Goal: Task Accomplishment & Management: Manage account settings

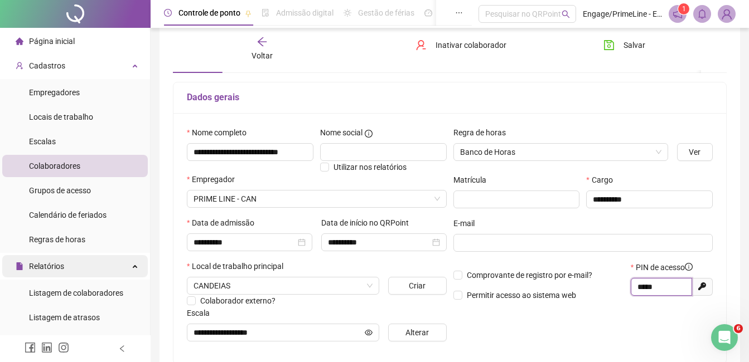
scroll to position [167, 0]
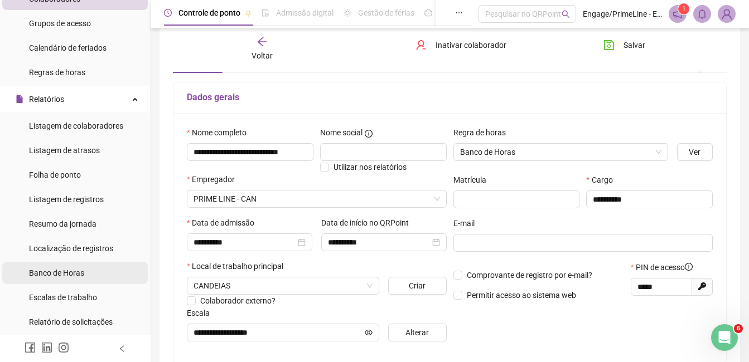
click at [64, 269] on span "Banco de Horas" at bounding box center [56, 273] width 55 height 9
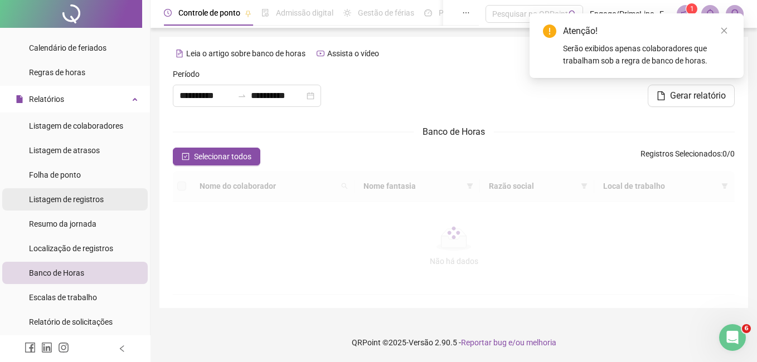
type input "**********"
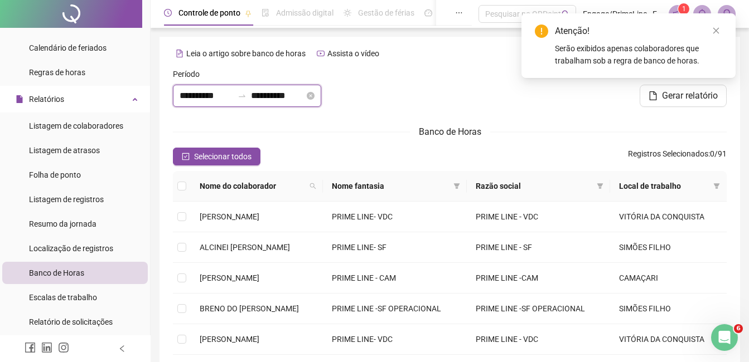
click at [194, 94] on input "**********" at bounding box center [206, 95] width 54 height 13
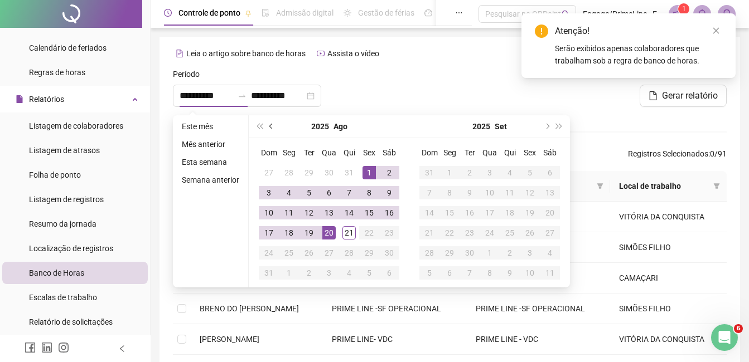
click at [273, 128] on button "prev-year" at bounding box center [271, 126] width 12 height 22
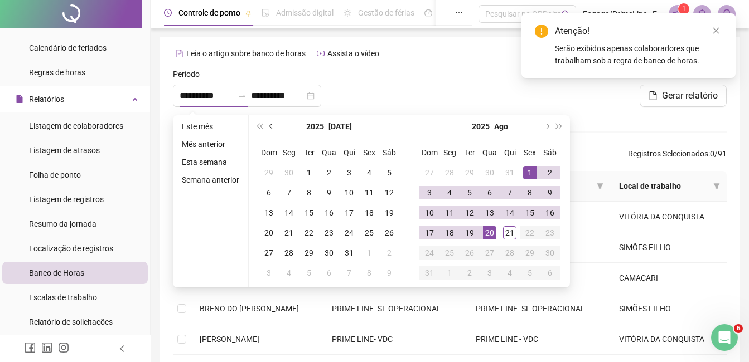
click at [273, 128] on button "prev-year" at bounding box center [271, 126] width 12 height 22
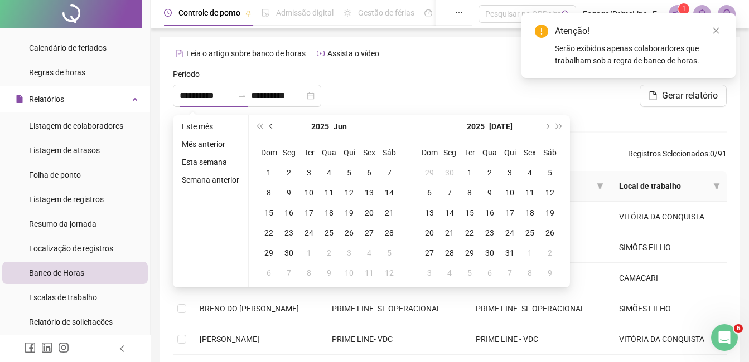
click at [273, 128] on button "prev-year" at bounding box center [271, 126] width 12 height 22
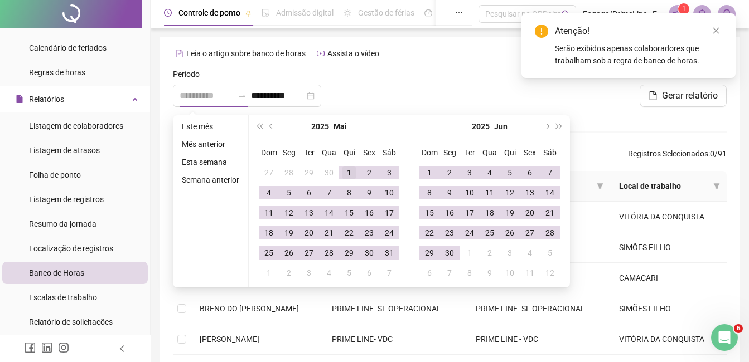
type input "**********"
click at [342, 168] on div "1" at bounding box center [348, 172] width 13 height 13
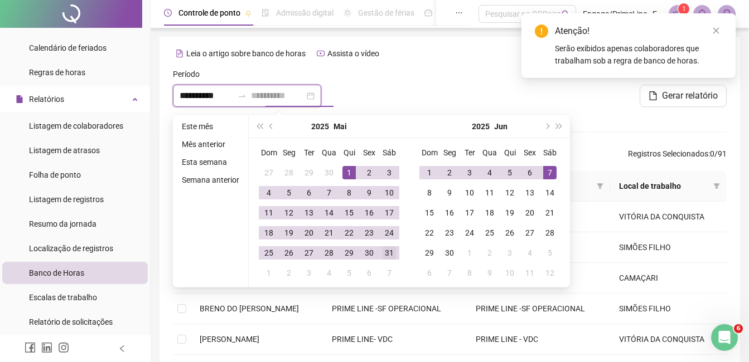
type input "**********"
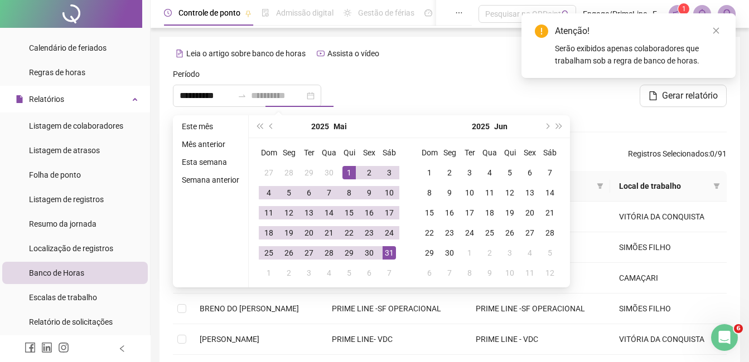
click at [385, 253] on div "31" at bounding box center [388, 252] width 13 height 13
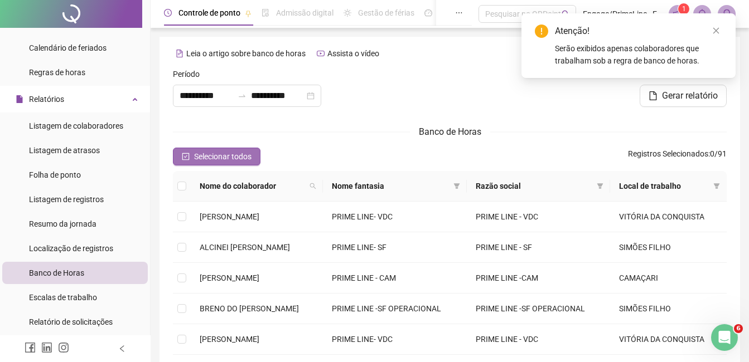
click at [239, 152] on span "Selecionar todos" at bounding box center [222, 156] width 57 height 12
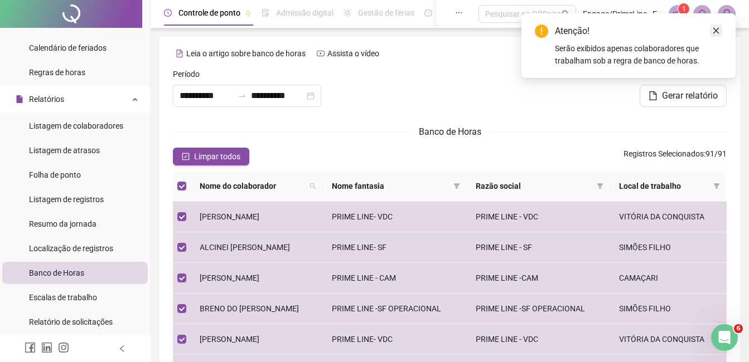
click at [716, 30] on icon "close" at bounding box center [716, 31] width 8 height 8
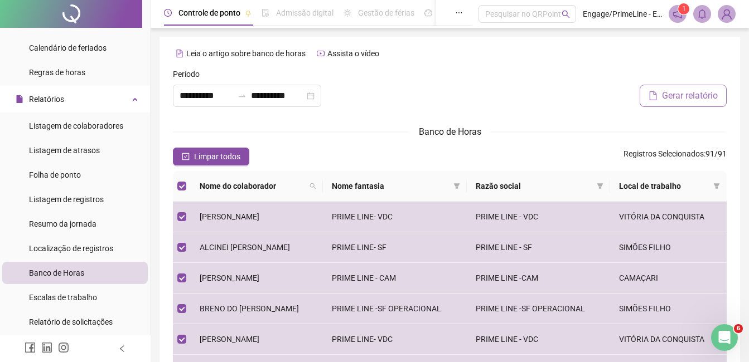
click at [688, 95] on span "Gerar relatório" at bounding box center [690, 95] width 56 height 13
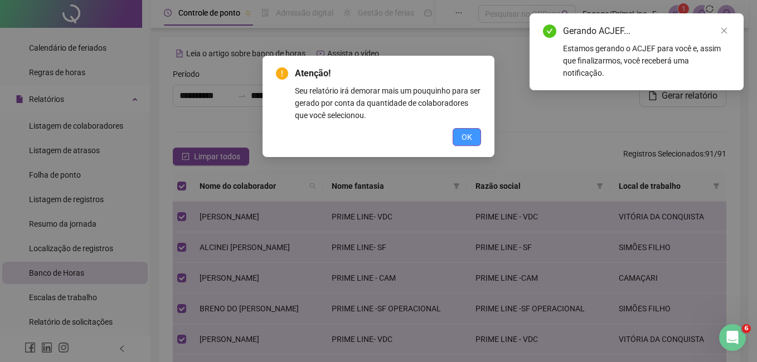
click at [472, 139] on span "OK" at bounding box center [467, 137] width 11 height 12
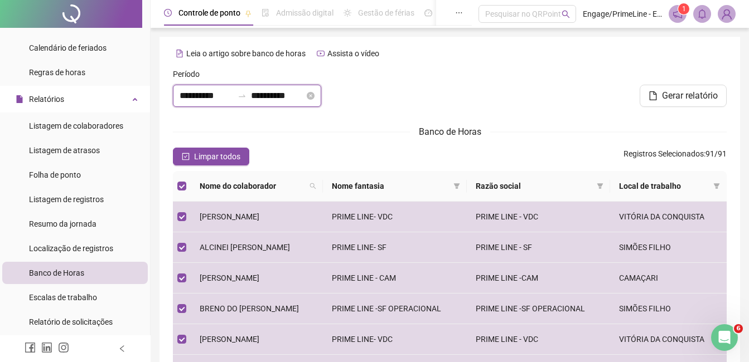
click at [212, 89] on input "**********" at bounding box center [206, 95] width 54 height 13
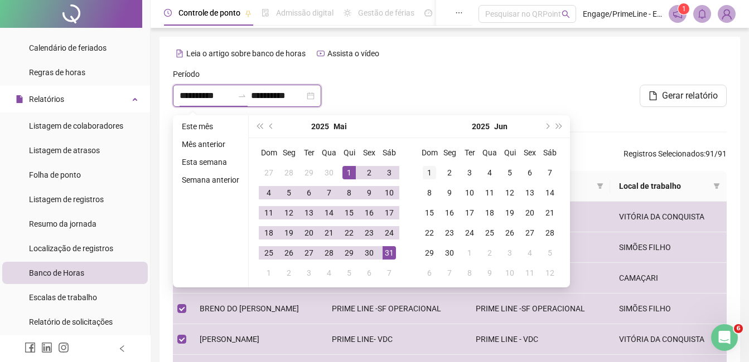
type input "**********"
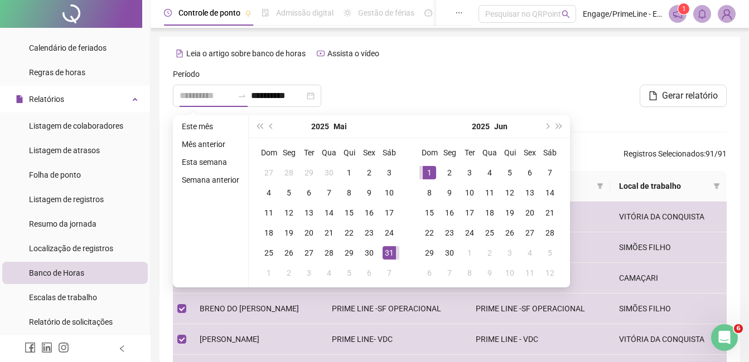
click at [423, 171] on div "1" at bounding box center [429, 172] width 13 height 13
type input "**********"
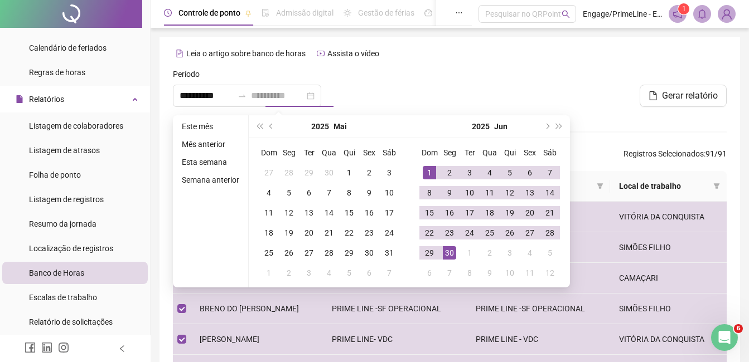
click at [444, 253] on div "30" at bounding box center [449, 252] width 13 height 13
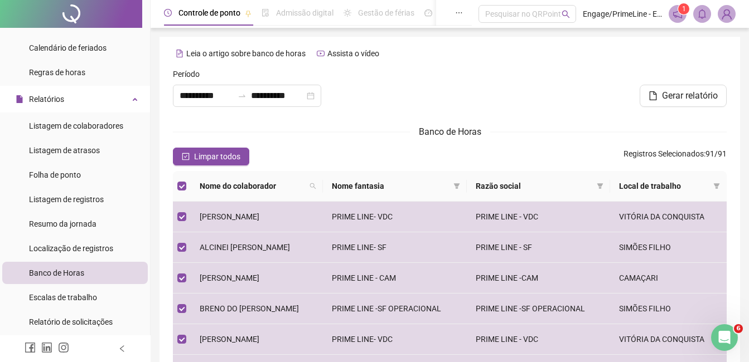
click at [475, 66] on div "**********" at bounding box center [449, 297] width 580 height 521
click at [231, 158] on span "Limpar todos" at bounding box center [217, 156] width 46 height 12
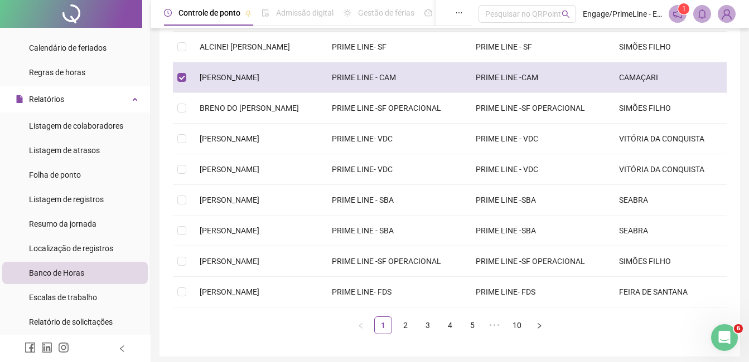
scroll to position [243, 0]
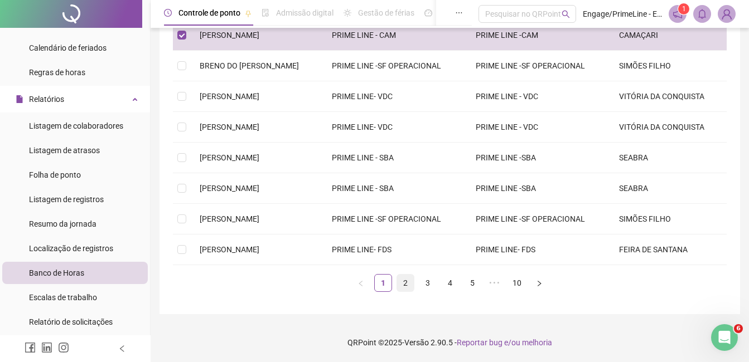
click at [405, 283] on link "2" at bounding box center [405, 283] width 17 height 17
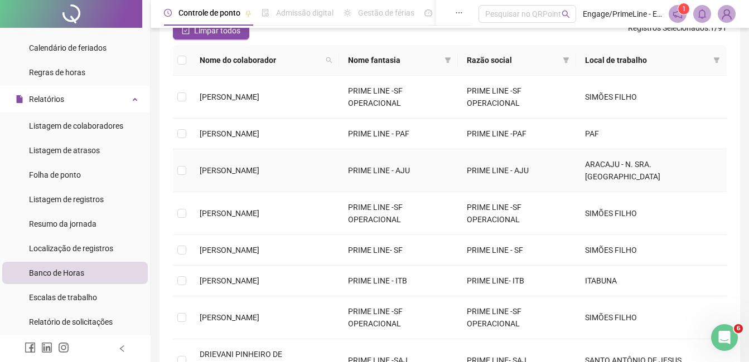
scroll to position [187, 0]
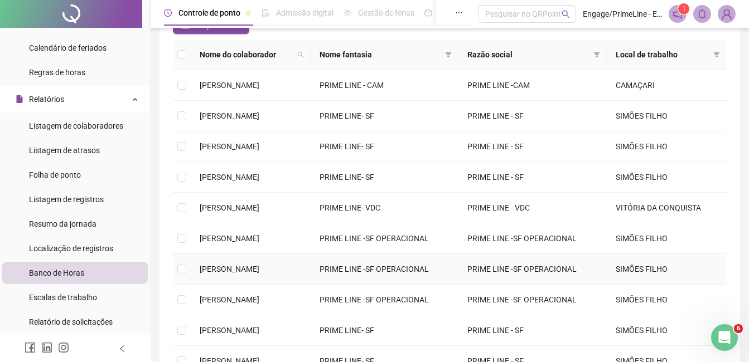
scroll to position [243, 0]
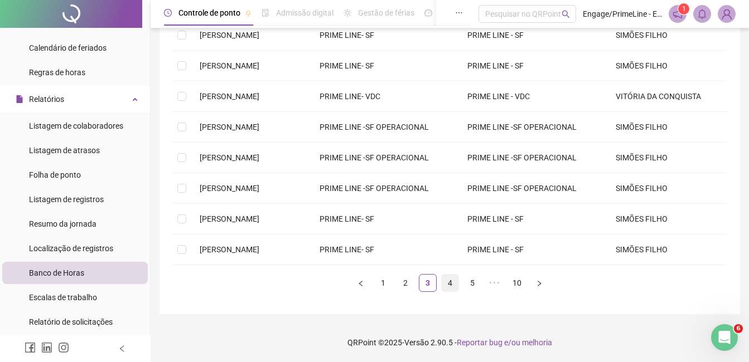
click at [451, 287] on link "4" at bounding box center [449, 283] width 17 height 17
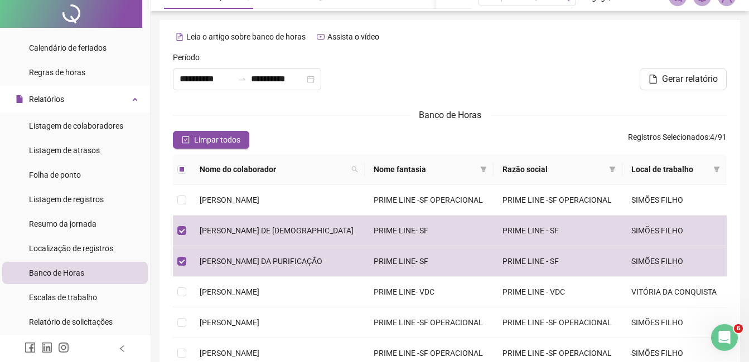
scroll to position [0, 0]
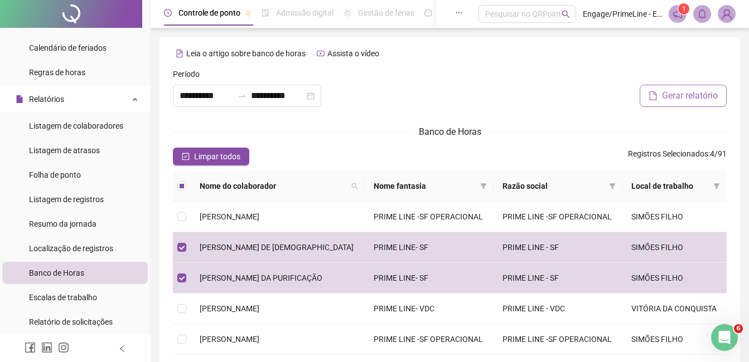
click at [689, 98] on span "Gerar relatório" at bounding box center [690, 95] width 56 height 13
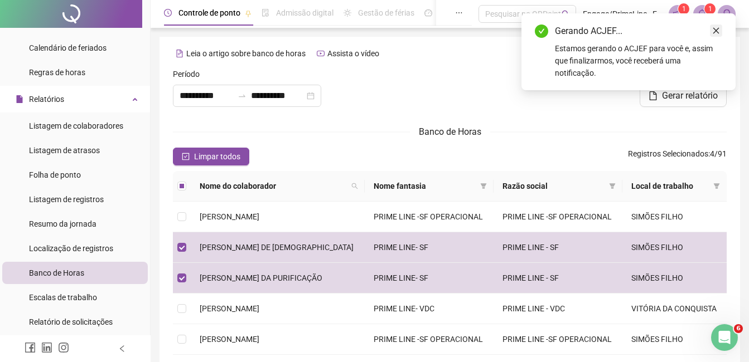
click at [717, 28] on icon "close" at bounding box center [716, 31] width 8 height 8
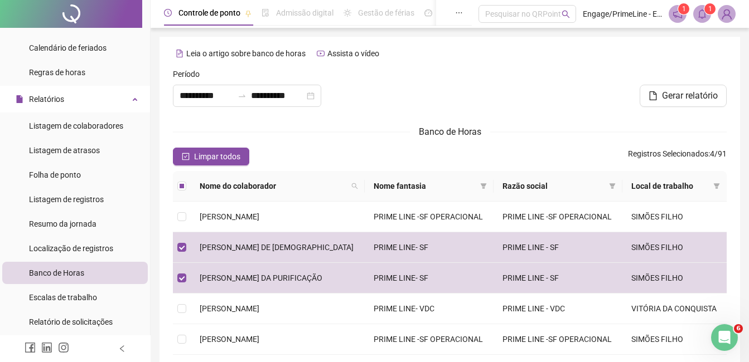
click at [696, 14] on span at bounding box center [702, 14] width 18 height 18
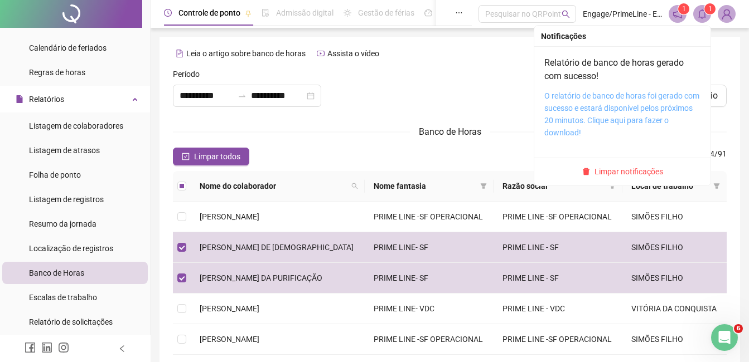
click at [620, 105] on link "O relatório de banco de horas foi gerado com sucesso e estará disponível pelos …" at bounding box center [621, 114] width 155 height 46
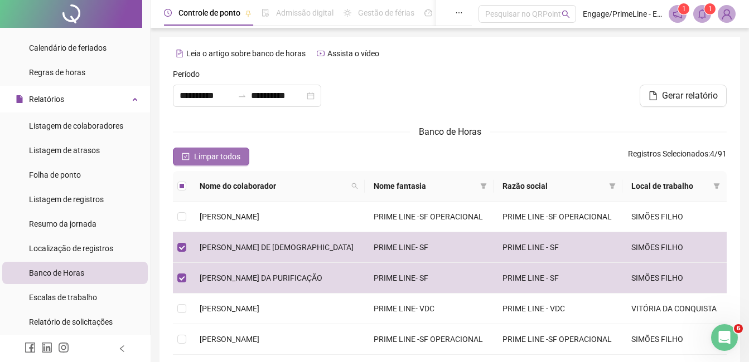
click at [228, 152] on span "Limpar todos" at bounding box center [217, 156] width 46 height 12
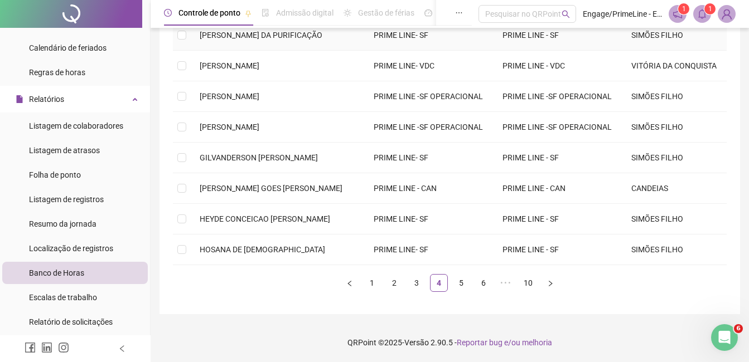
scroll to position [317, 0]
click at [415, 284] on link "3" at bounding box center [416, 283] width 17 height 17
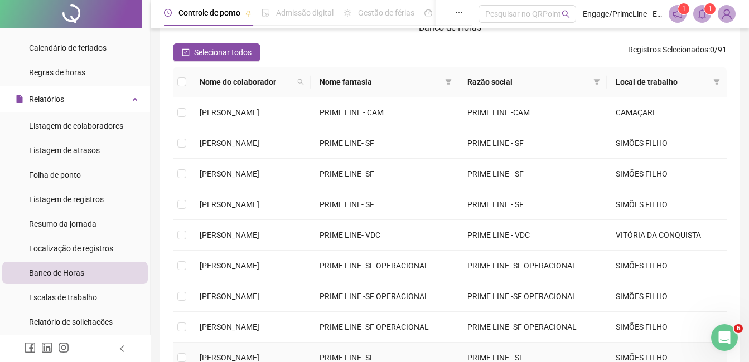
scroll to position [76, 0]
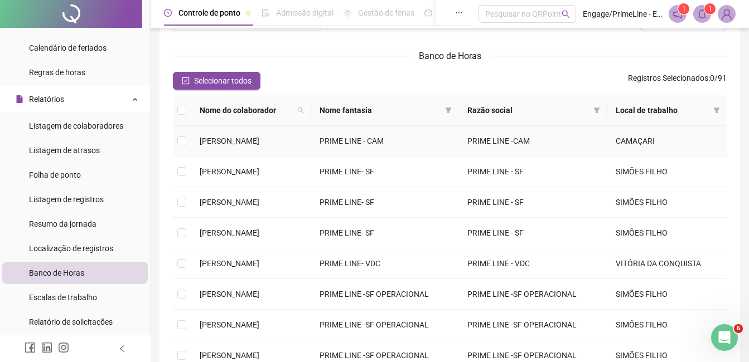
click at [188, 137] on td at bounding box center [182, 141] width 18 height 31
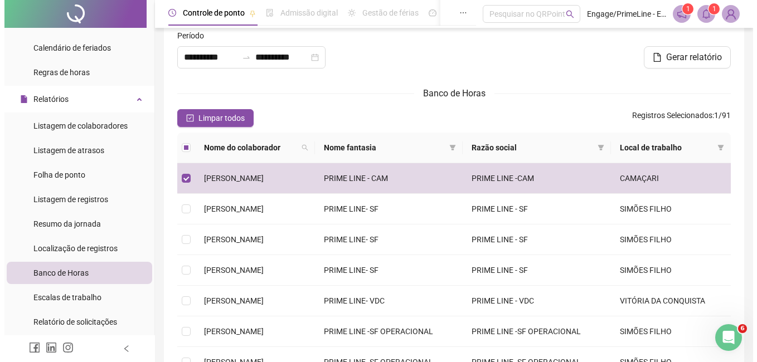
scroll to position [0, 0]
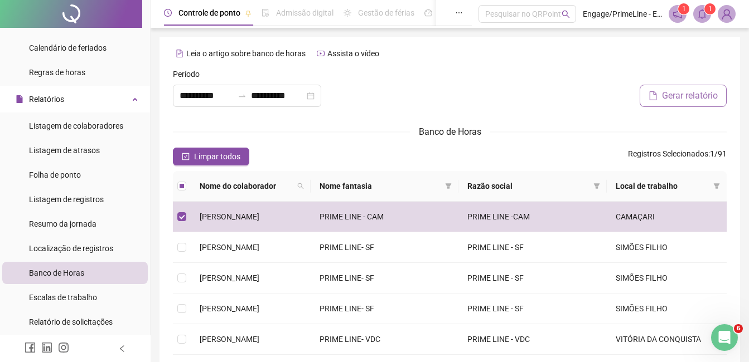
click at [667, 89] on button "Gerar relatório" at bounding box center [682, 96] width 87 height 22
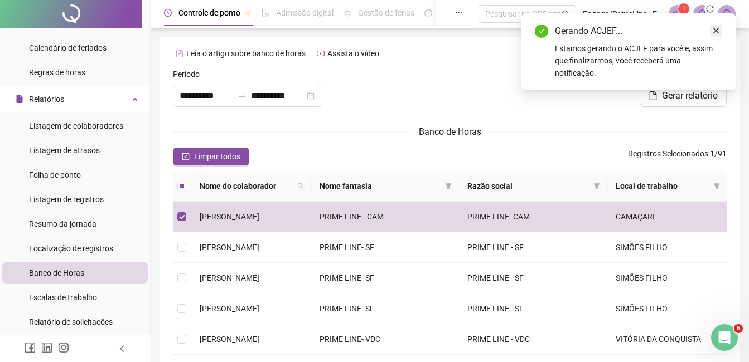
click at [715, 33] on icon "close" at bounding box center [716, 31] width 8 height 8
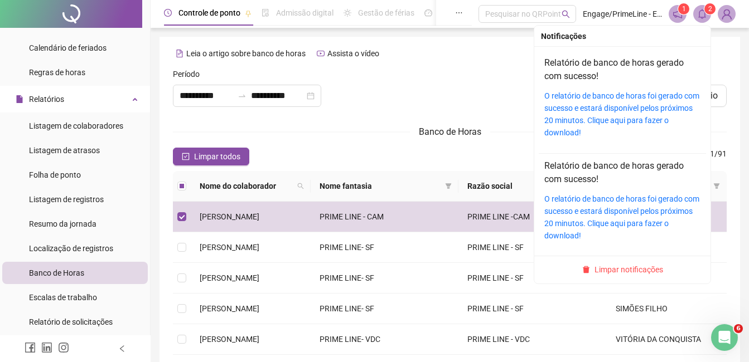
drag, startPoint x: 698, startPoint y: 18, endPoint x: 669, endPoint y: 31, distance: 31.2
click at [698, 18] on icon "bell" at bounding box center [702, 14] width 10 height 10
click at [594, 101] on div "O relatório de banco de horas foi gerado com sucesso e estará disponível pelos …" at bounding box center [622, 114] width 156 height 49
click at [630, 108] on link "O relatório de banco de horas foi gerado com sucesso e estará disponível pelos …" at bounding box center [621, 114] width 155 height 46
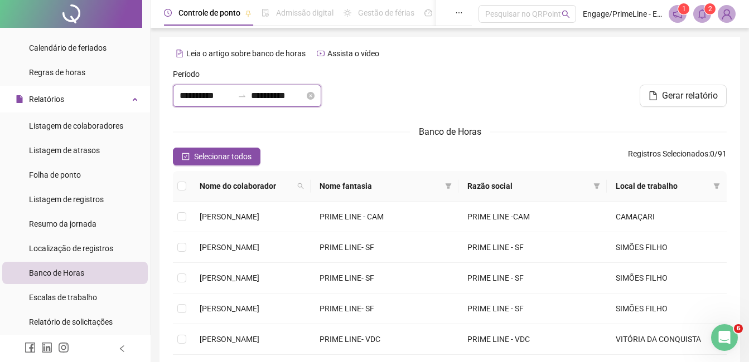
click at [193, 95] on input "**********" at bounding box center [206, 95] width 54 height 13
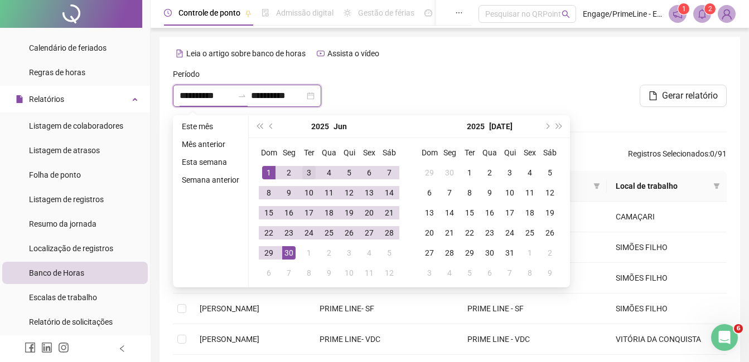
type input "**********"
click at [274, 125] on button "prev-year" at bounding box center [271, 126] width 12 height 22
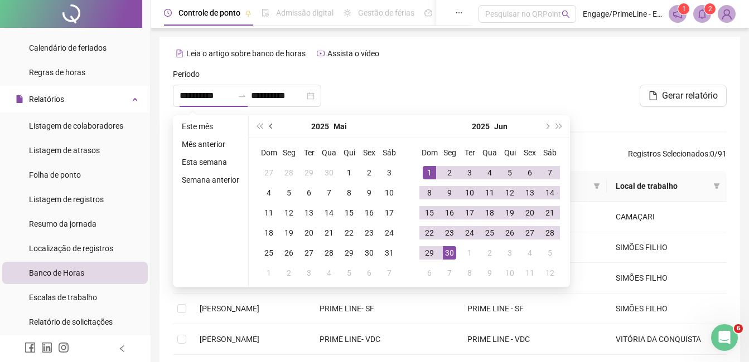
click at [274, 125] on button "prev-year" at bounding box center [271, 126] width 12 height 22
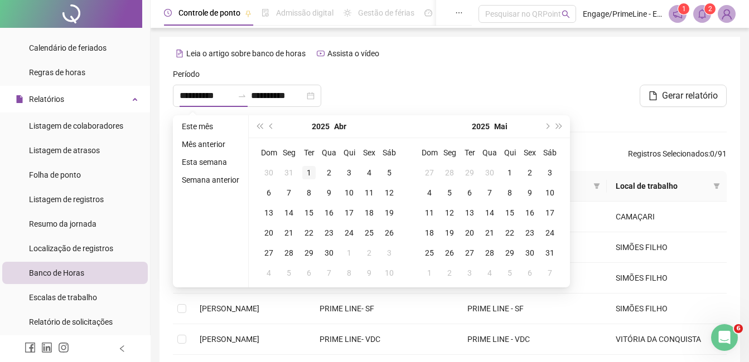
type input "**********"
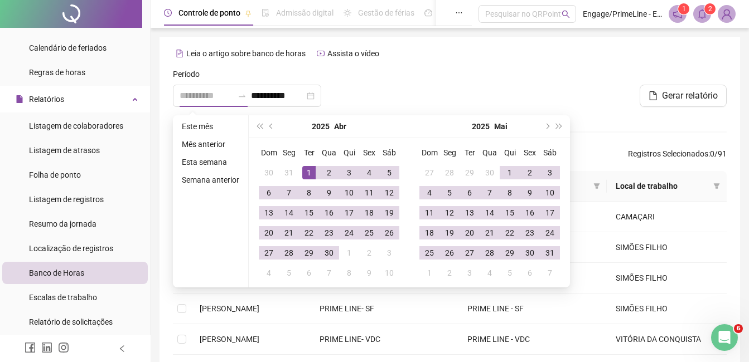
click at [305, 171] on div "1" at bounding box center [308, 172] width 13 height 13
type input "**********"
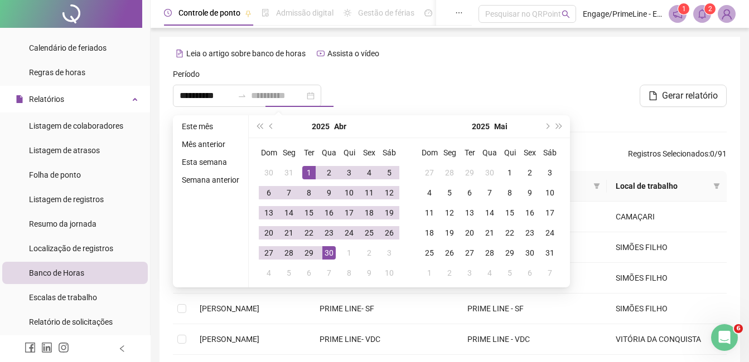
click at [325, 258] on div "30" at bounding box center [328, 252] width 13 height 13
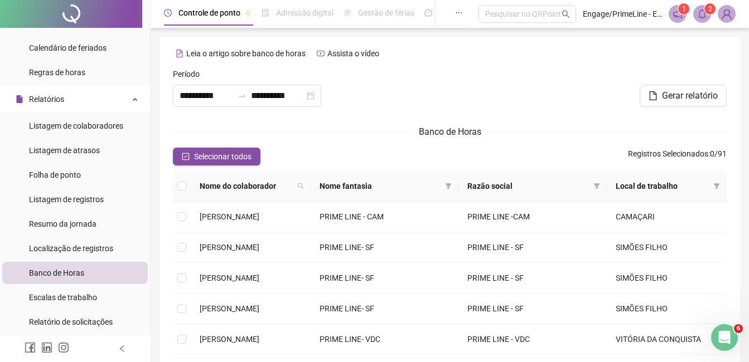
click at [436, 87] on div at bounding box center [449, 92] width 187 height 48
click at [304, 188] on icon "search" at bounding box center [300, 186] width 7 height 7
type input "*****"
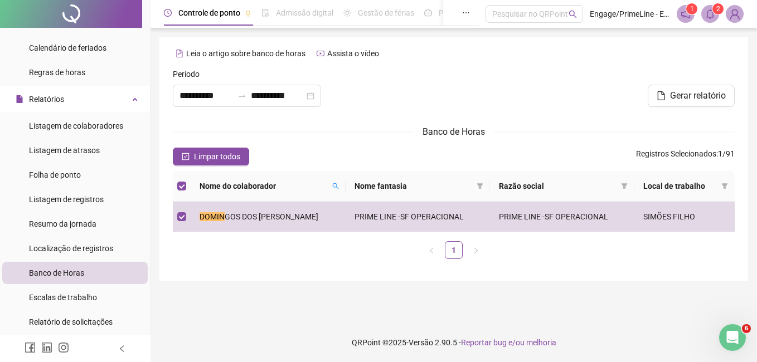
click at [697, 95] on span "Gerar relatório" at bounding box center [698, 95] width 56 height 13
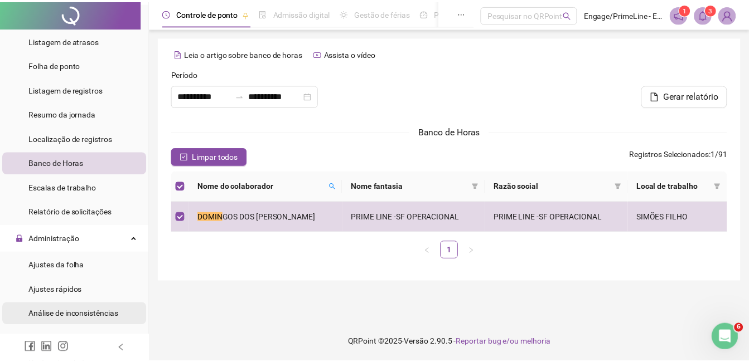
scroll to position [279, 0]
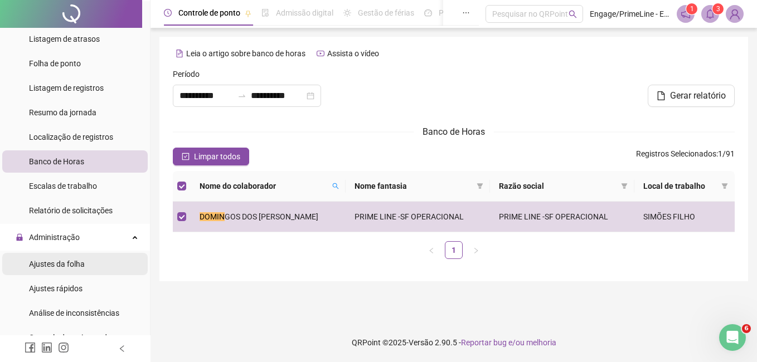
click at [70, 257] on div "Ajustes da folha" at bounding box center [57, 264] width 56 height 22
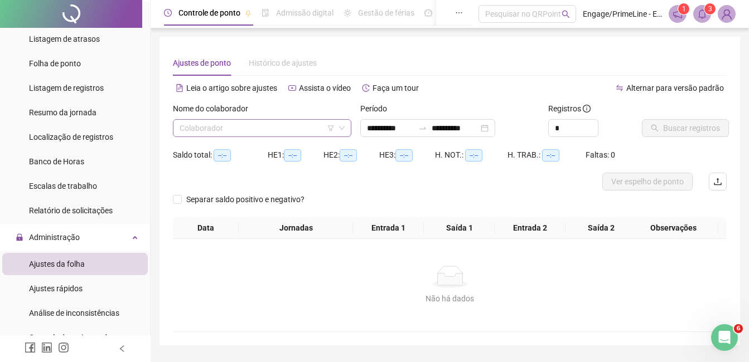
click at [235, 131] on input "search" at bounding box center [256, 128] width 155 height 17
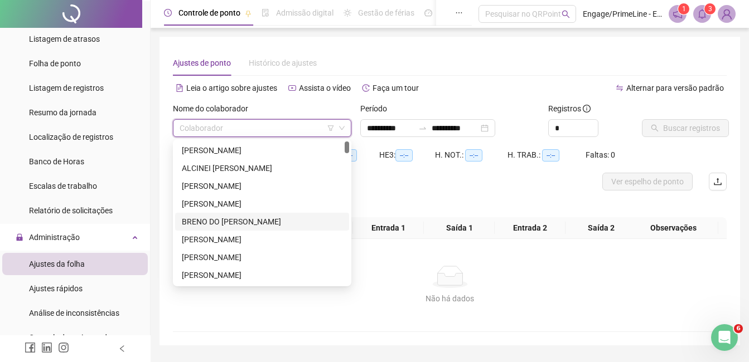
click at [253, 220] on div "BRENO DO [PERSON_NAME]" at bounding box center [262, 222] width 161 height 12
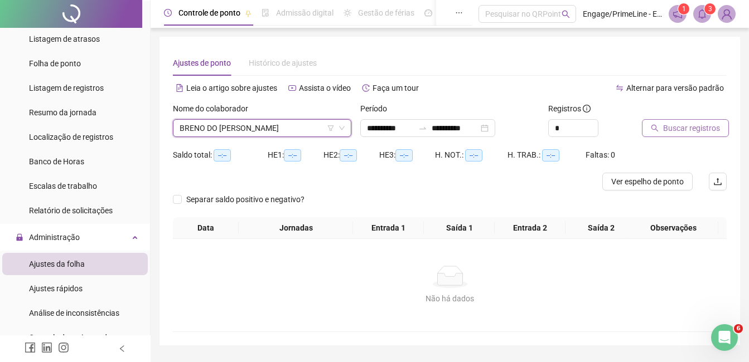
click at [668, 132] on span "Buscar registros" at bounding box center [691, 128] width 57 height 12
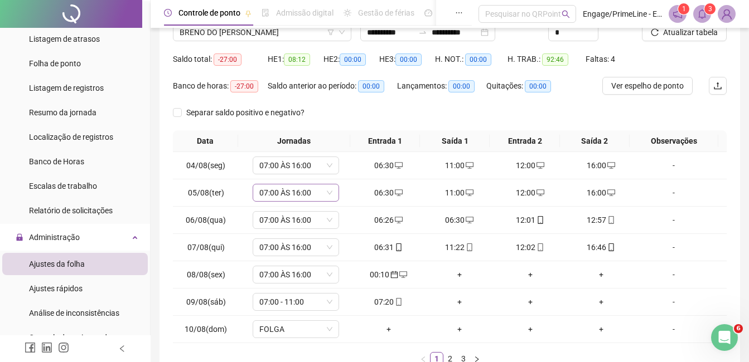
scroll to position [169, 0]
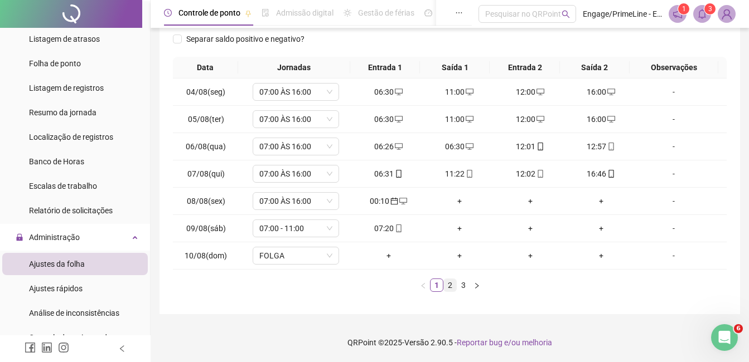
click at [445, 287] on link "2" at bounding box center [450, 285] width 12 height 12
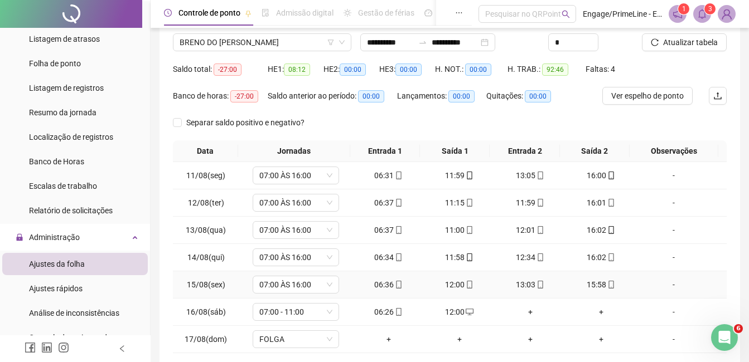
scroll to position [2, 0]
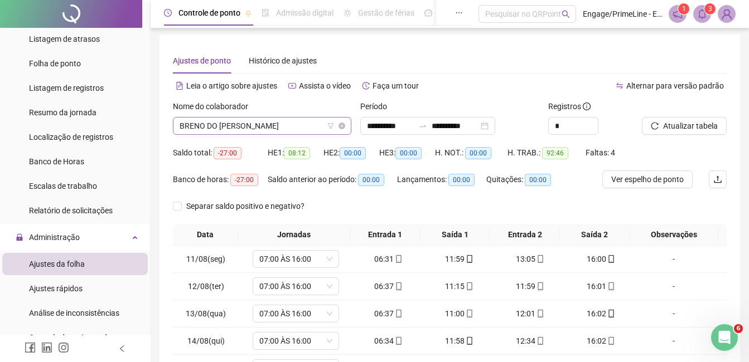
click at [241, 131] on span "BRENO DO [PERSON_NAME]" at bounding box center [261, 126] width 165 height 17
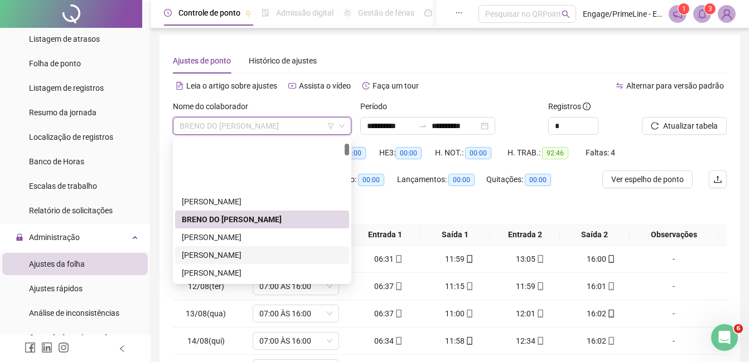
scroll to position [56, 0]
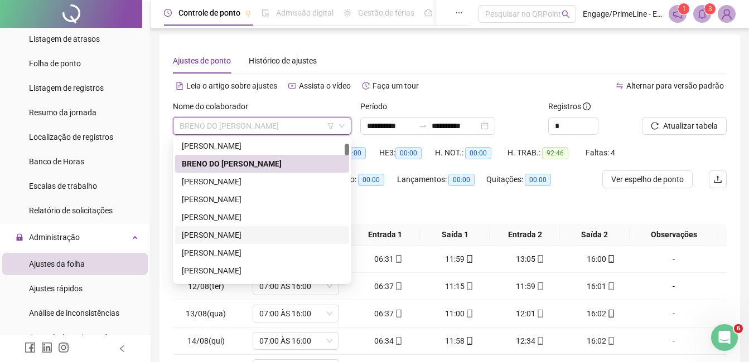
click at [247, 230] on div "[PERSON_NAME]" at bounding box center [262, 235] width 161 height 12
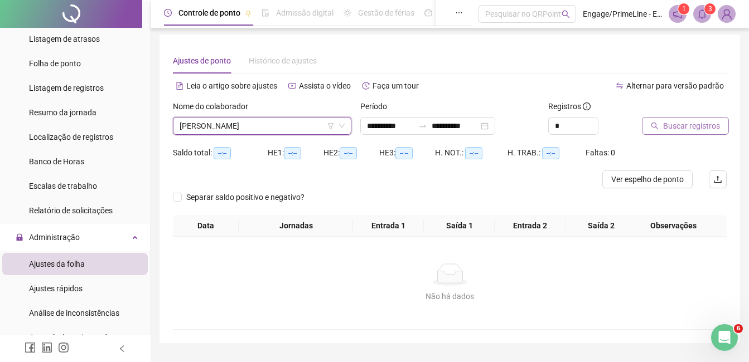
click at [696, 125] on span "Buscar registros" at bounding box center [691, 126] width 57 height 12
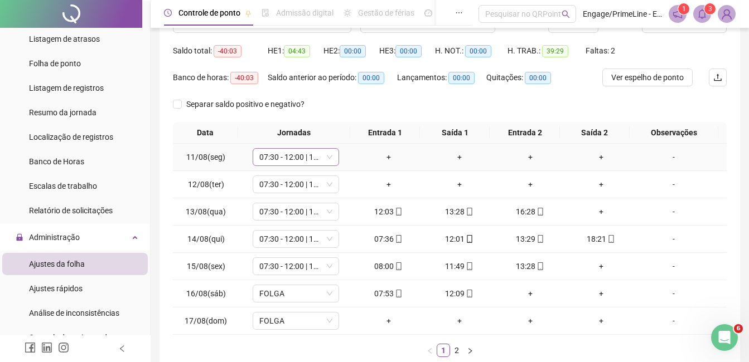
scroll to position [114, 0]
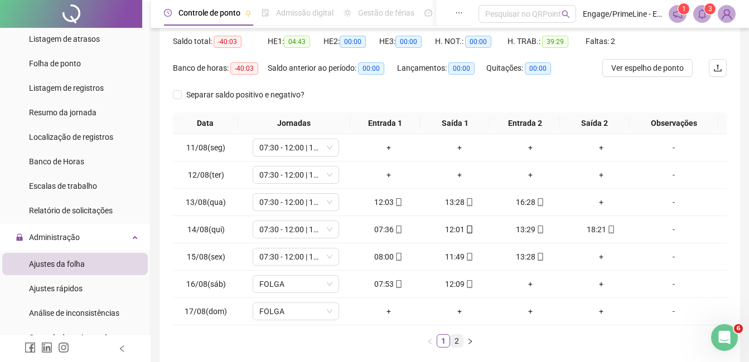
click at [459, 342] on link "2" at bounding box center [456, 341] width 12 height 12
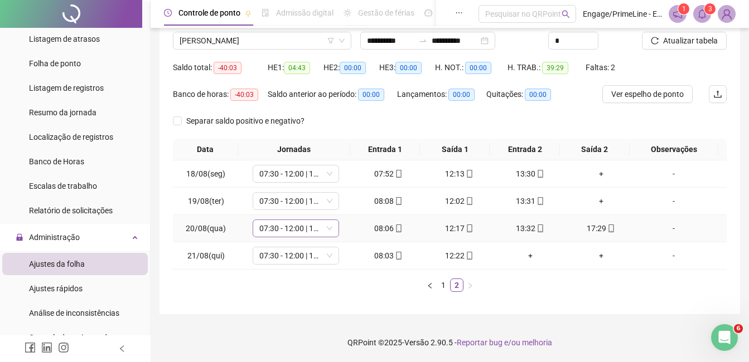
scroll to position [0, 0]
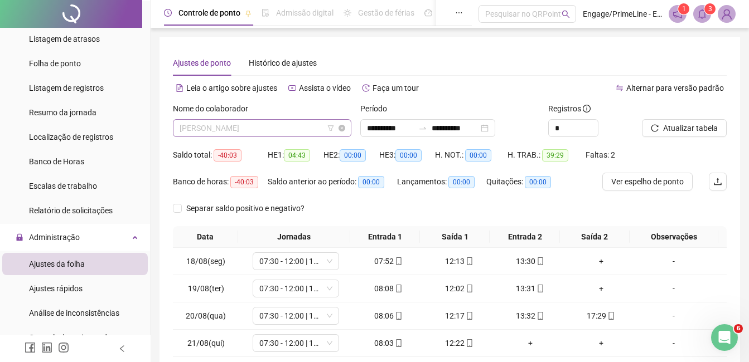
click at [242, 132] on span "[PERSON_NAME]" at bounding box center [261, 128] width 165 height 17
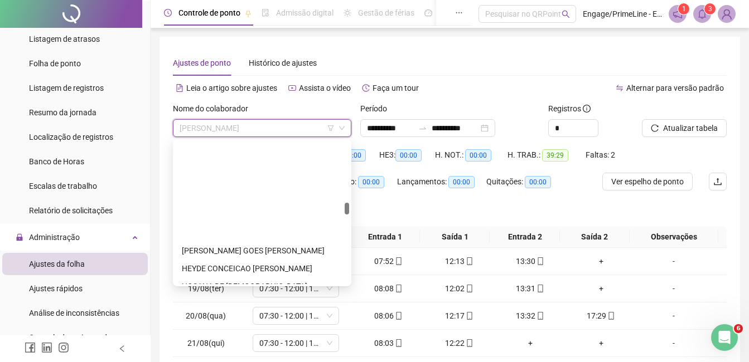
scroll to position [725, 0]
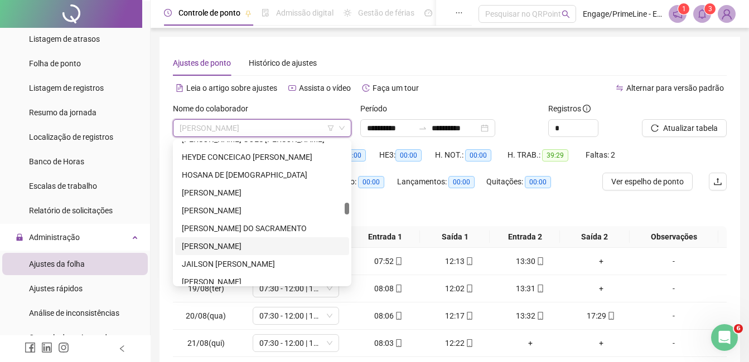
click at [237, 249] on div "[PERSON_NAME]" at bounding box center [262, 246] width 161 height 12
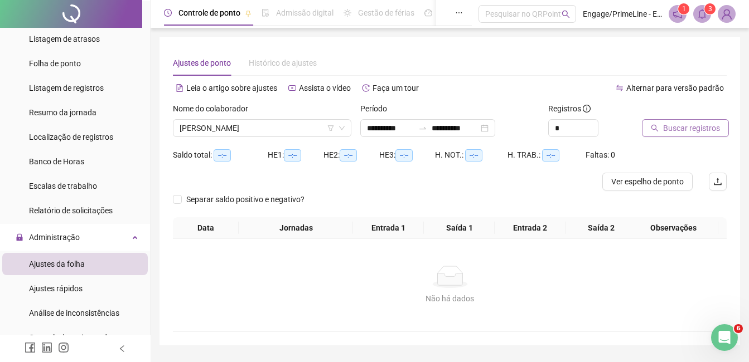
click at [707, 134] on button "Buscar registros" at bounding box center [685, 128] width 87 height 18
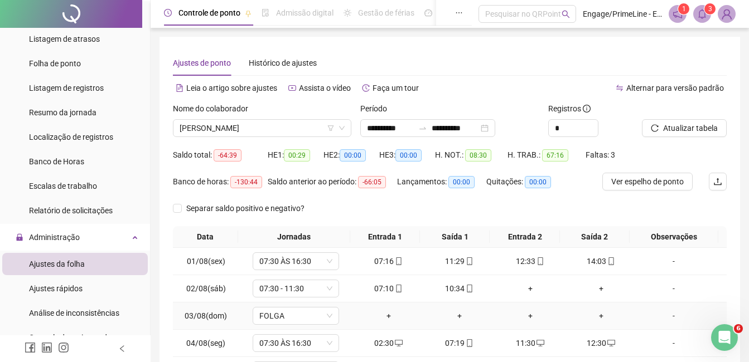
scroll to position [111, 0]
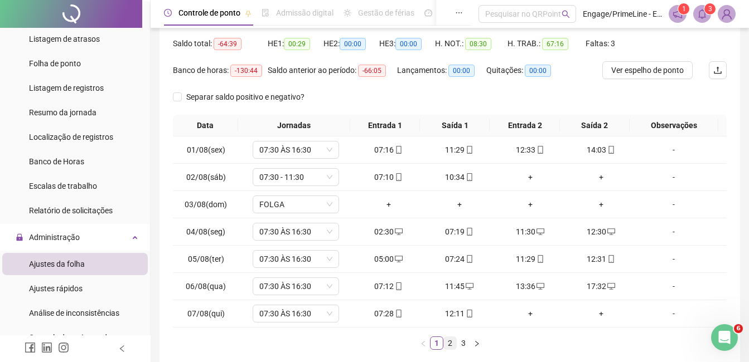
click at [449, 347] on link "2" at bounding box center [450, 343] width 12 height 12
click at [462, 342] on link "3" at bounding box center [463, 343] width 12 height 12
click at [436, 347] on link "1" at bounding box center [436, 343] width 12 height 12
click at [447, 344] on link "2" at bounding box center [450, 343] width 12 height 12
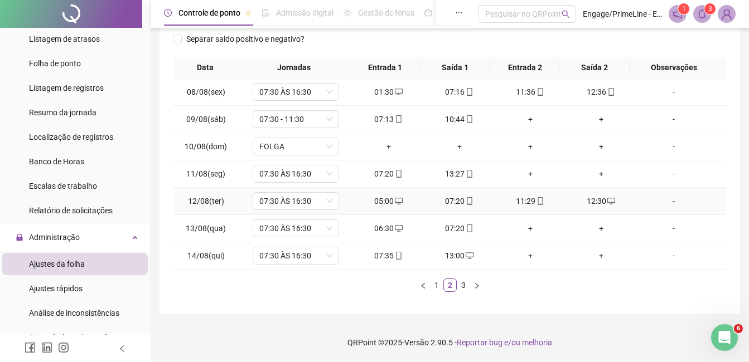
scroll to position [2, 0]
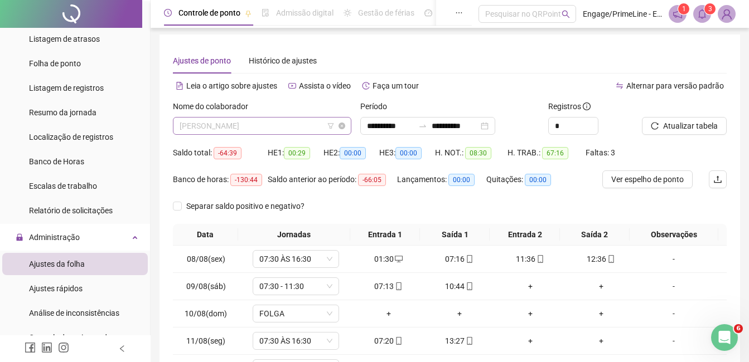
click at [220, 128] on span "[PERSON_NAME]" at bounding box center [261, 126] width 165 height 17
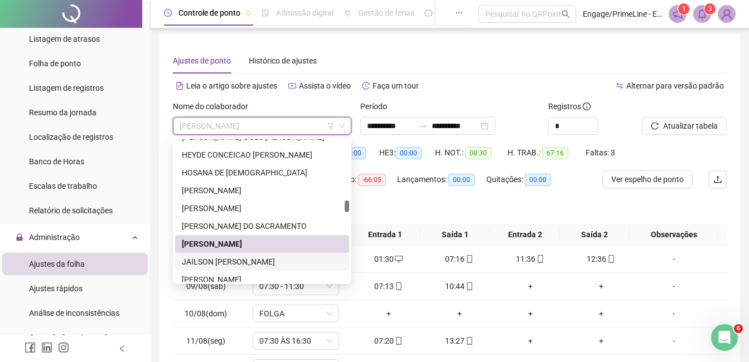
click at [253, 263] on div "JAILSON [PERSON_NAME]" at bounding box center [262, 262] width 161 height 12
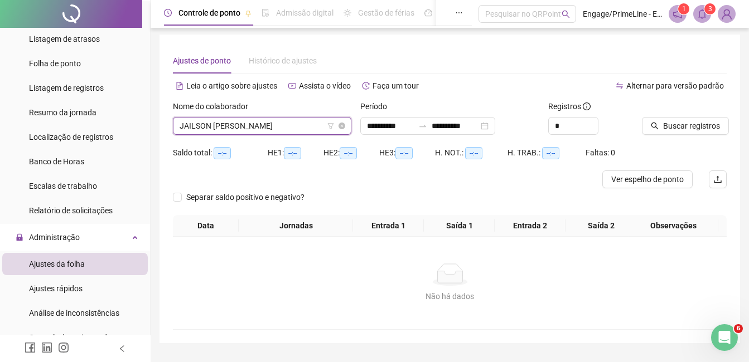
click at [225, 125] on span "JAILSON [PERSON_NAME]" at bounding box center [261, 126] width 165 height 17
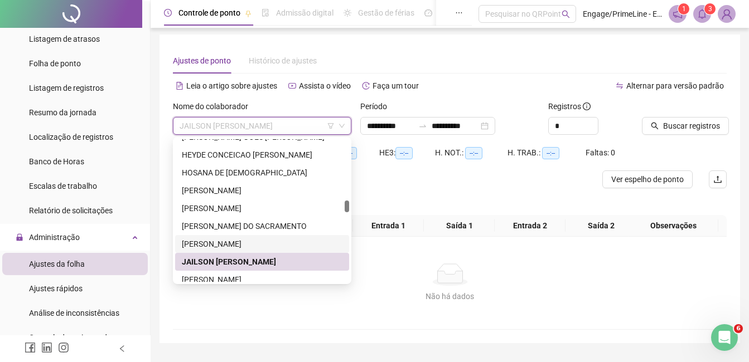
scroll to position [948, 0]
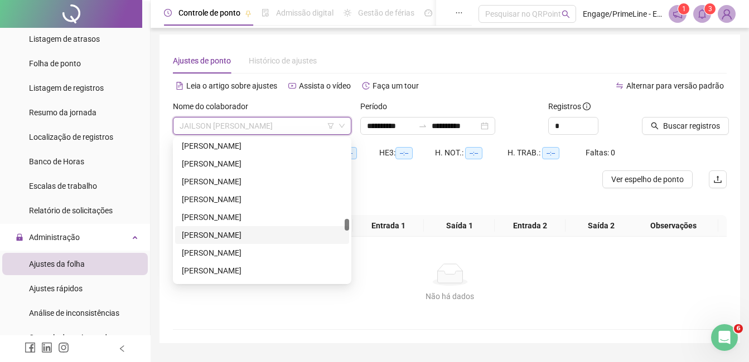
click at [241, 235] on div "[PERSON_NAME]" at bounding box center [262, 235] width 161 height 12
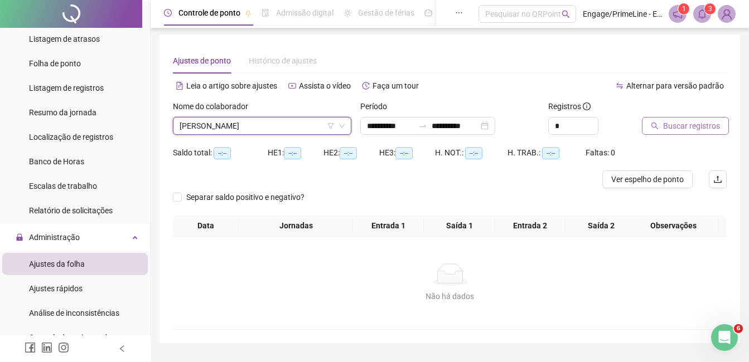
click at [695, 129] on span "Buscar registros" at bounding box center [691, 126] width 57 height 12
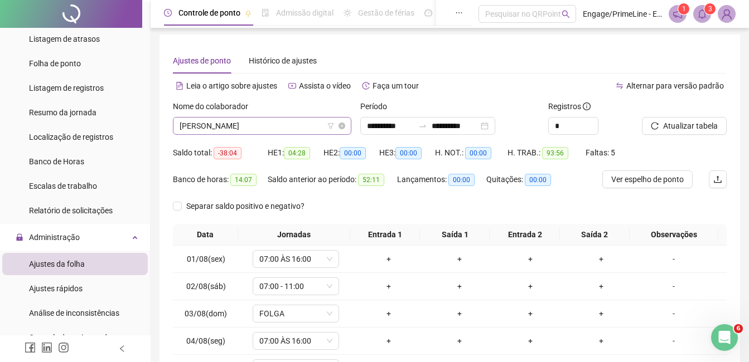
click at [235, 127] on span "[PERSON_NAME]" at bounding box center [261, 126] width 165 height 17
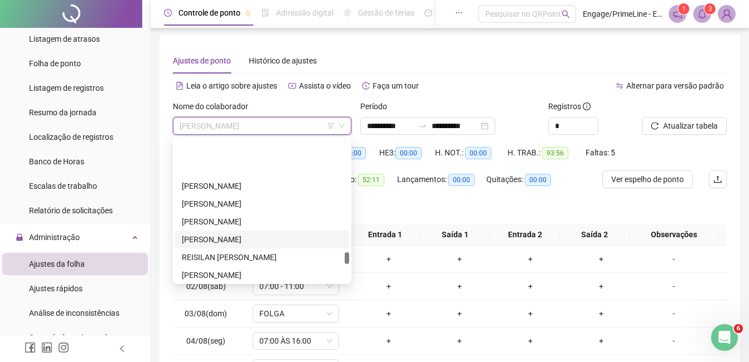
scroll to position [1338, 0]
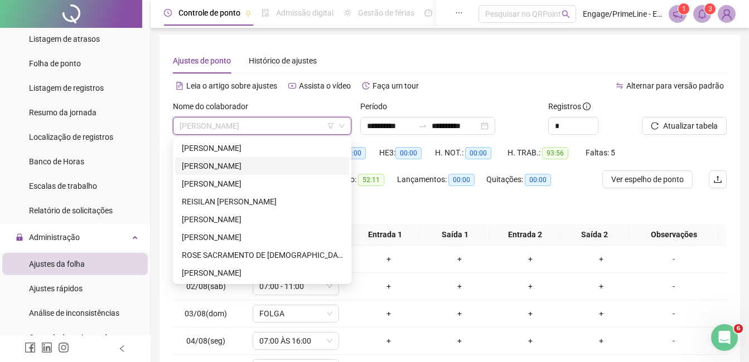
click at [244, 169] on div "[PERSON_NAME]" at bounding box center [262, 166] width 161 height 12
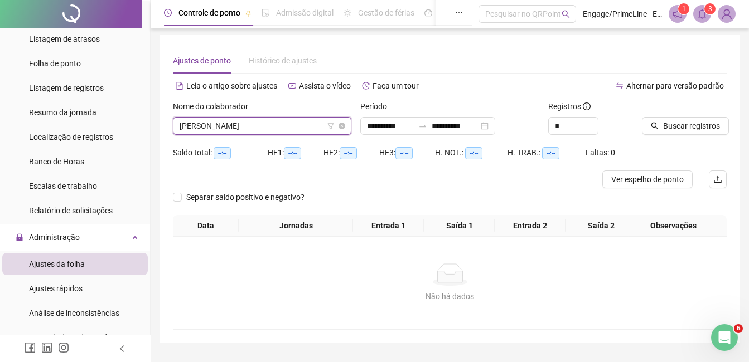
click at [273, 127] on span "[PERSON_NAME]" at bounding box center [261, 126] width 165 height 17
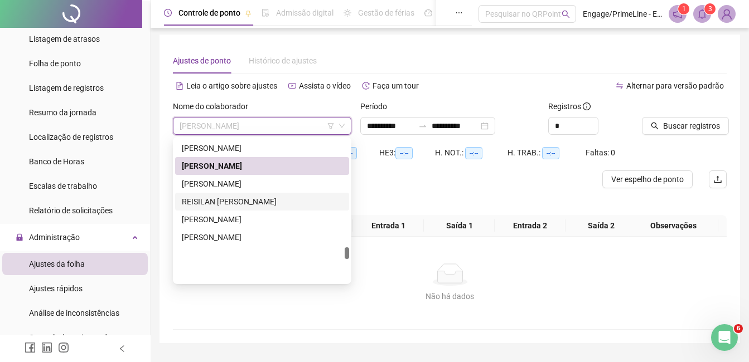
scroll to position [1282, 0]
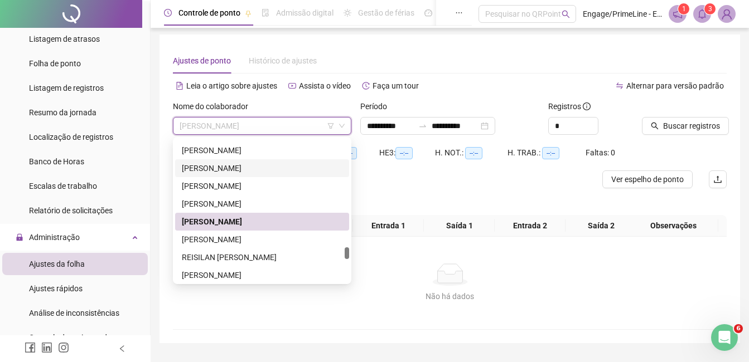
click at [223, 171] on div "[PERSON_NAME]" at bounding box center [262, 168] width 161 height 12
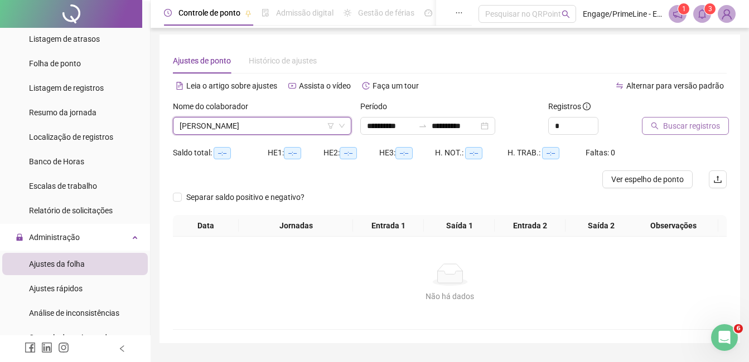
click at [686, 128] on span "Buscar registros" at bounding box center [691, 126] width 57 height 12
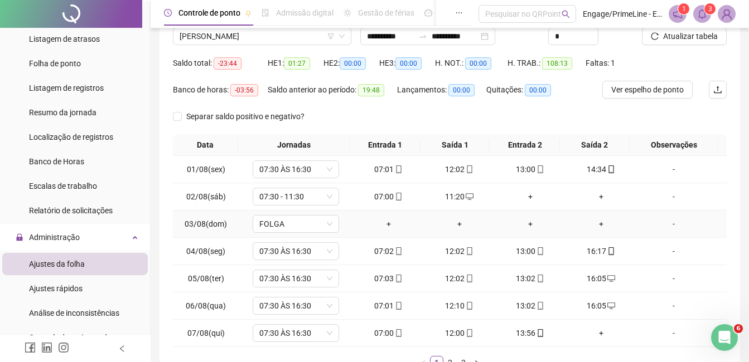
scroll to position [0, 0]
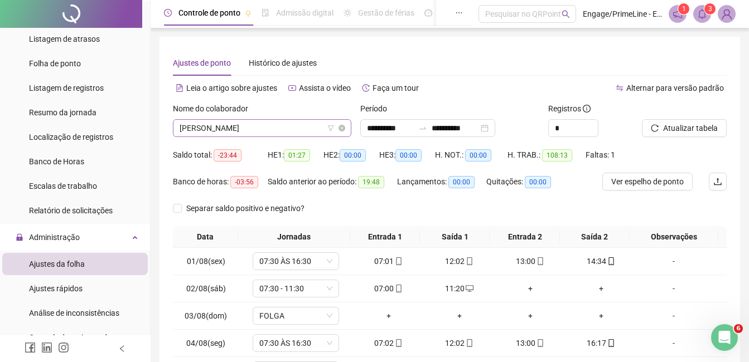
click at [224, 124] on span "[PERSON_NAME]" at bounding box center [261, 128] width 165 height 17
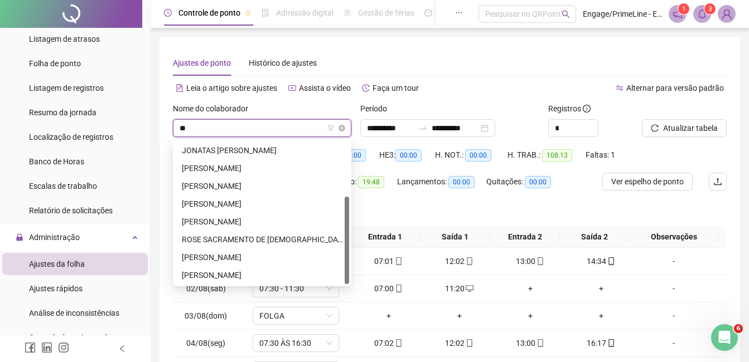
scroll to position [89, 0]
type input "***"
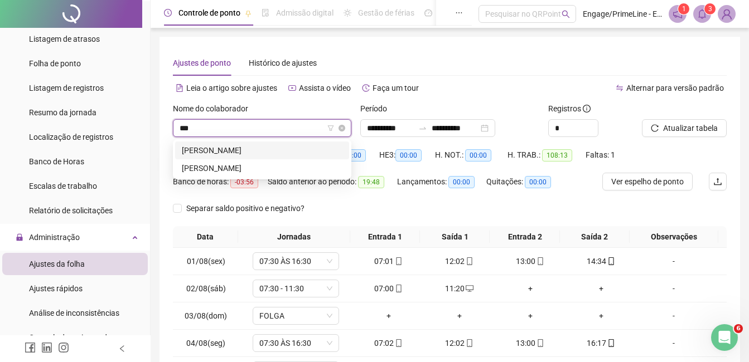
scroll to position [0, 0]
click at [239, 163] on div "[PERSON_NAME]" at bounding box center [262, 168] width 161 height 12
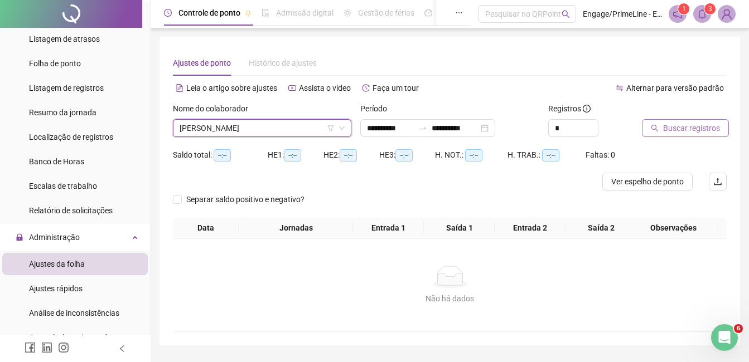
click at [690, 125] on span "Buscar registros" at bounding box center [691, 128] width 57 height 12
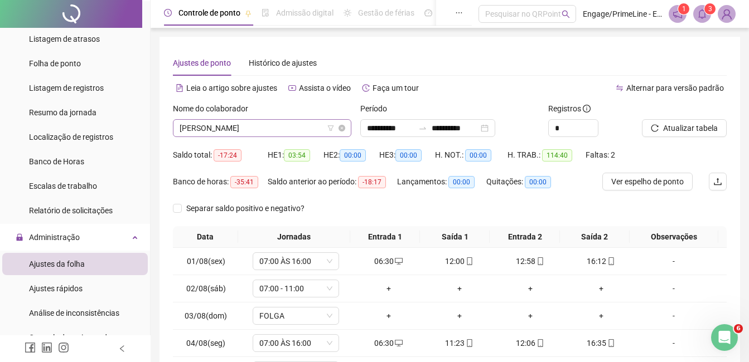
click at [327, 129] on span "[PERSON_NAME]" at bounding box center [261, 128] width 165 height 17
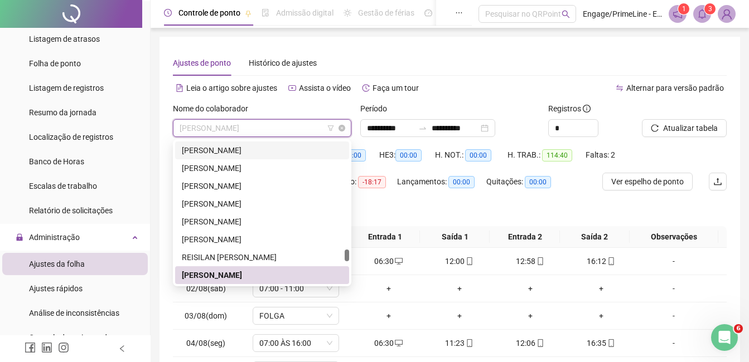
click at [329, 129] on icon "filter" at bounding box center [330, 128] width 7 height 7
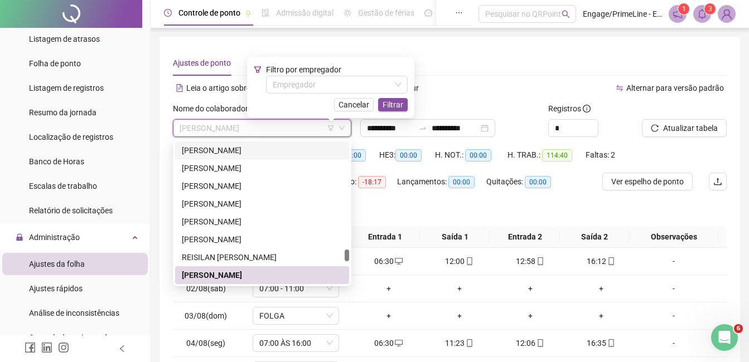
click at [333, 70] on span "Filtro por empregador" at bounding box center [303, 69] width 75 height 9
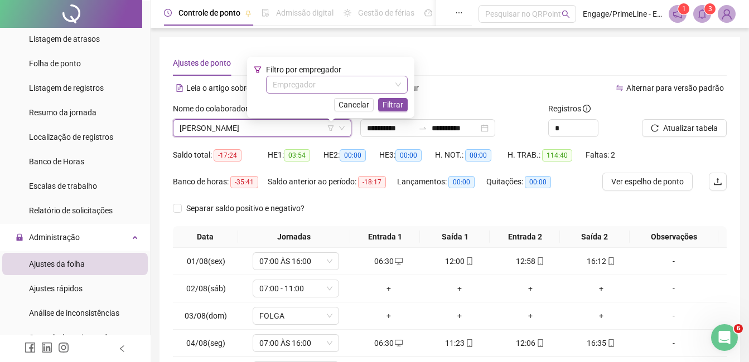
click at [333, 81] on input "search" at bounding box center [332, 84] width 118 height 17
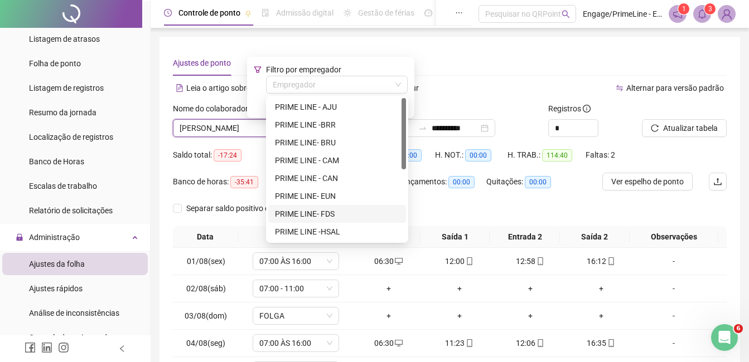
scroll to position [143, 0]
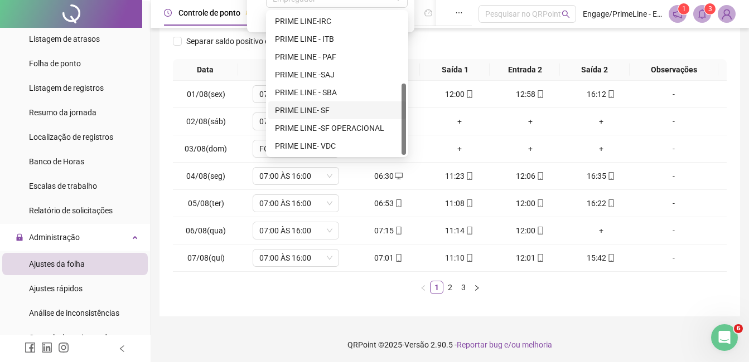
click at [343, 118] on div "PRIME LINE- SF" at bounding box center [337, 110] width 138 height 18
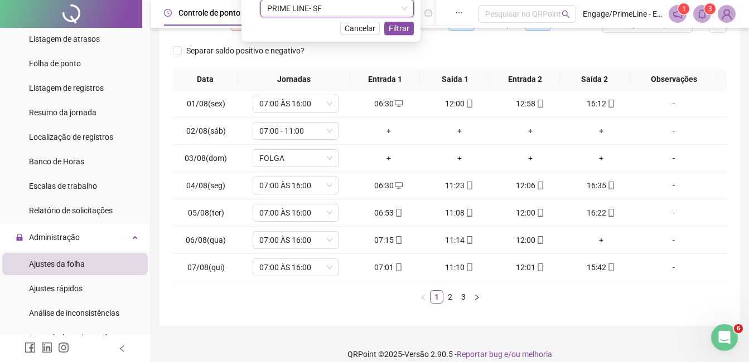
click at [347, 11] on span "PRIME LINE- SF" at bounding box center [337, 8] width 140 height 17
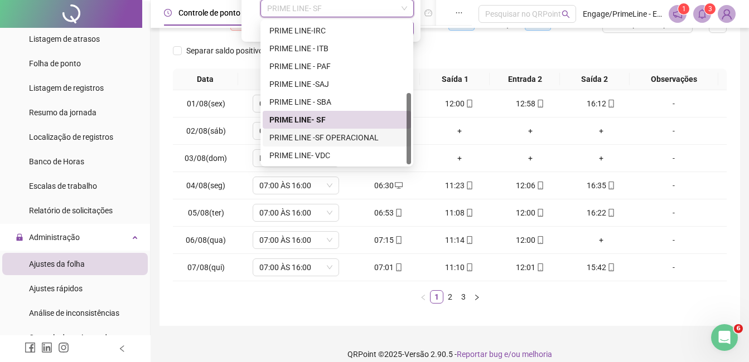
click at [347, 136] on div "PRIME LINE -SF OPERACIONAL" at bounding box center [336, 138] width 135 height 12
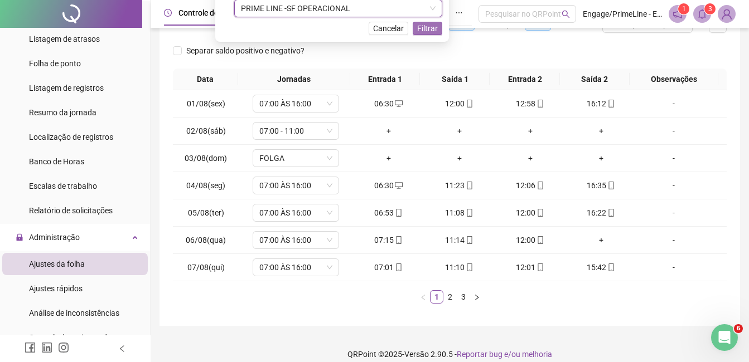
click at [426, 28] on span "Filtrar" at bounding box center [427, 28] width 21 height 12
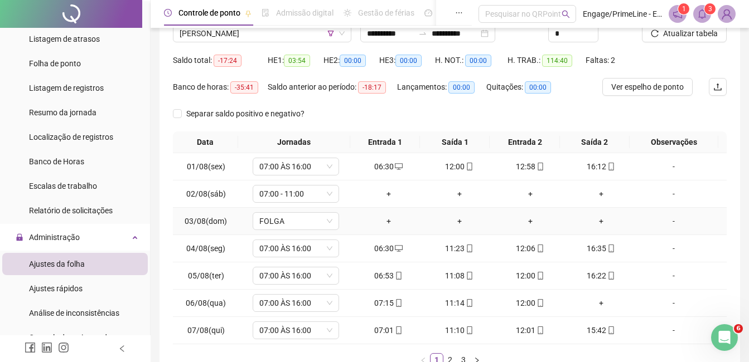
scroll to position [0, 0]
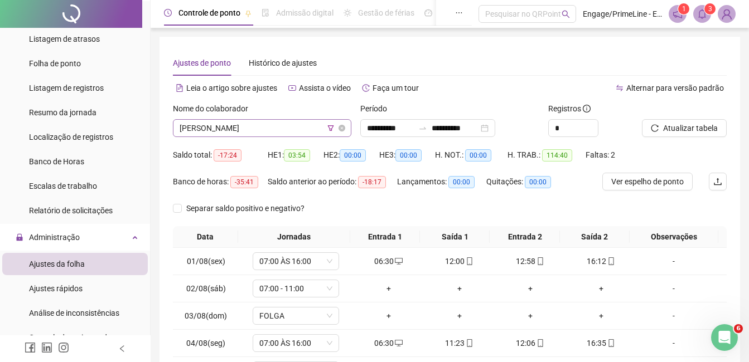
click at [251, 125] on span "[PERSON_NAME]" at bounding box center [261, 128] width 165 height 17
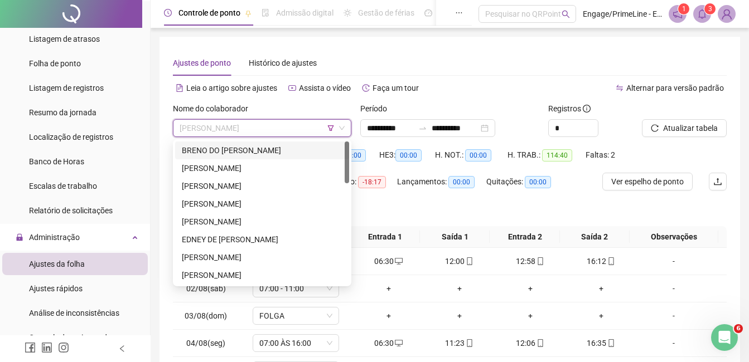
click at [254, 149] on div "BRENO DO [PERSON_NAME]" at bounding box center [262, 150] width 161 height 12
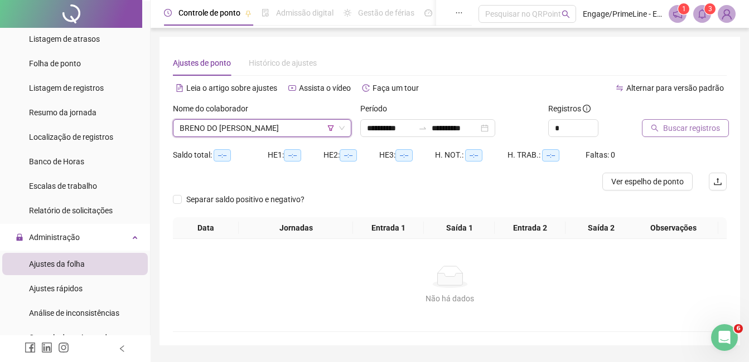
click at [700, 134] on button "Buscar registros" at bounding box center [685, 128] width 87 height 18
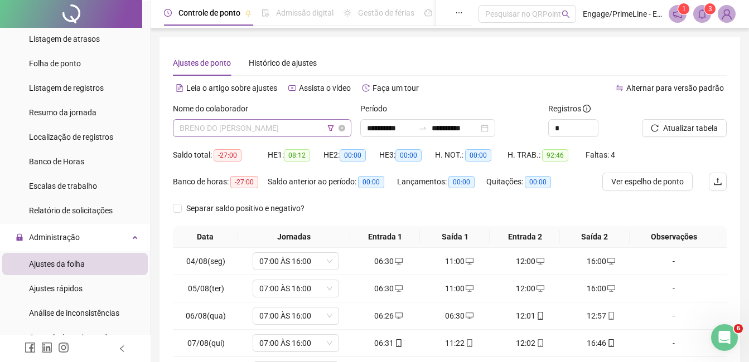
click at [256, 131] on span "BRENO DO [PERSON_NAME]" at bounding box center [261, 128] width 165 height 17
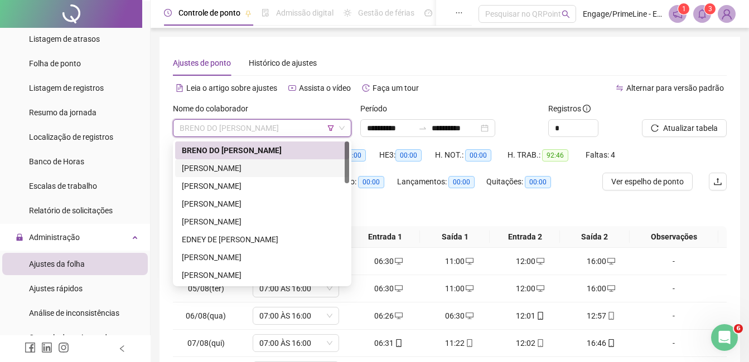
click at [254, 168] on div "[PERSON_NAME]" at bounding box center [262, 168] width 161 height 12
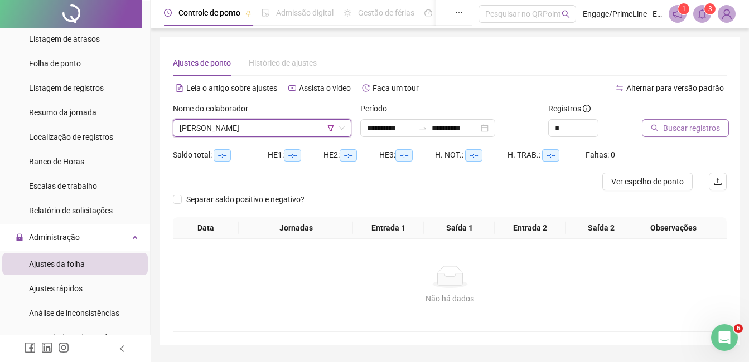
click at [700, 133] on span "Buscar registros" at bounding box center [691, 128] width 57 height 12
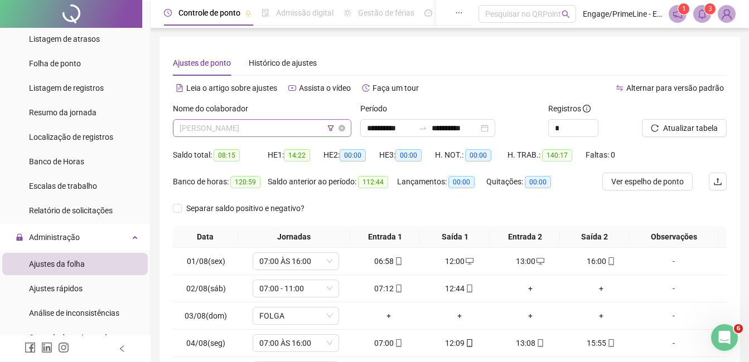
click at [241, 128] on span "[PERSON_NAME]" at bounding box center [261, 128] width 165 height 17
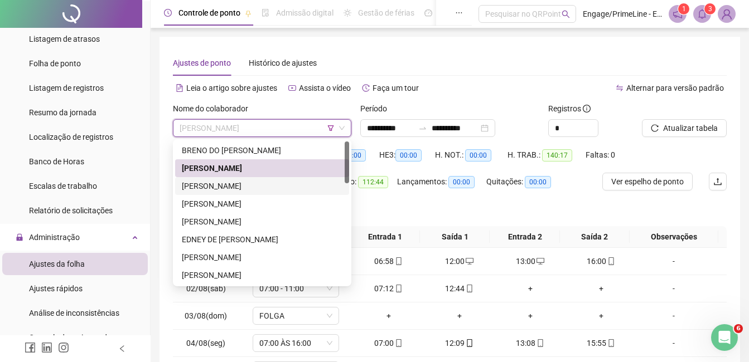
click at [239, 186] on div "[PERSON_NAME]" at bounding box center [262, 186] width 161 height 12
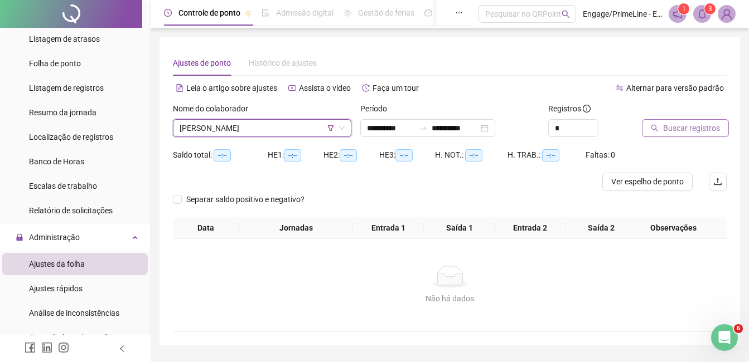
click at [670, 130] on span "Buscar registros" at bounding box center [691, 128] width 57 height 12
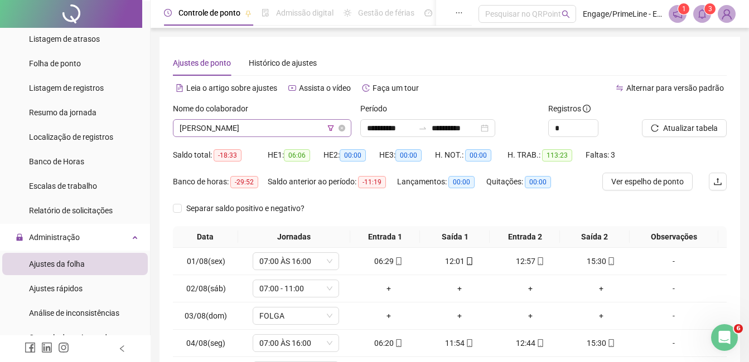
click at [254, 127] on span "[PERSON_NAME]" at bounding box center [261, 128] width 165 height 17
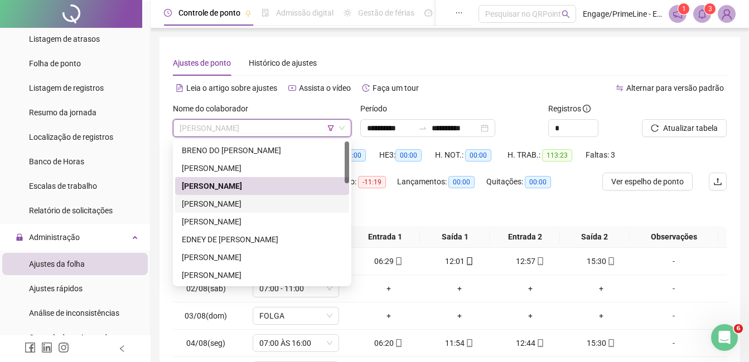
click at [224, 207] on div "[PERSON_NAME]" at bounding box center [262, 204] width 161 height 12
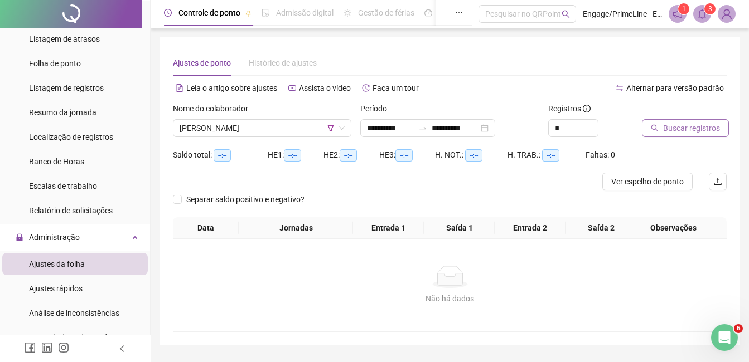
click at [671, 135] on button "Buscar registros" at bounding box center [685, 128] width 87 height 18
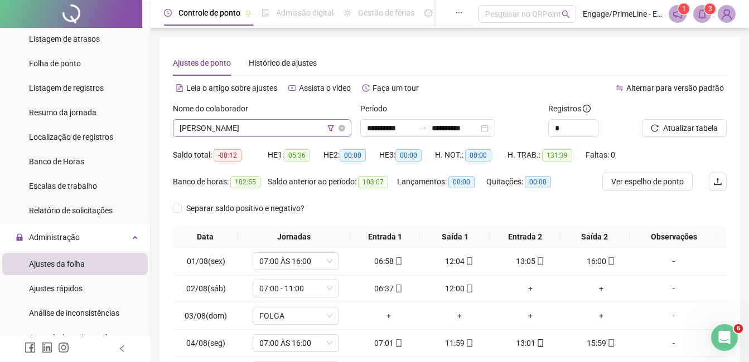
click at [247, 124] on span "[PERSON_NAME]" at bounding box center [261, 128] width 165 height 17
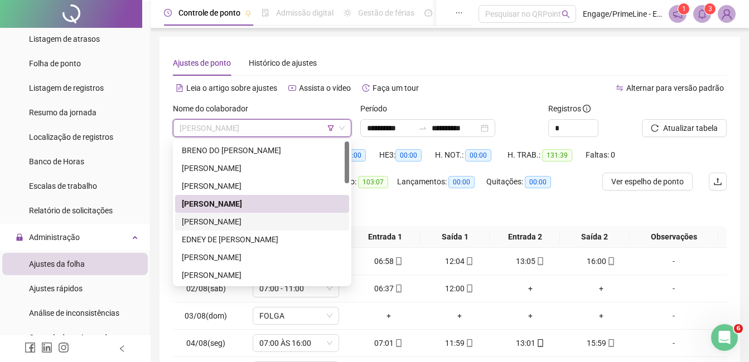
click at [247, 224] on div "[PERSON_NAME]" at bounding box center [262, 222] width 161 height 12
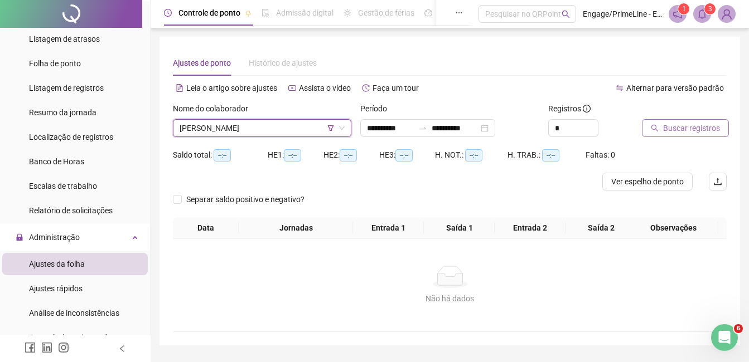
click at [698, 128] on span "Buscar registros" at bounding box center [691, 128] width 57 height 12
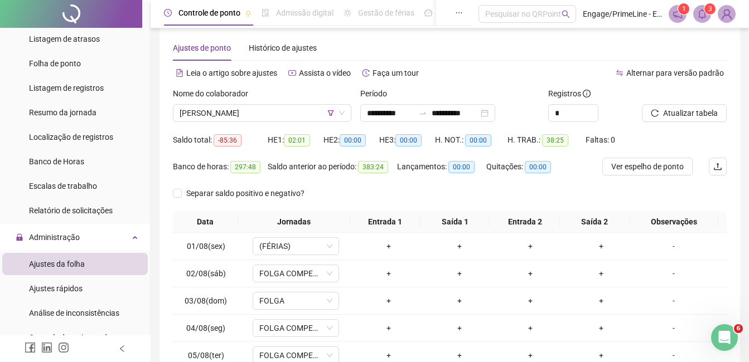
scroll to position [2, 0]
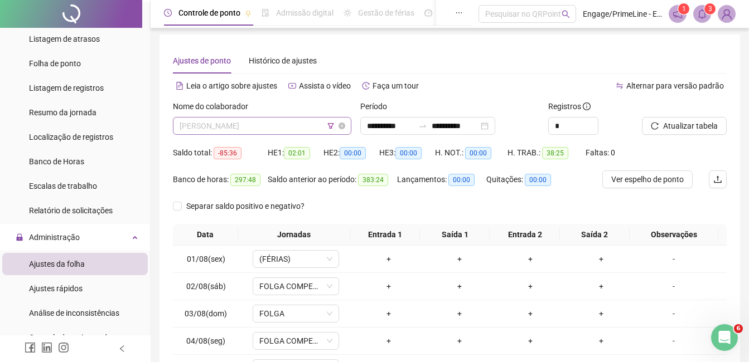
click at [259, 128] on span "[PERSON_NAME]" at bounding box center [261, 126] width 165 height 17
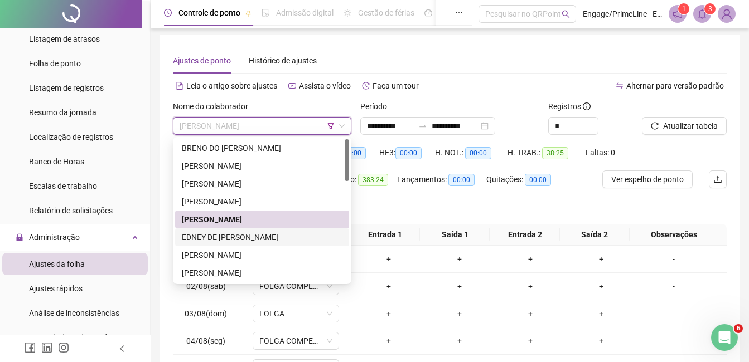
click at [258, 236] on div "EDNEY DE [PERSON_NAME]" at bounding box center [262, 237] width 161 height 12
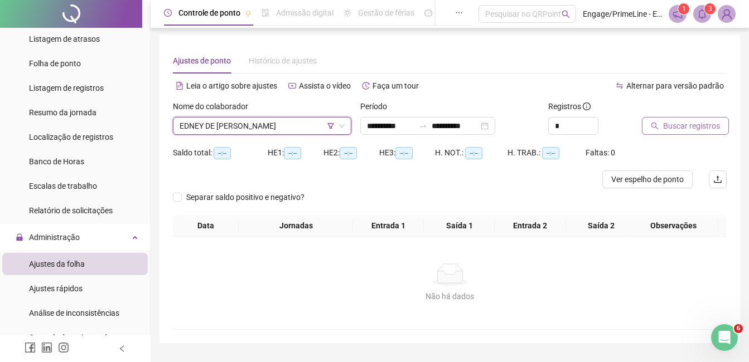
click at [671, 121] on span "Buscar registros" at bounding box center [691, 126] width 57 height 12
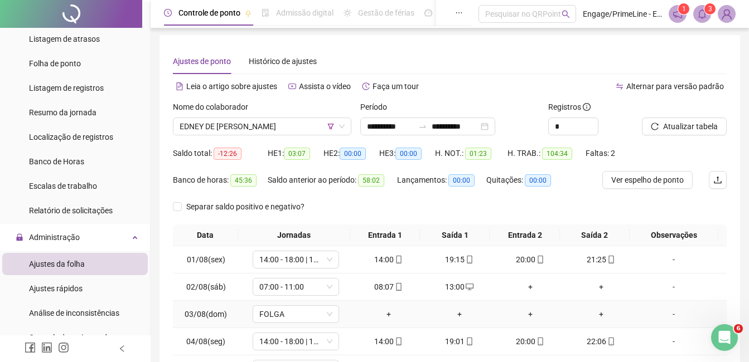
scroll to position [0, 0]
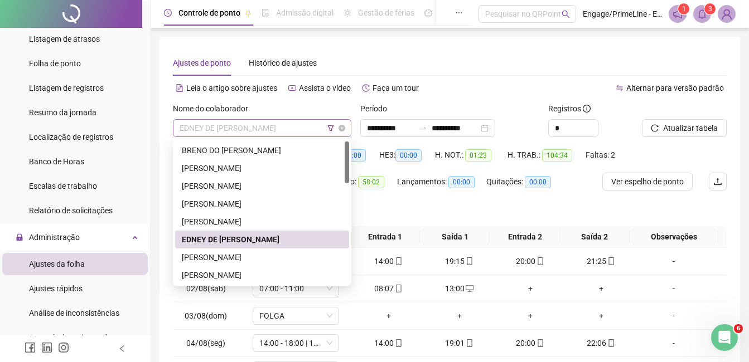
click at [241, 129] on span "EDNEY DE [PERSON_NAME]" at bounding box center [261, 128] width 165 height 17
click at [225, 258] on div "[PERSON_NAME]" at bounding box center [262, 257] width 161 height 12
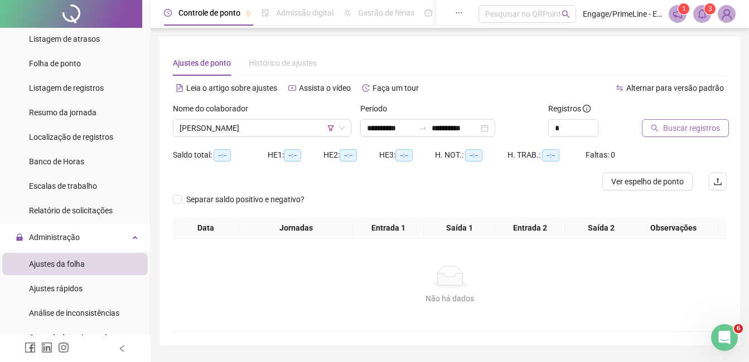
click at [686, 128] on span "Buscar registros" at bounding box center [691, 128] width 57 height 12
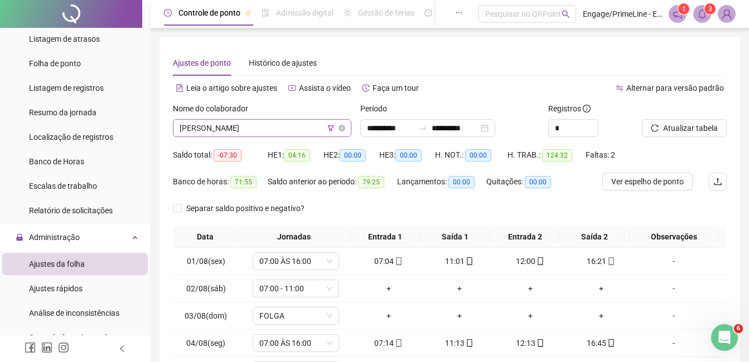
click at [237, 123] on span "[PERSON_NAME]" at bounding box center [261, 128] width 165 height 17
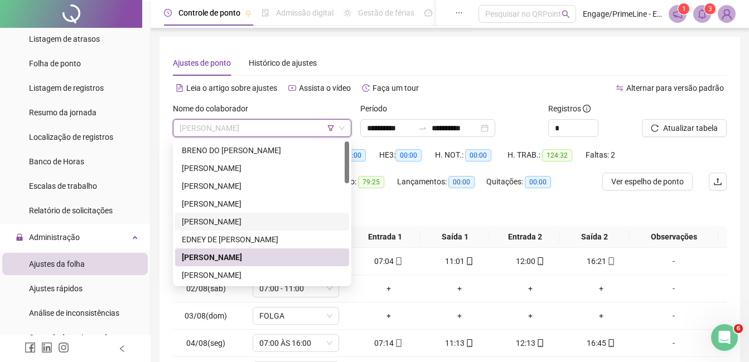
scroll to position [111, 0]
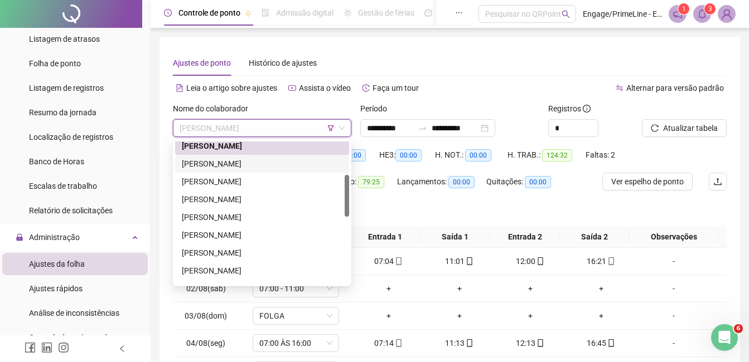
click at [232, 161] on div "[PERSON_NAME]" at bounding box center [262, 164] width 161 height 12
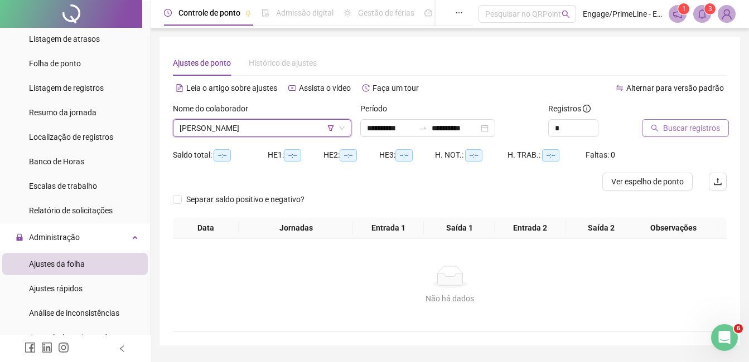
click at [659, 131] on button "Buscar registros" at bounding box center [685, 128] width 87 height 18
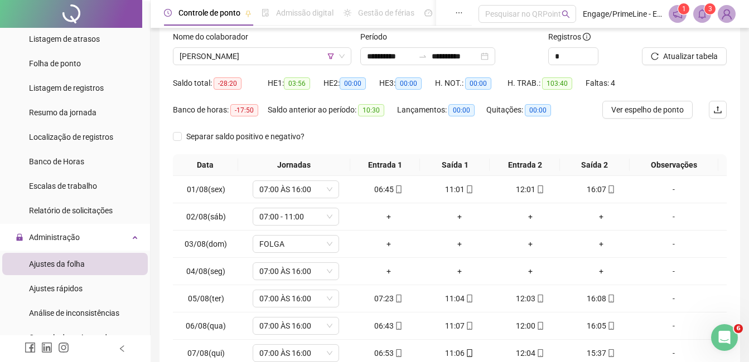
scroll to position [2, 0]
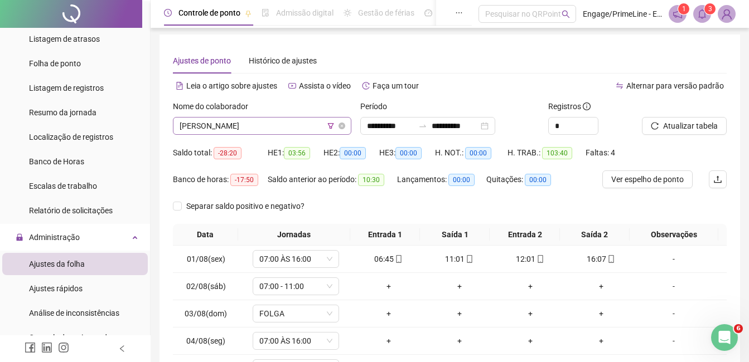
click at [262, 123] on span "[PERSON_NAME]" at bounding box center [261, 126] width 165 height 17
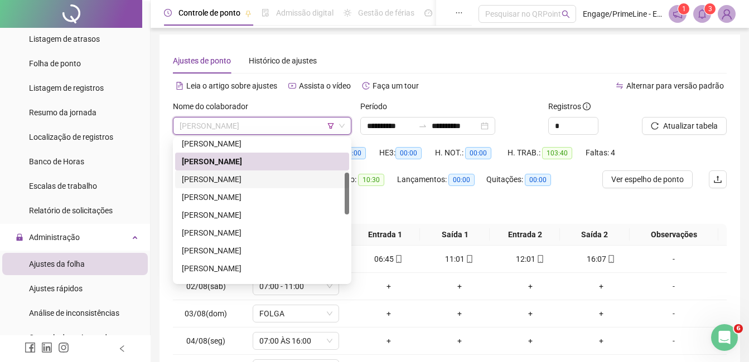
click at [226, 178] on div "[PERSON_NAME]" at bounding box center [262, 179] width 161 height 12
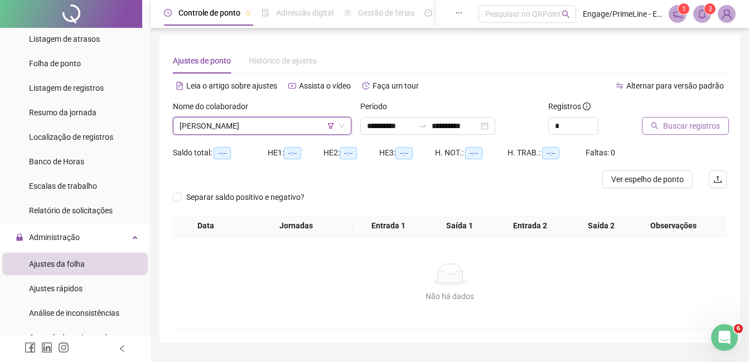
click at [703, 129] on span "Buscar registros" at bounding box center [691, 126] width 57 height 12
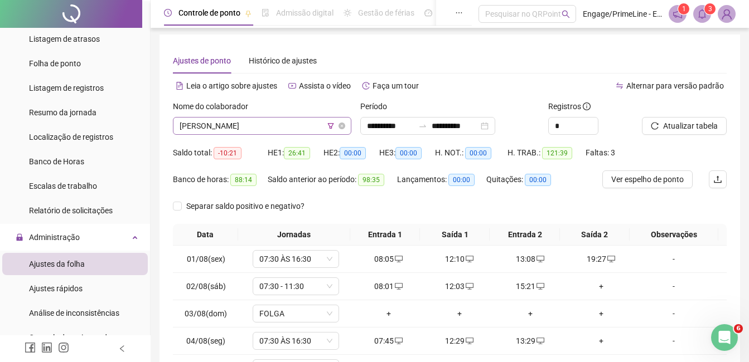
click at [235, 120] on span "[PERSON_NAME]" at bounding box center [261, 126] width 165 height 17
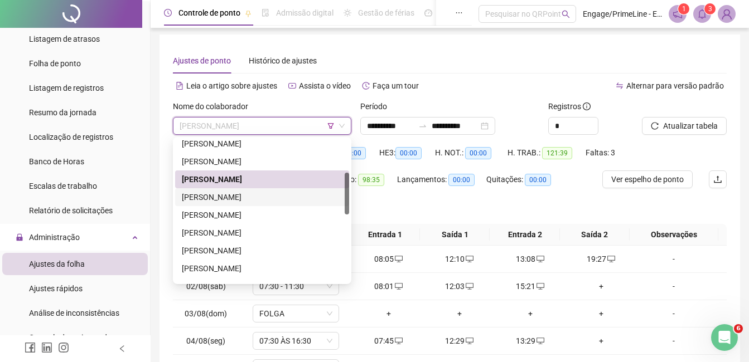
click at [245, 198] on div "[PERSON_NAME]" at bounding box center [262, 197] width 161 height 12
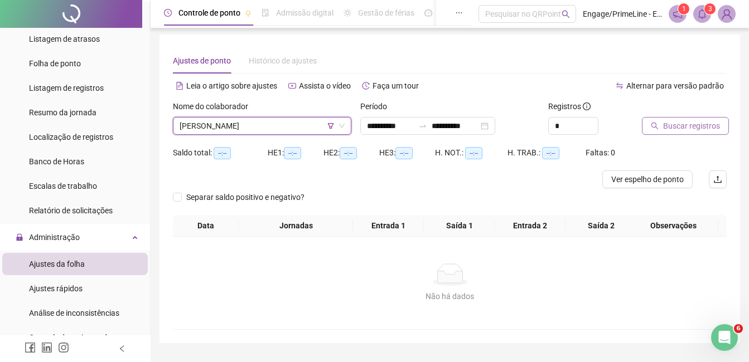
click at [693, 120] on span "Buscar registros" at bounding box center [691, 126] width 57 height 12
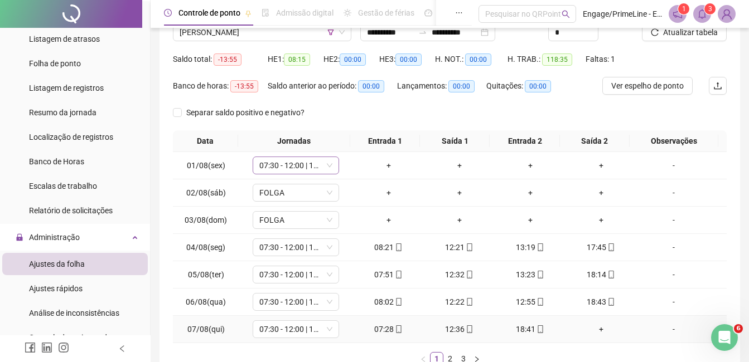
scroll to position [58, 0]
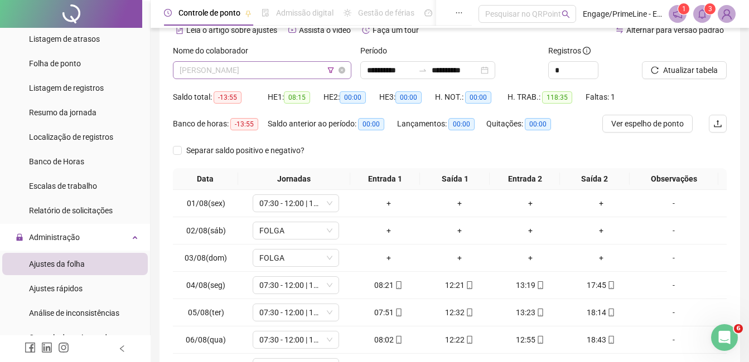
click at [243, 71] on span "[PERSON_NAME]" at bounding box center [261, 70] width 165 height 17
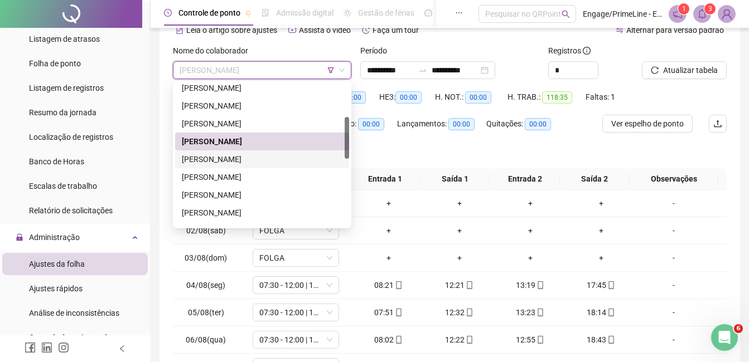
click at [248, 157] on div "[PERSON_NAME]" at bounding box center [262, 159] width 161 height 12
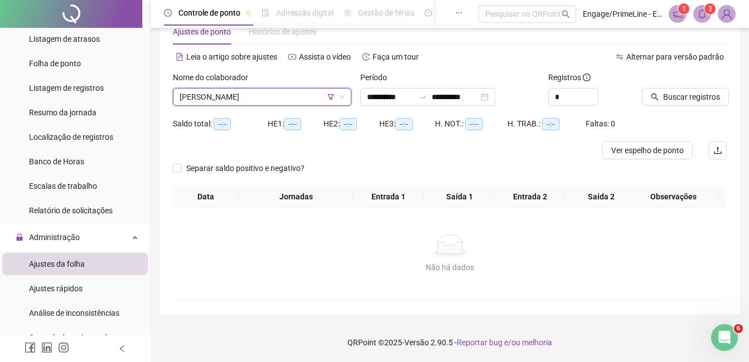
scroll to position [31, 0]
click at [689, 93] on span "Buscar registros" at bounding box center [691, 97] width 57 height 12
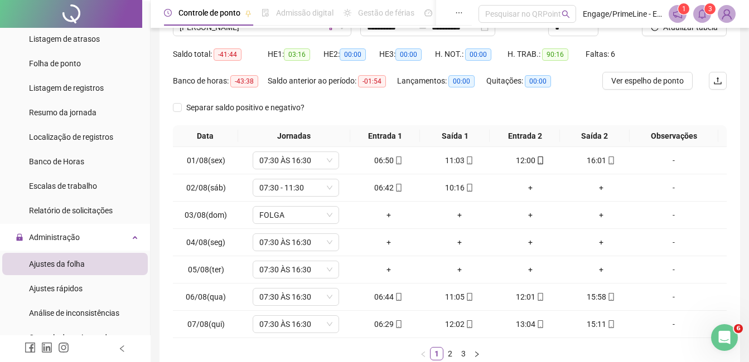
scroll to position [2, 0]
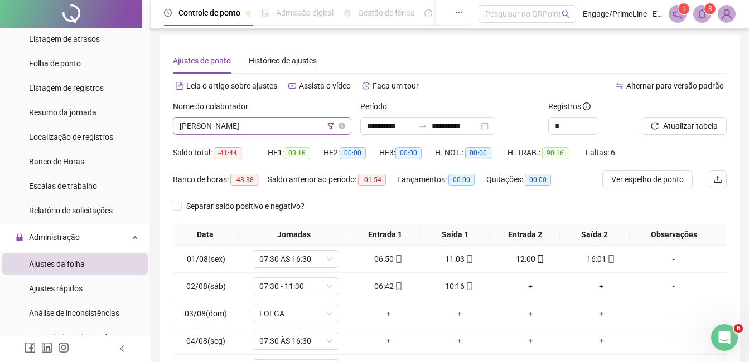
click at [242, 129] on span "[PERSON_NAME]" at bounding box center [261, 126] width 165 height 17
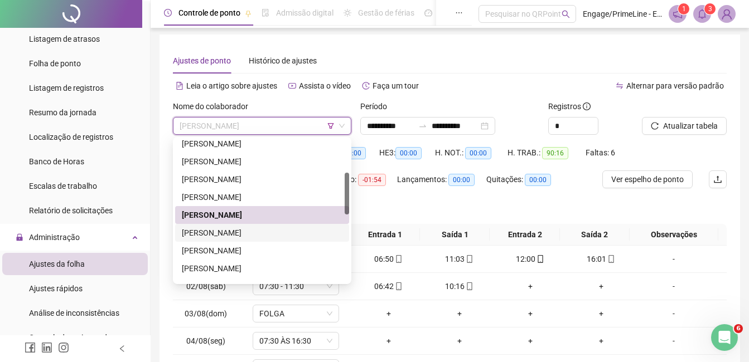
click at [240, 235] on div "[PERSON_NAME]" at bounding box center [262, 233] width 161 height 12
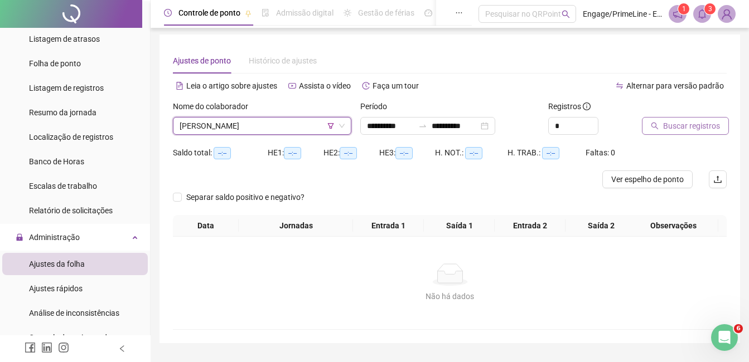
click at [683, 128] on span "Buscar registros" at bounding box center [691, 126] width 57 height 12
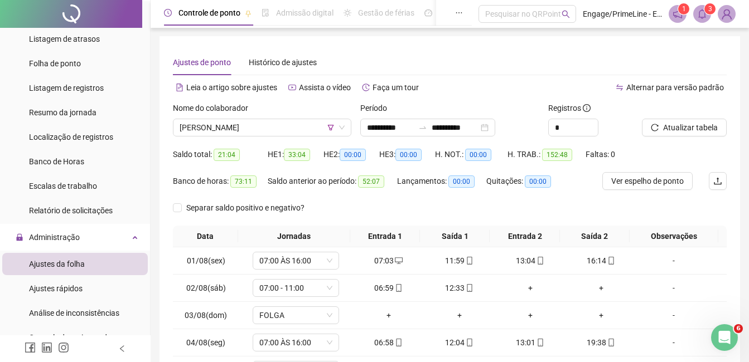
scroll to position [0, 0]
click at [252, 134] on span "[PERSON_NAME]" at bounding box center [261, 128] width 165 height 17
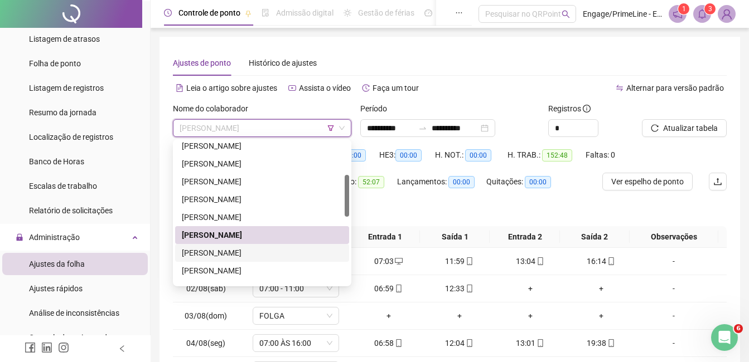
click at [256, 253] on div "[PERSON_NAME]" at bounding box center [262, 253] width 161 height 12
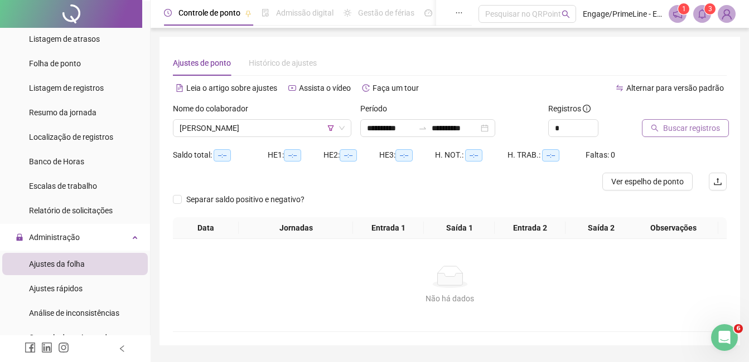
click at [693, 129] on span "Buscar registros" at bounding box center [691, 128] width 57 height 12
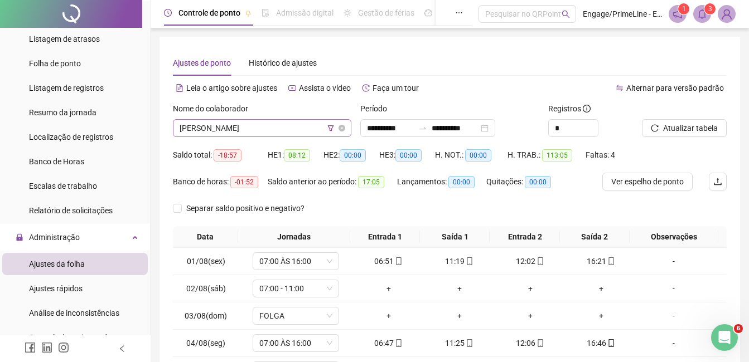
click at [242, 130] on span "[PERSON_NAME]" at bounding box center [261, 128] width 165 height 17
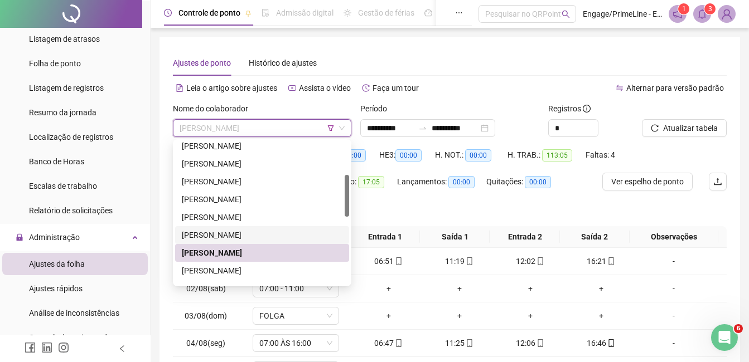
scroll to position [223, 0]
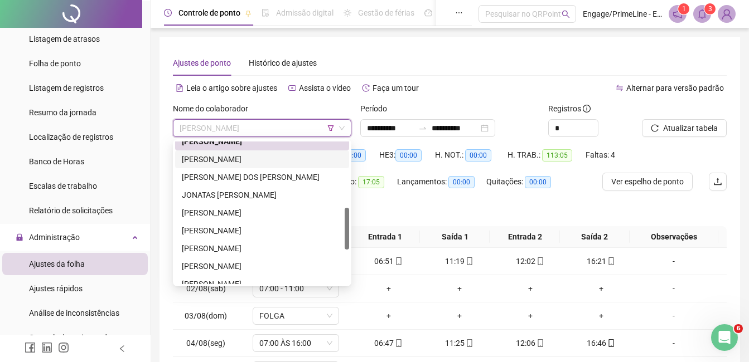
click at [236, 163] on div "[PERSON_NAME]" at bounding box center [262, 159] width 161 height 12
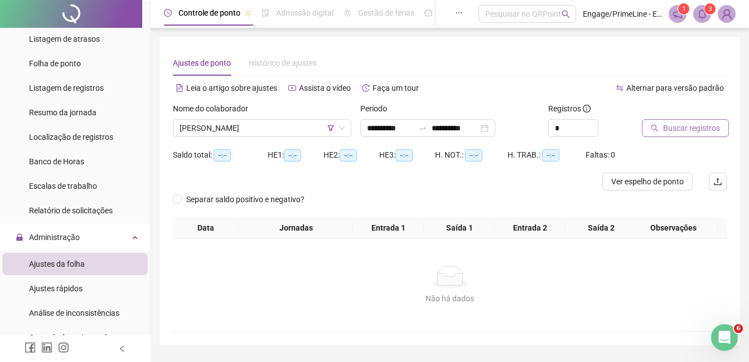
click at [683, 134] on button "Buscar registros" at bounding box center [685, 128] width 87 height 18
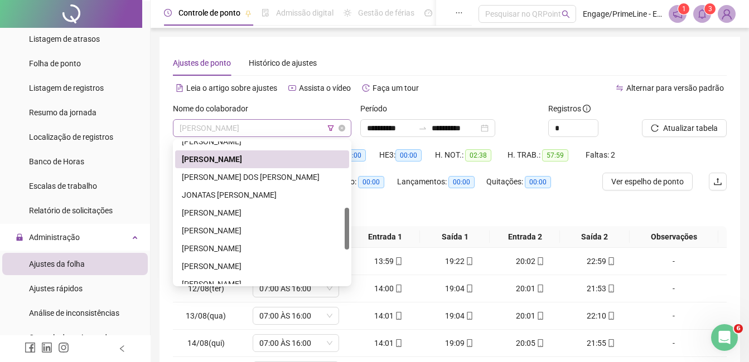
click at [243, 125] on span "[PERSON_NAME]" at bounding box center [261, 128] width 165 height 17
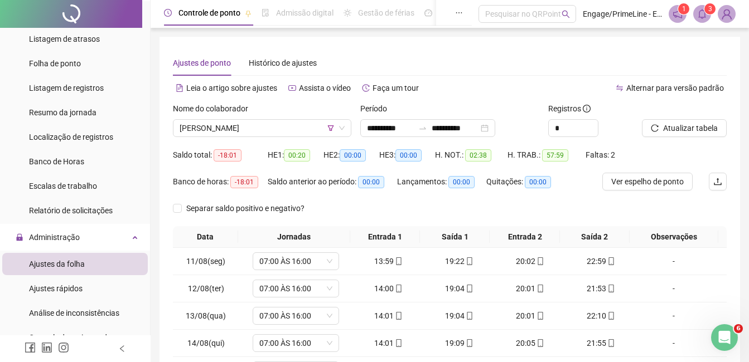
click at [462, 80] on div "Alternar para versão padrão" at bounding box center [588, 88] width 277 height 18
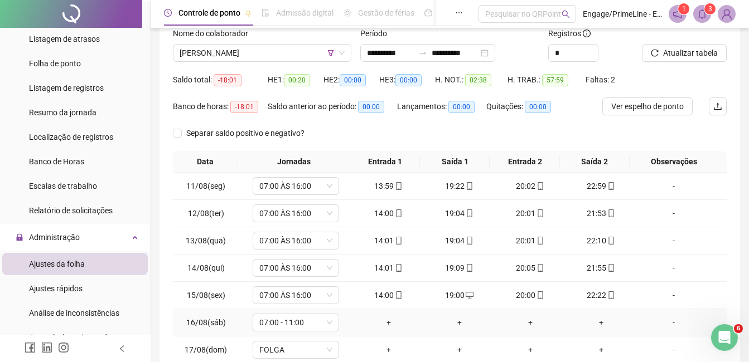
scroll to position [56, 0]
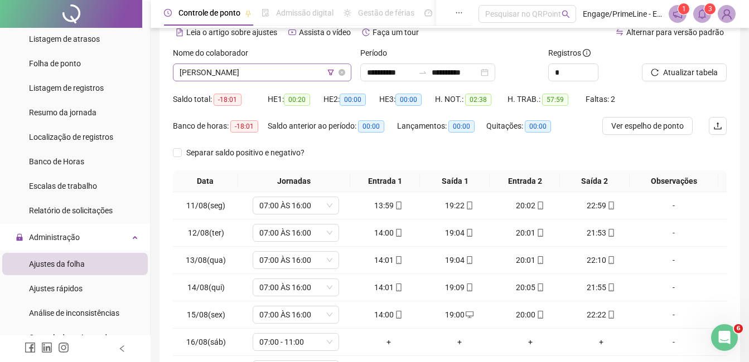
click at [221, 64] on span "[PERSON_NAME]" at bounding box center [261, 72] width 165 height 17
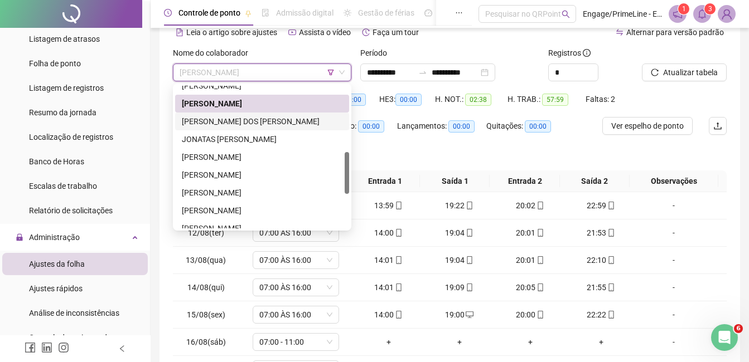
click at [231, 119] on div "[PERSON_NAME] DOS [PERSON_NAME]" at bounding box center [262, 121] width 161 height 12
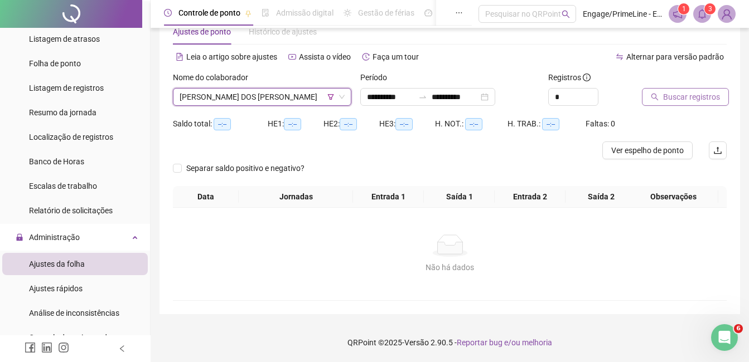
click at [699, 96] on span "Buscar registros" at bounding box center [691, 97] width 57 height 12
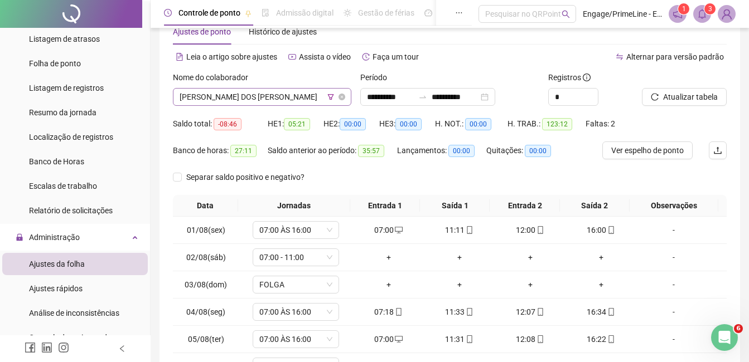
click at [231, 93] on span "[PERSON_NAME] DOS [PERSON_NAME]" at bounding box center [261, 97] width 165 height 17
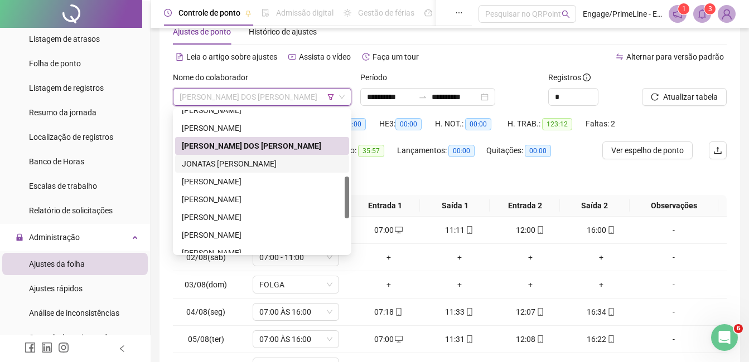
click at [230, 162] on div "JONATAS [PERSON_NAME]" at bounding box center [262, 164] width 161 height 12
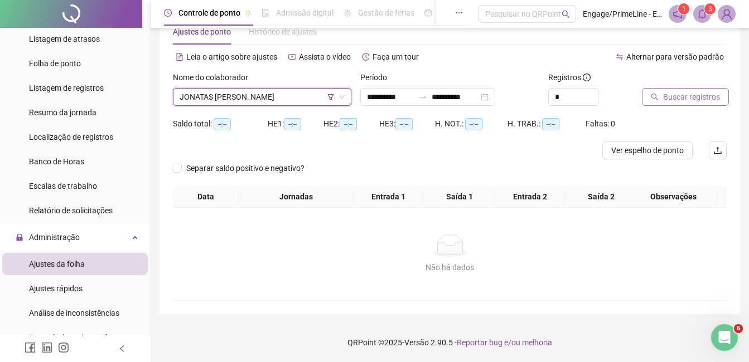
click at [693, 99] on span "Buscar registros" at bounding box center [691, 97] width 57 height 12
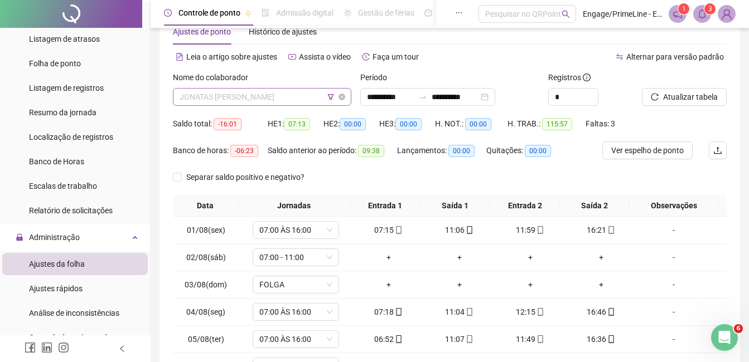
click at [234, 99] on span "JONATAS [PERSON_NAME]" at bounding box center [261, 97] width 165 height 17
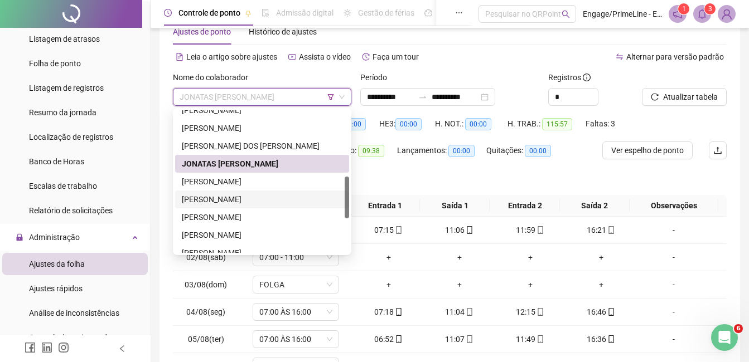
click at [225, 200] on div "[PERSON_NAME]" at bounding box center [262, 199] width 161 height 12
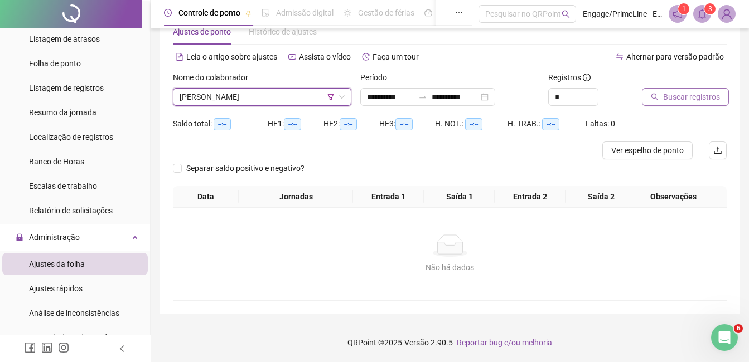
click at [672, 96] on span "Buscar registros" at bounding box center [691, 97] width 57 height 12
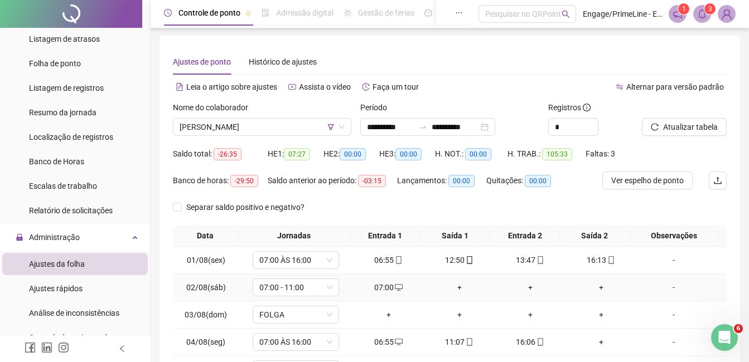
scroll to position [0, 0]
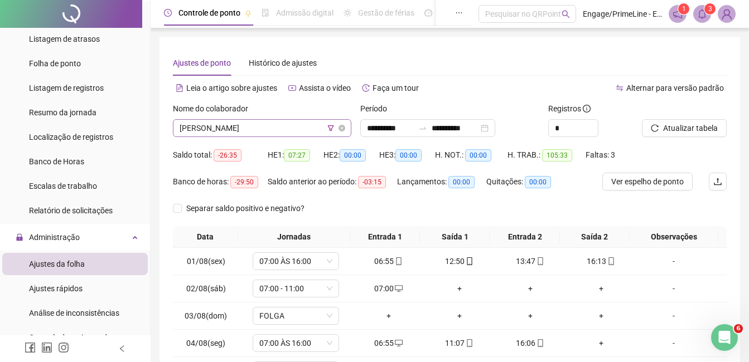
click at [245, 125] on span "[PERSON_NAME]" at bounding box center [261, 128] width 165 height 17
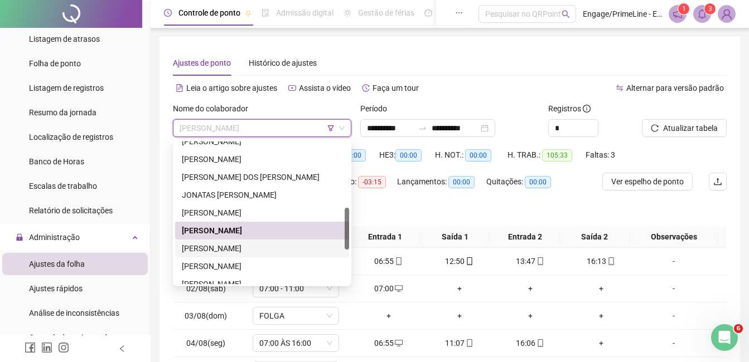
click at [230, 253] on div "[PERSON_NAME]" at bounding box center [262, 248] width 161 height 12
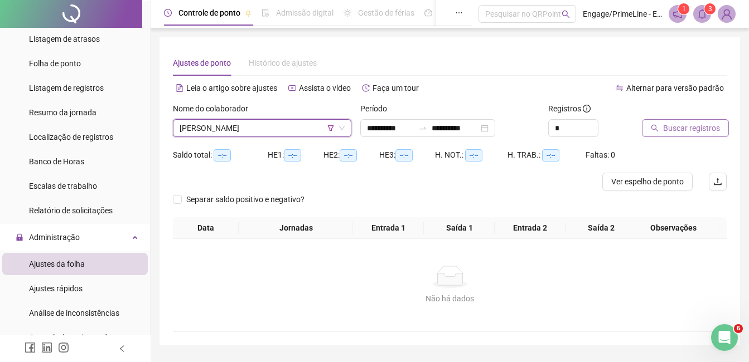
click at [671, 125] on span "Buscar registros" at bounding box center [691, 128] width 57 height 12
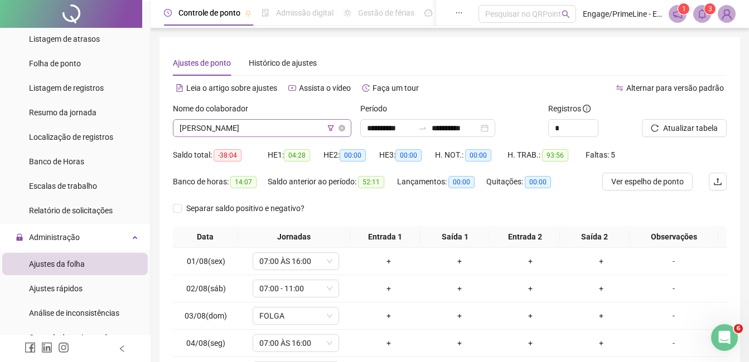
click at [249, 122] on span "[PERSON_NAME]" at bounding box center [261, 128] width 165 height 17
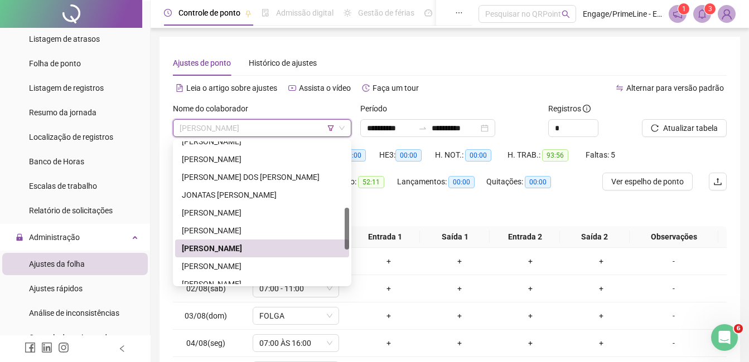
scroll to position [334, 0]
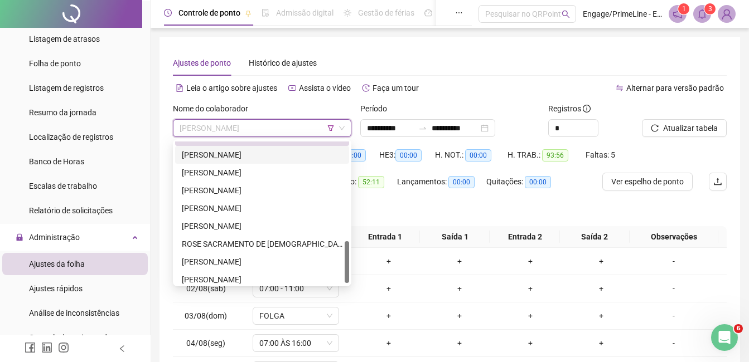
click at [246, 160] on div "[PERSON_NAME]" at bounding box center [262, 155] width 161 height 12
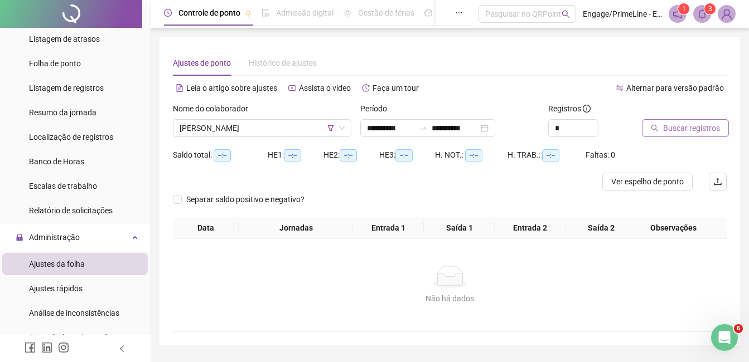
click at [661, 123] on button "Buscar registros" at bounding box center [685, 128] width 87 height 18
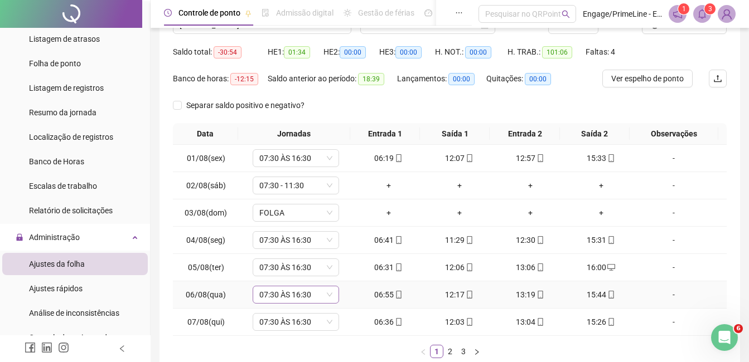
scroll to position [0, 0]
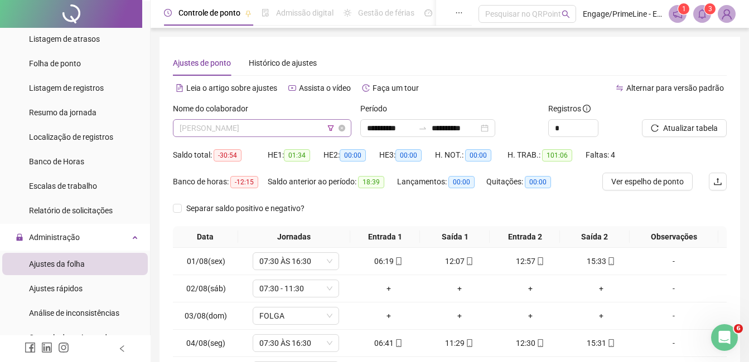
click at [264, 133] on span "[PERSON_NAME]" at bounding box center [261, 128] width 165 height 17
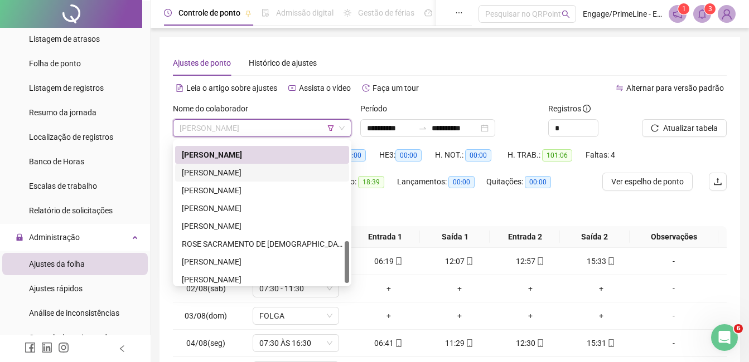
click at [239, 166] on div "[PERSON_NAME]" at bounding box center [262, 173] width 174 height 18
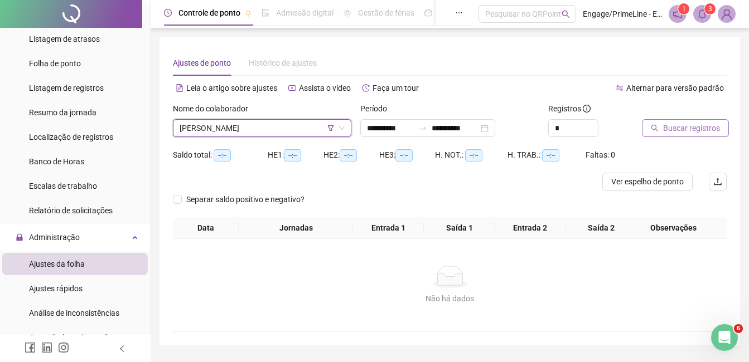
click at [689, 130] on span "Buscar registros" at bounding box center [691, 128] width 57 height 12
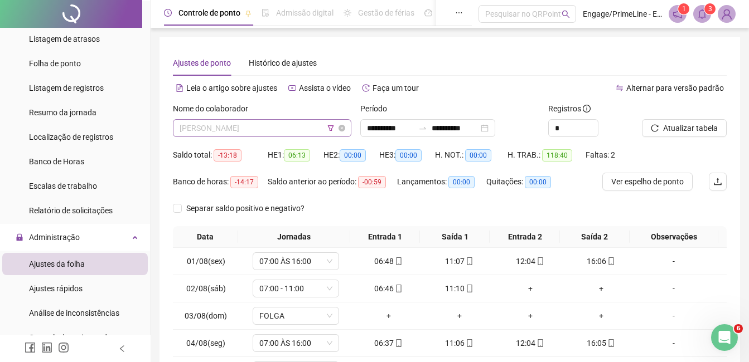
click at [251, 126] on span "[PERSON_NAME]" at bounding box center [261, 128] width 165 height 17
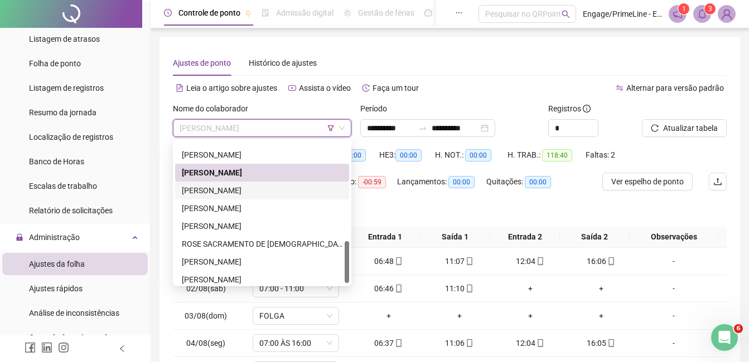
click at [234, 188] on div "[PERSON_NAME]" at bounding box center [262, 190] width 161 height 12
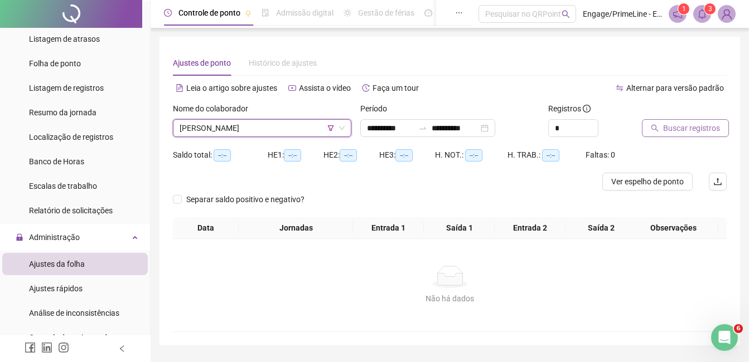
click at [692, 128] on span "Buscar registros" at bounding box center [691, 128] width 57 height 12
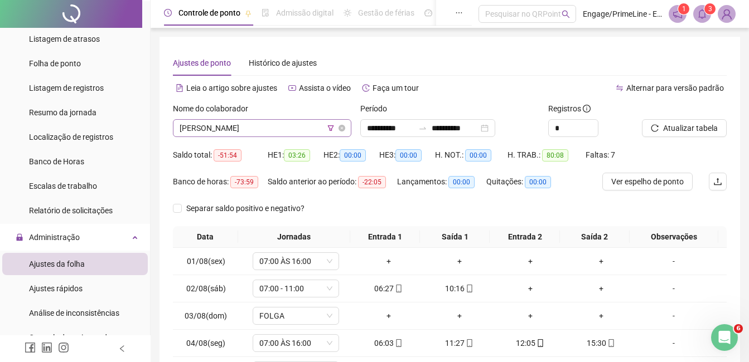
click at [252, 128] on span "[PERSON_NAME]" at bounding box center [261, 128] width 165 height 17
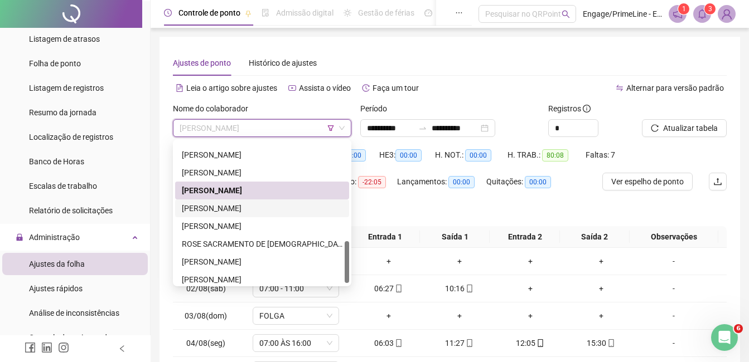
click at [250, 207] on div "[PERSON_NAME]" at bounding box center [262, 208] width 161 height 12
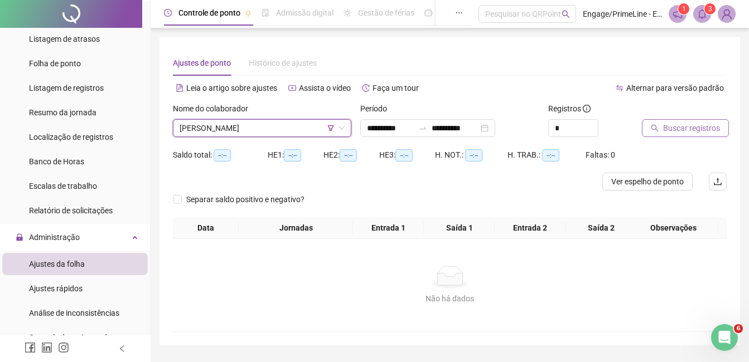
click at [662, 132] on button "Buscar registros" at bounding box center [685, 128] width 87 height 18
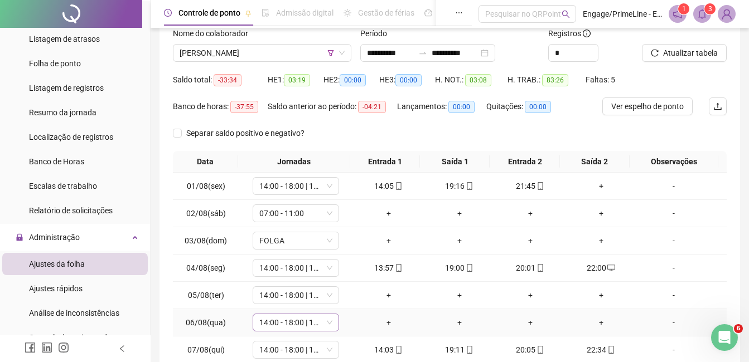
scroll to position [56, 0]
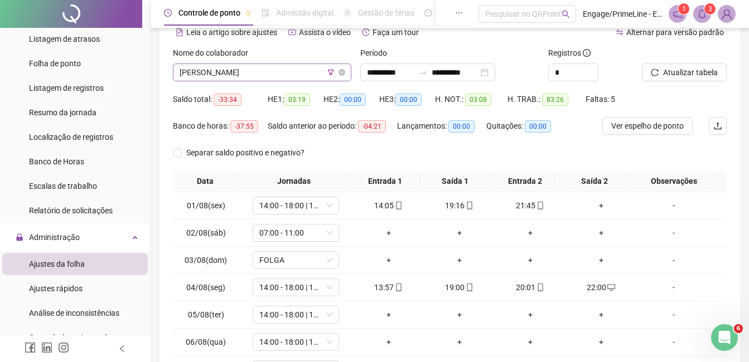
click at [262, 74] on span "[PERSON_NAME]" at bounding box center [261, 72] width 165 height 17
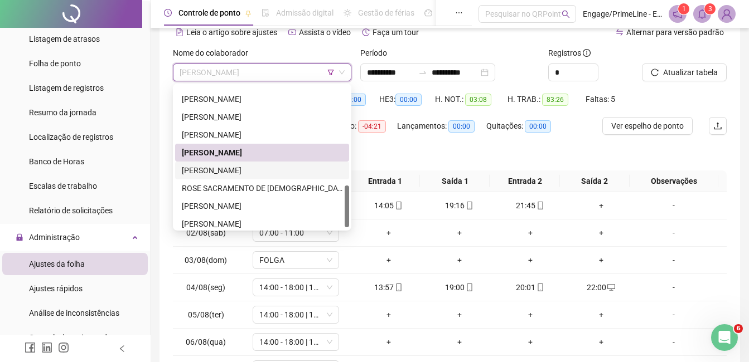
click at [262, 167] on div "[PERSON_NAME]" at bounding box center [262, 170] width 161 height 12
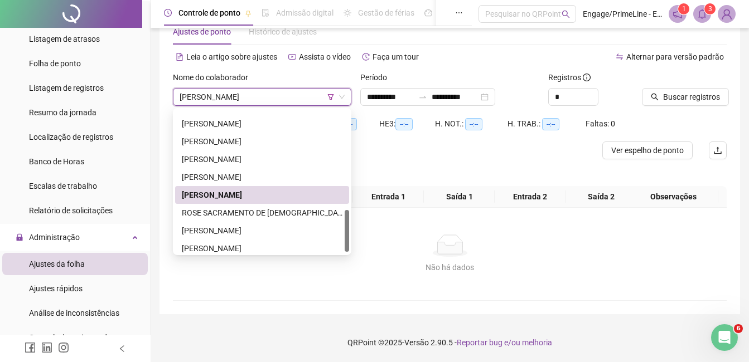
scroll to position [31, 0]
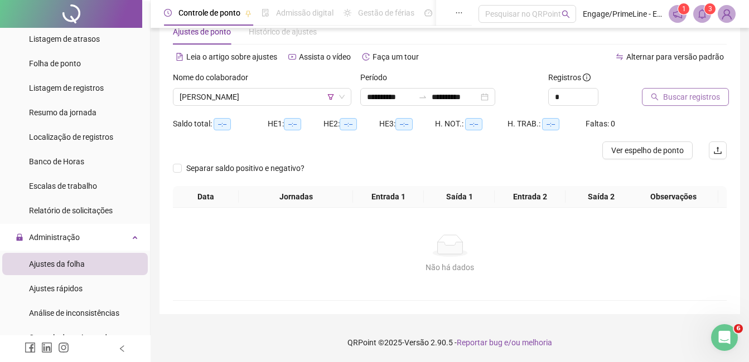
click at [683, 97] on span "Buscar registros" at bounding box center [691, 97] width 57 height 12
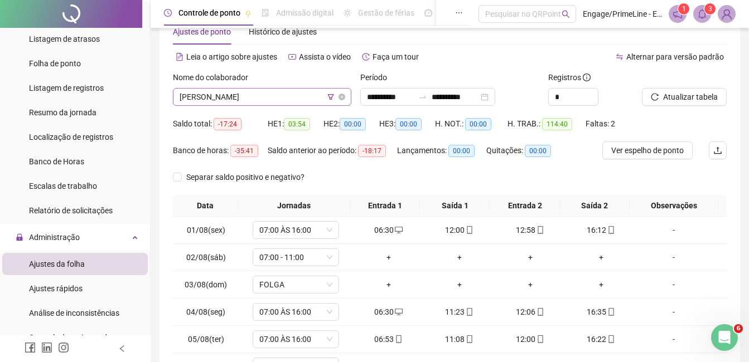
click at [231, 92] on span "[PERSON_NAME]" at bounding box center [261, 97] width 165 height 17
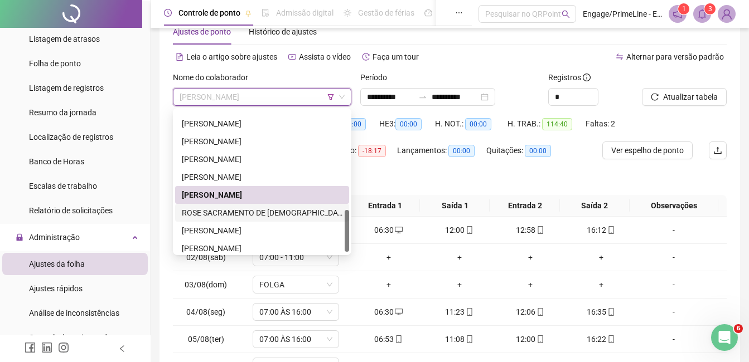
click at [239, 212] on div "ROSE SACRAMENTO DE [DEMOGRAPHIC_DATA]" at bounding box center [262, 213] width 161 height 12
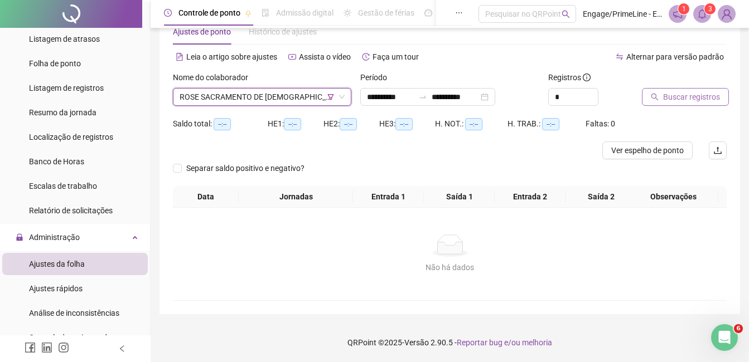
click at [681, 96] on span "Buscar registros" at bounding box center [691, 97] width 57 height 12
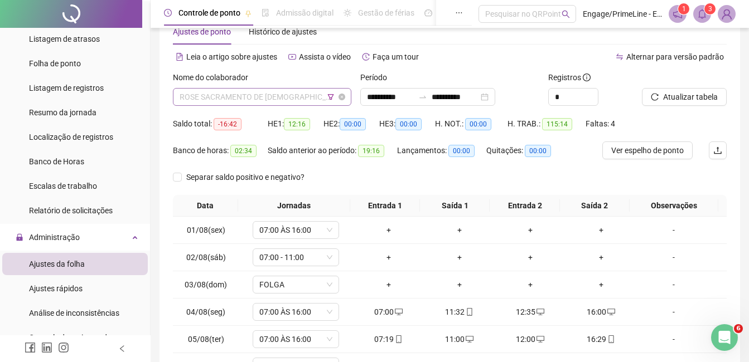
click at [241, 98] on span "ROSE SACRAMENTO DE [DEMOGRAPHIC_DATA]" at bounding box center [261, 97] width 165 height 17
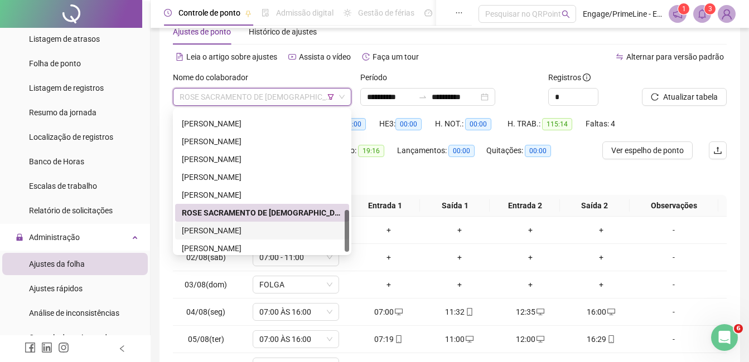
click at [237, 231] on div "[PERSON_NAME]" at bounding box center [262, 231] width 161 height 12
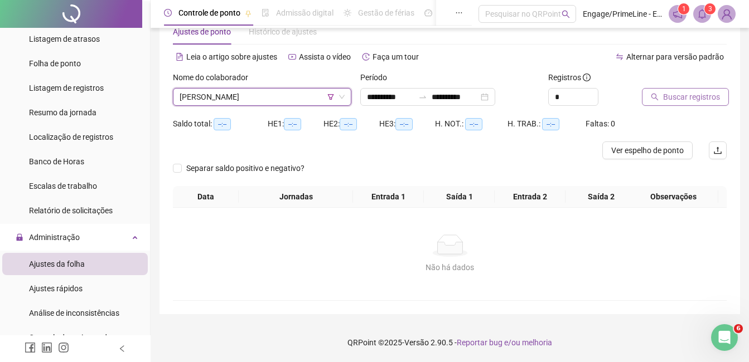
click at [682, 101] on span "Buscar registros" at bounding box center [691, 97] width 57 height 12
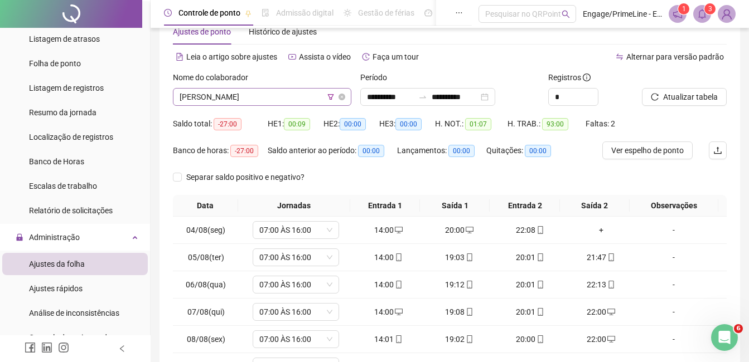
click at [233, 99] on span "[PERSON_NAME]" at bounding box center [261, 97] width 165 height 17
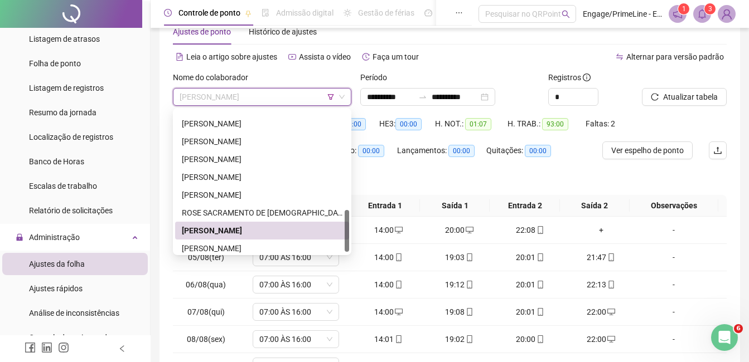
scroll to position [339, 0]
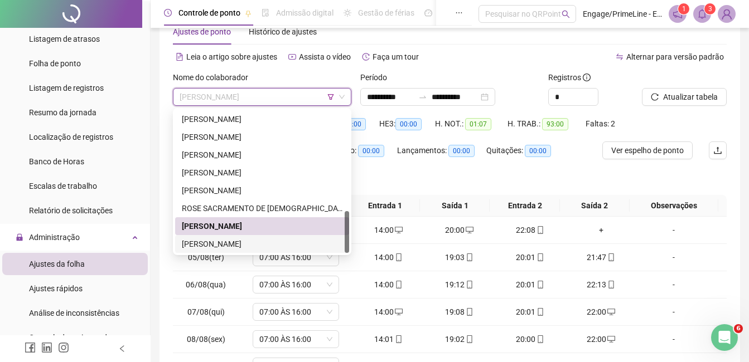
click at [264, 241] on div "[PERSON_NAME]" at bounding box center [262, 244] width 161 height 12
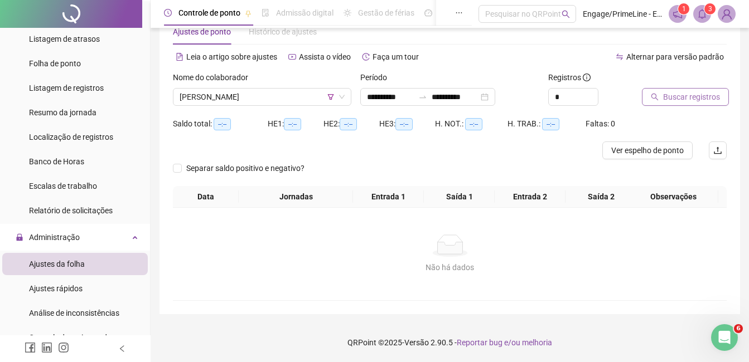
click at [696, 94] on span "Buscar registros" at bounding box center [691, 97] width 57 height 12
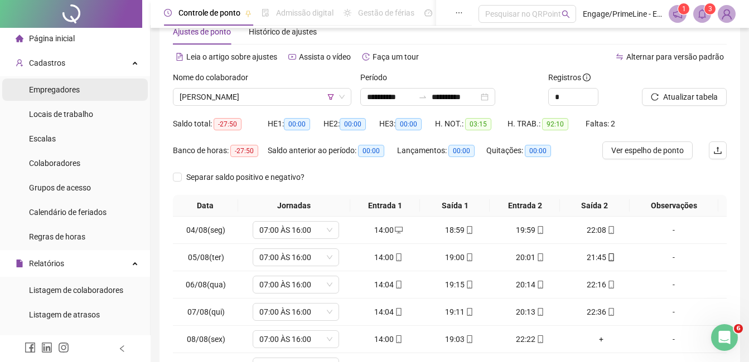
scroll to position [0, 0]
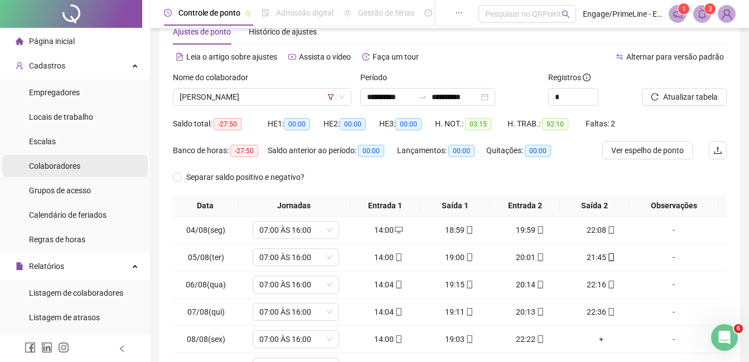
click at [69, 162] on span "Colaboradores" at bounding box center [54, 166] width 51 height 9
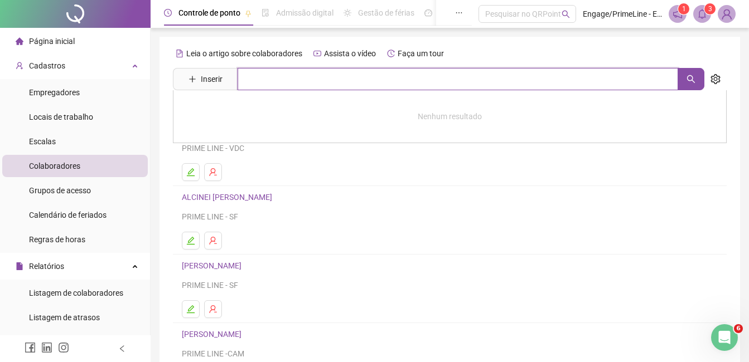
click at [302, 79] on input "text" at bounding box center [457, 79] width 440 height 22
type input "****"
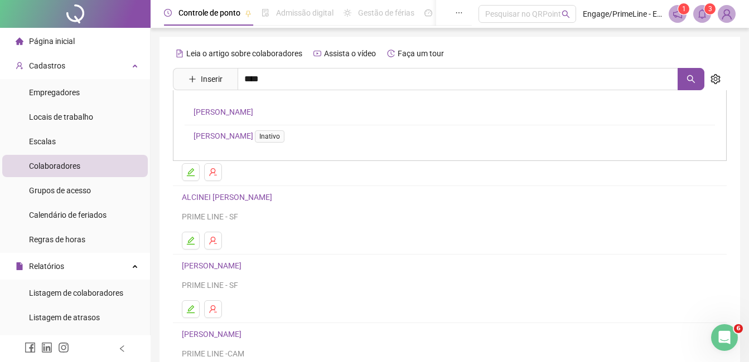
click at [246, 112] on link "[PERSON_NAME]" at bounding box center [223, 112] width 60 height 9
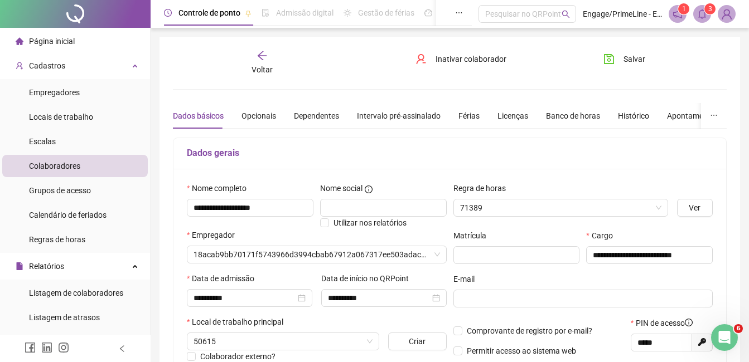
type input "**********"
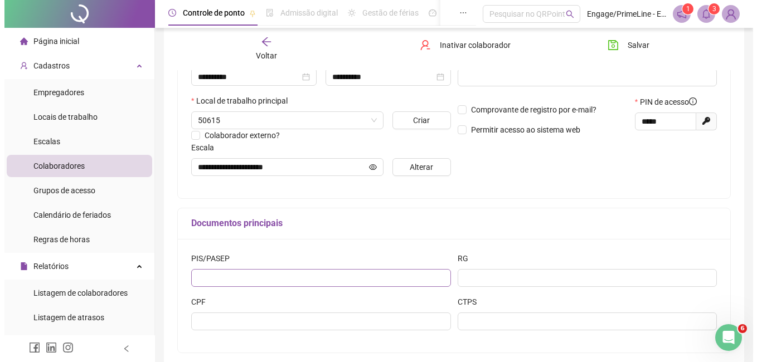
scroll to position [223, 0]
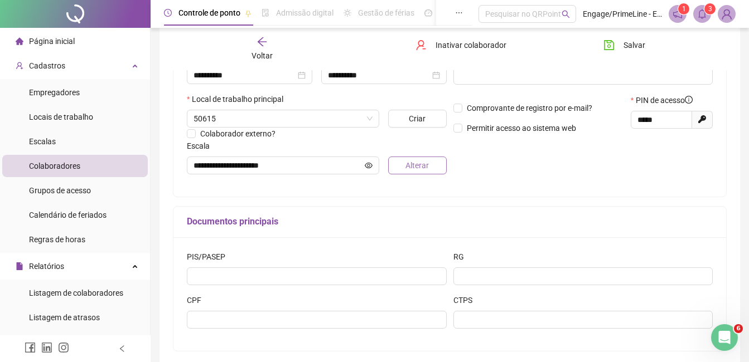
click at [410, 167] on span "Alterar" at bounding box center [416, 165] width 23 height 12
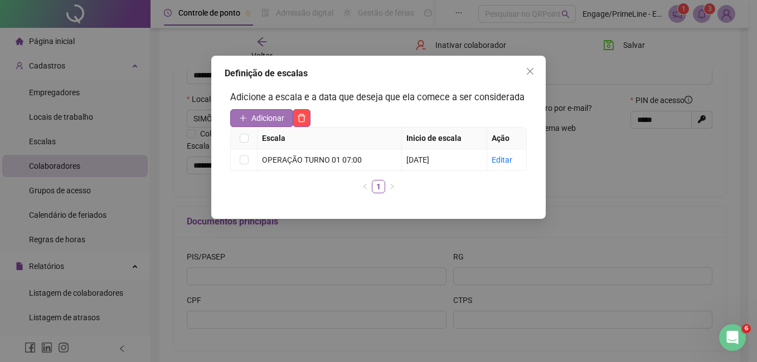
click at [270, 116] on span "Adicionar" at bounding box center [267, 118] width 33 height 12
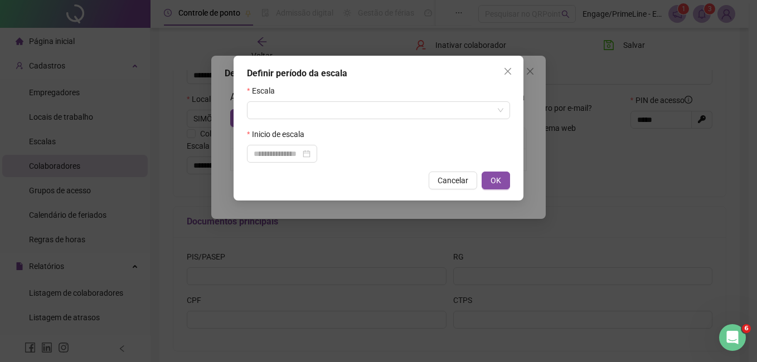
click at [352, 100] on div "Escala" at bounding box center [378, 93] width 263 height 17
click at [352, 109] on input "search" at bounding box center [374, 110] width 240 height 17
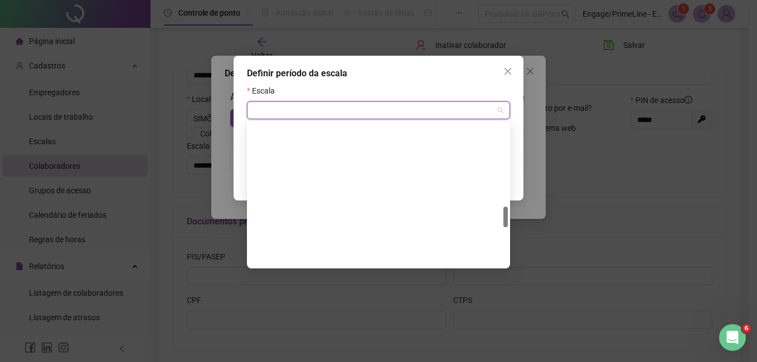
scroll to position [557, 0]
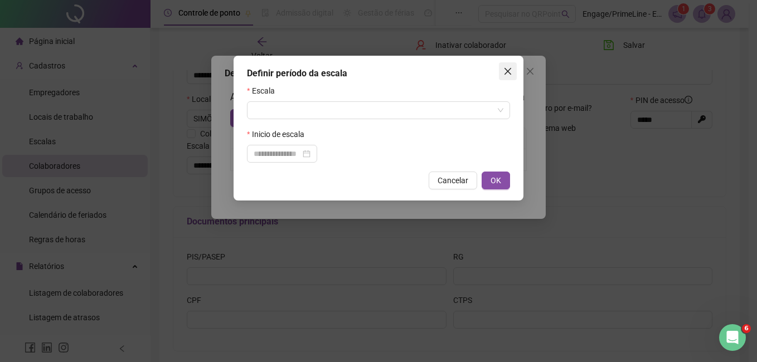
click at [507, 71] on icon "close" at bounding box center [507, 71] width 7 height 7
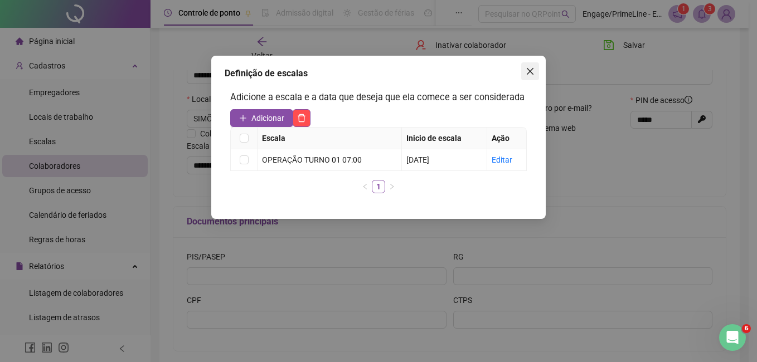
click at [531, 70] on icon "close" at bounding box center [530, 71] width 7 height 7
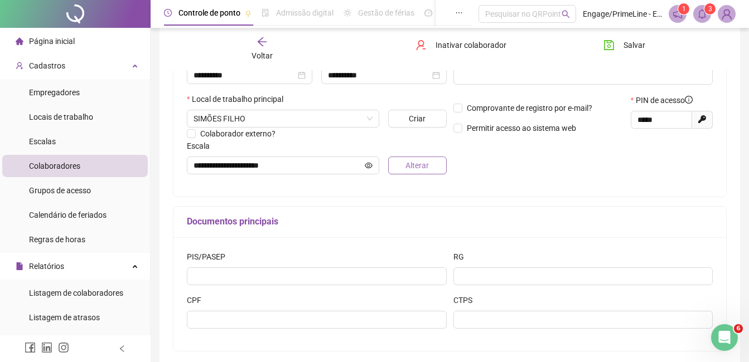
click at [416, 165] on span "Alterar" at bounding box center [416, 165] width 23 height 12
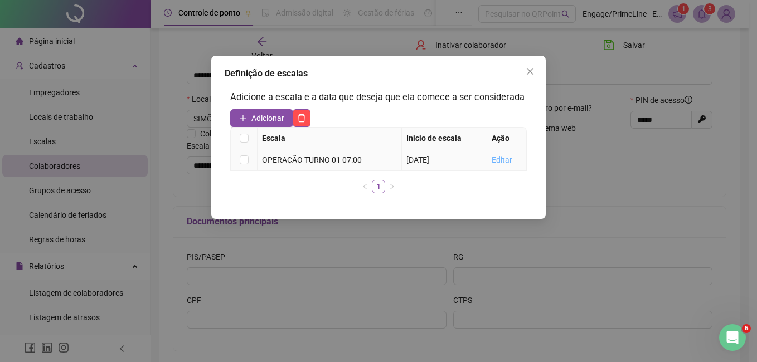
click at [503, 159] on link "Editar" at bounding box center [502, 160] width 21 height 9
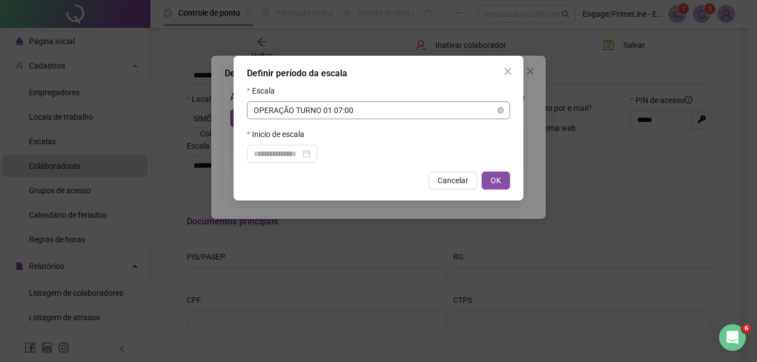
click at [314, 108] on span "OPERAÇÃO TURNO 01 07:00" at bounding box center [379, 110] width 250 height 17
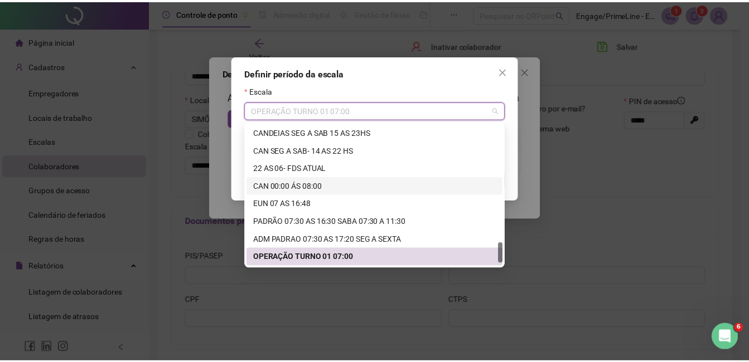
scroll to position [820, 0]
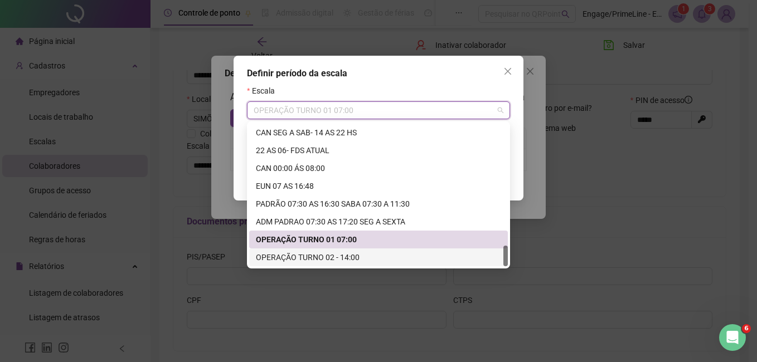
click at [325, 258] on div "OPERAÇÃO TURNO 02 - 14:00" at bounding box center [378, 257] width 245 height 12
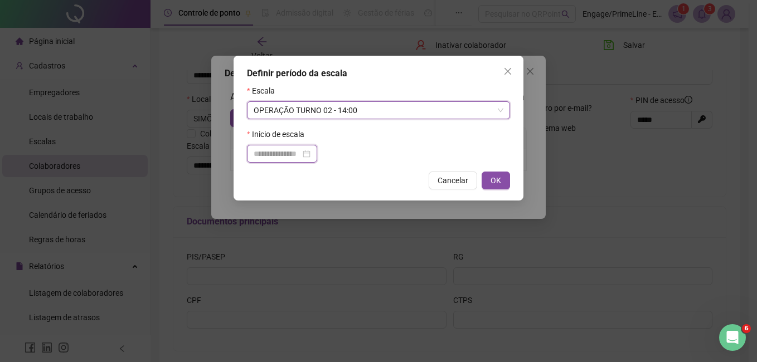
click at [280, 156] on input at bounding box center [277, 154] width 47 height 12
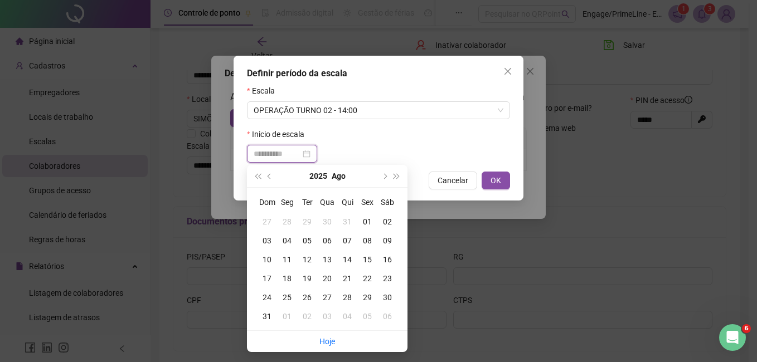
type input "**********"
click at [286, 258] on div "11" at bounding box center [287, 260] width 20 height 12
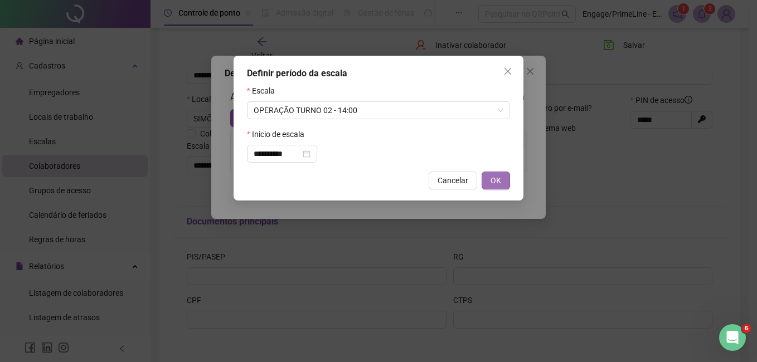
click at [497, 184] on span "OK" at bounding box center [496, 180] width 11 height 12
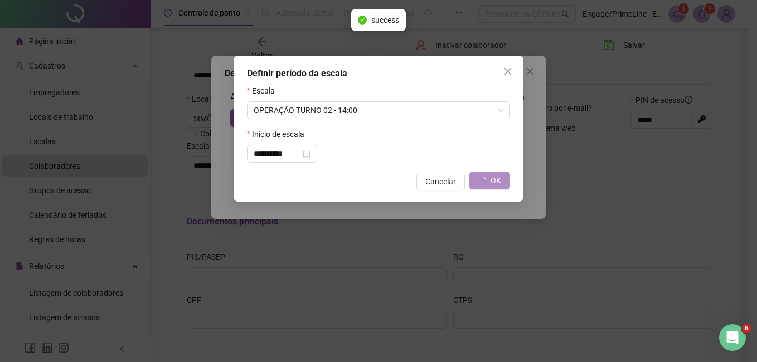
type input "**********"
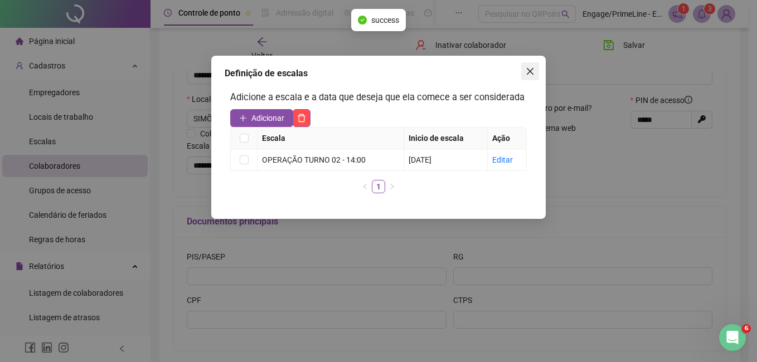
click at [527, 70] on icon "close" at bounding box center [530, 71] width 9 height 9
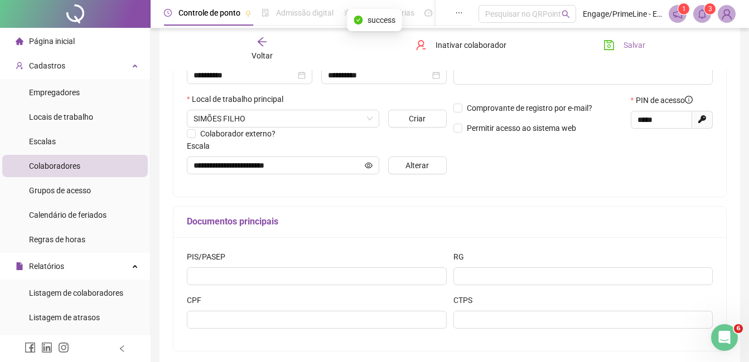
click at [627, 43] on span "Salvar" at bounding box center [634, 45] width 22 height 12
click at [268, 42] on div "Voltar" at bounding box center [262, 49] width 85 height 26
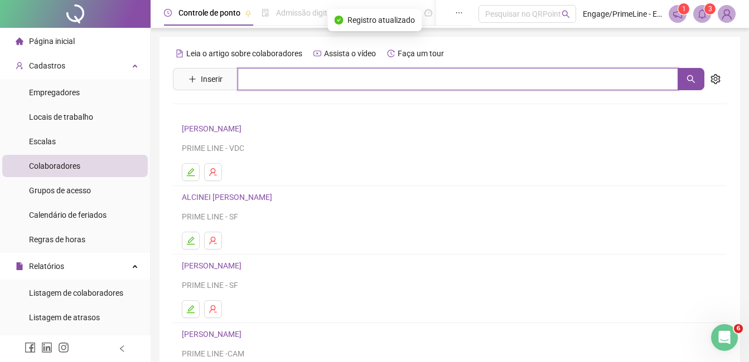
click at [396, 83] on input "text" at bounding box center [457, 79] width 440 height 22
type input "*"
type input "*****"
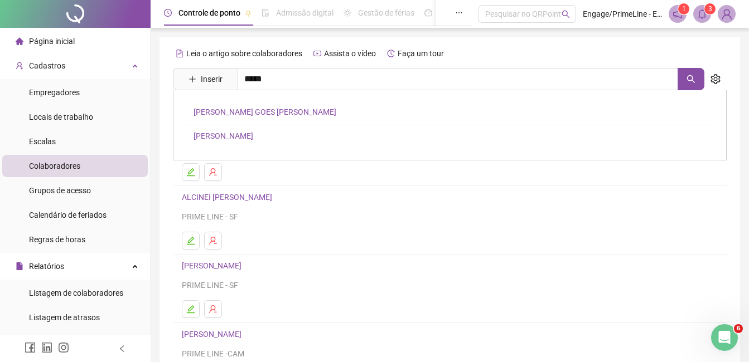
click at [240, 133] on link "[PERSON_NAME]" at bounding box center [223, 136] width 60 height 9
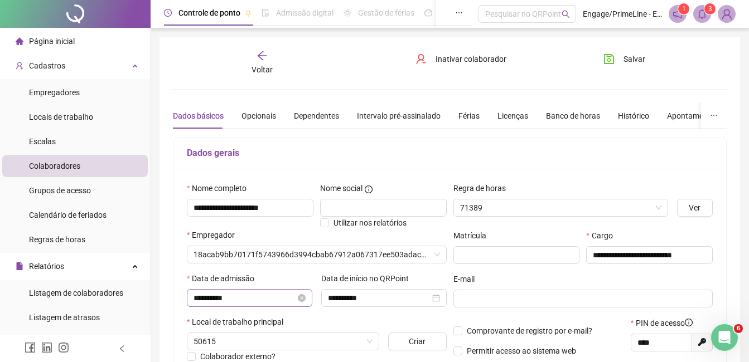
type input "**********"
click at [261, 61] on icon "arrow-left" at bounding box center [261, 55] width 11 height 11
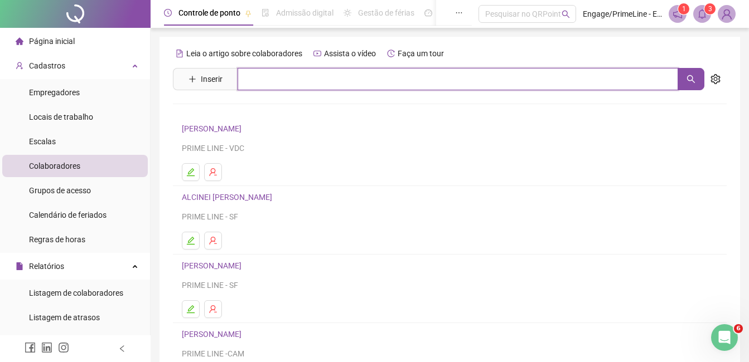
click at [281, 81] on input "text" at bounding box center [457, 79] width 440 height 22
type input "******"
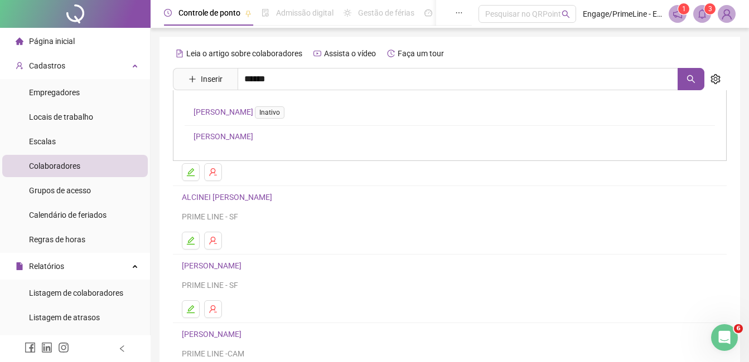
click at [218, 137] on link "[PERSON_NAME]" at bounding box center [223, 136] width 60 height 9
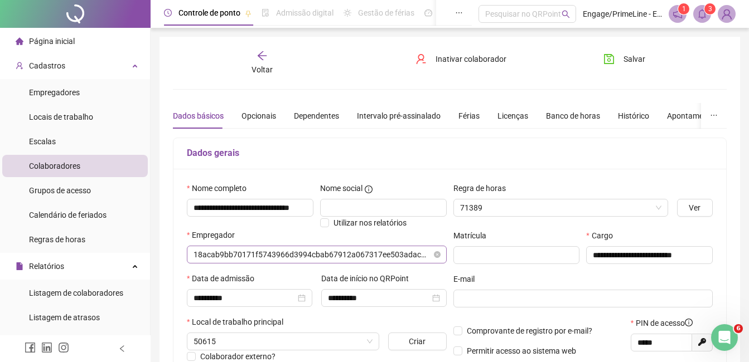
type input "**********"
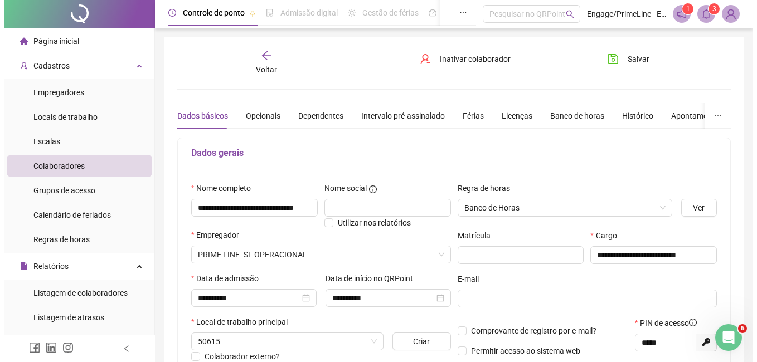
scroll to position [167, 0]
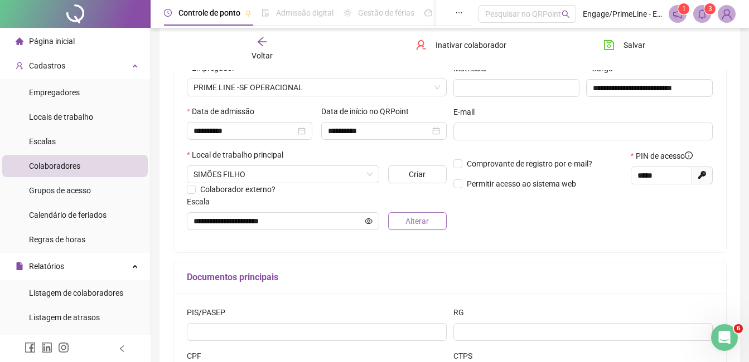
click at [417, 225] on span "Alterar" at bounding box center [416, 221] width 23 height 12
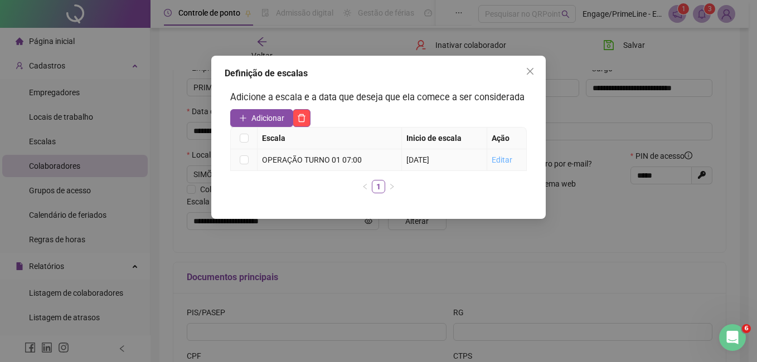
click at [507, 162] on link "Editar" at bounding box center [502, 160] width 21 height 9
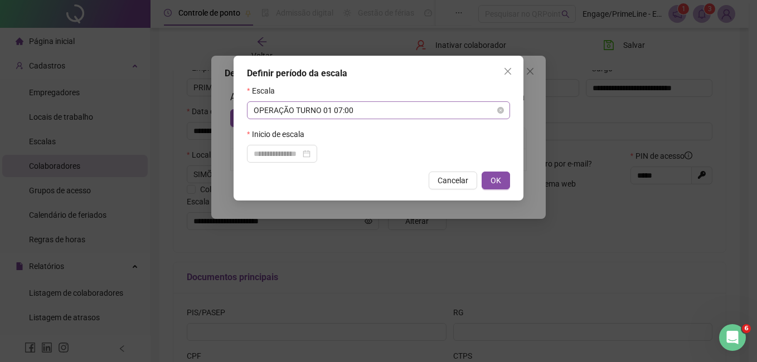
click at [297, 114] on span "OPERAÇÃO TURNO 01 07:00" at bounding box center [379, 110] width 250 height 17
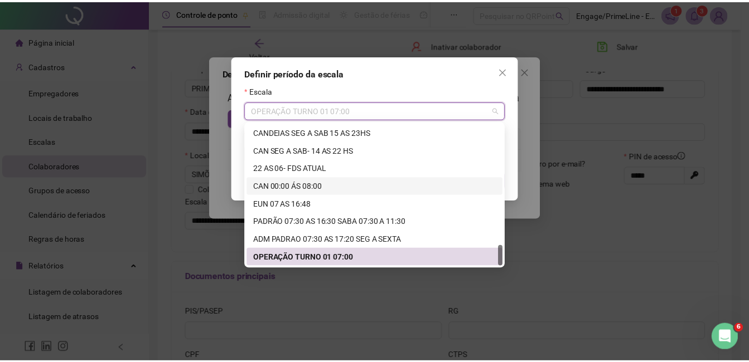
scroll to position [820, 0]
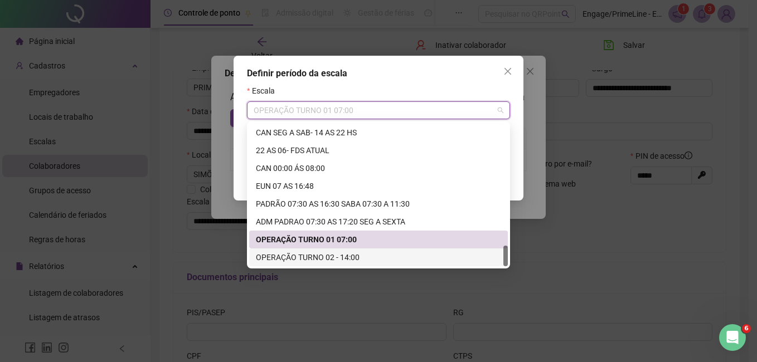
click at [317, 264] on div "OPERAÇÃO TURNO 02 - 14:00" at bounding box center [378, 258] width 259 height 18
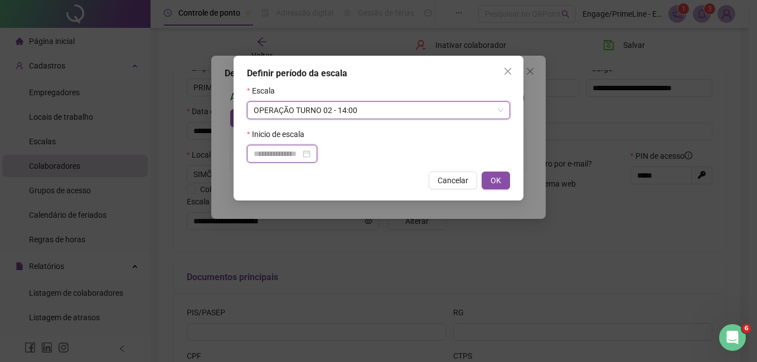
click at [276, 155] on input at bounding box center [277, 154] width 47 height 12
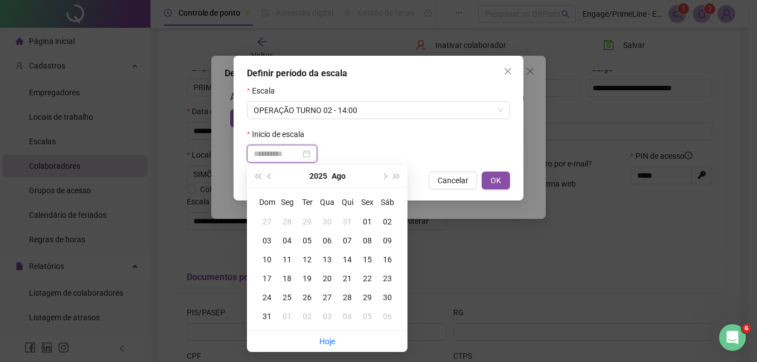
type input "**********"
click at [284, 232] on td "04" at bounding box center [287, 240] width 20 height 19
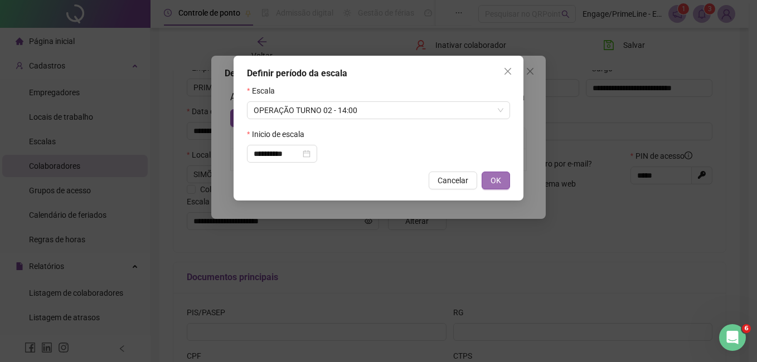
click at [490, 177] on button "OK" at bounding box center [496, 181] width 28 height 18
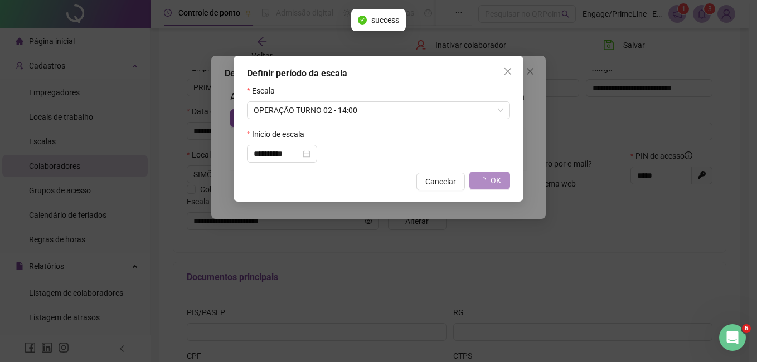
type input "**********"
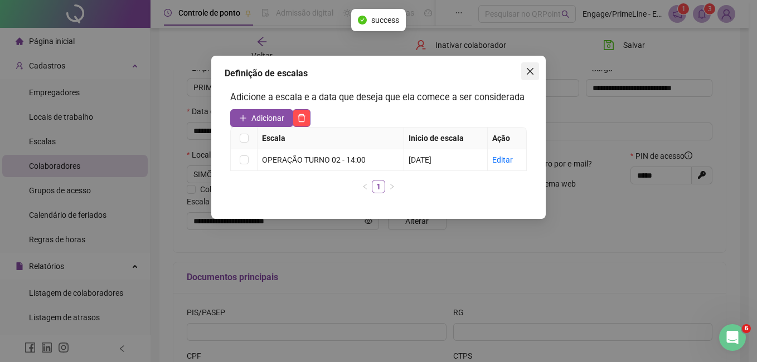
click at [536, 72] on span "Close" at bounding box center [530, 71] width 18 height 9
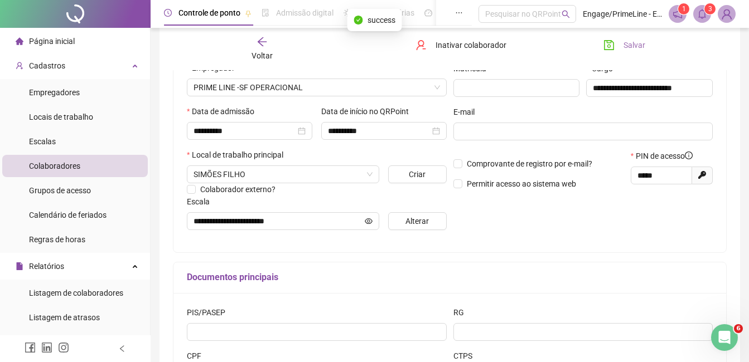
click at [619, 42] on button "Salvar" at bounding box center [624, 45] width 59 height 18
click at [264, 46] on icon "arrow-left" at bounding box center [261, 41] width 11 height 11
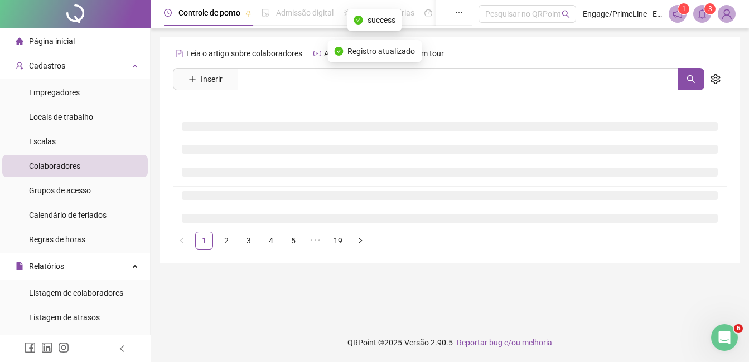
scroll to position [0, 0]
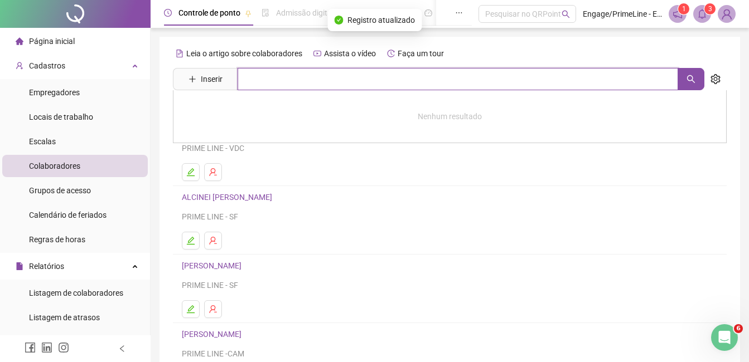
click at [313, 81] on input "text" at bounding box center [457, 79] width 440 height 22
type input "***"
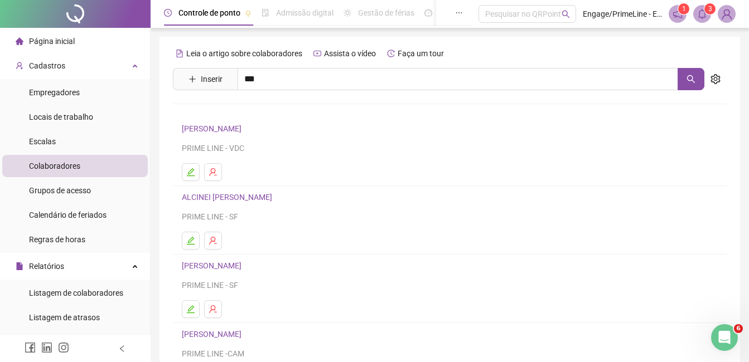
click at [212, 115] on link "[PERSON_NAME]" at bounding box center [223, 112] width 60 height 9
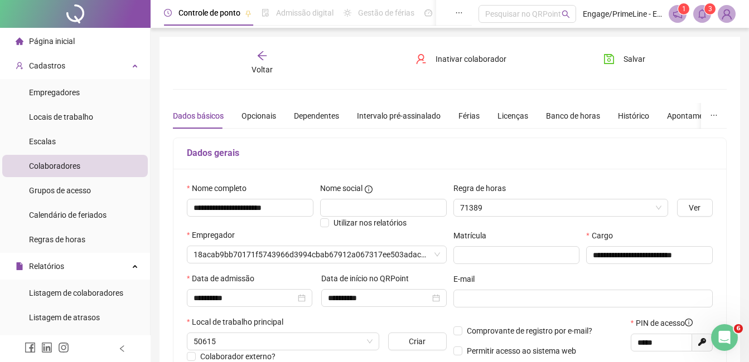
type input "**********"
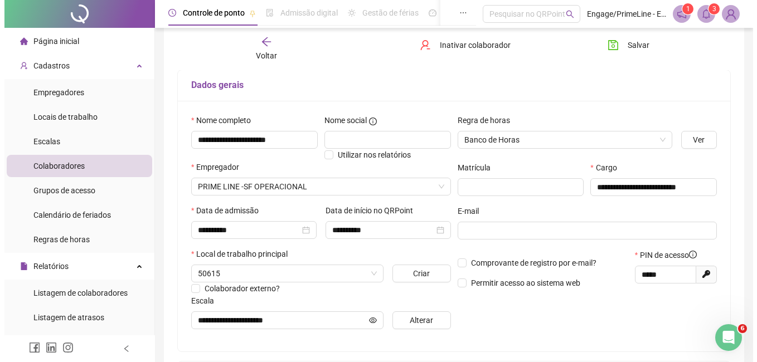
scroll to position [223, 0]
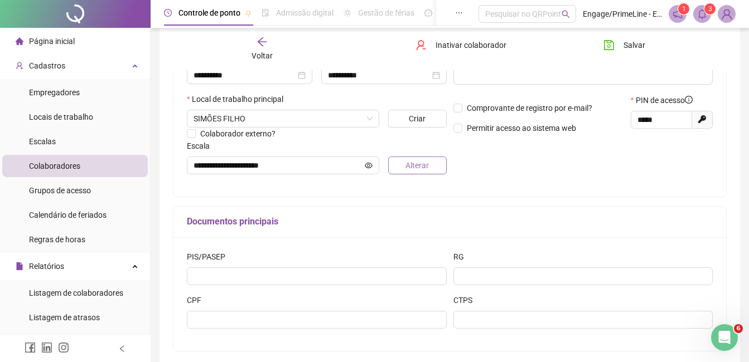
click at [415, 168] on span "Alterar" at bounding box center [416, 165] width 23 height 12
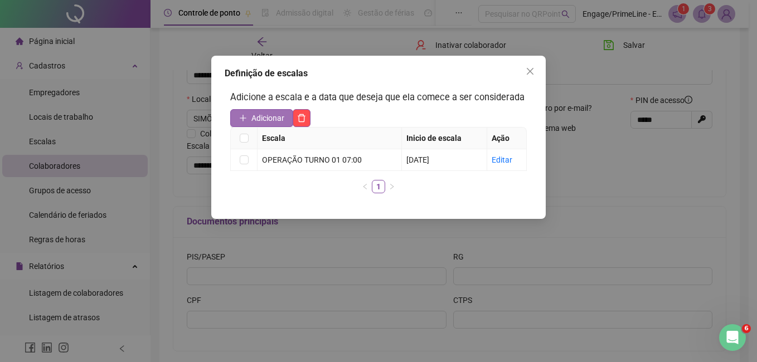
click at [273, 120] on span "Adicionar" at bounding box center [267, 118] width 33 height 12
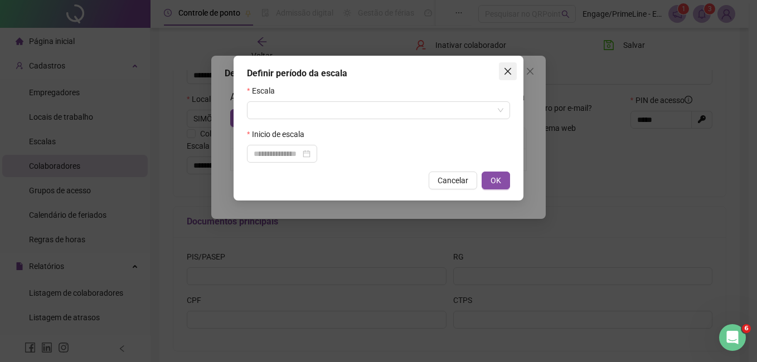
click at [511, 68] on icon "close" at bounding box center [507, 71] width 9 height 9
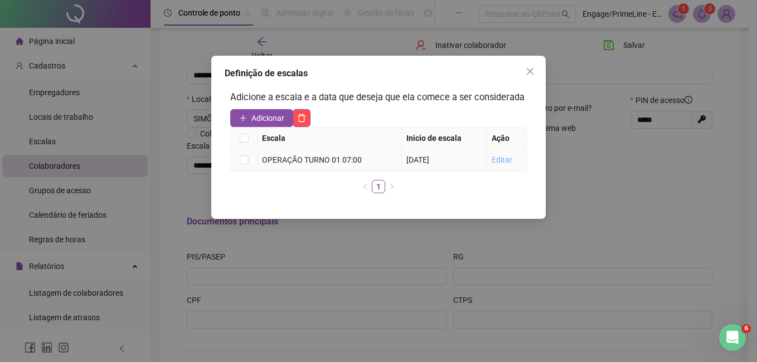
click at [504, 157] on link "Editar" at bounding box center [502, 160] width 21 height 9
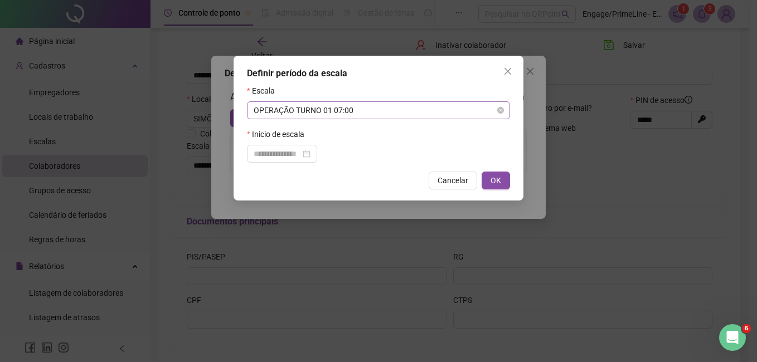
click at [318, 109] on span "OPERAÇÃO TURNO 01 07:00" at bounding box center [379, 110] width 250 height 17
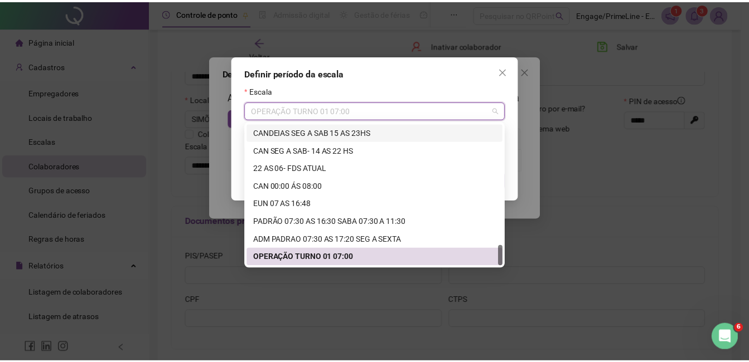
scroll to position [820, 0]
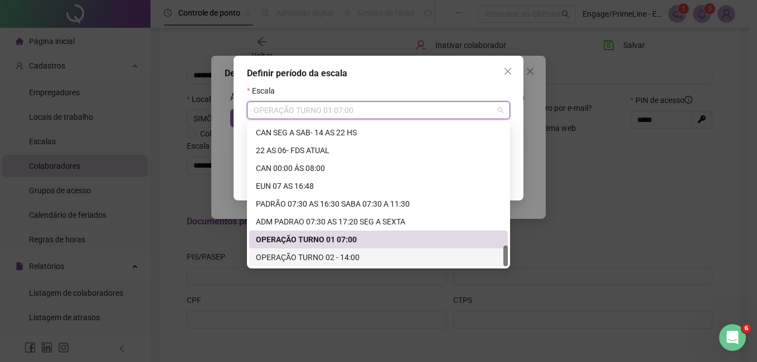
click at [309, 263] on div "OPERAÇÃO TURNO 02 - 14:00" at bounding box center [378, 257] width 245 height 12
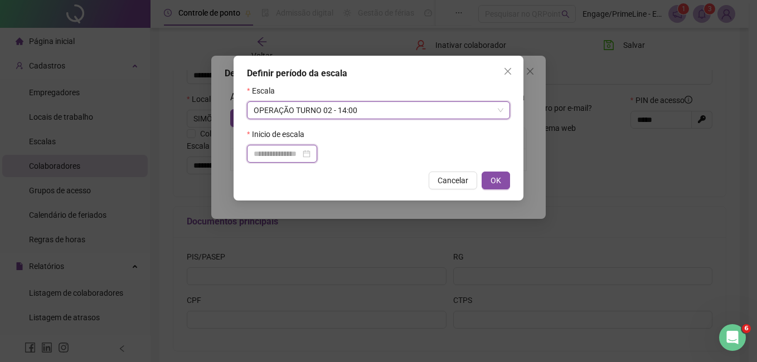
click at [264, 158] on input at bounding box center [277, 154] width 47 height 12
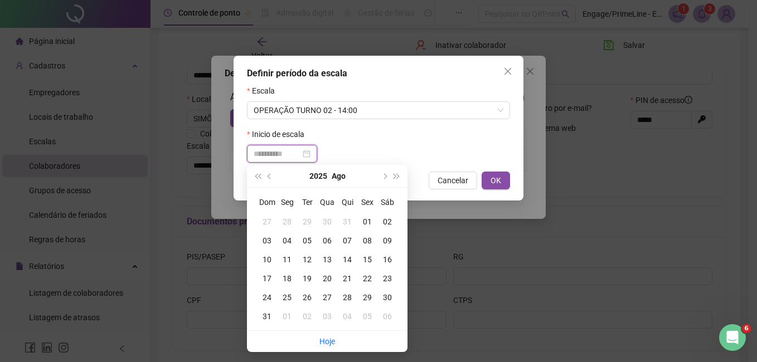
type input "**********"
click at [289, 234] on td "04" at bounding box center [287, 240] width 20 height 19
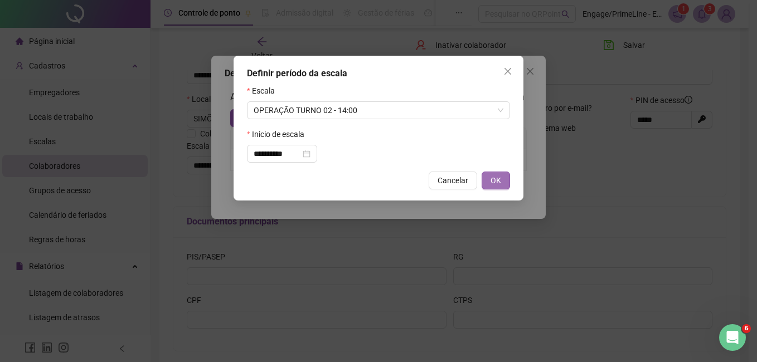
click at [502, 183] on button "OK" at bounding box center [496, 181] width 28 height 18
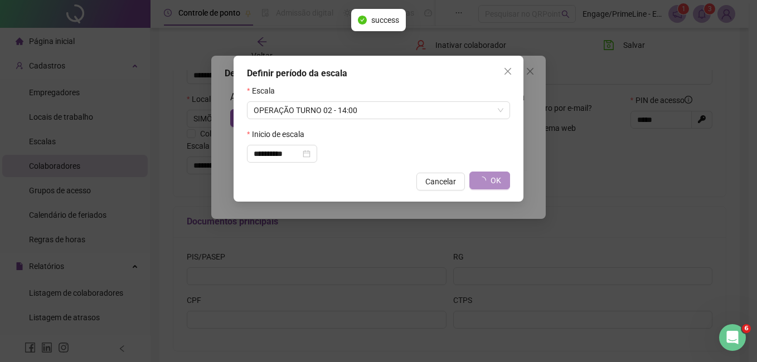
type input "**********"
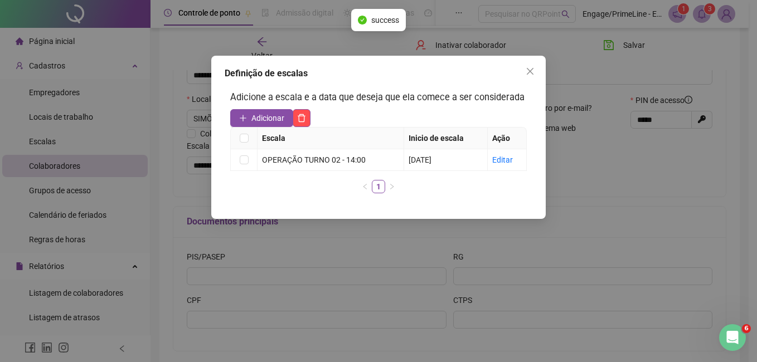
click at [526, 71] on icon "close" at bounding box center [530, 71] width 9 height 9
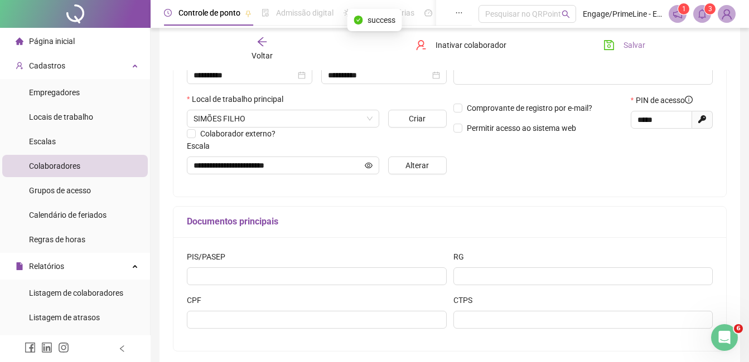
click at [616, 47] on button "Salvar" at bounding box center [624, 45] width 59 height 18
click at [258, 47] on div "Voltar" at bounding box center [262, 49] width 85 height 26
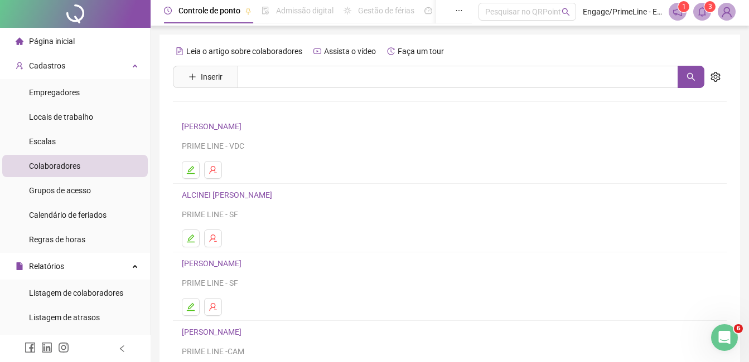
scroll to position [0, 0]
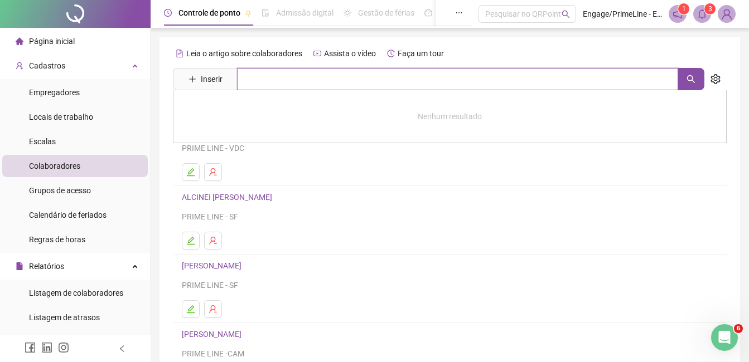
click at [275, 68] on input "text" at bounding box center [457, 79] width 440 height 22
type input "********"
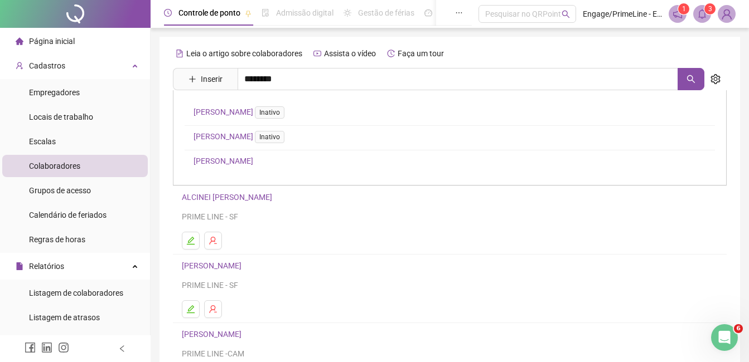
click at [253, 159] on link "[PERSON_NAME]" at bounding box center [223, 161] width 60 height 9
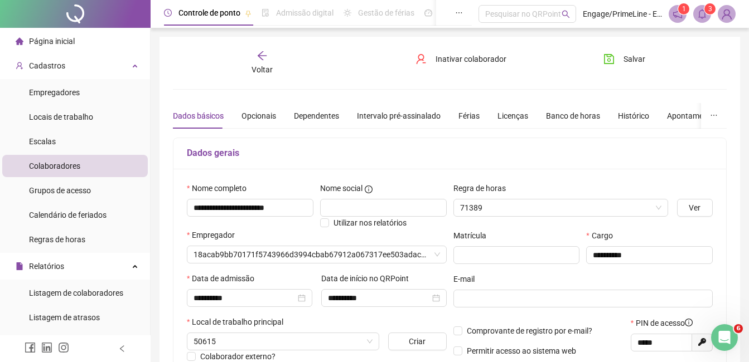
type input "**********"
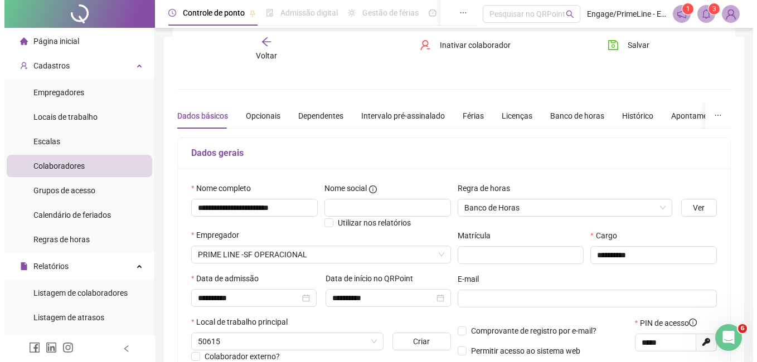
scroll to position [167, 0]
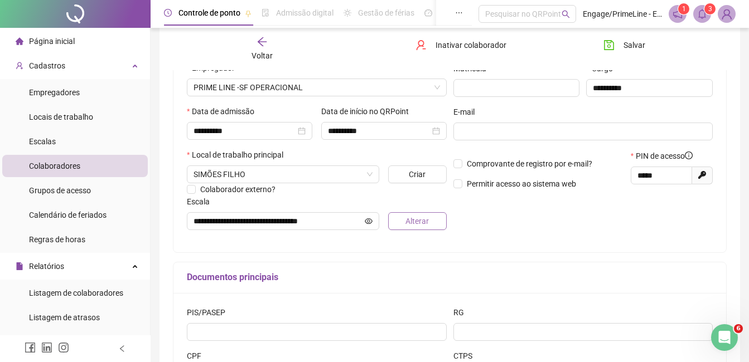
click at [413, 219] on span "Alterar" at bounding box center [416, 221] width 23 height 12
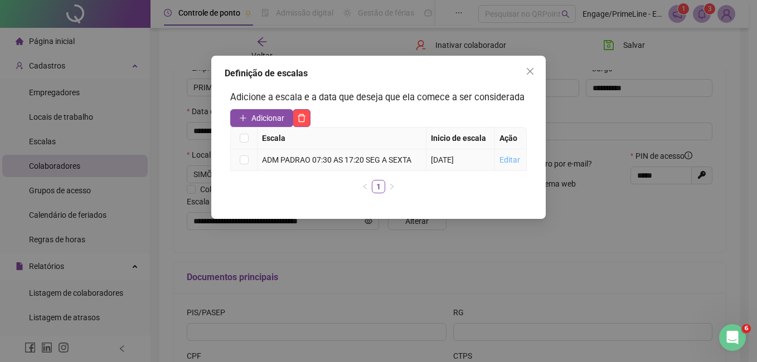
click at [512, 159] on link "Editar" at bounding box center [509, 160] width 21 height 9
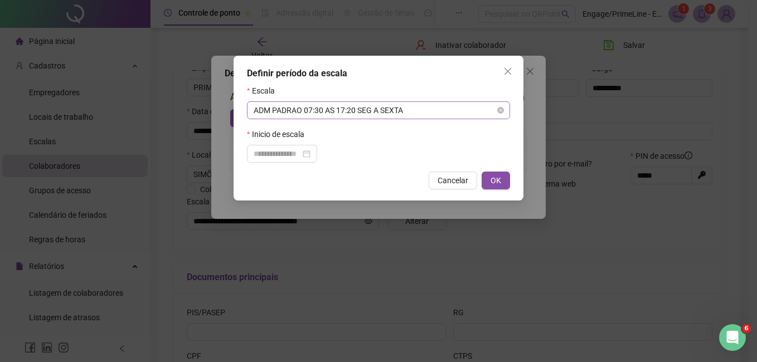
click at [300, 113] on span "ADM PADRAO 07:30 AS 17:20 SEG A SEXTA" at bounding box center [379, 110] width 250 height 17
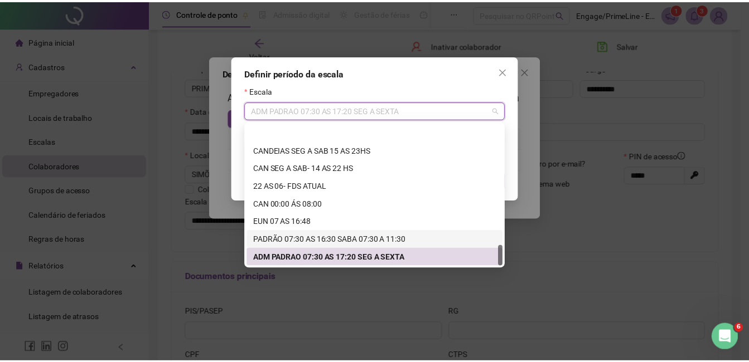
scroll to position [820, 0]
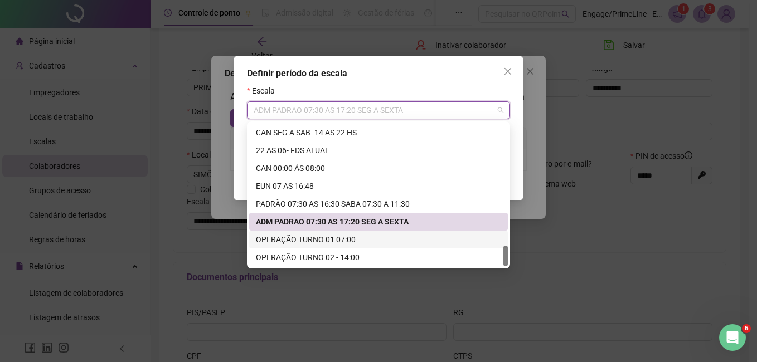
click at [309, 241] on div "OPERAÇÃO TURNO 01 07:00" at bounding box center [378, 240] width 245 height 12
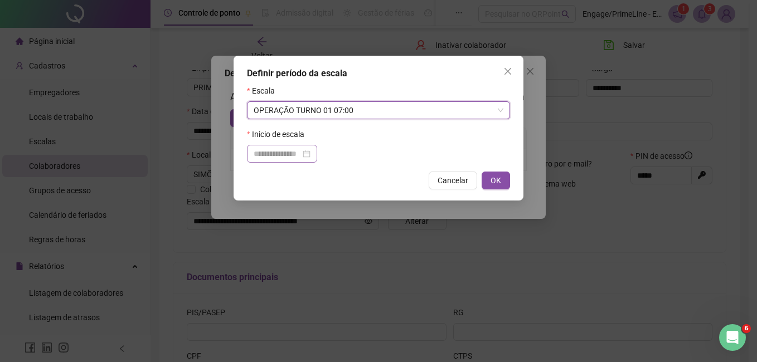
click at [288, 147] on div at bounding box center [282, 154] width 70 height 18
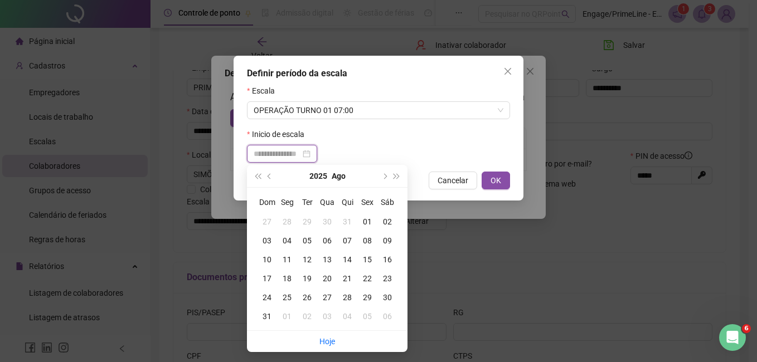
type input "**********"
click at [366, 221] on div "01" at bounding box center [367, 222] width 20 height 12
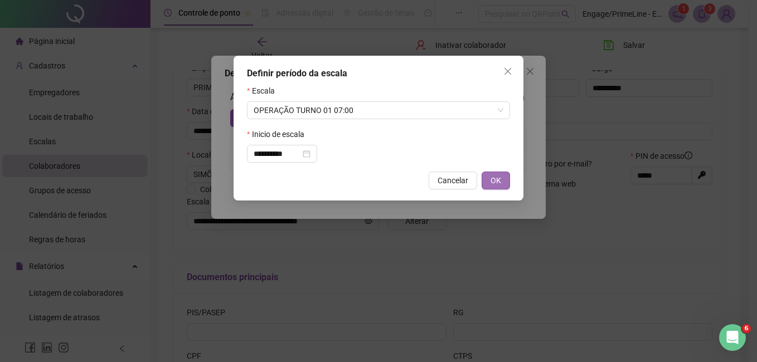
click at [489, 181] on button "OK" at bounding box center [496, 181] width 28 height 18
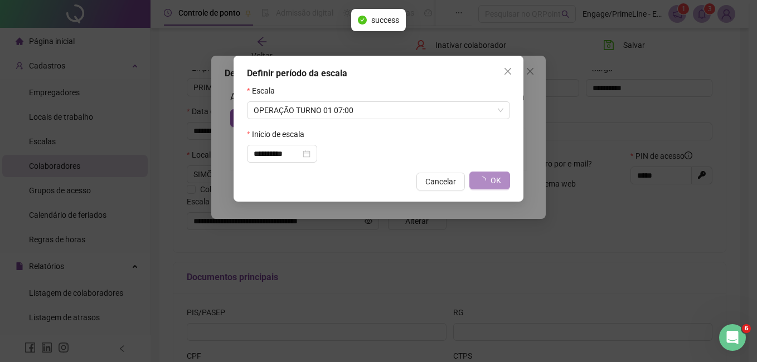
type input "**********"
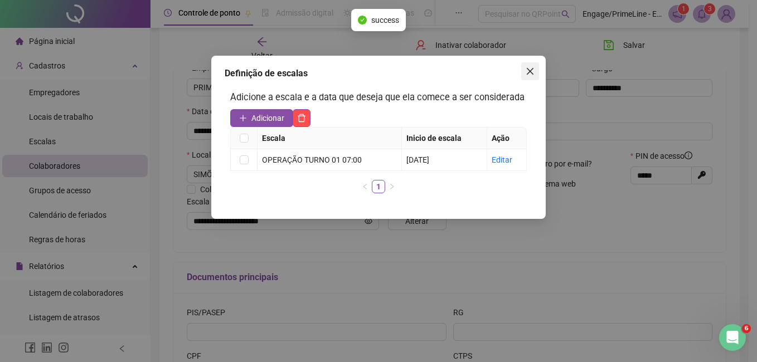
click at [531, 72] on icon "close" at bounding box center [530, 71] width 7 height 7
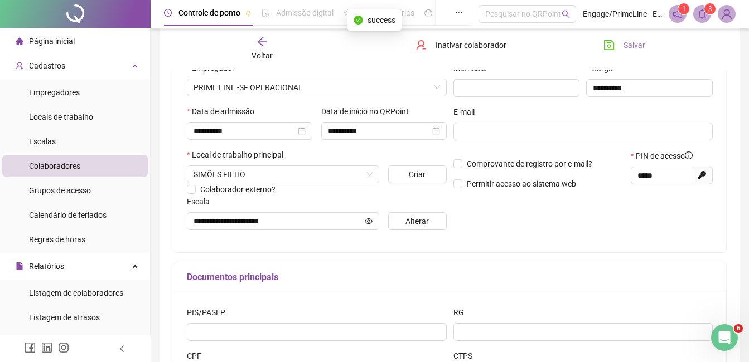
click at [611, 51] on button "Salvar" at bounding box center [624, 45] width 59 height 18
click at [260, 43] on icon "arrow-left" at bounding box center [261, 41] width 11 height 11
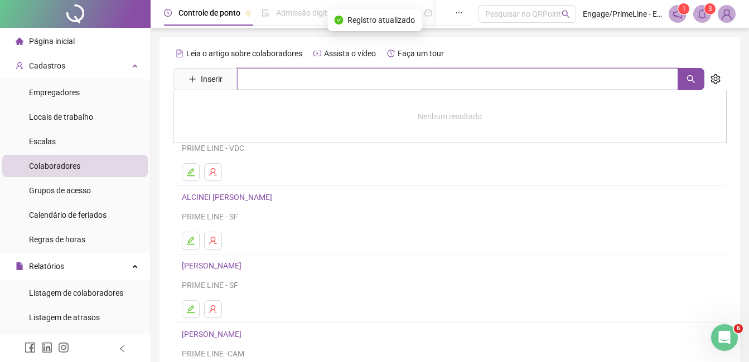
click at [277, 79] on input "text" at bounding box center [457, 79] width 440 height 22
type input "*********"
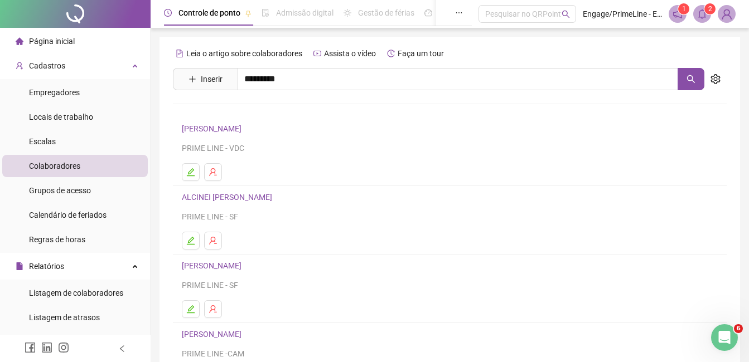
click at [219, 111] on link "[PERSON_NAME]" at bounding box center [223, 112] width 60 height 9
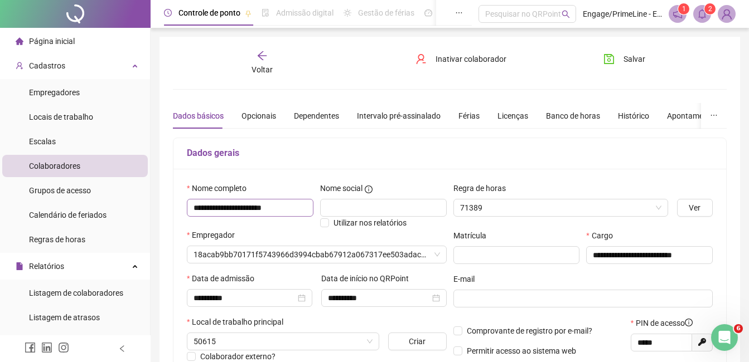
type input "**********"
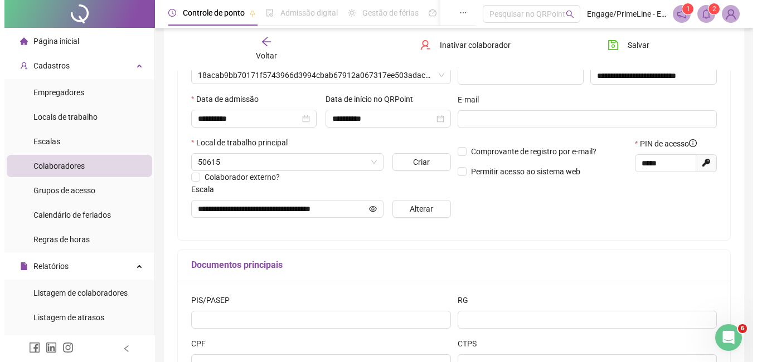
scroll to position [223, 0]
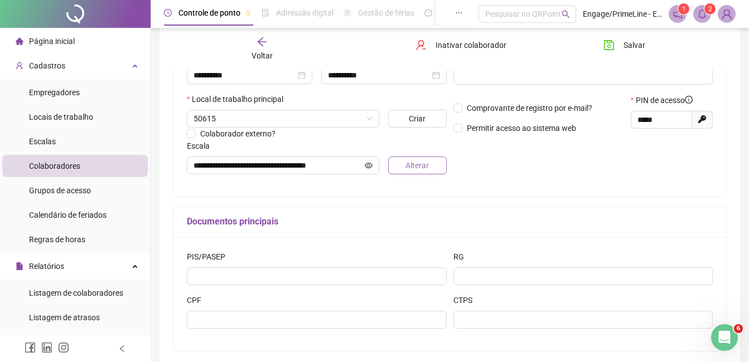
click at [417, 169] on span "Alterar" at bounding box center [416, 165] width 23 height 12
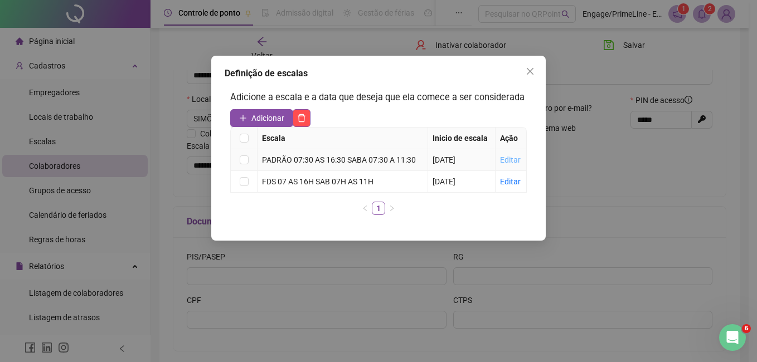
click at [506, 161] on link "Editar" at bounding box center [510, 160] width 21 height 9
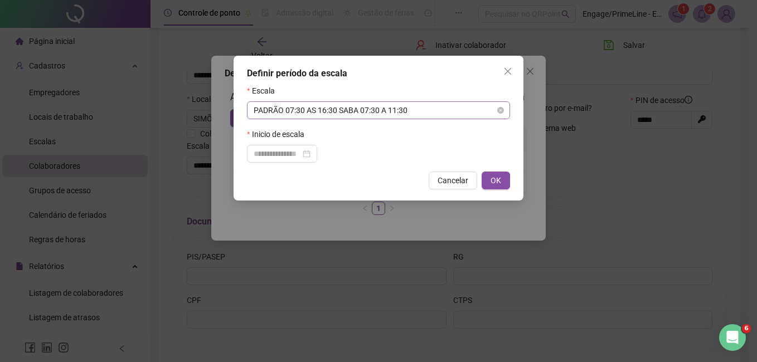
click at [368, 109] on span "PADRÃO 07:30 AS 16:30 SABA 07:30 A 11:30" at bounding box center [379, 110] width 250 height 17
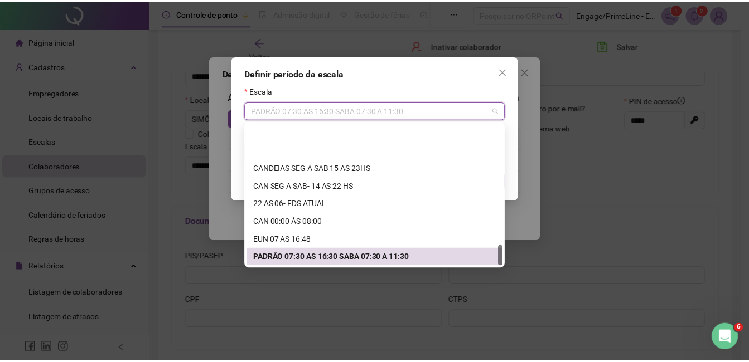
scroll to position [820, 0]
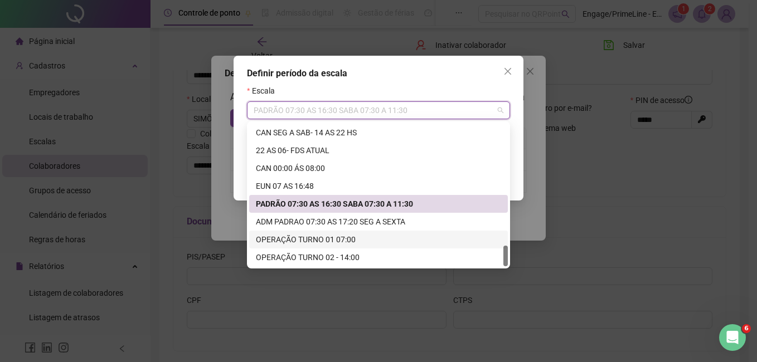
click at [312, 239] on div "OPERAÇÃO TURNO 01 07:00" at bounding box center [378, 240] width 245 height 12
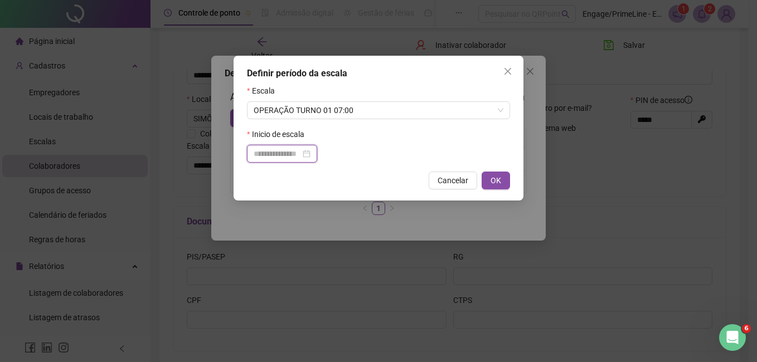
click at [269, 154] on input at bounding box center [277, 154] width 47 height 12
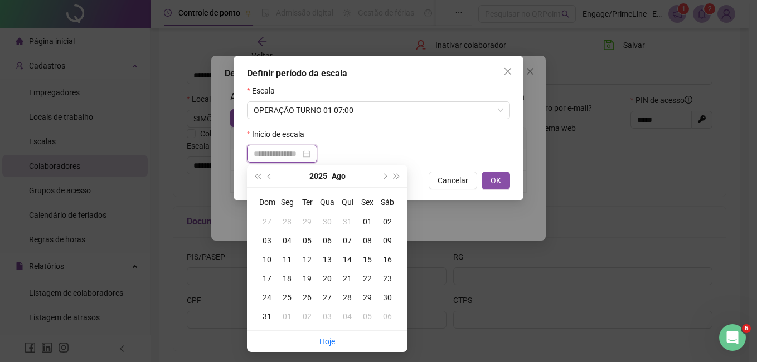
type input "**********"
click at [364, 224] on div "01" at bounding box center [367, 222] width 20 height 12
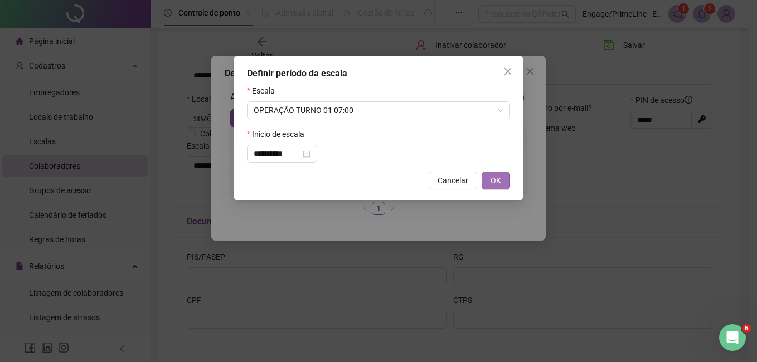
click at [499, 180] on span "OK" at bounding box center [496, 180] width 11 height 12
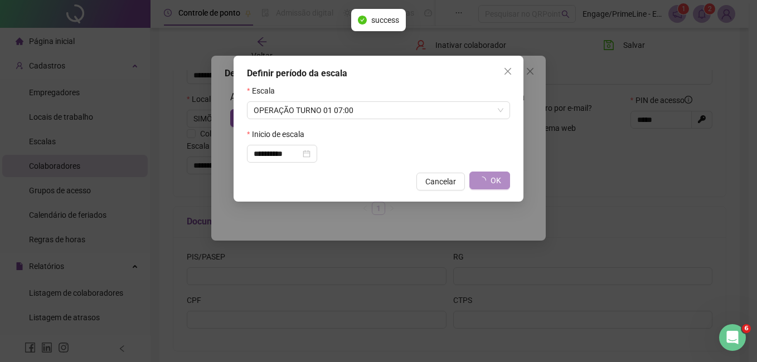
type input "**********"
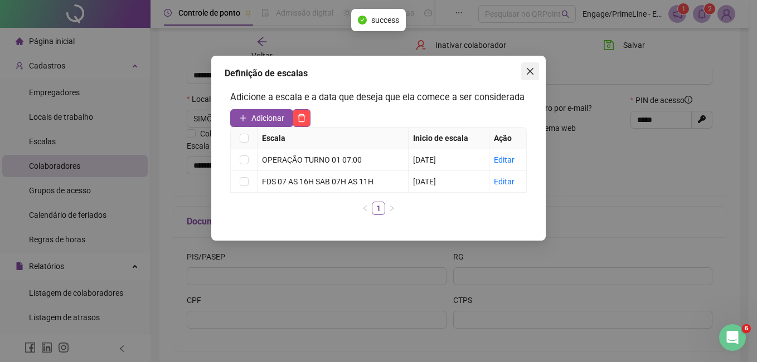
click at [531, 70] on icon "close" at bounding box center [530, 71] width 7 height 7
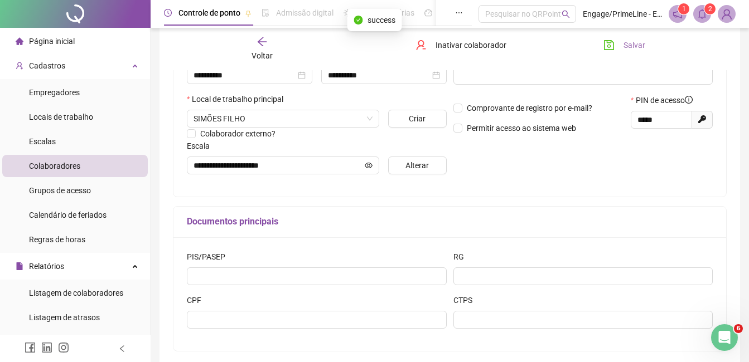
click at [628, 46] on span "Salvar" at bounding box center [634, 45] width 22 height 12
click at [267, 47] on icon "arrow-left" at bounding box center [261, 41] width 11 height 11
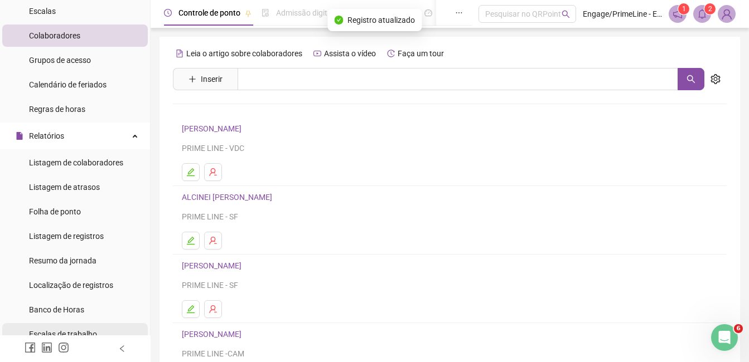
scroll to position [167, 0]
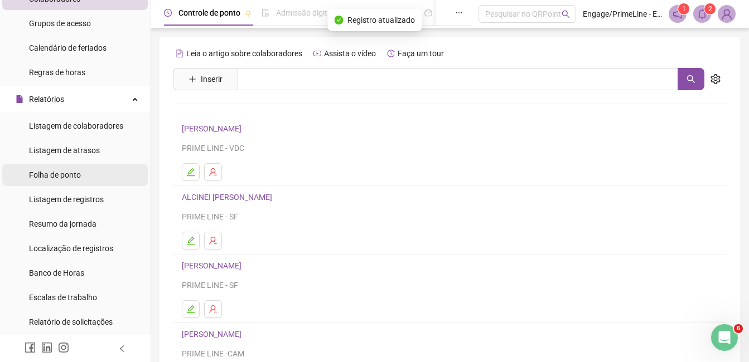
click at [76, 177] on span "Folha de ponto" at bounding box center [55, 175] width 52 height 9
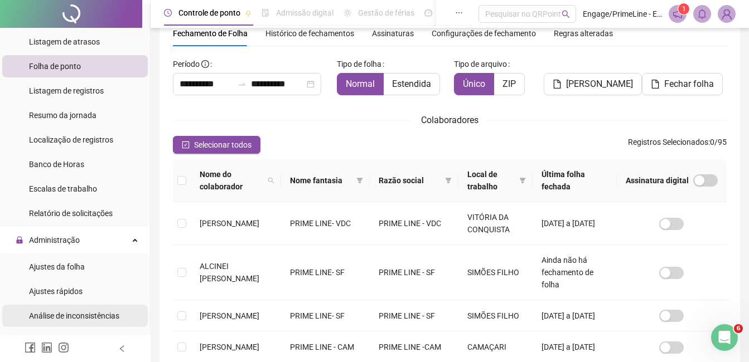
scroll to position [334, 0]
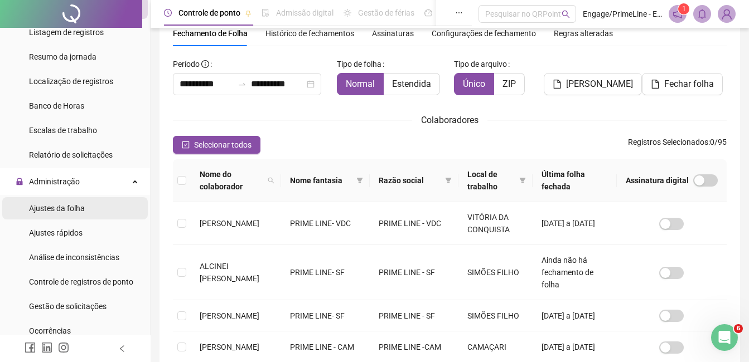
click at [61, 210] on span "Ajustes da folha" at bounding box center [57, 208] width 56 height 9
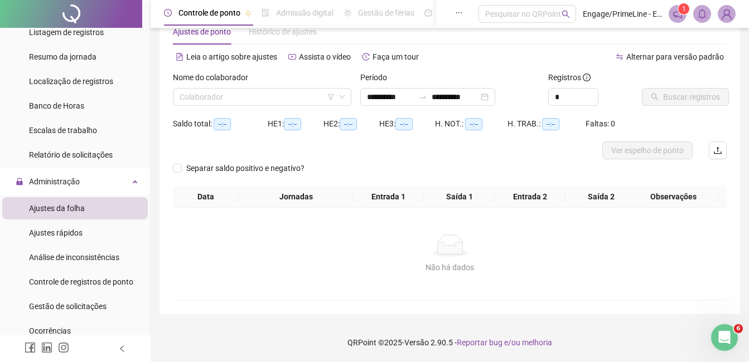
scroll to position [31, 0]
click at [244, 99] on input "search" at bounding box center [256, 97] width 155 height 17
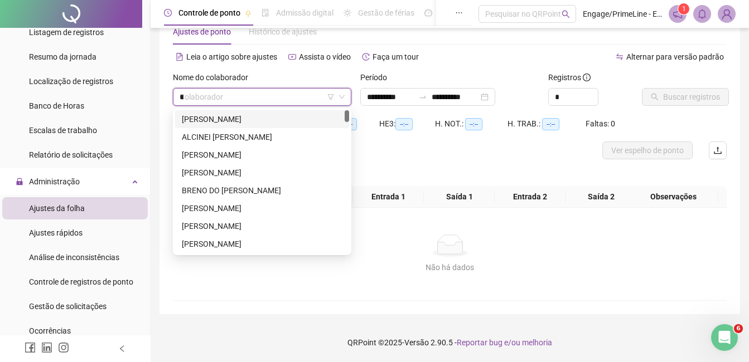
type input "**"
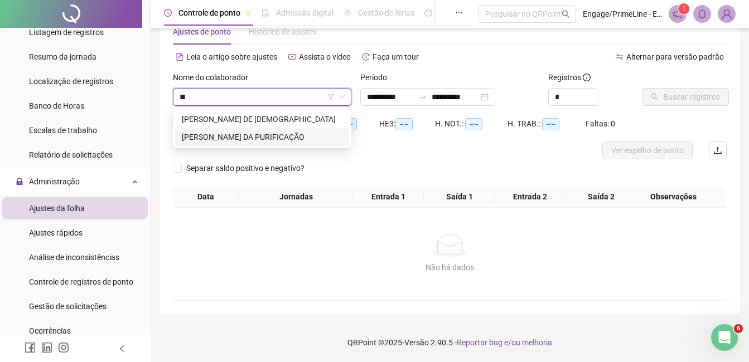
click at [250, 135] on div "[PERSON_NAME] DA PURIFICAÇÃO" at bounding box center [262, 137] width 161 height 12
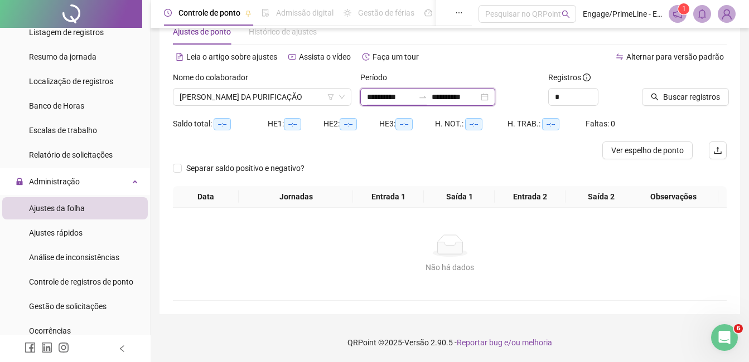
click at [392, 102] on input "**********" at bounding box center [390, 97] width 47 height 12
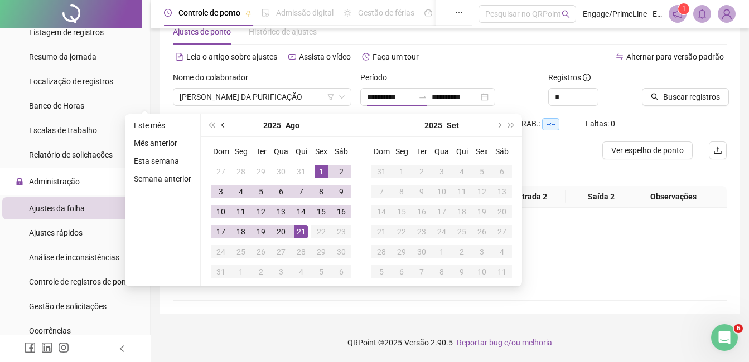
click at [221, 125] on span "prev-year" at bounding box center [224, 126] width 6 height 6
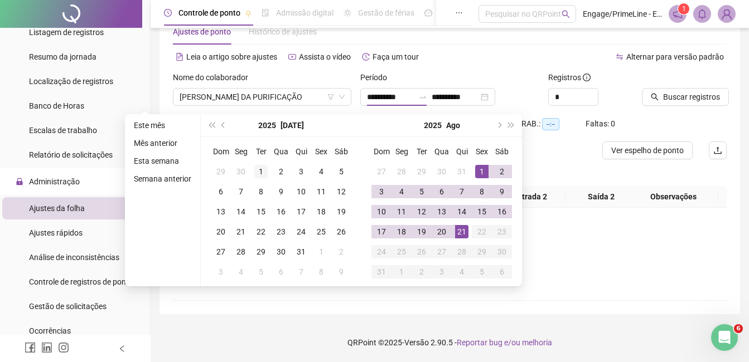
type input "**********"
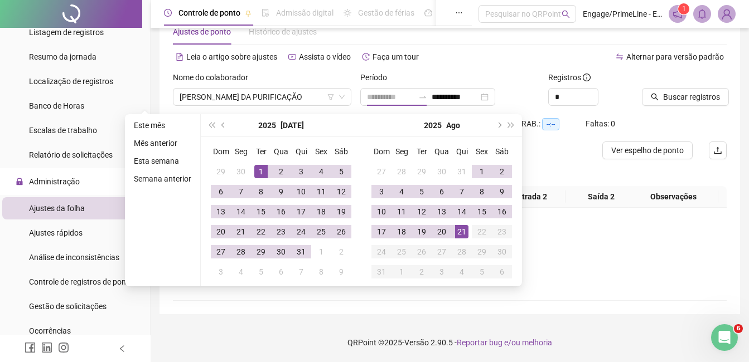
click at [259, 170] on div "1" at bounding box center [260, 171] width 13 height 13
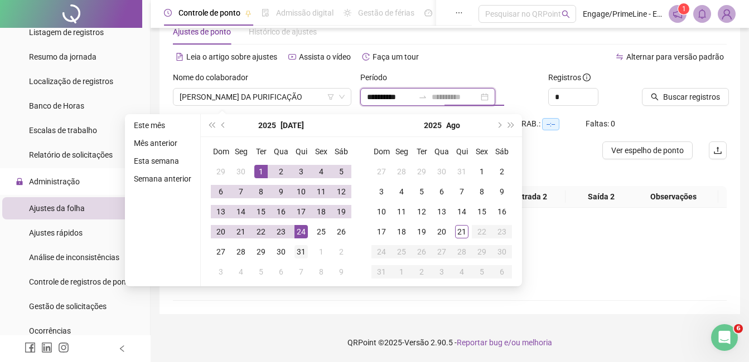
type input "**********"
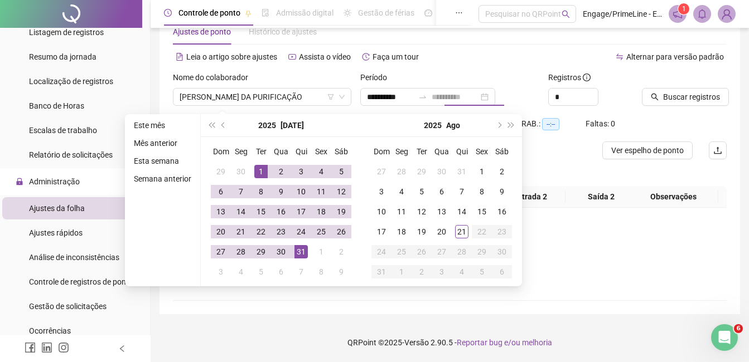
click at [303, 246] on div "31" at bounding box center [300, 251] width 13 height 13
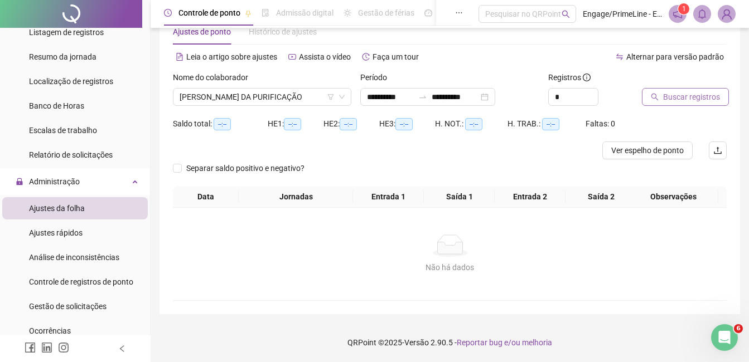
click at [686, 96] on span "Buscar registros" at bounding box center [691, 97] width 57 height 12
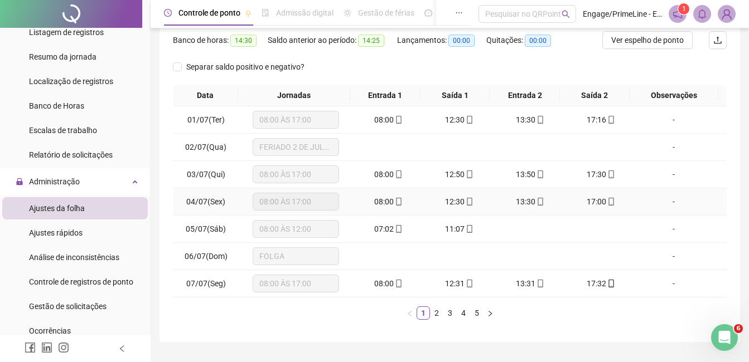
scroll to position [143, 0]
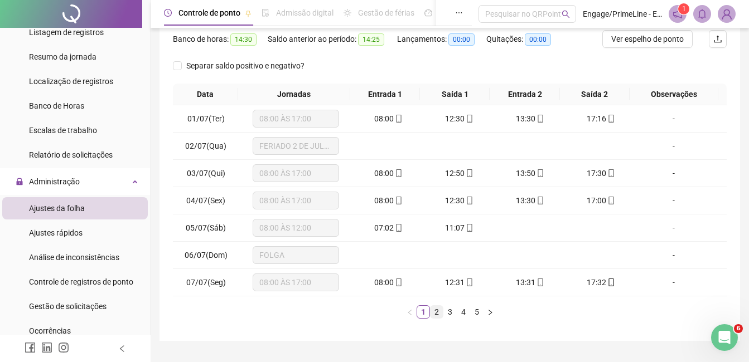
click at [439, 309] on link "2" at bounding box center [436, 312] width 12 height 12
click at [445, 310] on link "3" at bounding box center [450, 312] width 12 height 12
click at [465, 314] on link "4" at bounding box center [463, 312] width 12 height 12
click at [472, 313] on link "5" at bounding box center [476, 312] width 12 height 12
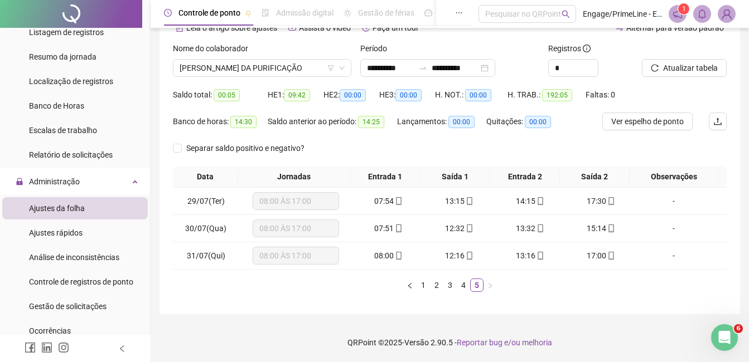
scroll to position [60, 0]
click at [461, 289] on link "4" at bounding box center [463, 285] width 12 height 12
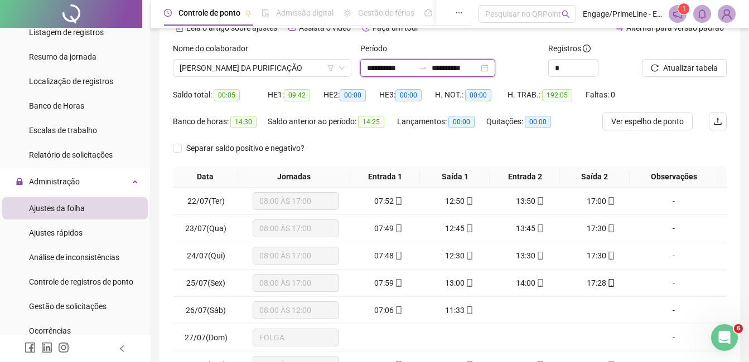
click at [382, 67] on input "**********" at bounding box center [390, 68] width 47 height 12
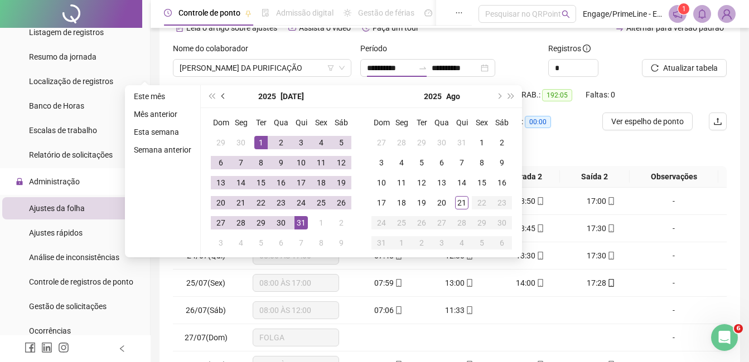
click at [224, 98] on button "prev-year" at bounding box center [223, 96] width 12 height 22
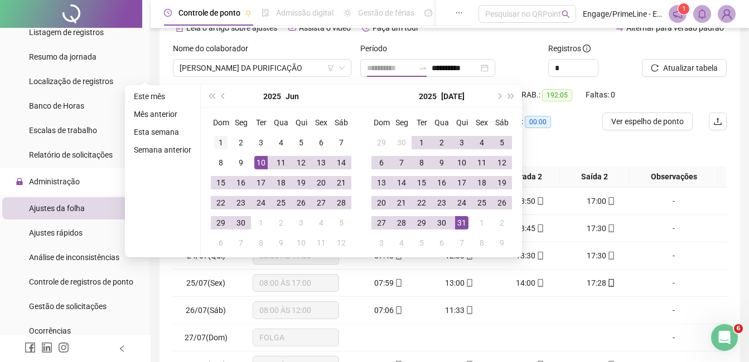
type input "**********"
click at [217, 143] on div "1" at bounding box center [220, 142] width 13 height 13
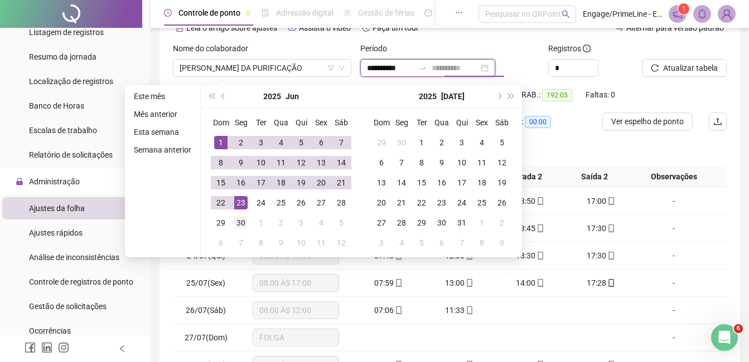
type input "**********"
click at [242, 222] on div "30" at bounding box center [240, 222] width 13 height 13
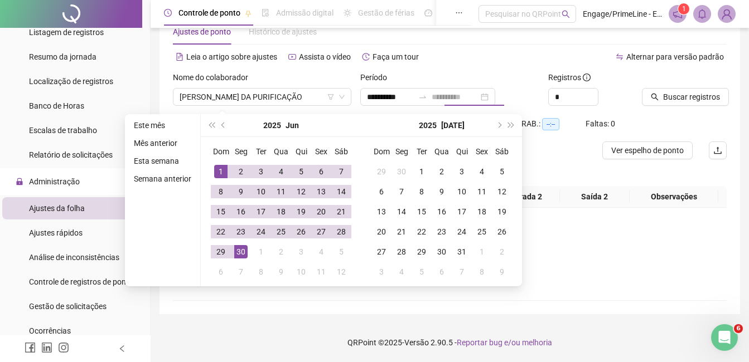
scroll to position [31, 0]
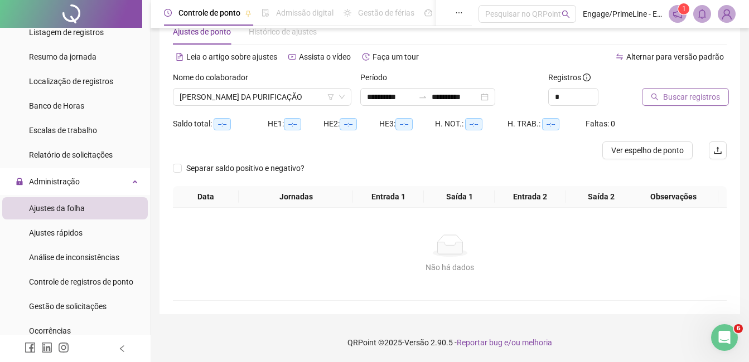
click at [692, 102] on span "Buscar registros" at bounding box center [691, 97] width 57 height 12
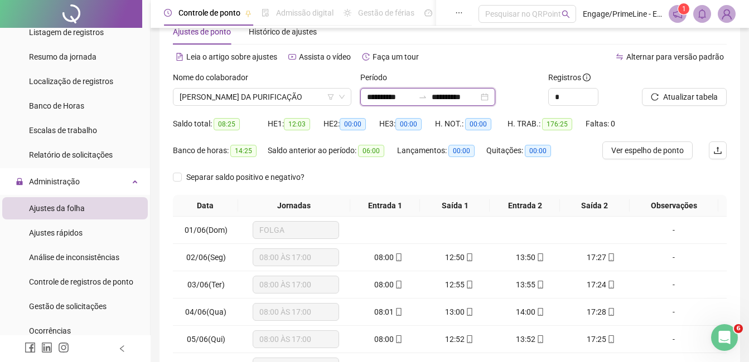
click at [389, 96] on input "**********" at bounding box center [390, 97] width 47 height 12
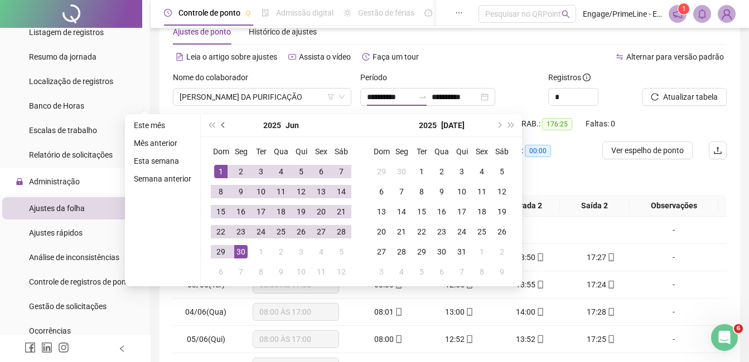
click at [222, 128] on button "prev-year" at bounding box center [223, 125] width 12 height 22
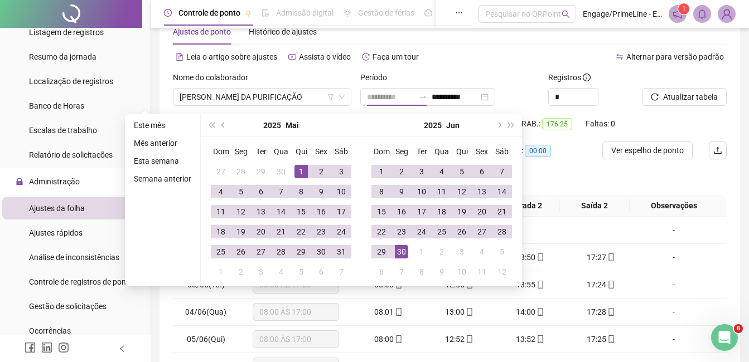
type input "**********"
click at [301, 169] on div "1" at bounding box center [300, 171] width 13 height 13
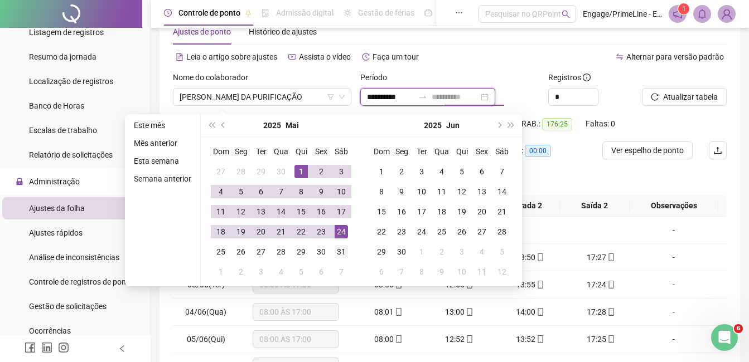
type input "**********"
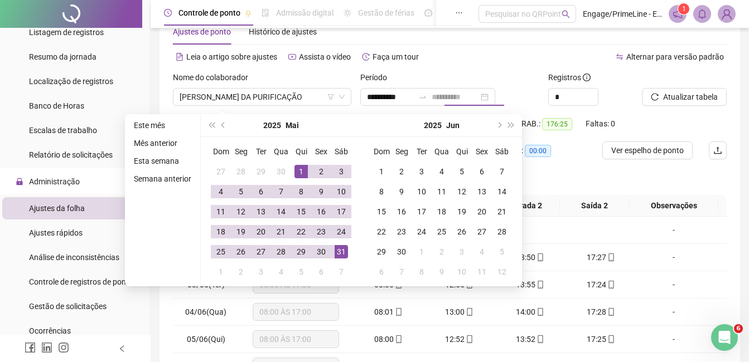
click at [340, 251] on div "31" at bounding box center [340, 251] width 13 height 13
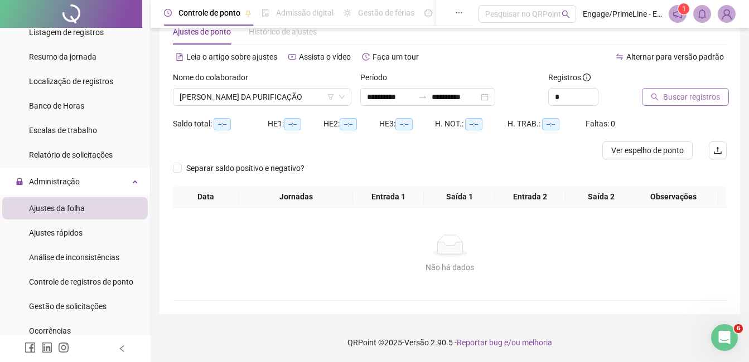
click at [681, 98] on span "Buscar registros" at bounding box center [691, 97] width 57 height 12
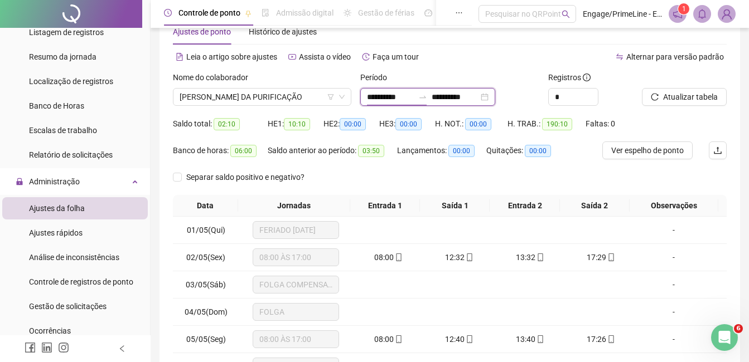
click at [380, 98] on input "**********" at bounding box center [390, 97] width 47 height 12
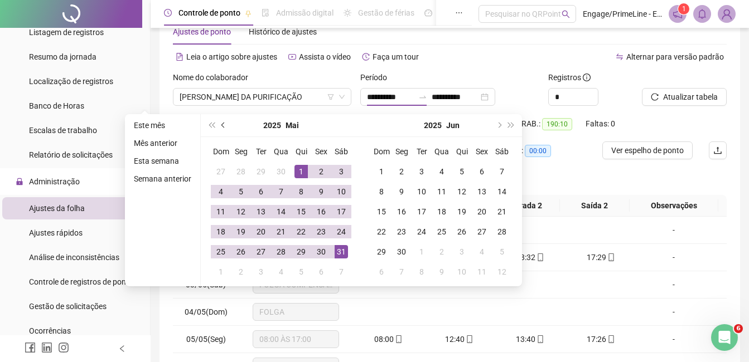
click at [225, 128] on button "prev-year" at bounding box center [223, 125] width 12 height 22
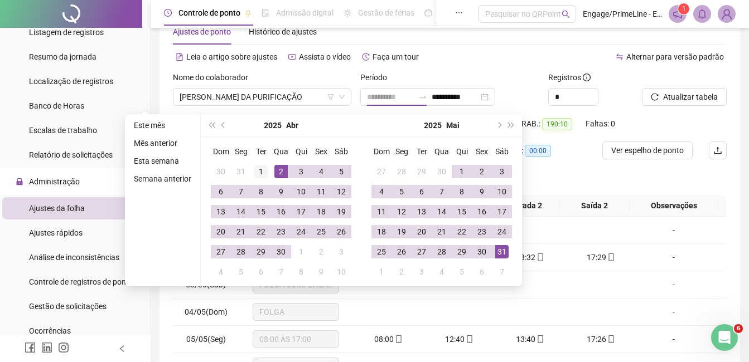
type input "**********"
click at [259, 166] on div "1" at bounding box center [260, 171] width 13 height 13
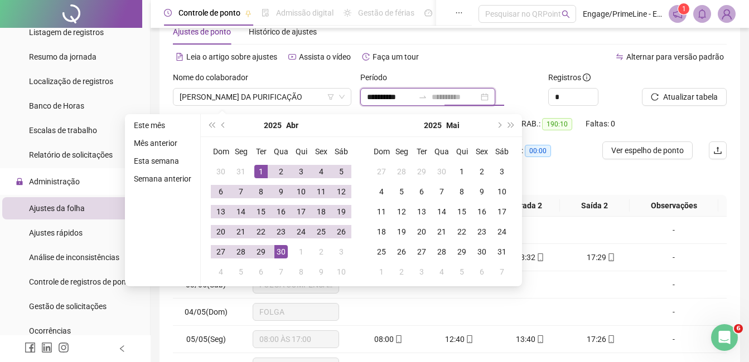
type input "**********"
click at [280, 249] on div "30" at bounding box center [280, 251] width 13 height 13
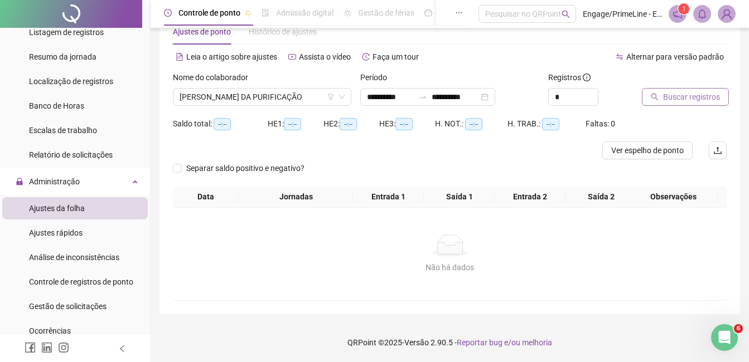
click at [698, 90] on button "Buscar registros" at bounding box center [685, 97] width 87 height 18
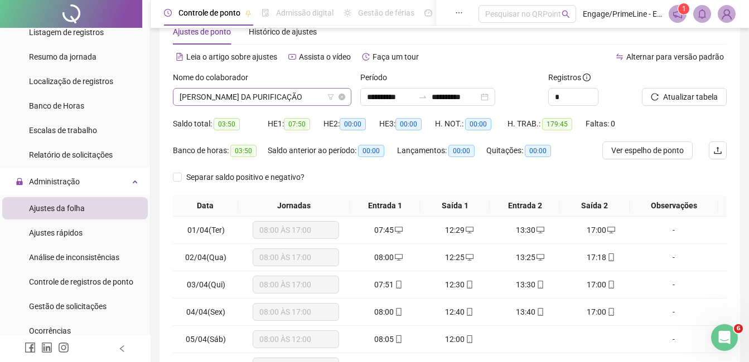
click at [268, 100] on span "[PERSON_NAME] DA PURIFICAÇÃO" at bounding box center [261, 97] width 165 height 17
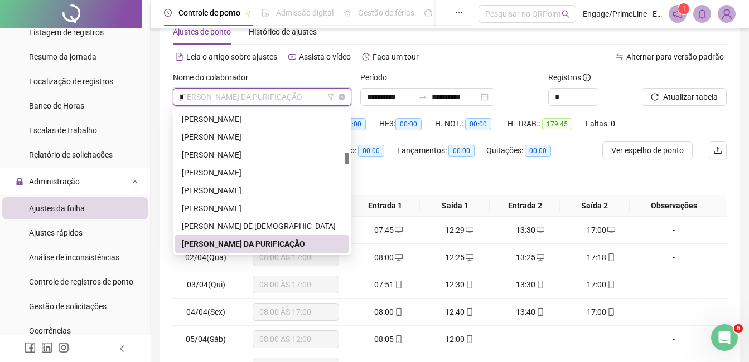
scroll to position [0, 0]
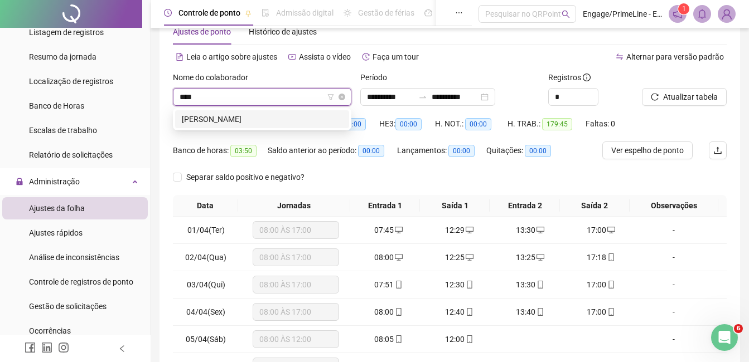
type input "*****"
click at [275, 124] on div "[PERSON_NAME]" at bounding box center [262, 119] width 161 height 12
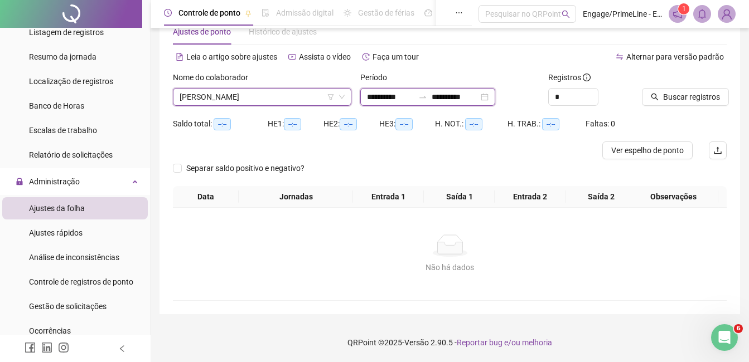
click at [391, 103] on input "**********" at bounding box center [390, 97] width 47 height 12
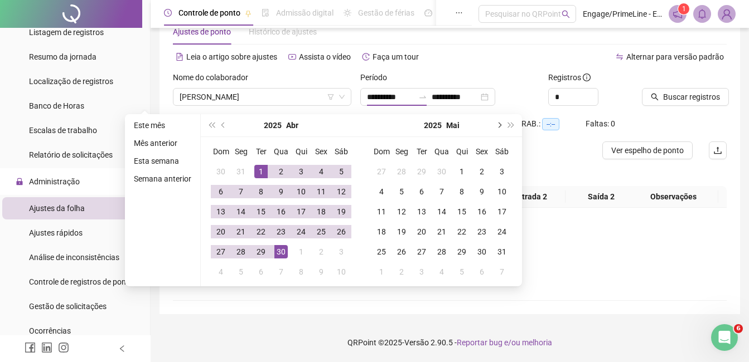
click at [494, 123] on button "next-year" at bounding box center [498, 125] width 12 height 22
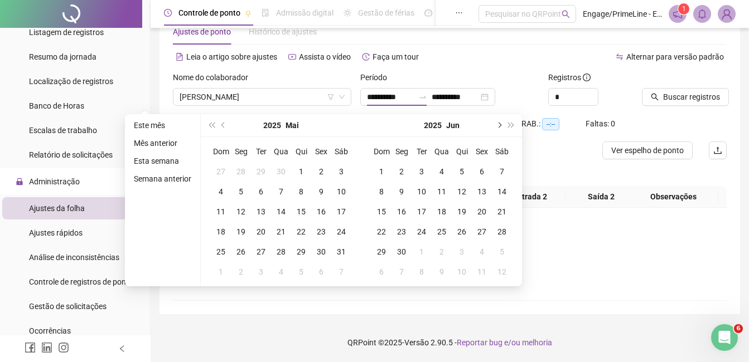
click at [494, 123] on button "next-year" at bounding box center [498, 125] width 12 height 22
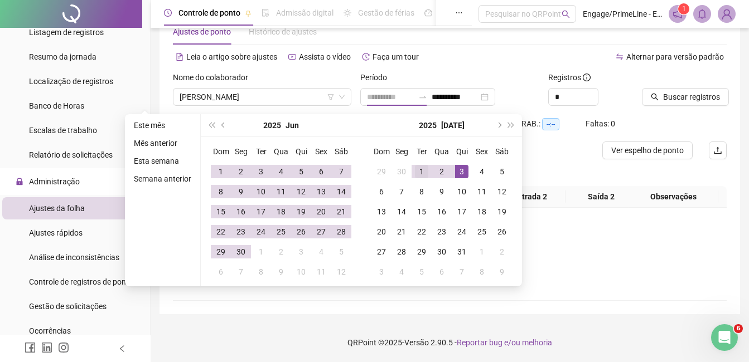
type input "**********"
click at [417, 174] on div "1" at bounding box center [421, 171] width 13 height 13
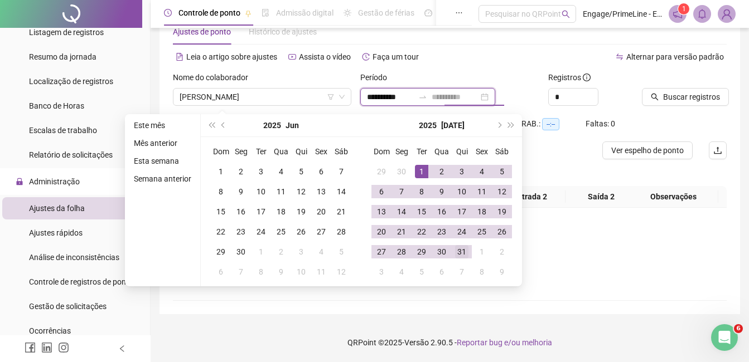
type input "**********"
click at [460, 251] on div "31" at bounding box center [461, 251] width 13 height 13
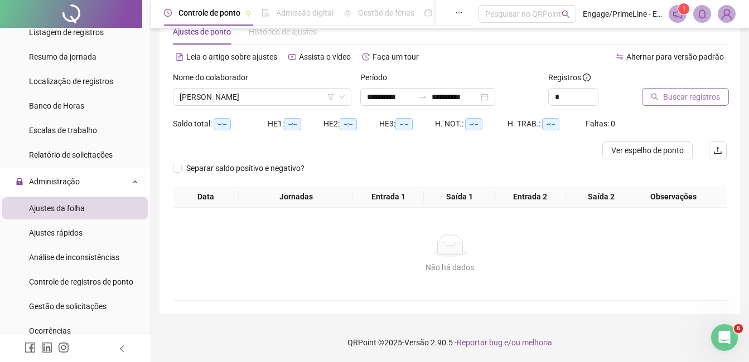
click at [691, 101] on span "Buscar registros" at bounding box center [691, 97] width 57 height 12
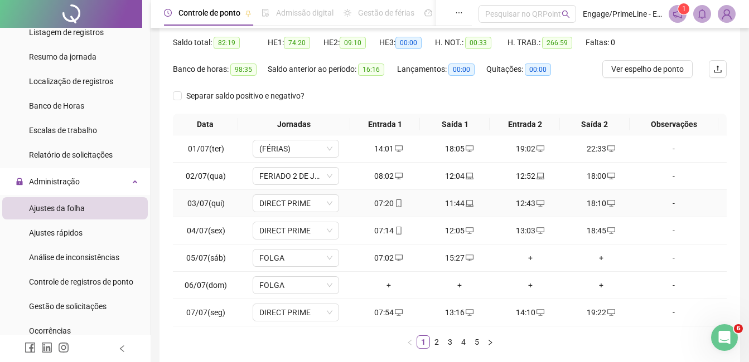
scroll to position [143, 0]
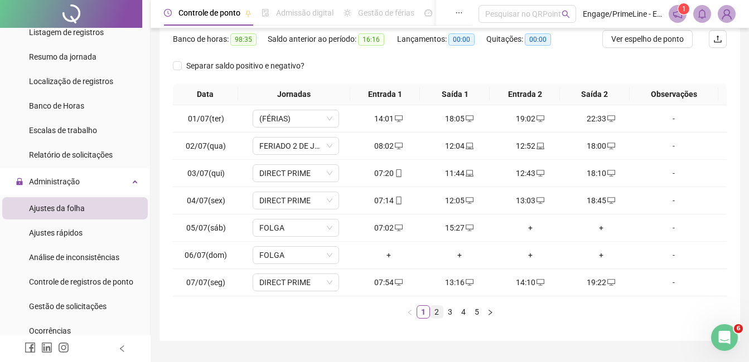
click at [436, 313] on link "2" at bounding box center [436, 312] width 12 height 12
click at [446, 316] on link "3" at bounding box center [450, 312] width 12 height 12
drag, startPoint x: 460, startPoint y: 314, endPoint x: 468, endPoint y: 315, distance: 8.4
click at [460, 314] on link "4" at bounding box center [463, 312] width 12 height 12
click at [479, 317] on link "5" at bounding box center [476, 312] width 12 height 12
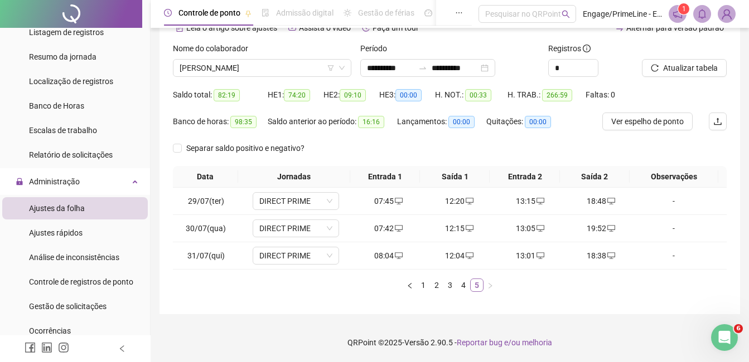
scroll to position [60, 0]
click at [459, 286] on link "4" at bounding box center [463, 285] width 12 height 12
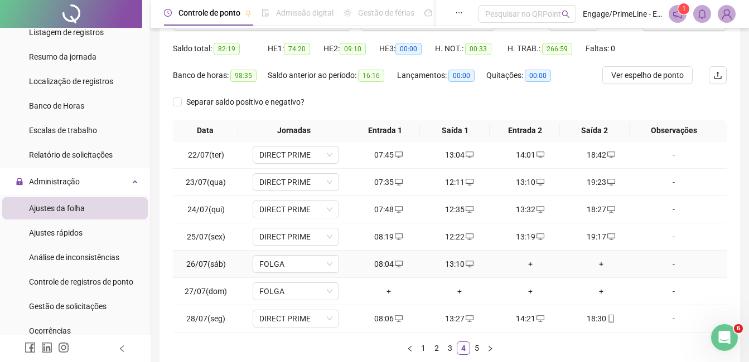
scroll to position [169, 0]
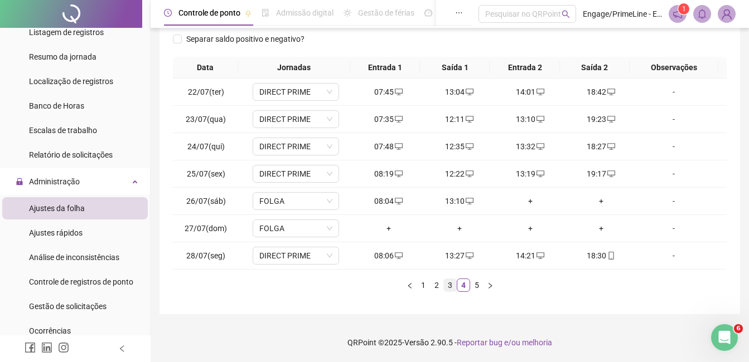
click at [449, 289] on link "3" at bounding box center [450, 285] width 12 height 12
click at [431, 286] on link "2" at bounding box center [436, 285] width 12 height 12
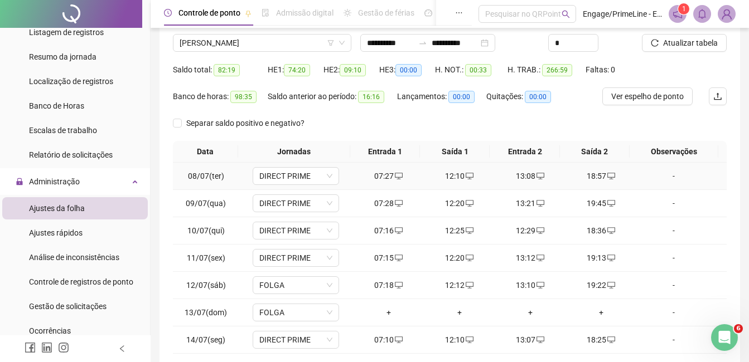
scroll to position [167, 0]
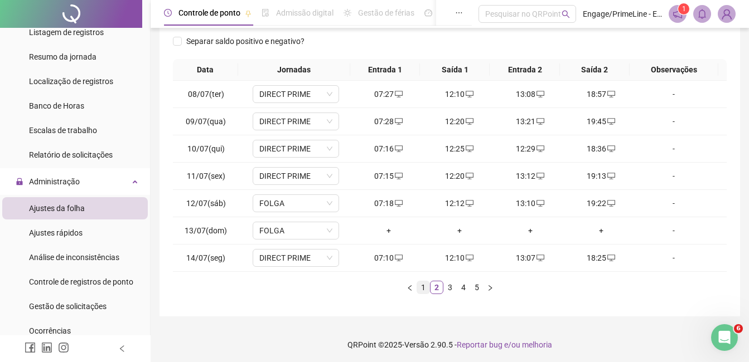
click at [423, 288] on link "1" at bounding box center [423, 287] width 12 height 12
click at [439, 285] on link "2" at bounding box center [436, 287] width 12 height 12
click at [448, 288] on link "3" at bounding box center [450, 287] width 12 height 12
click at [469, 290] on link "4" at bounding box center [463, 287] width 12 height 12
click at [475, 292] on link "5" at bounding box center [476, 287] width 12 height 12
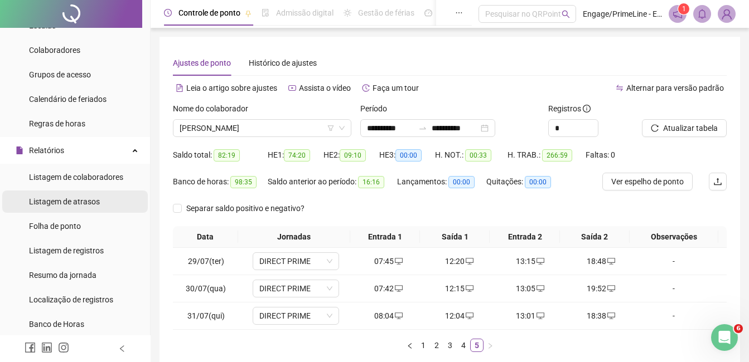
scroll to position [111, 0]
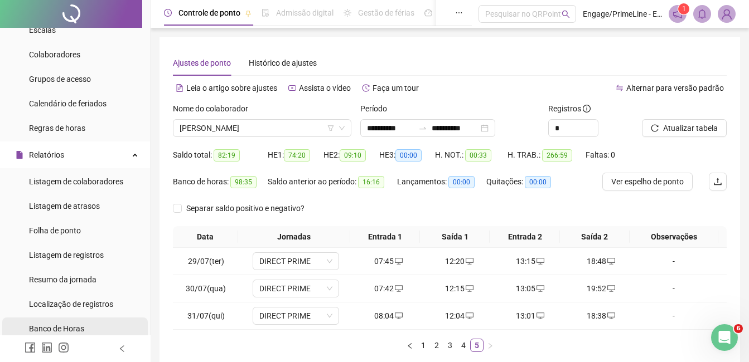
click at [73, 328] on span "Banco de Horas" at bounding box center [56, 328] width 55 height 9
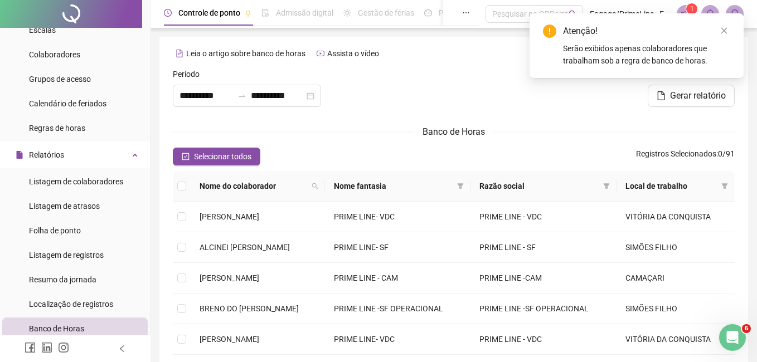
type input "**********"
click at [712, 30] on icon "close" at bounding box center [716, 31] width 8 height 8
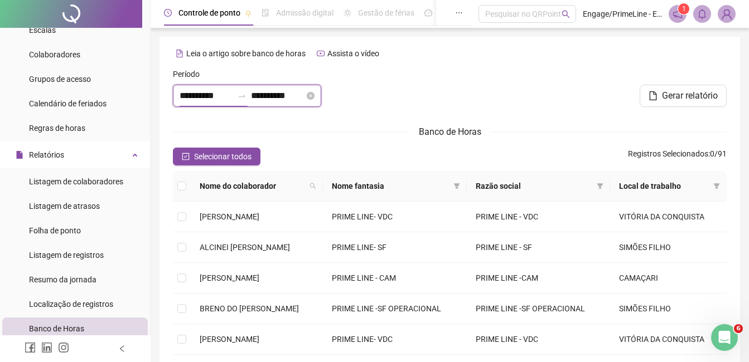
click at [211, 90] on input "**********" at bounding box center [206, 95] width 54 height 13
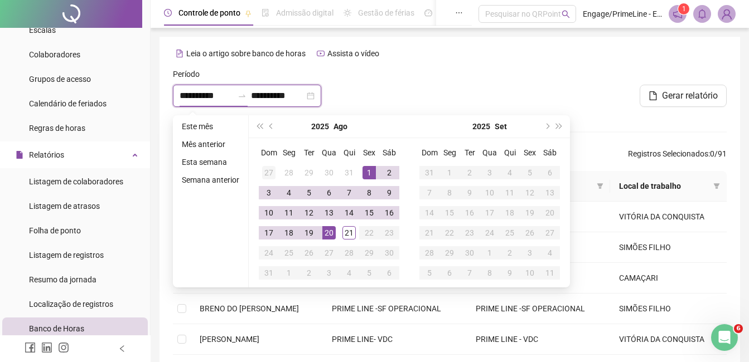
type input "**********"
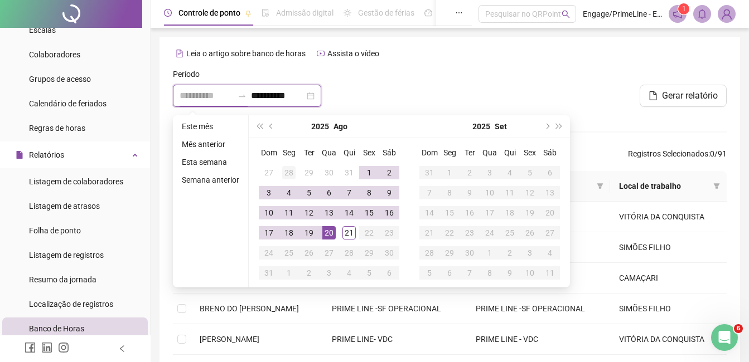
type input "**********"
click at [268, 127] on button "prev-year" at bounding box center [271, 126] width 12 height 22
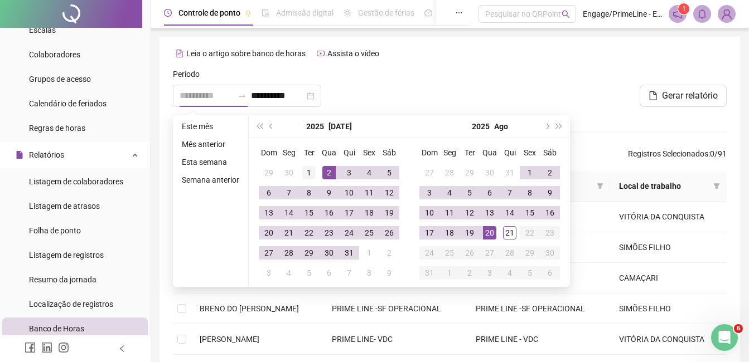
type input "**********"
click at [307, 172] on div "1" at bounding box center [308, 172] width 13 height 13
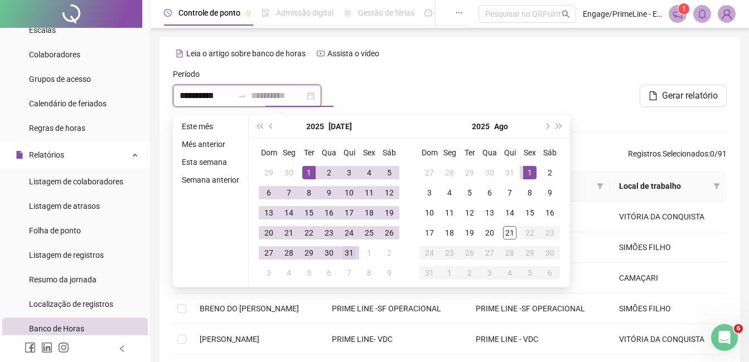
type input "**********"
click at [347, 252] on div "31" at bounding box center [348, 252] width 13 height 13
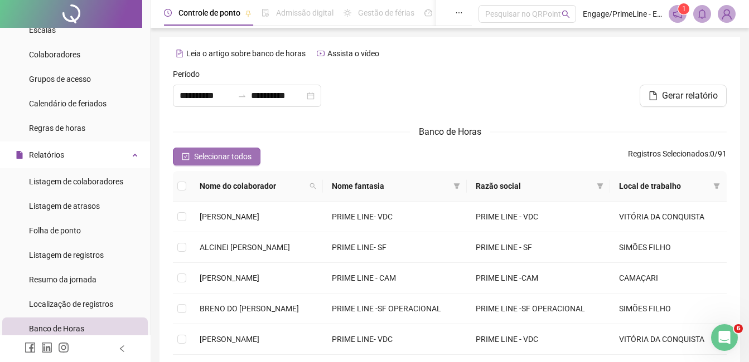
click at [240, 160] on span "Selecionar todos" at bounding box center [222, 156] width 57 height 12
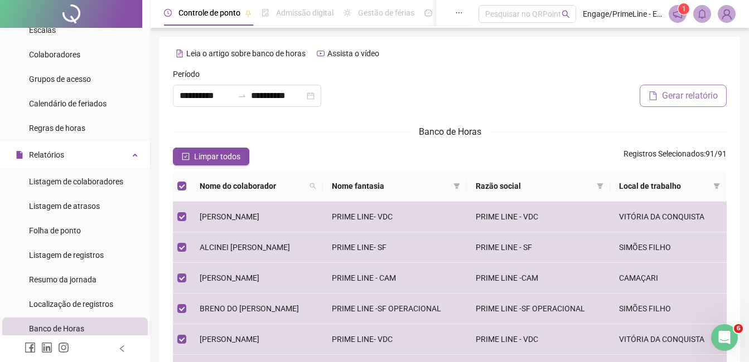
click at [673, 105] on button "Gerar relatório" at bounding box center [682, 96] width 87 height 22
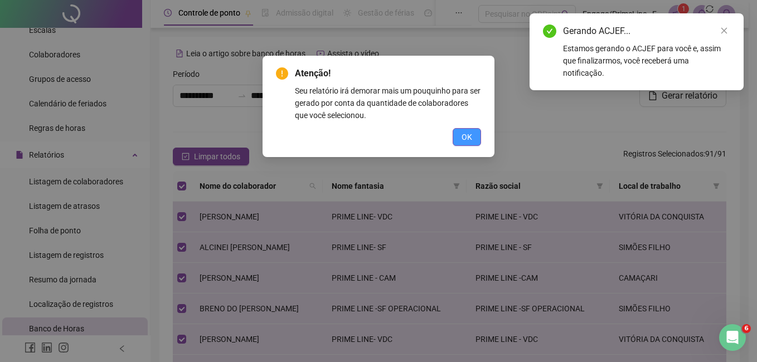
click at [462, 135] on span "OK" at bounding box center [467, 137] width 11 height 12
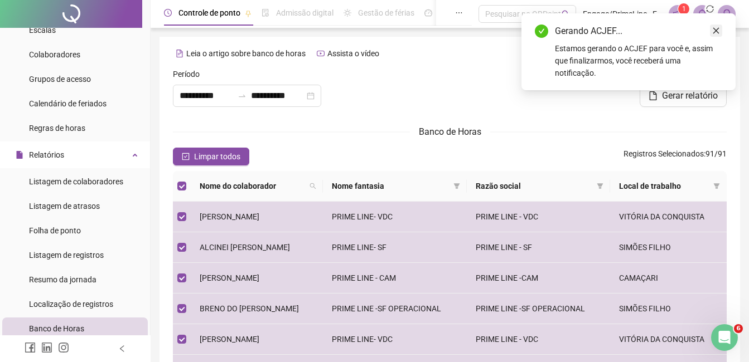
click at [714, 31] on icon "close" at bounding box center [716, 31] width 8 height 8
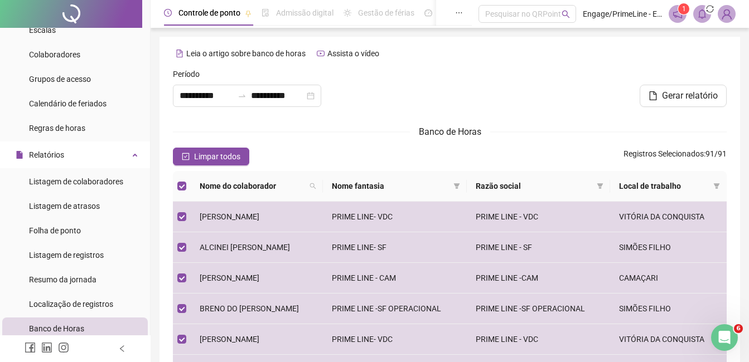
click at [701, 53] on div "Leia o artigo sobre banco de horas Assista o vídeo" at bounding box center [449, 54] width 553 height 18
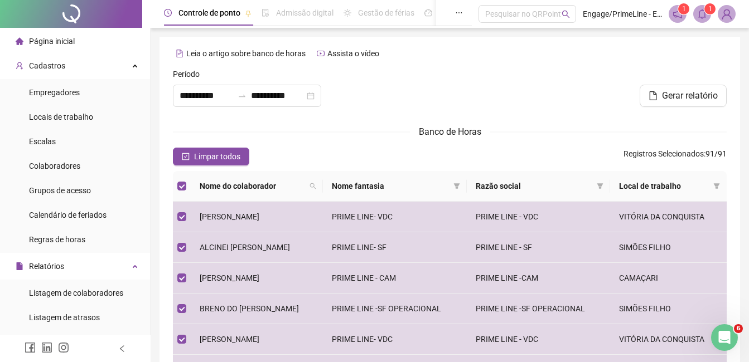
click at [701, 12] on icon "bell" at bounding box center [702, 14] width 10 height 10
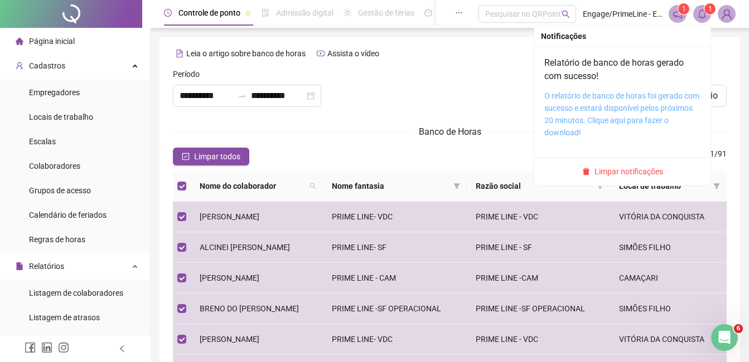
click at [659, 99] on link "O relatório de banco de horas foi gerado com sucesso e estará disponível pelos …" at bounding box center [621, 114] width 155 height 46
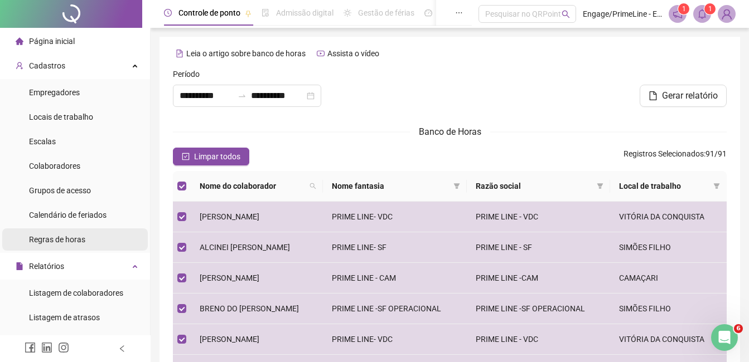
click at [73, 246] on div "Regras de horas" at bounding box center [57, 240] width 56 height 22
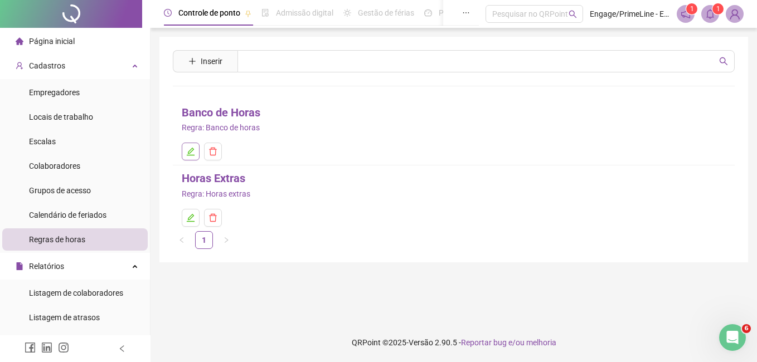
click at [189, 154] on icon "edit" at bounding box center [190, 151] width 9 height 9
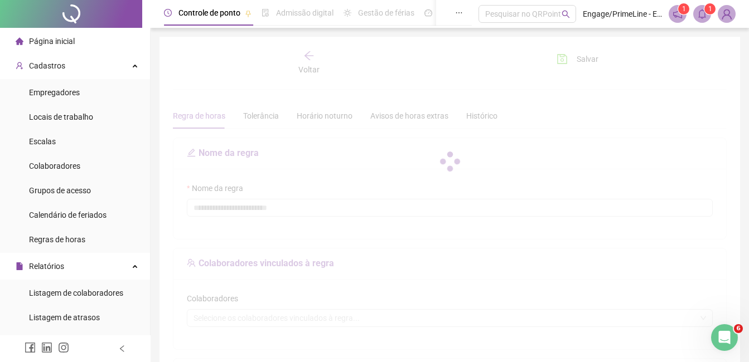
type input "**********"
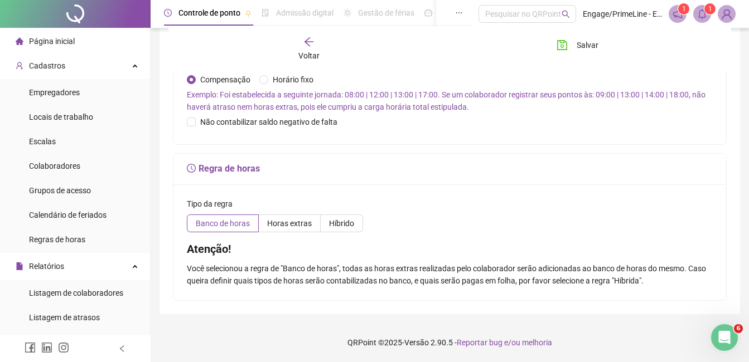
scroll to position [739, 0]
click at [298, 223] on span "Horas extras" at bounding box center [289, 223] width 45 height 9
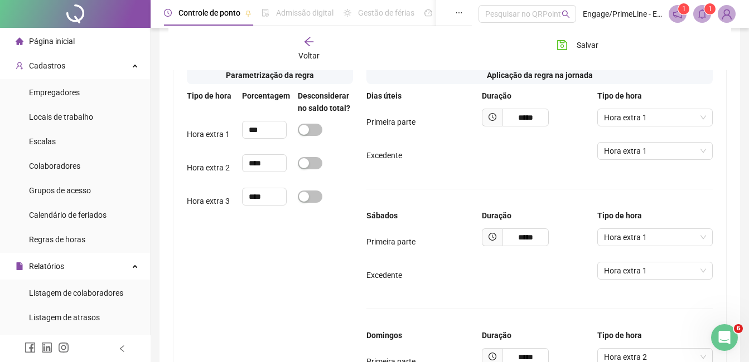
scroll to position [851, 0]
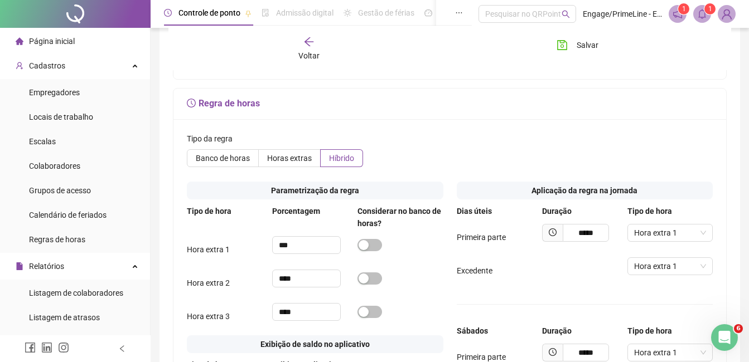
scroll to position [659, 0]
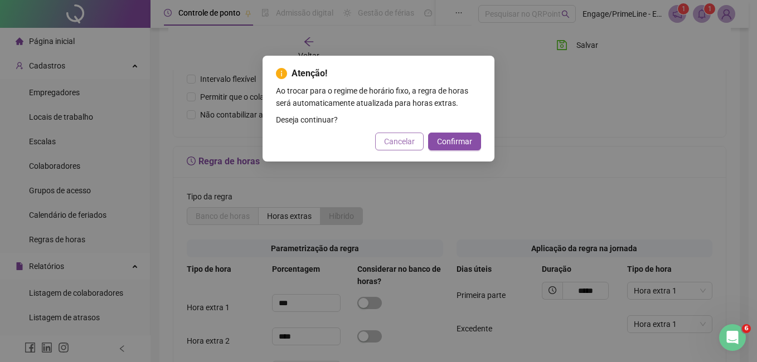
click at [400, 139] on span "Cancelar" at bounding box center [399, 141] width 31 height 12
click at [388, 142] on span "Cancelar" at bounding box center [399, 141] width 31 height 12
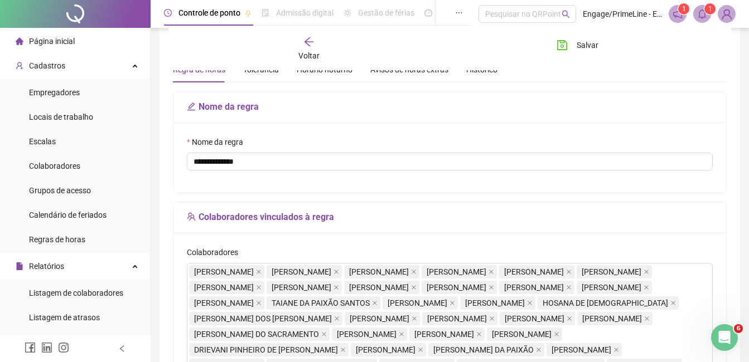
scroll to position [0, 0]
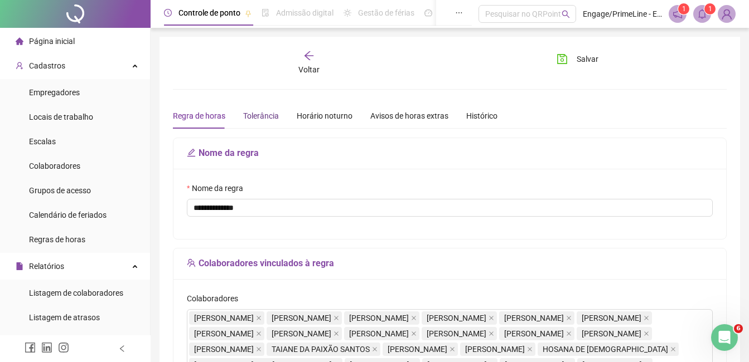
click at [260, 118] on div "Tolerância" at bounding box center [261, 116] width 36 height 12
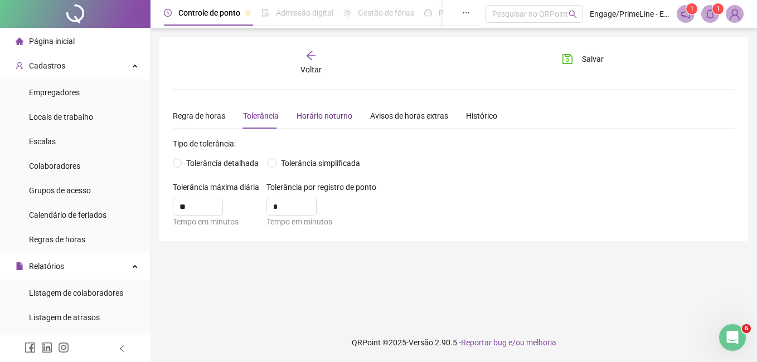
click at [334, 118] on div "Horário noturno" at bounding box center [325, 116] width 56 height 12
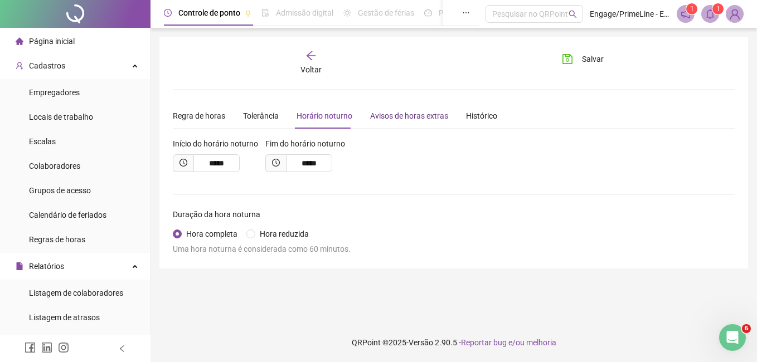
click at [393, 119] on div "Avisos de horas extras" at bounding box center [409, 116] width 78 height 12
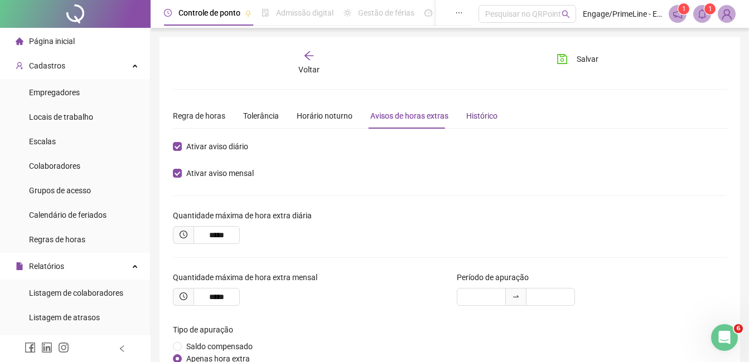
click at [473, 121] on div "Histórico" at bounding box center [481, 116] width 31 height 12
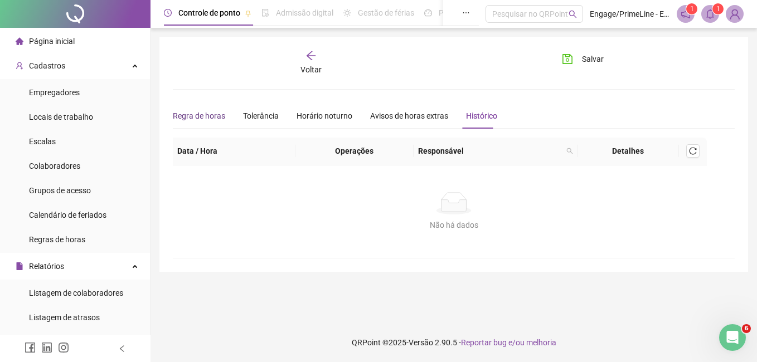
click at [183, 111] on div "Regra de horas" at bounding box center [199, 116] width 52 height 12
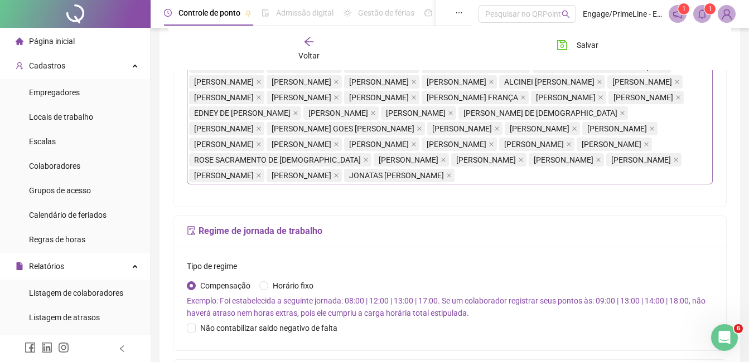
scroll to position [325, 0]
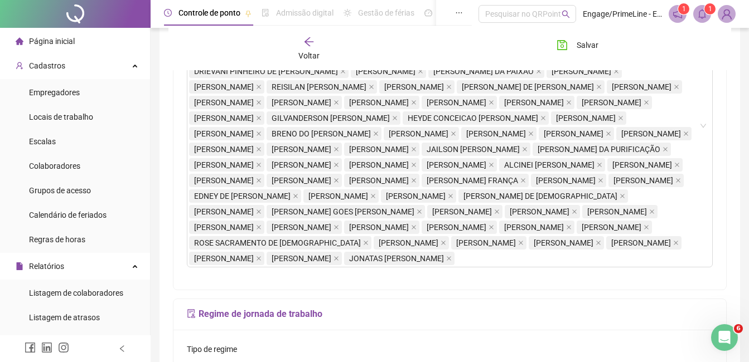
click at [299, 58] on span "Voltar" at bounding box center [308, 55] width 21 height 9
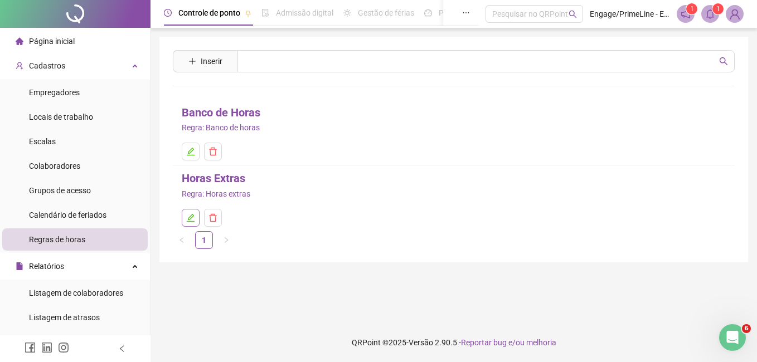
click at [190, 221] on icon "edit" at bounding box center [190, 217] width 9 height 9
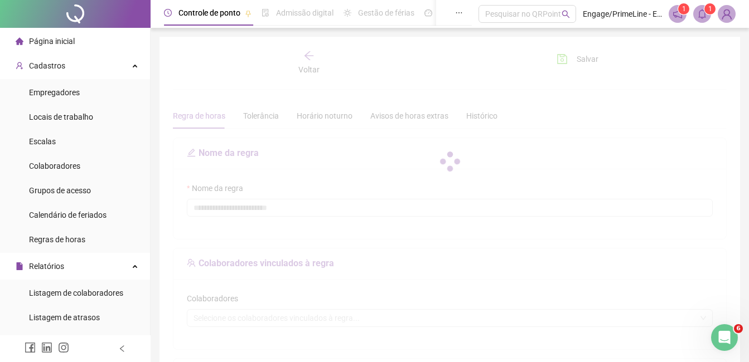
type input "**********"
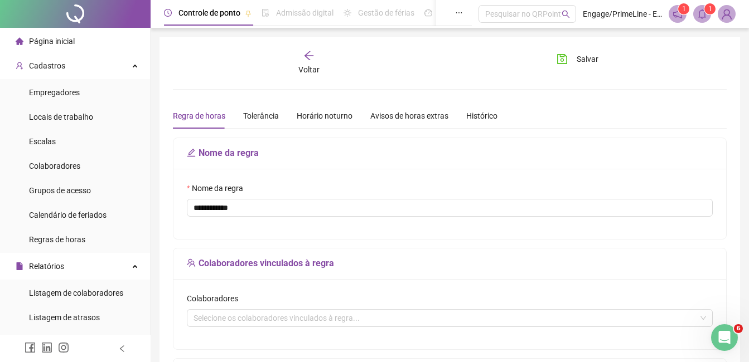
click at [309, 69] on span "Voltar" at bounding box center [308, 69] width 21 height 9
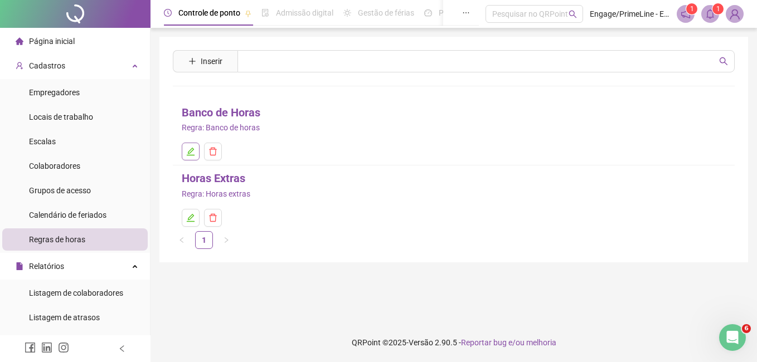
click at [194, 148] on icon "edit" at bounding box center [190, 151] width 9 height 9
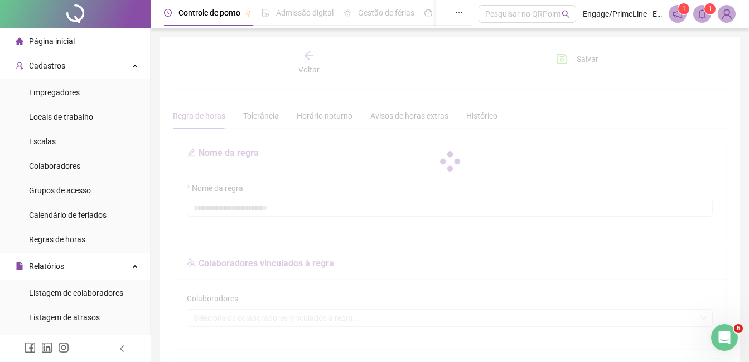
type input "**********"
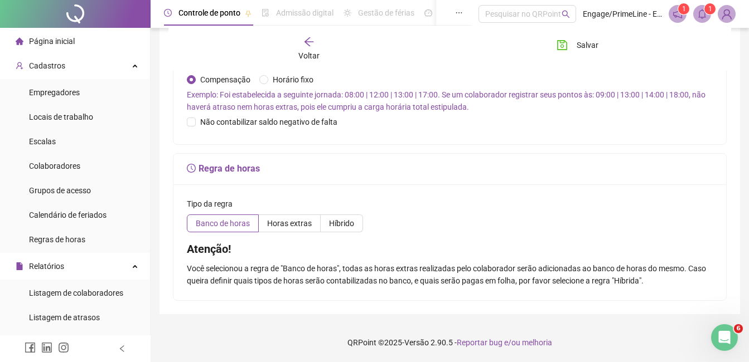
scroll to position [725, 0]
click at [302, 228] on span "Horas extras" at bounding box center [289, 223] width 45 height 9
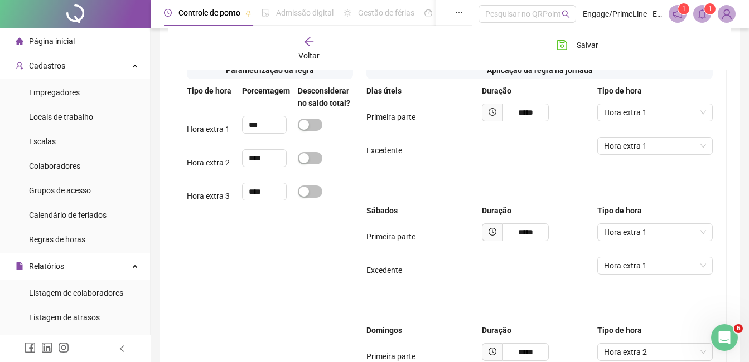
scroll to position [780, 0]
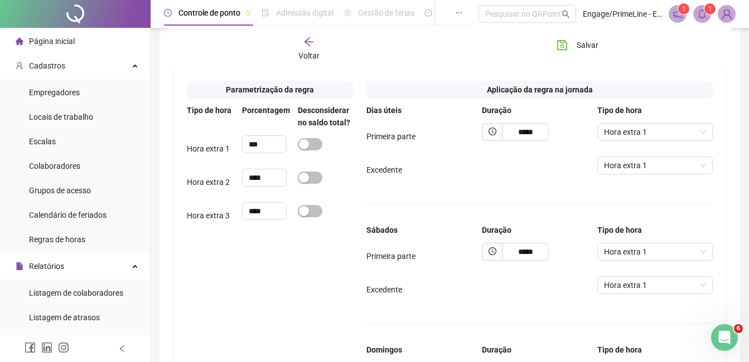
click at [221, 62] on span "Banco de horas" at bounding box center [223, 57] width 54 height 9
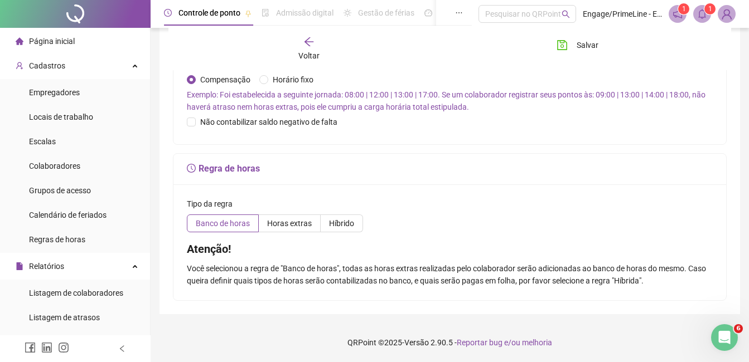
scroll to position [739, 0]
click at [346, 219] on span "Híbrido" at bounding box center [341, 223] width 25 height 9
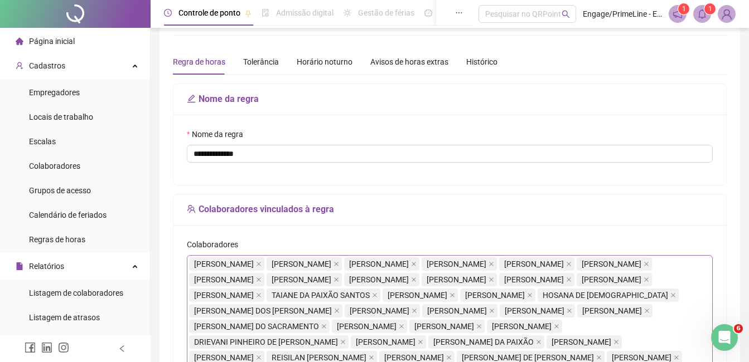
scroll to position [0, 0]
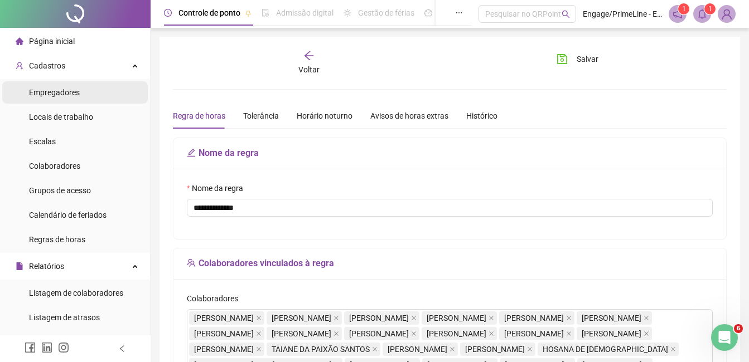
click at [72, 93] on span "Empregadores" at bounding box center [54, 92] width 51 height 9
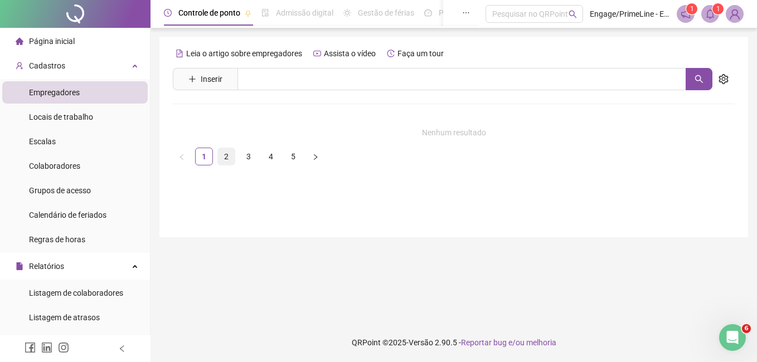
click at [221, 154] on link "2" at bounding box center [226, 156] width 17 height 17
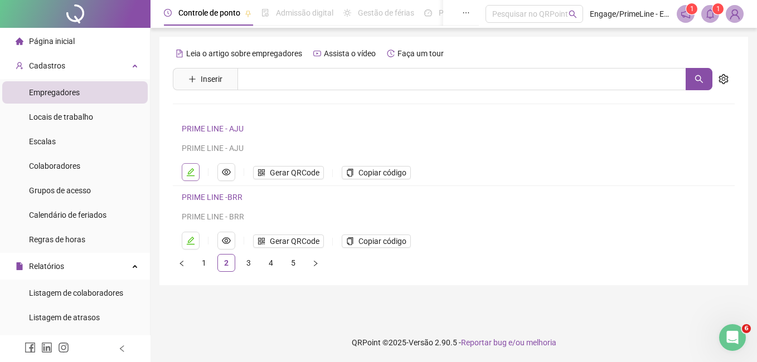
click at [189, 177] on button "button" at bounding box center [191, 172] width 18 height 18
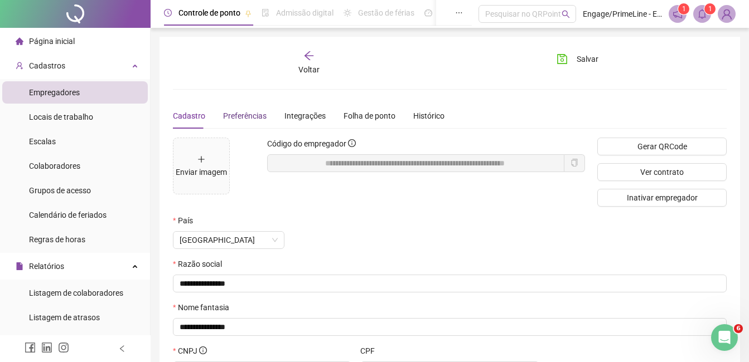
click at [240, 118] on span "Preferências" at bounding box center [244, 115] width 43 height 9
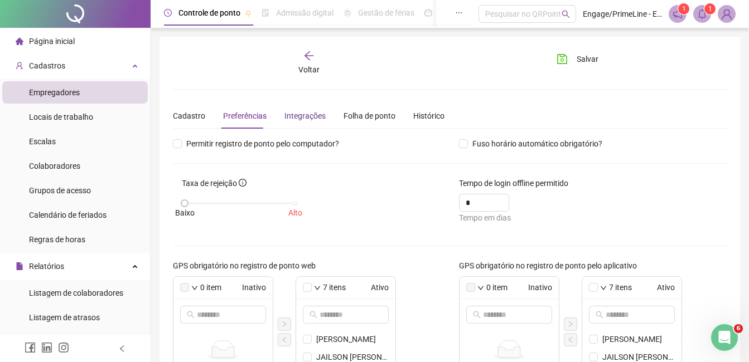
click at [301, 115] on div "Integrações" at bounding box center [304, 116] width 41 height 12
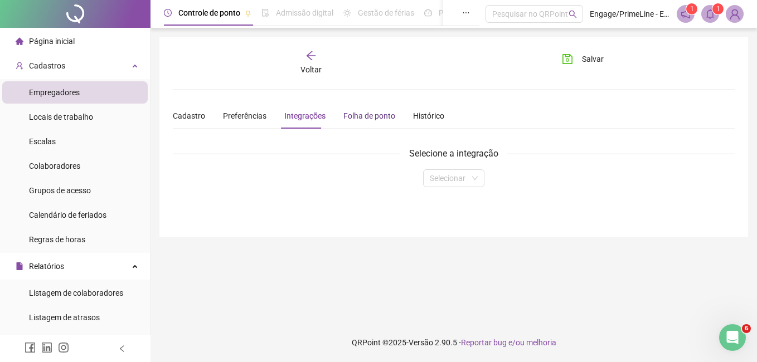
click at [347, 113] on div "Folha de ponto" at bounding box center [369, 116] width 52 height 12
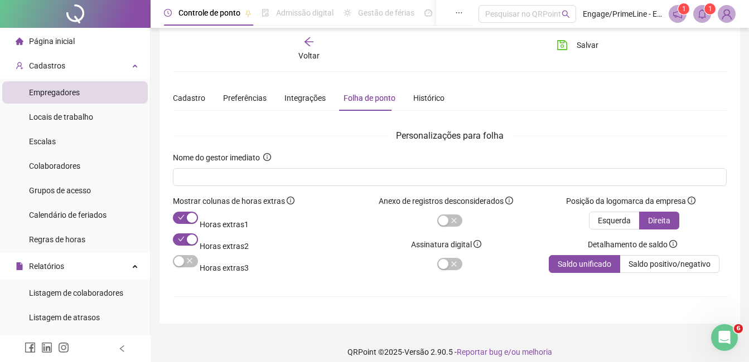
scroll to position [27, 0]
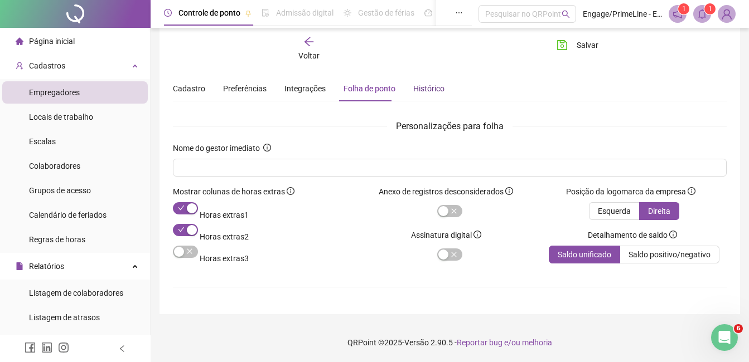
click at [419, 88] on div "Histórico" at bounding box center [428, 88] width 31 height 12
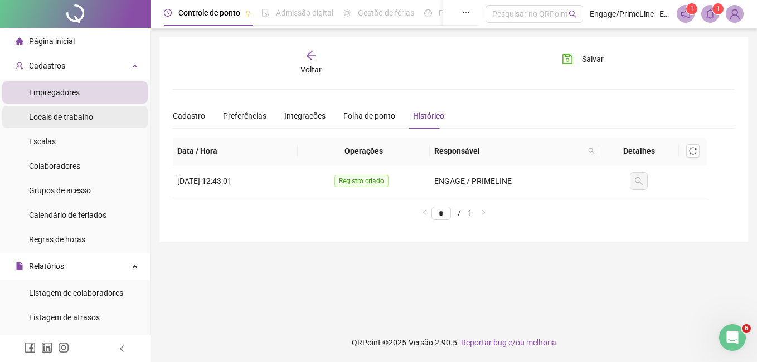
click at [85, 116] on span "Locais de trabalho" at bounding box center [61, 117] width 64 height 9
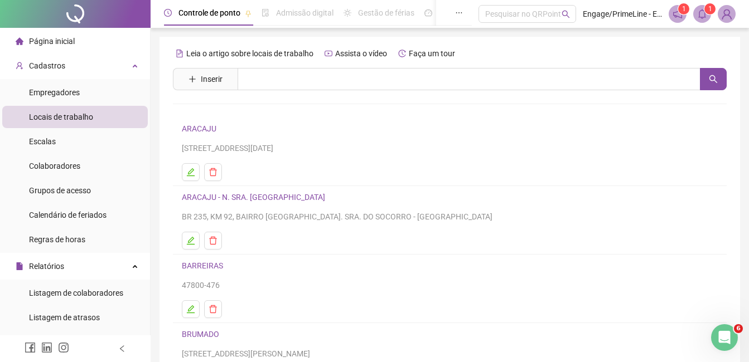
click at [189, 182] on li "ARACAJU [STREET_ADDRESS][DATE]" at bounding box center [449, 152] width 553 height 69
click at [189, 172] on icon "edit" at bounding box center [191, 172] width 8 height 8
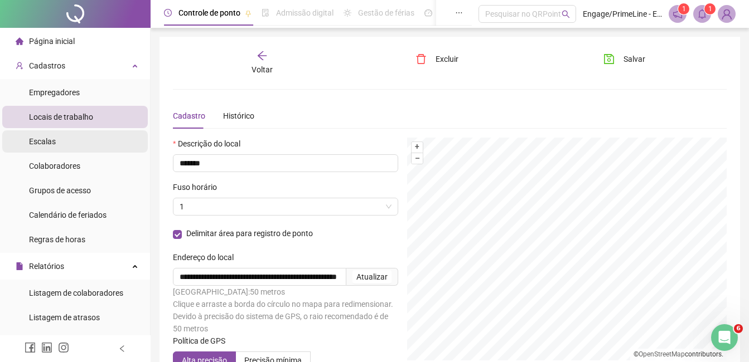
click at [58, 143] on li "Escalas" at bounding box center [74, 141] width 145 height 22
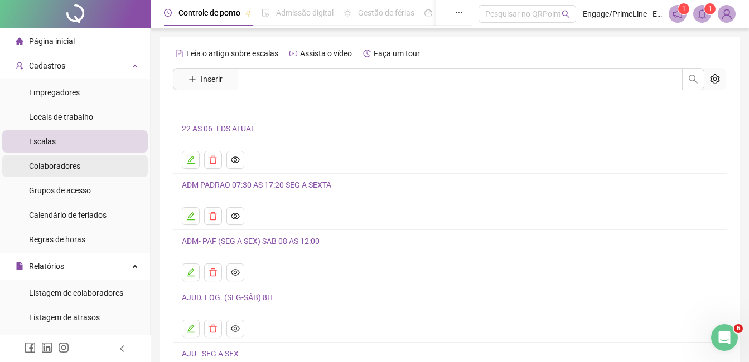
click at [64, 167] on span "Colaboradores" at bounding box center [54, 166] width 51 height 9
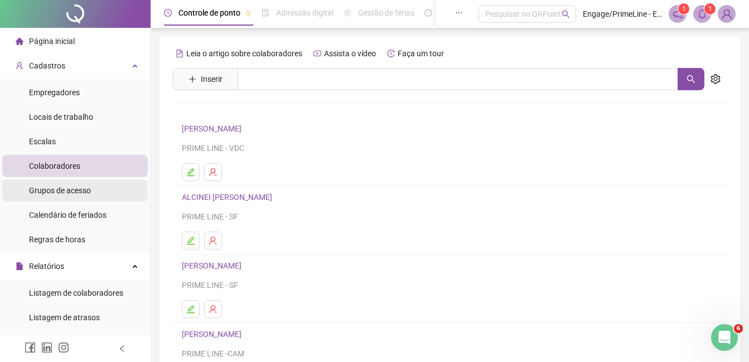
click at [69, 198] on div "Grupos de acesso" at bounding box center [60, 190] width 62 height 22
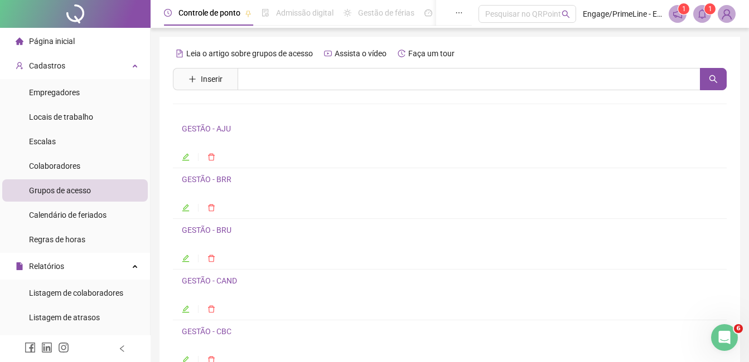
click at [184, 159] on icon "edit" at bounding box center [186, 157] width 8 height 8
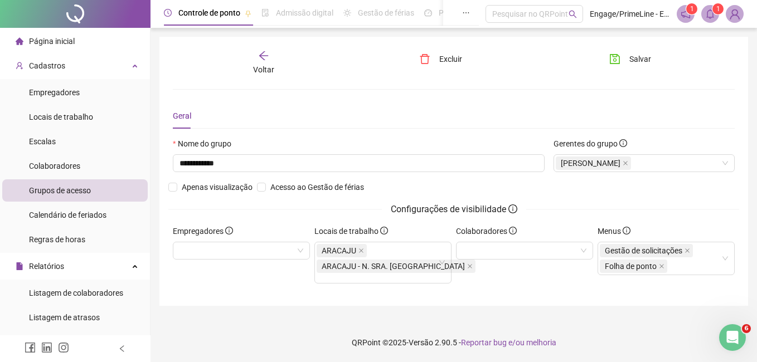
click at [266, 57] on icon "arrow-left" at bounding box center [263, 55] width 11 height 11
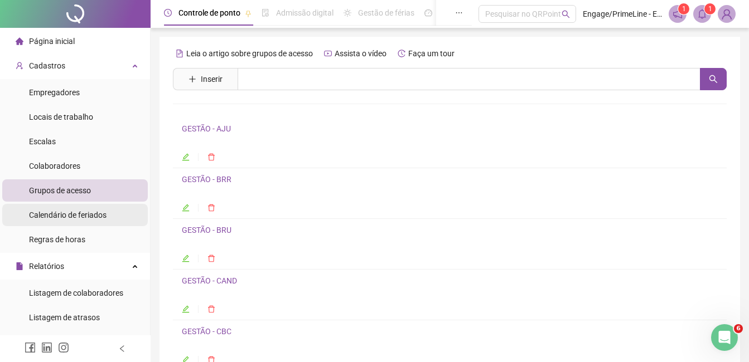
click at [90, 221] on div "Calendário de feriados" at bounding box center [67, 215] width 77 height 22
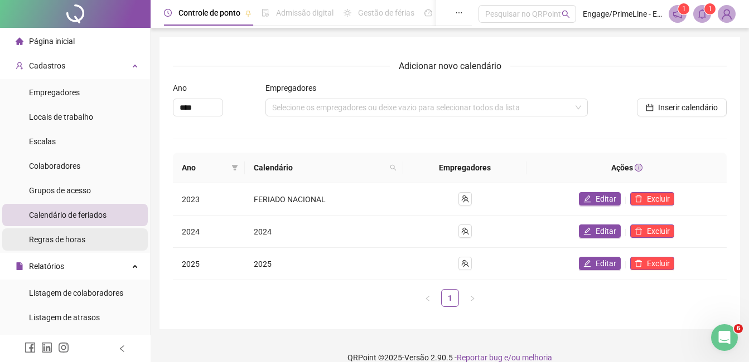
click at [67, 246] on div "Regras de horas" at bounding box center [57, 240] width 56 height 22
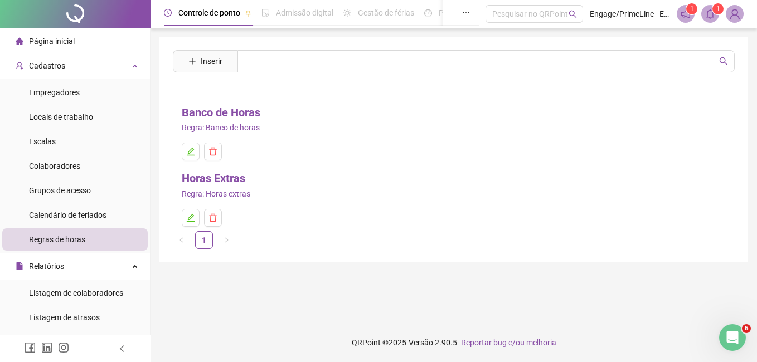
click at [48, 37] on span "Página inicial" at bounding box center [52, 41] width 46 height 9
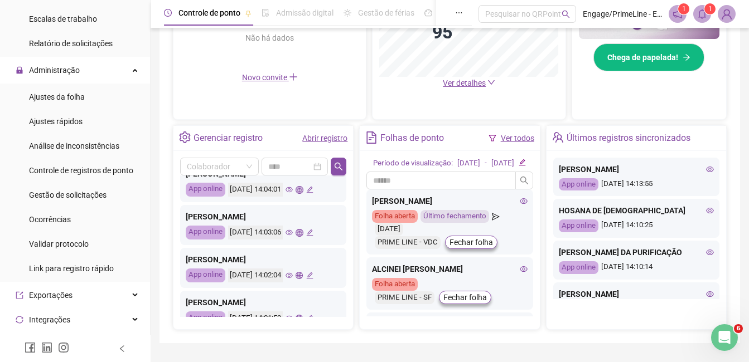
scroll to position [502, 0]
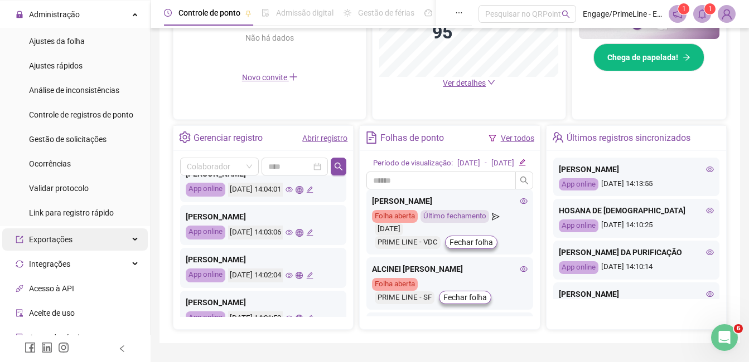
click at [60, 242] on span "Exportações" at bounding box center [50, 239] width 43 height 9
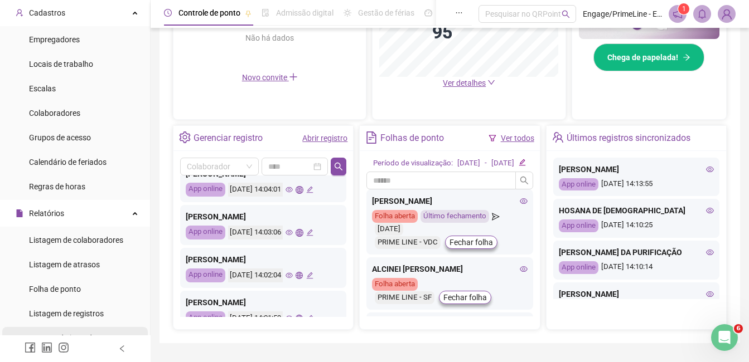
scroll to position [0, 0]
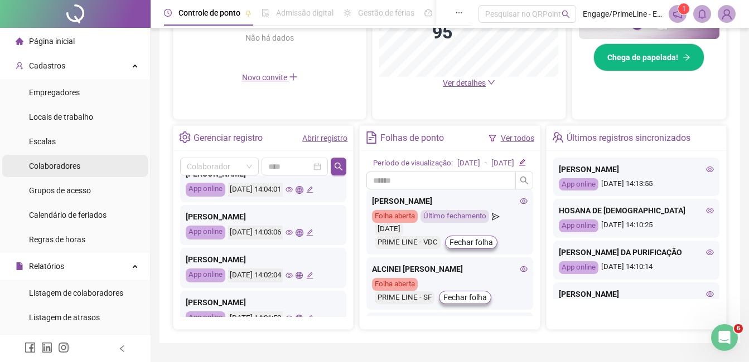
click at [62, 165] on span "Colaboradores" at bounding box center [54, 166] width 51 height 9
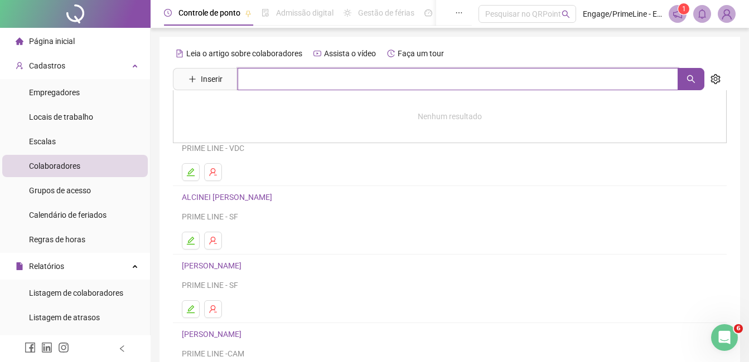
click at [270, 74] on input "text" at bounding box center [457, 79] width 440 height 22
type input "*****"
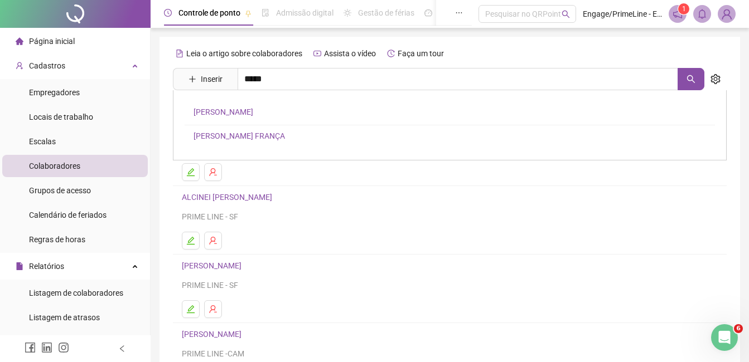
click at [241, 138] on link "[PERSON_NAME] FRANÇA" at bounding box center [238, 136] width 91 height 9
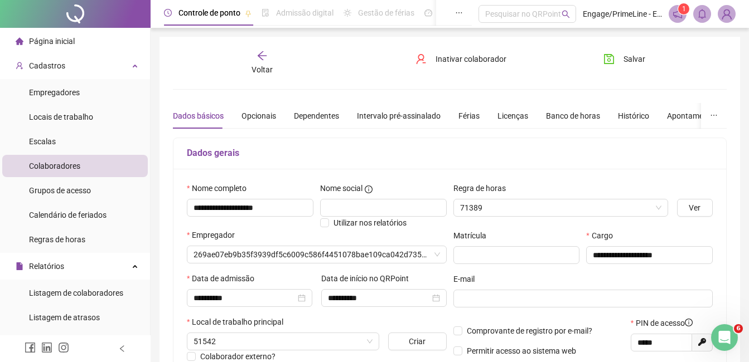
type input "**********"
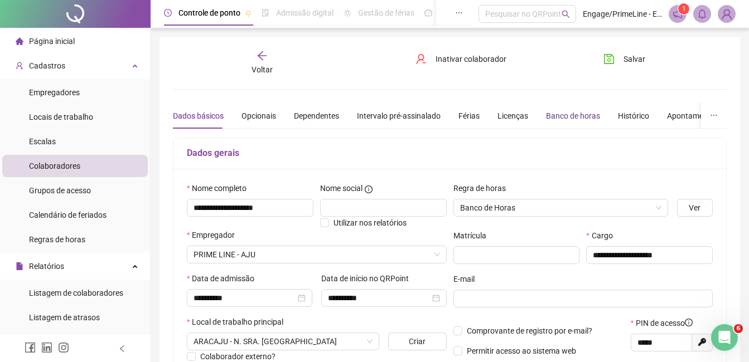
click at [549, 115] on div "Banco de horas" at bounding box center [573, 116] width 54 height 12
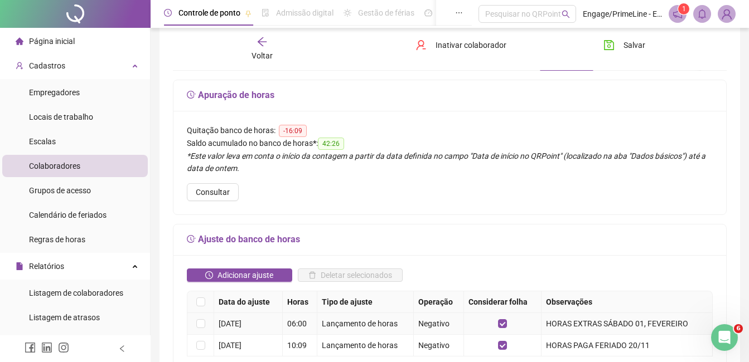
scroll to position [111, 0]
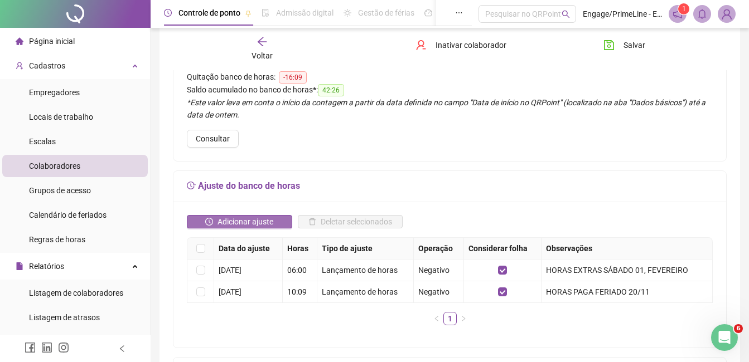
click at [246, 217] on span "Adicionar ajuste" at bounding box center [245, 222] width 56 height 12
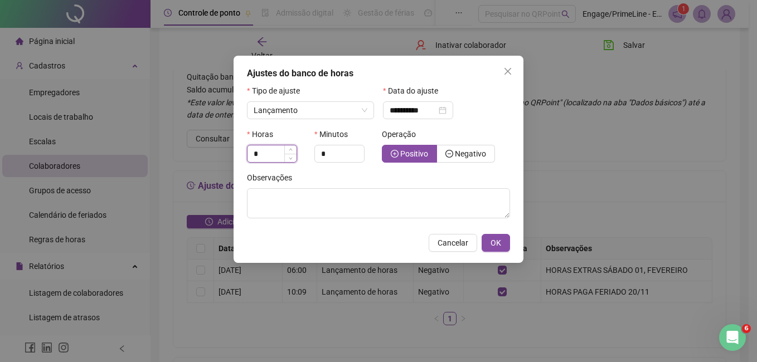
click at [266, 157] on input "*" at bounding box center [271, 153] width 49 height 17
type input "*"
type input "**"
click at [333, 151] on input "*" at bounding box center [339, 153] width 49 height 17
type input "**"
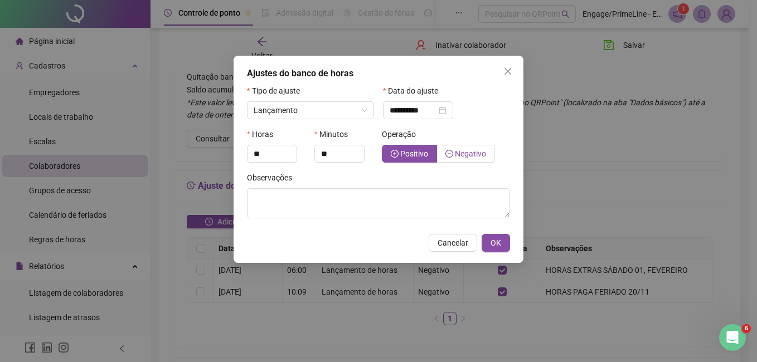
click at [464, 150] on span "Negativo" at bounding box center [470, 153] width 31 height 9
click at [412, 110] on input "**********" at bounding box center [413, 110] width 47 height 12
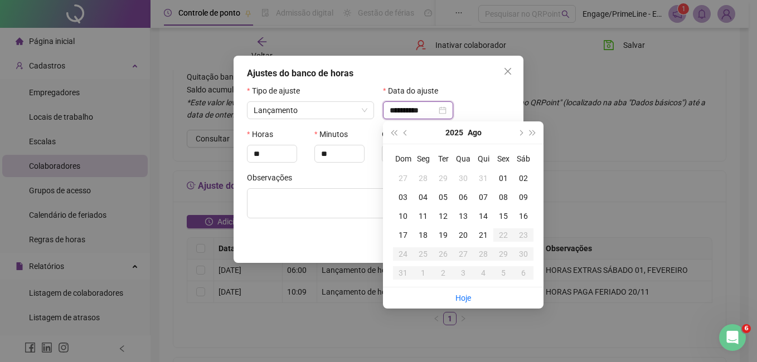
type input "**********"
click at [458, 234] on div "20" at bounding box center [463, 235] width 20 height 12
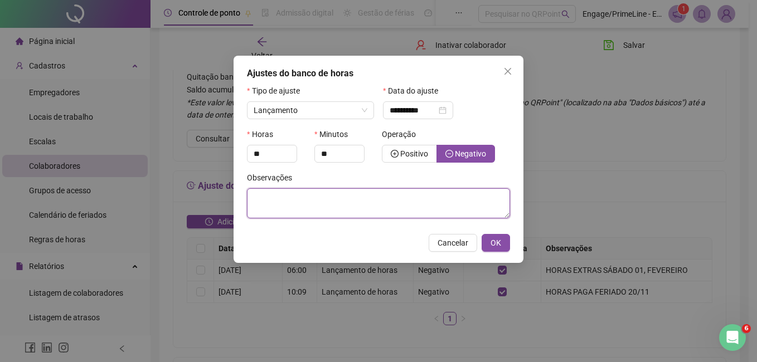
click at [314, 203] on textarea at bounding box center [378, 203] width 263 height 30
type textarea "**********"
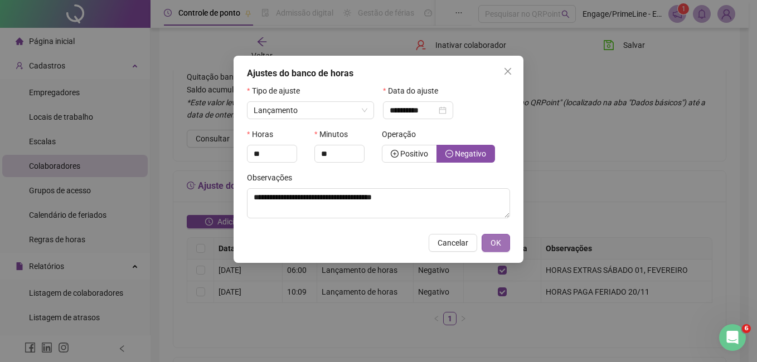
click at [498, 244] on span "OK" at bounding box center [496, 243] width 11 height 12
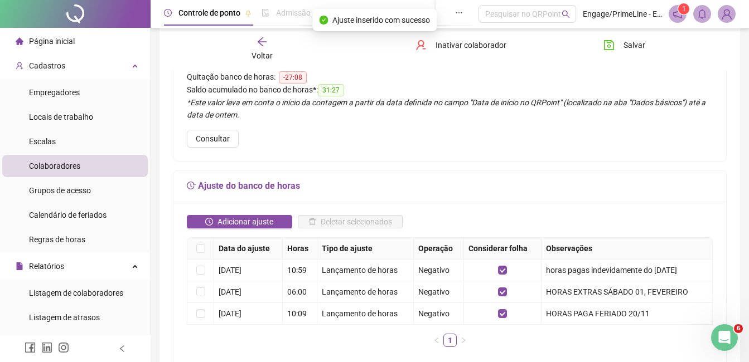
click at [627, 35] on div "Voltar Inativar colaborador [PERSON_NAME]" at bounding box center [449, 49] width 562 height 42
click at [619, 48] on button "Salvar" at bounding box center [624, 45] width 59 height 18
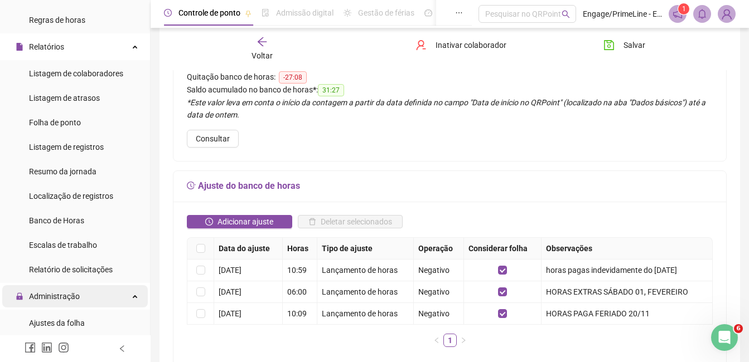
scroll to position [223, 0]
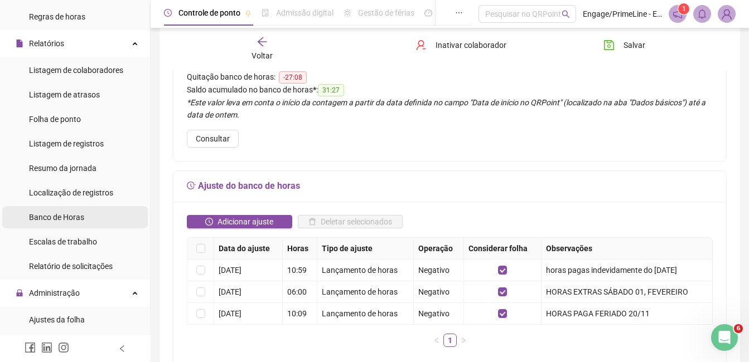
click at [60, 221] on span "Banco de Horas" at bounding box center [56, 217] width 55 height 9
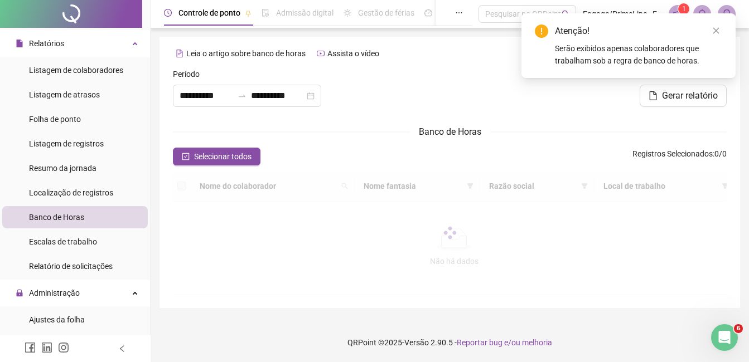
type input "**********"
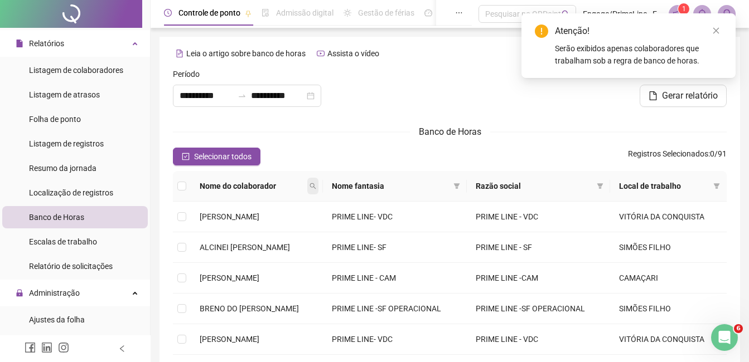
click at [318, 188] on span at bounding box center [312, 186] width 11 height 17
click at [717, 30] on icon "close" at bounding box center [716, 31] width 8 height 8
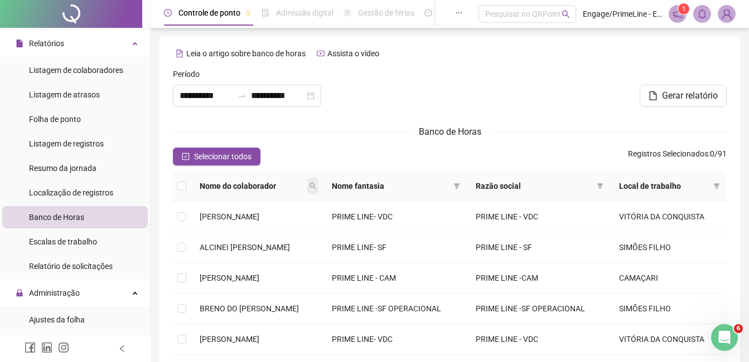
click at [316, 184] on icon "search" at bounding box center [312, 186] width 7 height 7
type input "*****"
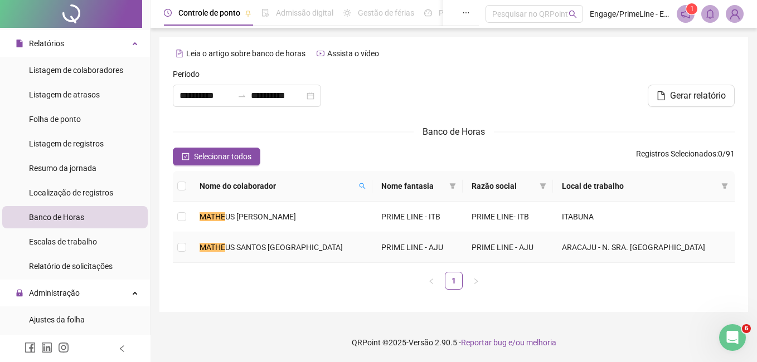
click at [186, 244] on td at bounding box center [182, 247] width 18 height 31
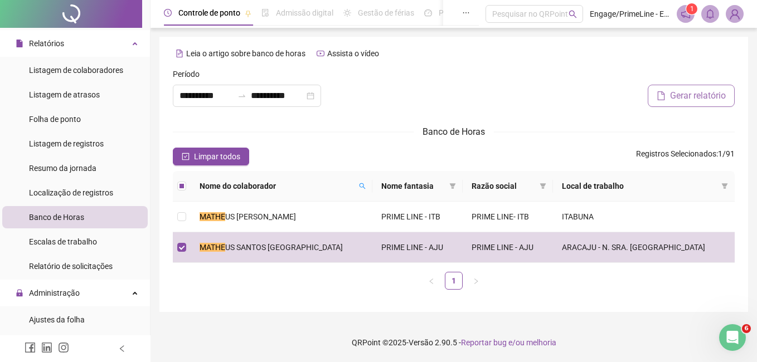
click at [691, 103] on button "Gerar relatório" at bounding box center [691, 96] width 87 height 22
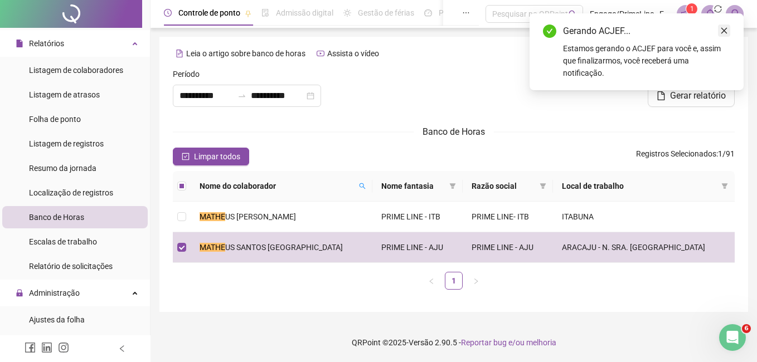
click at [719, 30] on link "Close" at bounding box center [724, 31] width 12 height 12
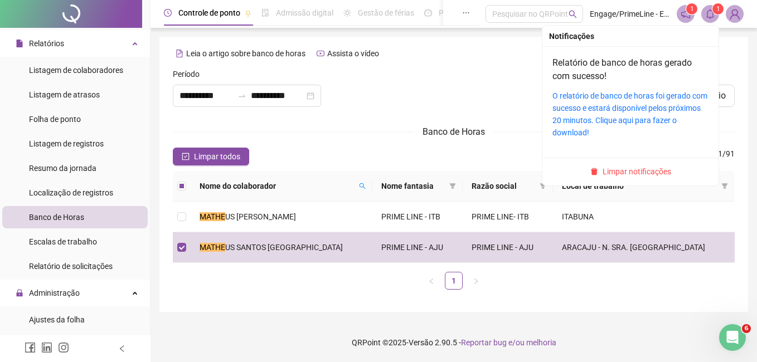
click at [707, 7] on span at bounding box center [710, 14] width 18 height 18
click at [616, 96] on link "O relatório de banco de horas foi gerado com sucesso e estará disponível pelos …" at bounding box center [629, 114] width 155 height 46
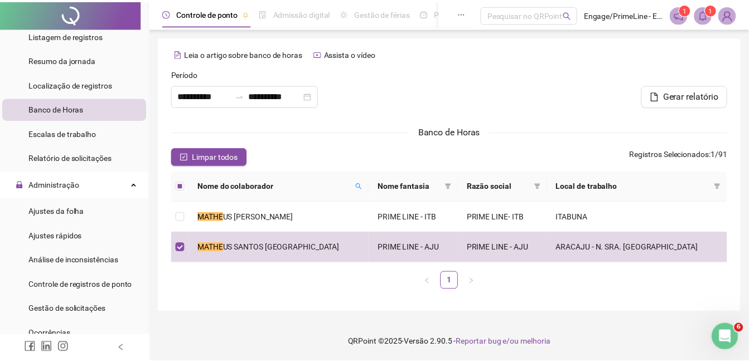
scroll to position [334, 0]
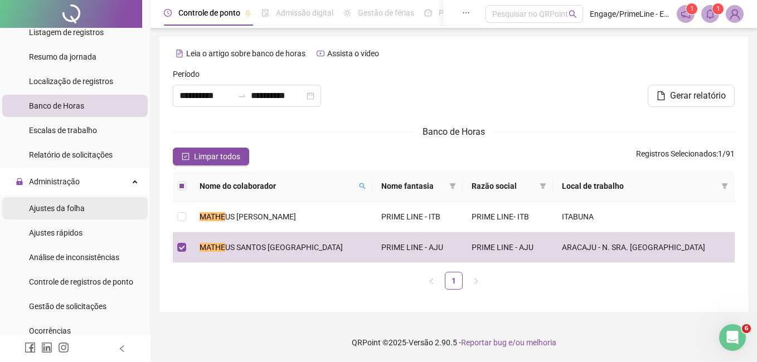
click at [77, 213] on div "Ajustes da folha" at bounding box center [57, 208] width 56 height 22
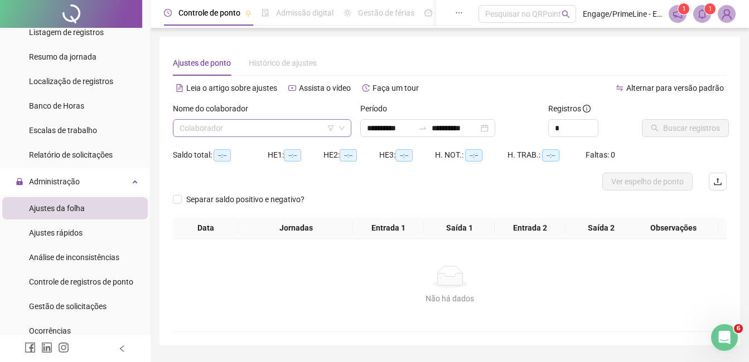
click at [227, 130] on input "search" at bounding box center [256, 128] width 155 height 17
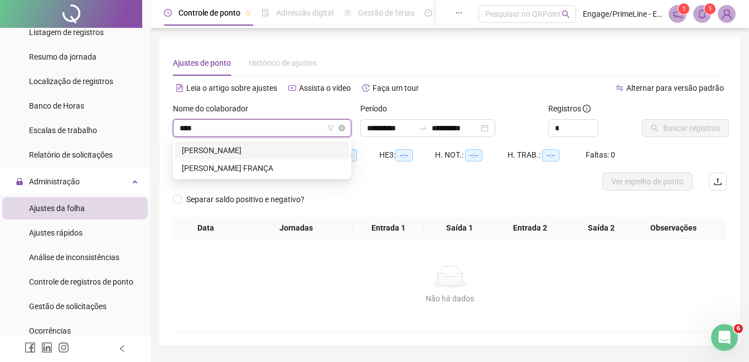
type input "*****"
click at [237, 165] on div "[PERSON_NAME] FRANÇA" at bounding box center [262, 168] width 161 height 12
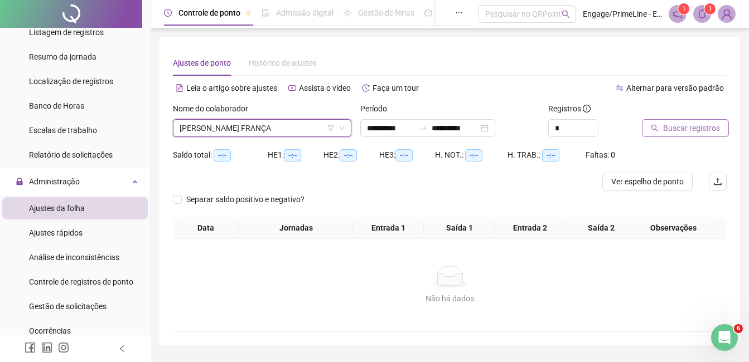
click at [691, 129] on span "Buscar registros" at bounding box center [691, 128] width 57 height 12
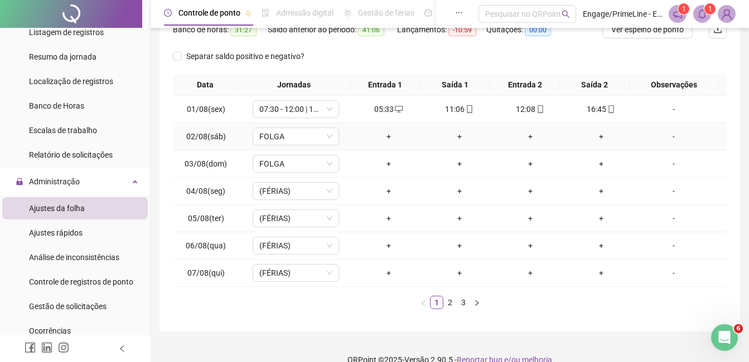
scroll to position [167, 0]
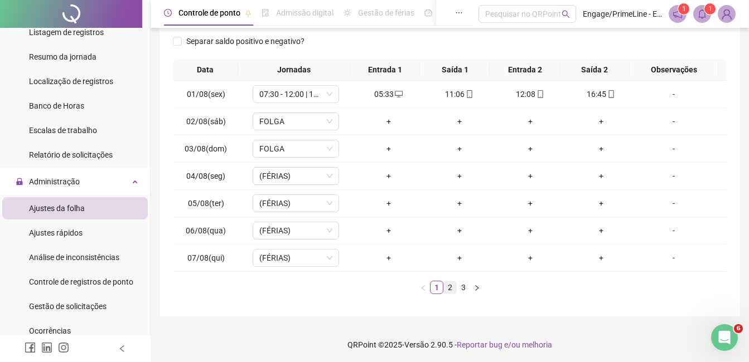
click at [448, 289] on link "2" at bounding box center [450, 287] width 12 height 12
click at [462, 289] on link "3" at bounding box center [463, 287] width 12 height 12
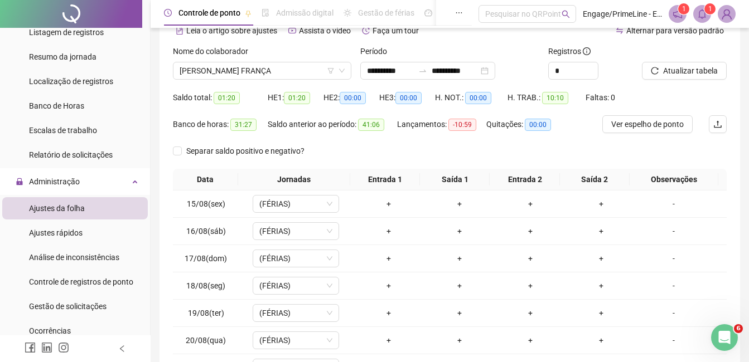
scroll to position [0, 0]
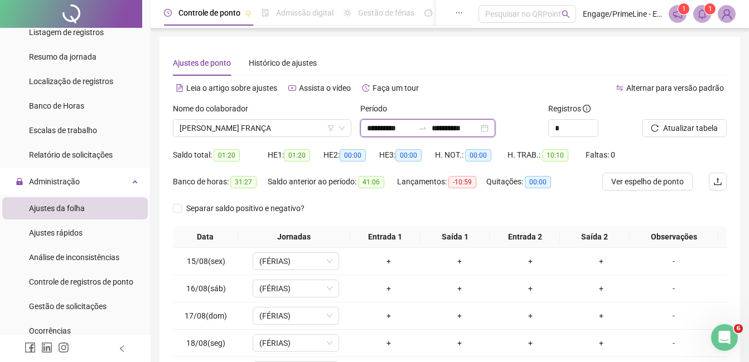
click at [477, 129] on input "**********" at bounding box center [454, 128] width 47 height 12
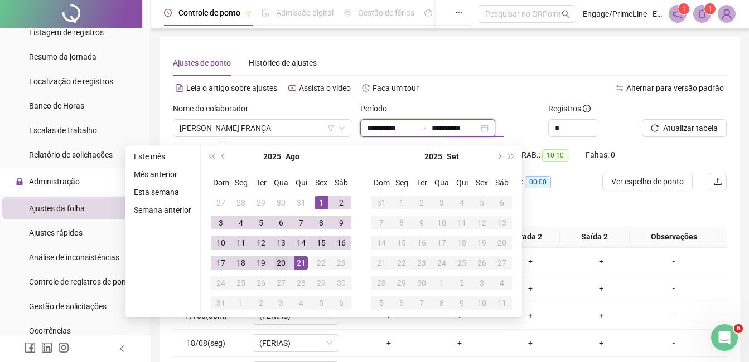
type input "**********"
drag, startPoint x: 281, startPoint y: 267, endPoint x: 293, endPoint y: 267, distance: 11.7
click at [281, 267] on div "20" at bounding box center [280, 262] width 13 height 13
type input "**********"
click at [494, 78] on div "**********" at bounding box center [449, 260] width 553 height 420
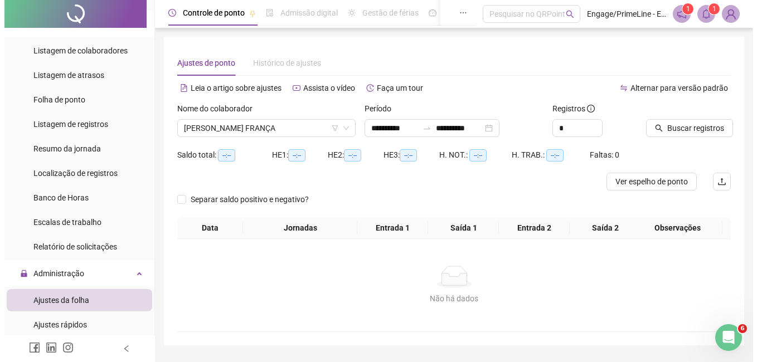
scroll to position [223, 0]
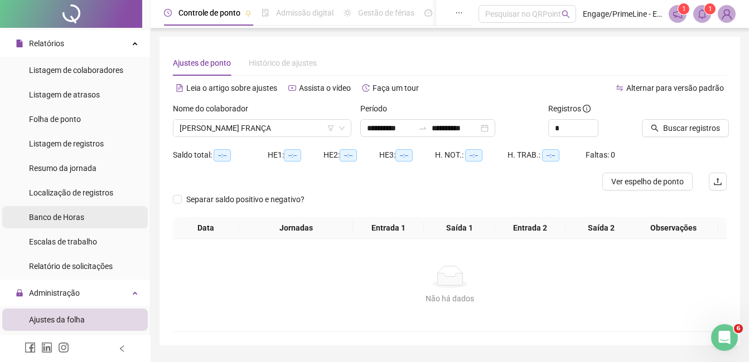
click at [52, 213] on span "Banco de Horas" at bounding box center [56, 217] width 55 height 9
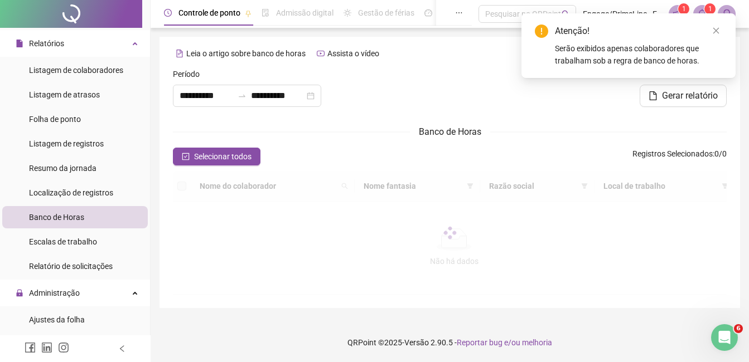
type input "**********"
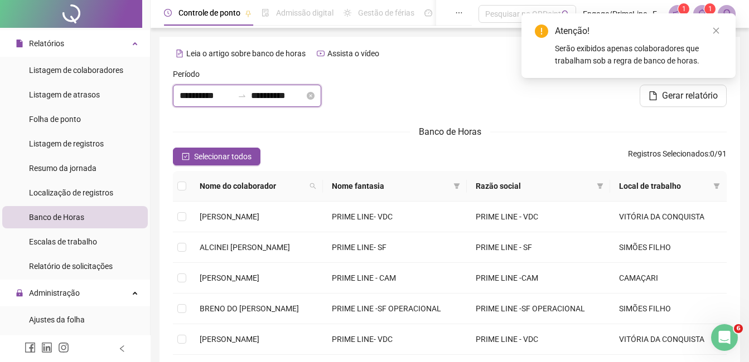
click at [280, 99] on input "**********" at bounding box center [278, 95] width 54 height 13
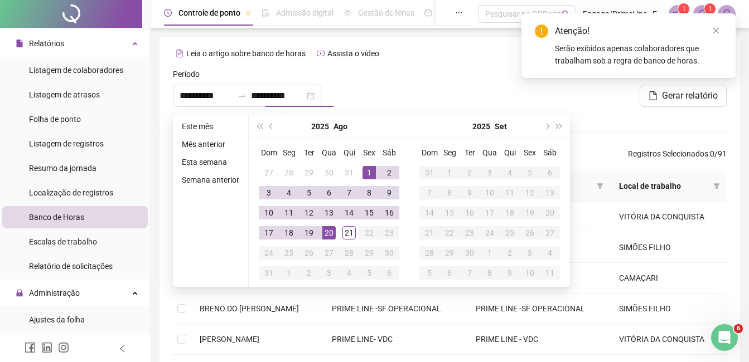
click at [406, 66] on div "**********" at bounding box center [449, 297] width 580 height 521
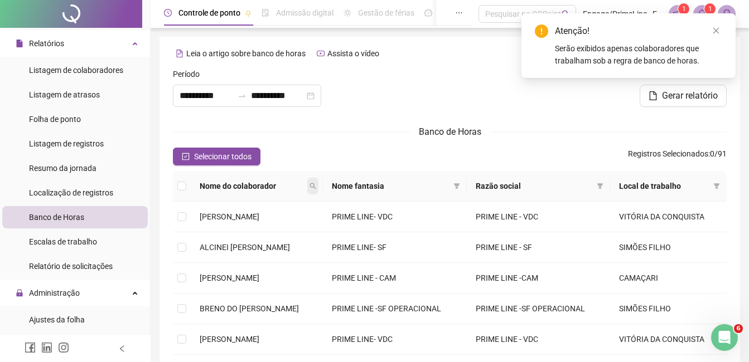
click at [316, 184] on icon "search" at bounding box center [312, 186] width 7 height 7
type input "*******"
click at [281, 226] on span "Buscar" at bounding box center [280, 226] width 25 height 12
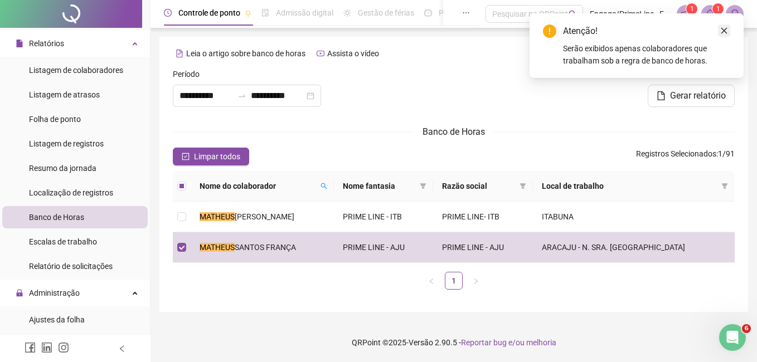
click at [720, 30] on link "Close" at bounding box center [724, 31] width 12 height 12
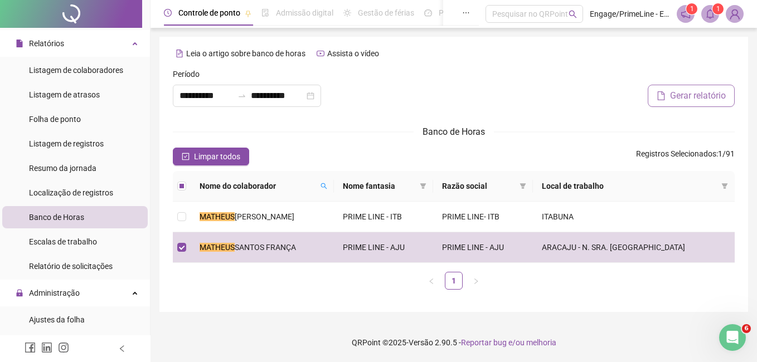
click at [703, 94] on span "Gerar relatório" at bounding box center [698, 95] width 56 height 13
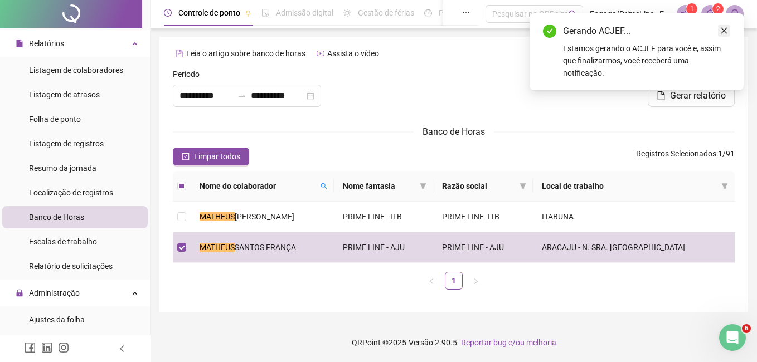
click at [725, 30] on icon "close" at bounding box center [724, 31] width 6 height 6
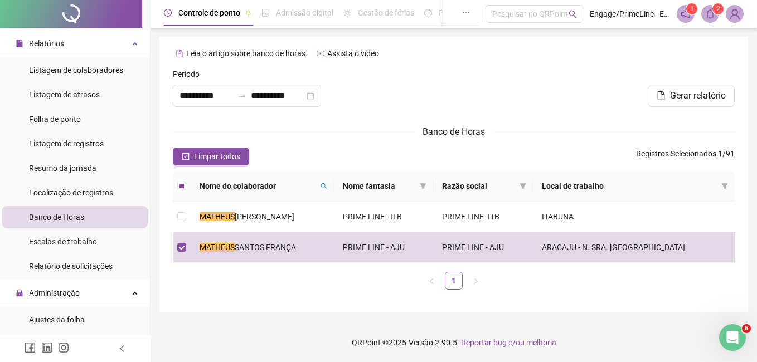
click at [705, 12] on icon "bell" at bounding box center [710, 14] width 10 height 10
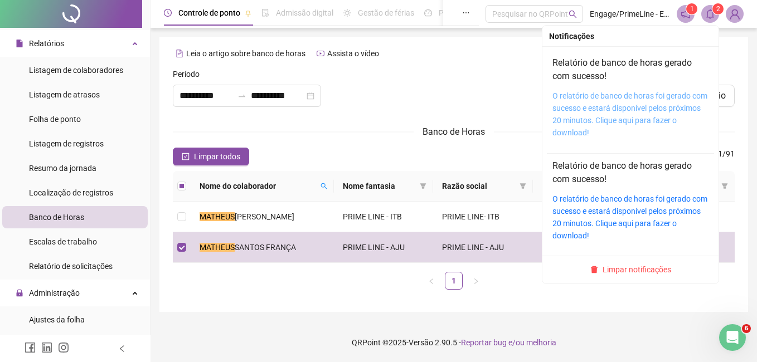
click at [653, 94] on link "O relatório de banco de horas foi gerado com sucesso e estará disponível pelos …" at bounding box center [629, 114] width 155 height 46
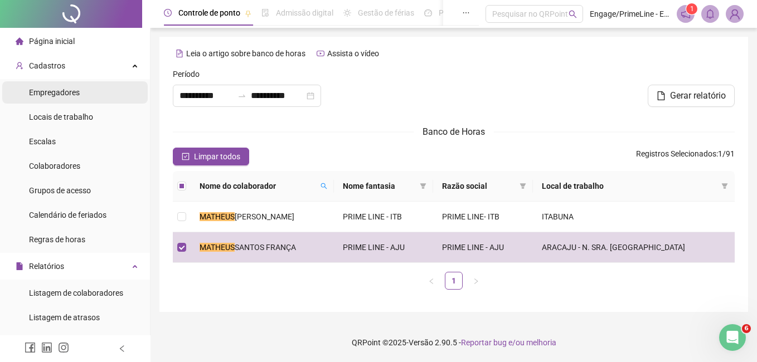
click at [60, 93] on span "Empregadores" at bounding box center [54, 92] width 51 height 9
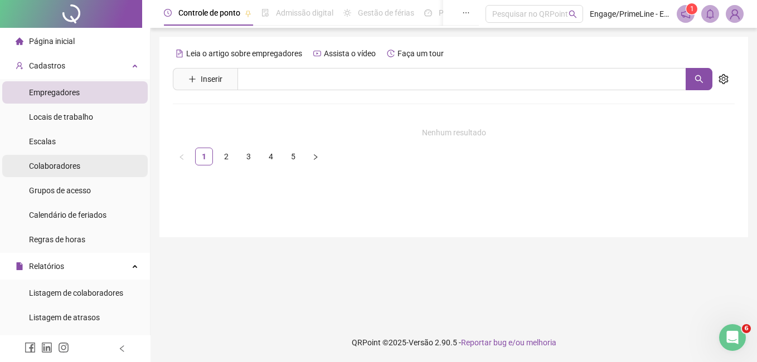
click at [52, 169] on span "Colaboradores" at bounding box center [54, 166] width 51 height 9
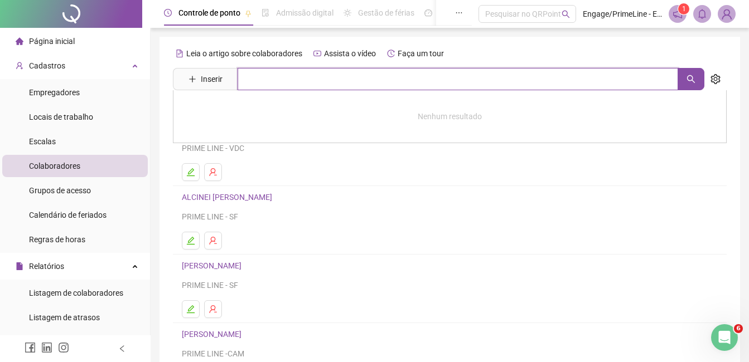
click at [308, 89] on input "text" at bounding box center [457, 79] width 440 height 22
type input "***"
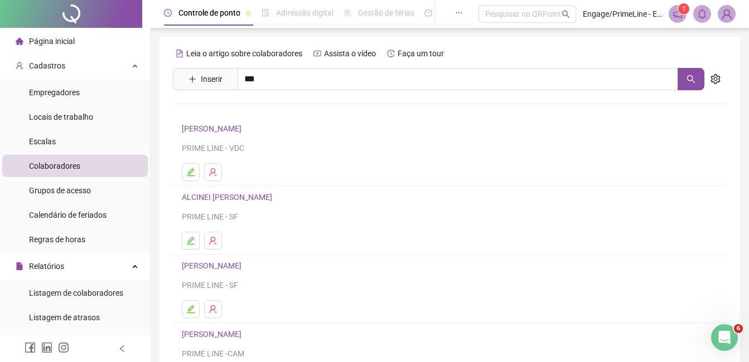
click at [240, 134] on link "[PERSON_NAME] DO NASCIMENTO Inativo" at bounding box center [240, 136] width 95 height 9
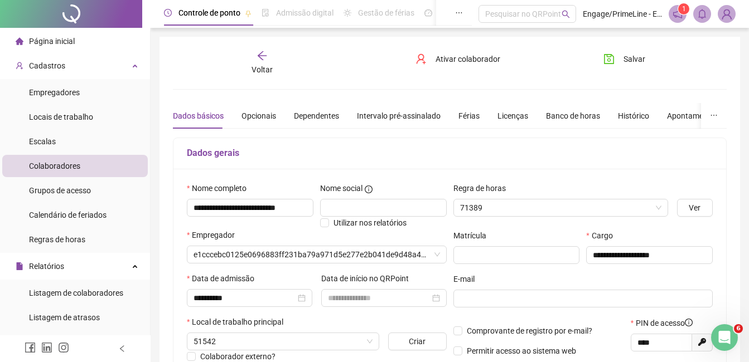
type input "**********"
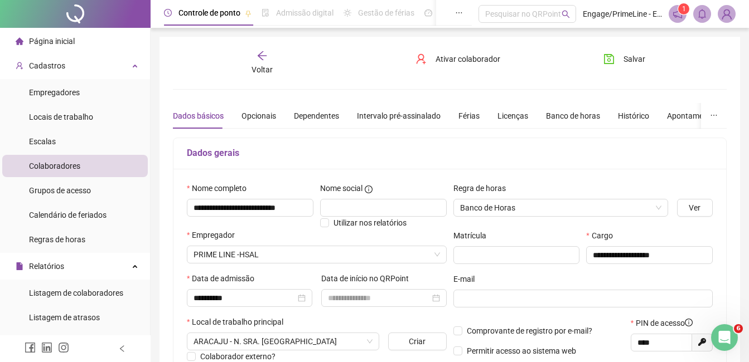
click at [265, 69] on span "Voltar" at bounding box center [261, 69] width 21 height 9
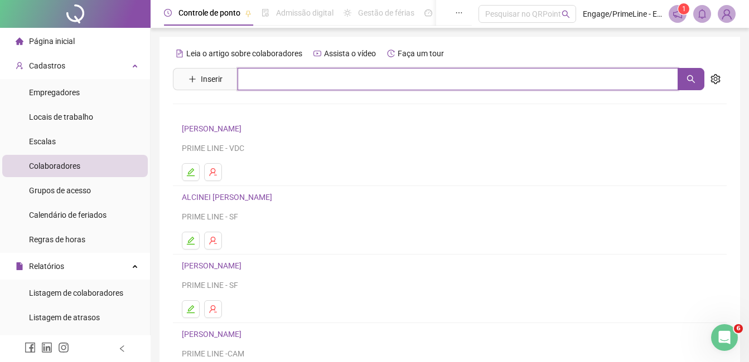
click at [273, 77] on input "text" at bounding box center [457, 79] width 440 height 22
type input "*****"
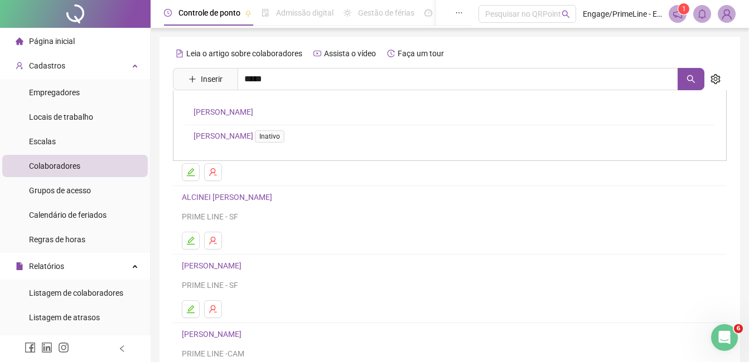
click at [253, 108] on link "[PERSON_NAME]" at bounding box center [223, 112] width 60 height 9
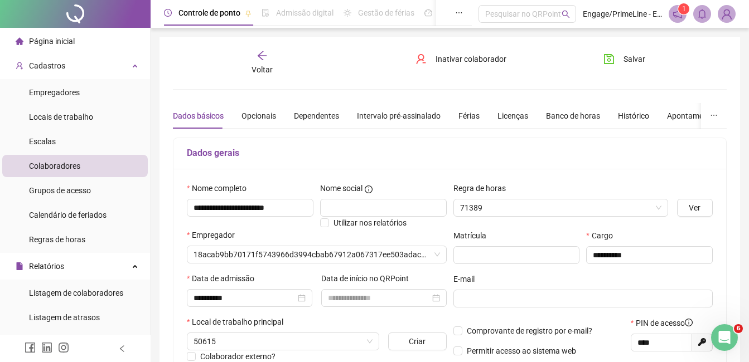
type input "**********"
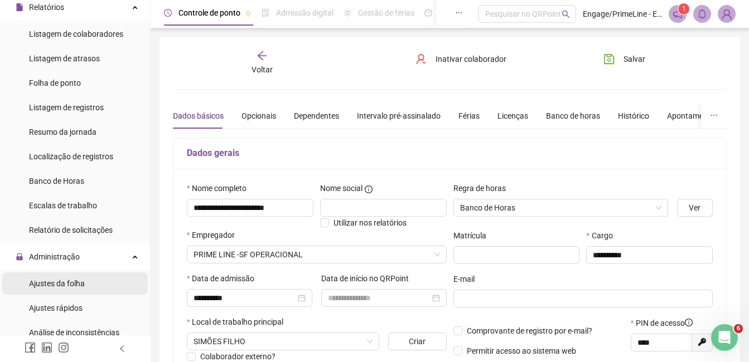
scroll to position [279, 0]
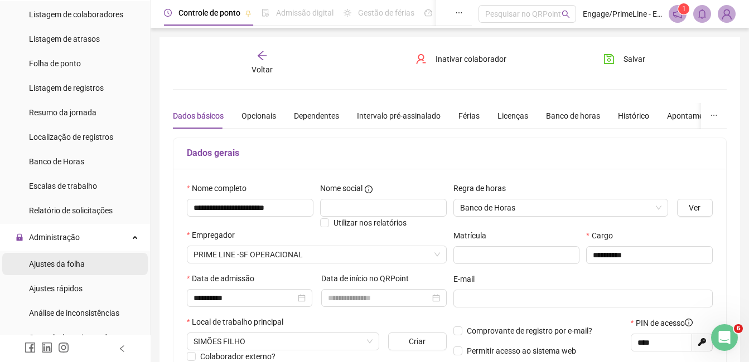
click at [60, 263] on span "Ajustes da folha" at bounding box center [57, 264] width 56 height 9
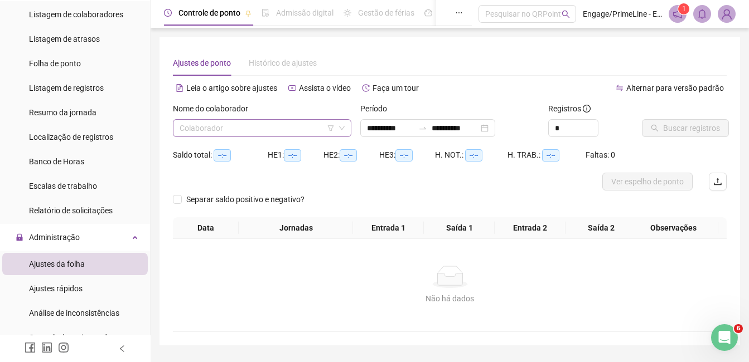
click at [259, 122] on input "search" at bounding box center [256, 128] width 155 height 17
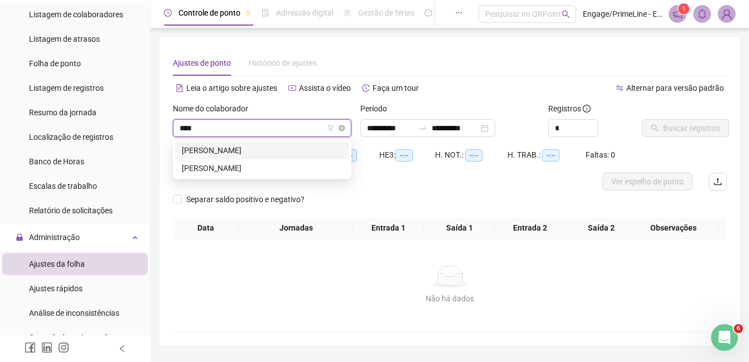
type input "*****"
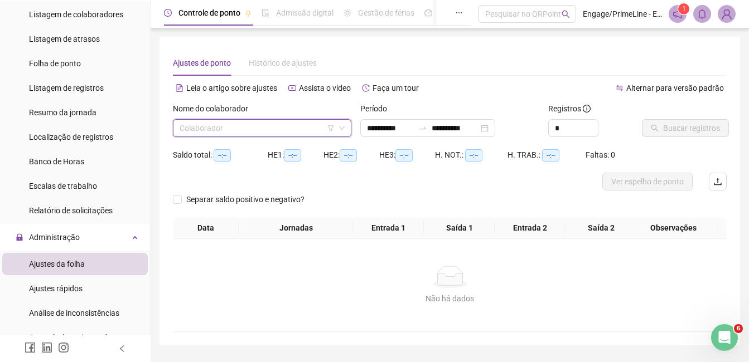
click at [259, 122] on input "search" at bounding box center [256, 128] width 155 height 17
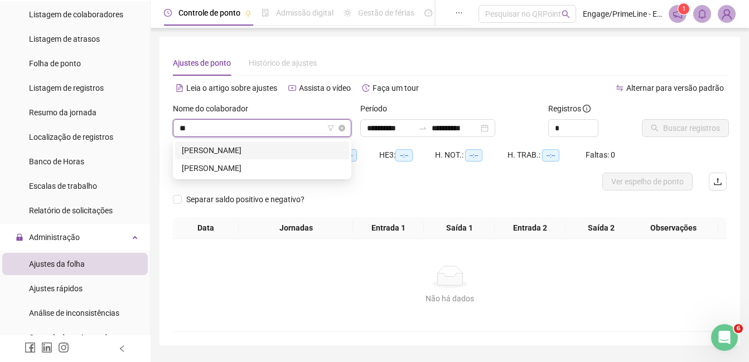
type input "*"
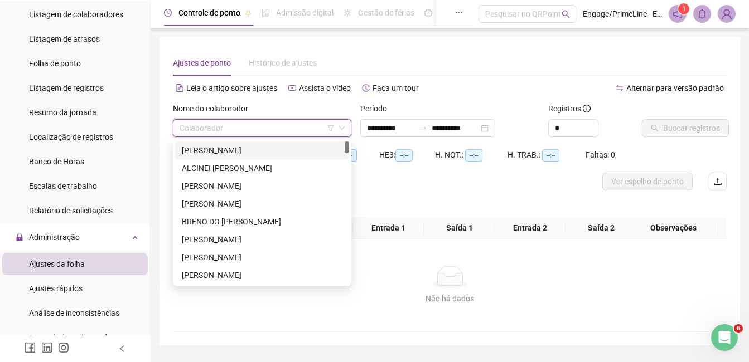
click at [505, 68] on div "Ajustes de ponto Histórico de ajustes" at bounding box center [449, 63] width 553 height 26
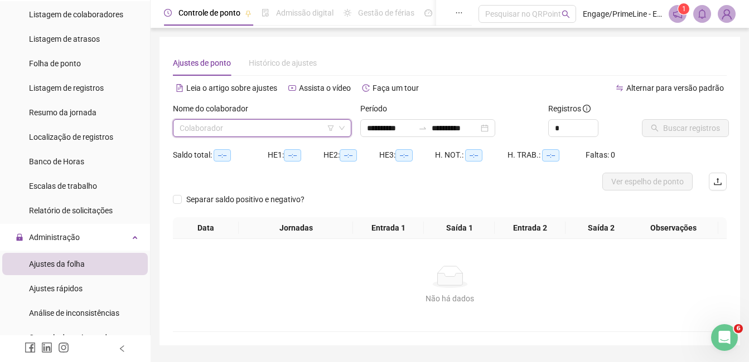
click at [241, 127] on input "search" at bounding box center [256, 128] width 155 height 17
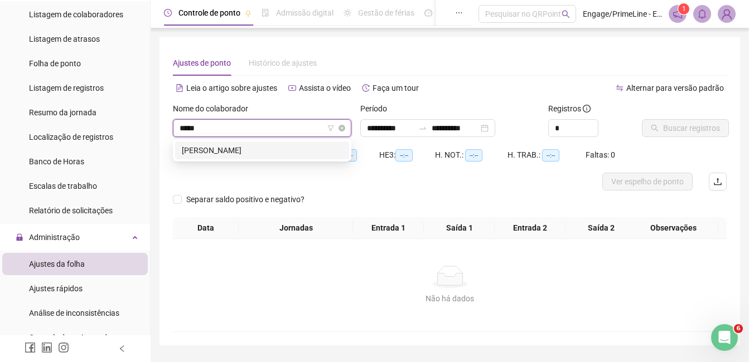
type input "******"
click at [251, 153] on div "[PERSON_NAME]" at bounding box center [262, 150] width 161 height 12
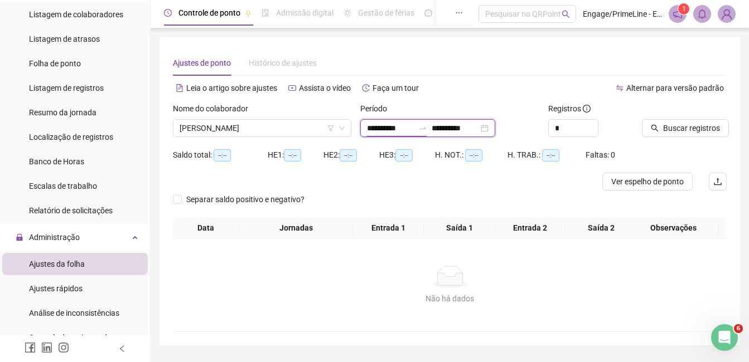
click at [386, 128] on input "**********" at bounding box center [390, 128] width 47 height 12
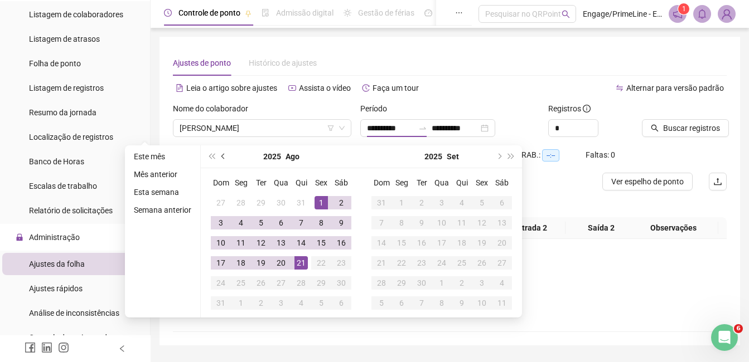
click at [225, 157] on button "prev-year" at bounding box center [223, 156] width 12 height 22
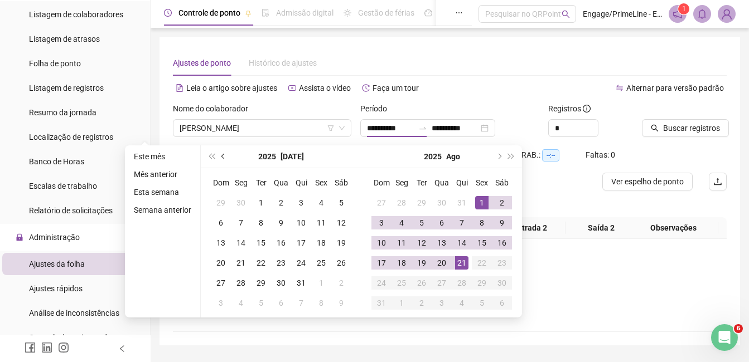
click at [225, 157] on button "prev-year" at bounding box center [223, 156] width 12 height 22
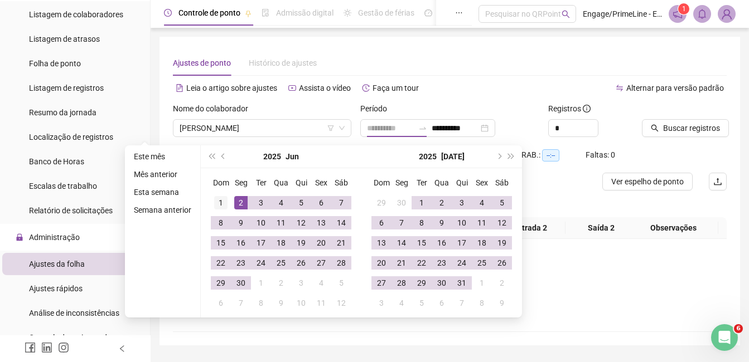
type input "**********"
click at [223, 206] on div "1" at bounding box center [220, 202] width 13 height 13
type input "**********"
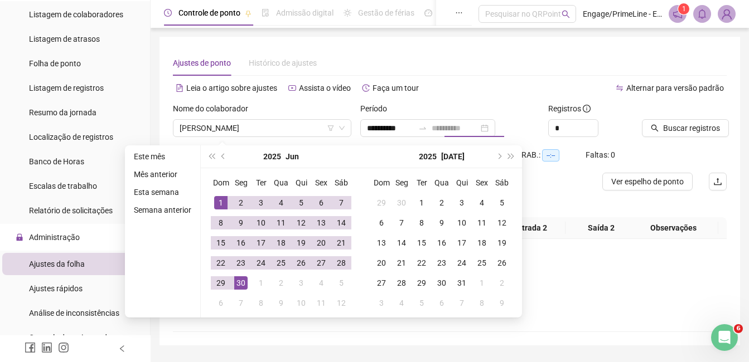
click at [241, 280] on div "30" at bounding box center [240, 282] width 13 height 13
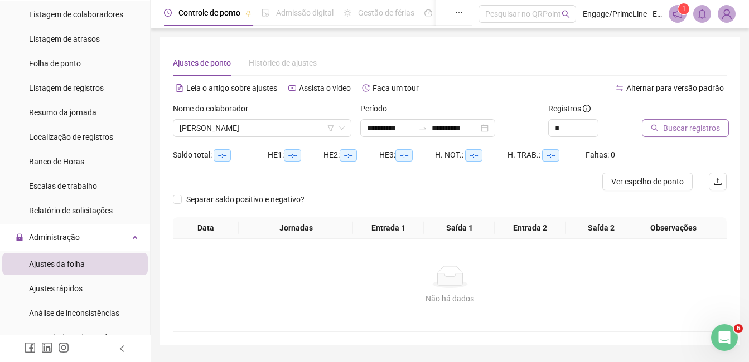
click at [676, 128] on span "Buscar registros" at bounding box center [691, 128] width 57 height 12
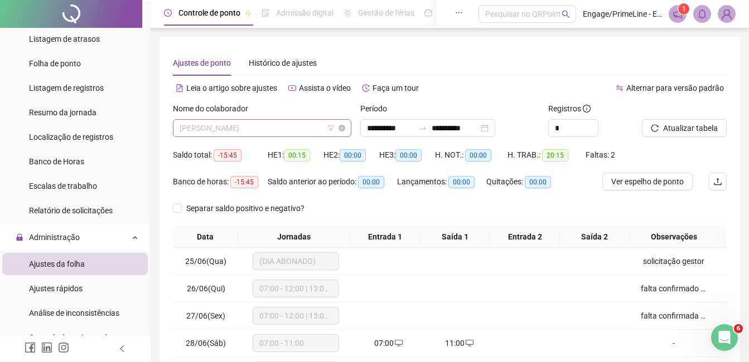
click at [247, 133] on span "[PERSON_NAME]" at bounding box center [261, 128] width 165 height 17
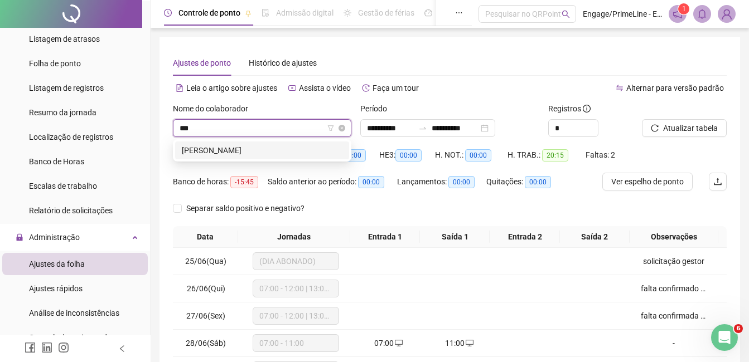
type input "****"
click at [260, 159] on div "[PERSON_NAME]" at bounding box center [262, 151] width 174 height 18
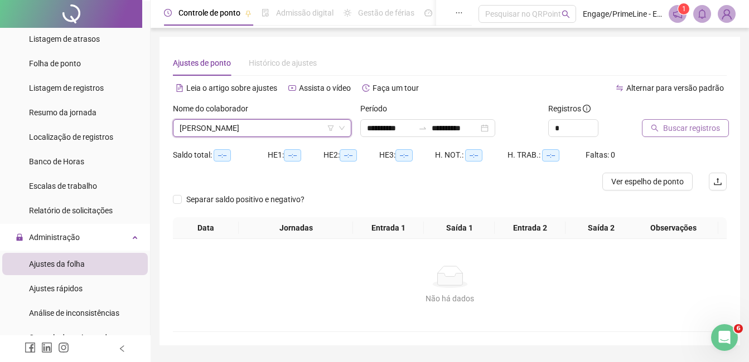
click at [691, 128] on span "Buscar registros" at bounding box center [691, 128] width 57 height 12
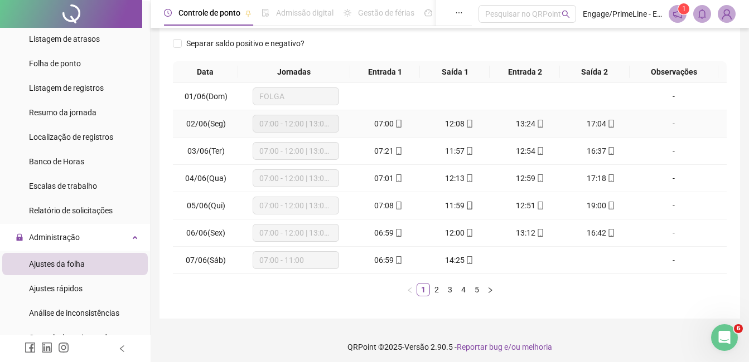
scroll to position [169, 0]
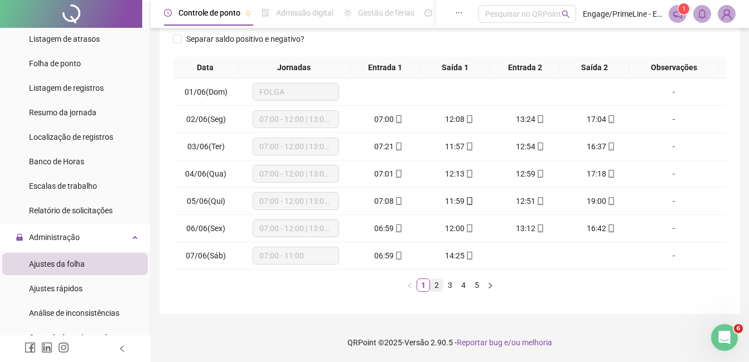
click at [439, 290] on link "2" at bounding box center [436, 285] width 12 height 12
click at [450, 285] on link "3" at bounding box center [450, 285] width 12 height 12
click at [465, 283] on link "4" at bounding box center [463, 285] width 12 height 12
click at [474, 288] on link "5" at bounding box center [476, 285] width 12 height 12
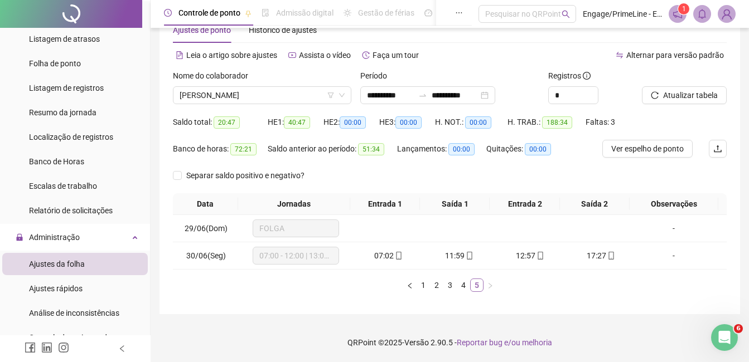
scroll to position [33, 0]
click at [448, 287] on link "3" at bounding box center [450, 285] width 12 height 12
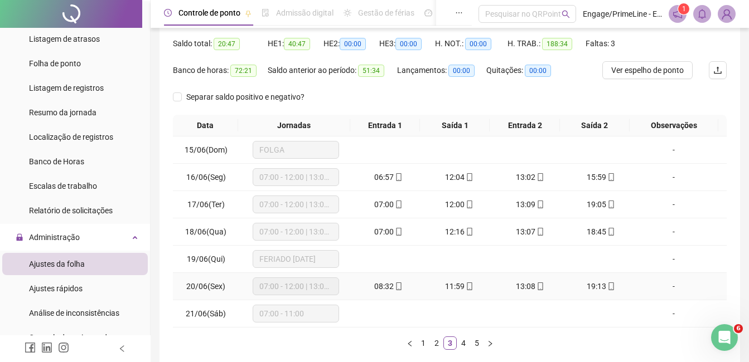
scroll to position [167, 0]
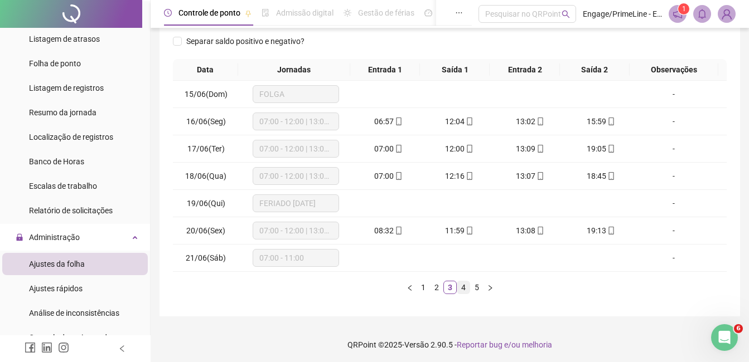
click at [463, 287] on link "4" at bounding box center [463, 287] width 12 height 12
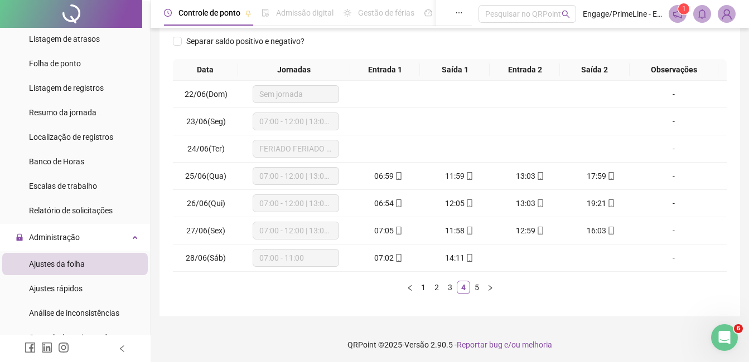
click at [473, 296] on div "Data Jornadas Entrada 1 Saída 1 Entrada 2 Saída 2 Observações 22/06(Dom) Sem jo…" at bounding box center [449, 181] width 553 height 244
click at [448, 288] on link "3" at bounding box center [450, 287] width 12 height 12
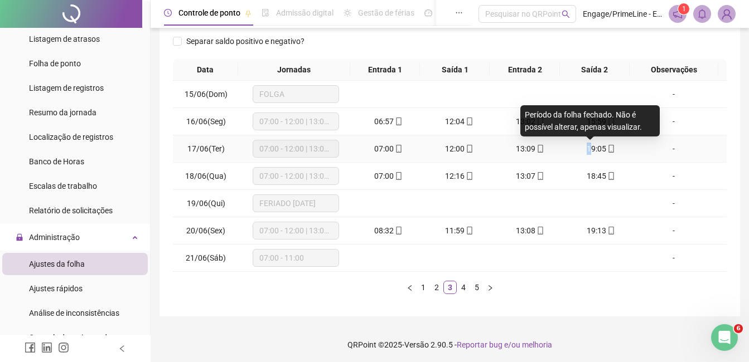
click at [586, 150] on span "19:05" at bounding box center [596, 148] width 20 height 9
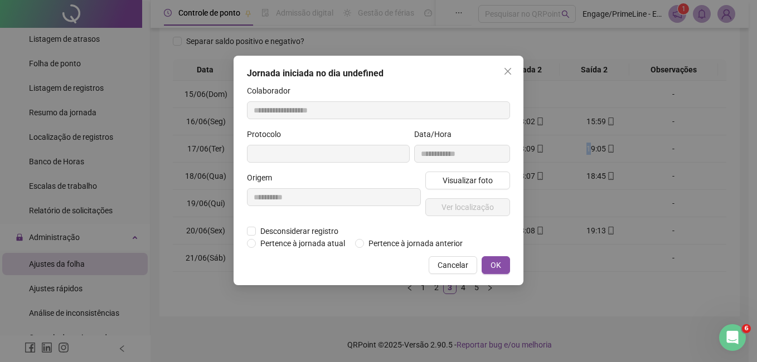
type input "**********"
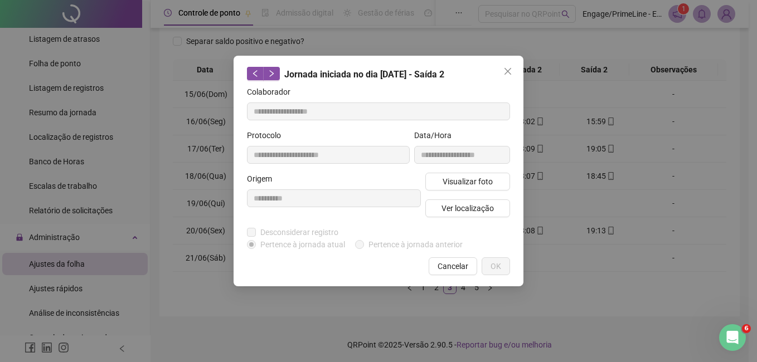
drag, startPoint x: 586, startPoint y: 150, endPoint x: 578, endPoint y: 246, distance: 96.2
click at [578, 246] on div "**********" at bounding box center [378, 181] width 757 height 362
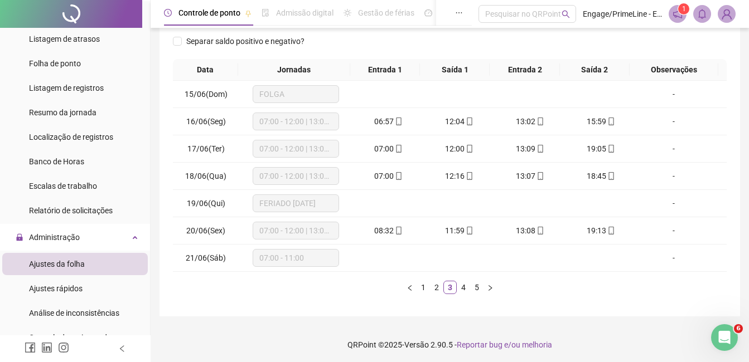
scroll to position [169, 0]
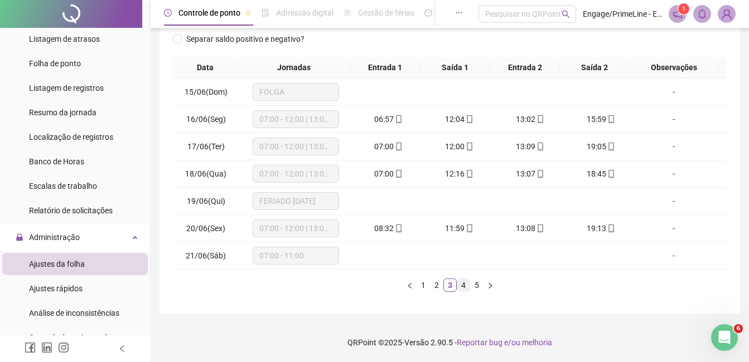
click at [459, 288] on link "4" at bounding box center [463, 285] width 12 height 12
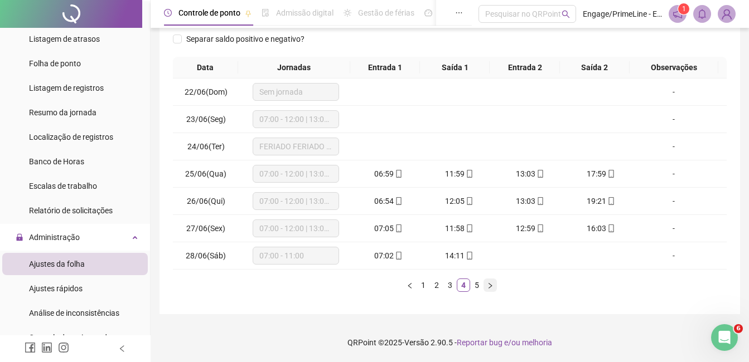
click at [483, 284] on button "button" at bounding box center [489, 285] width 13 height 13
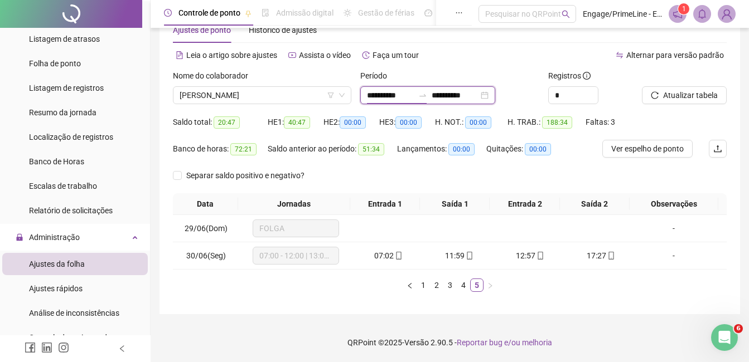
click at [391, 99] on input "**********" at bounding box center [390, 95] width 47 height 12
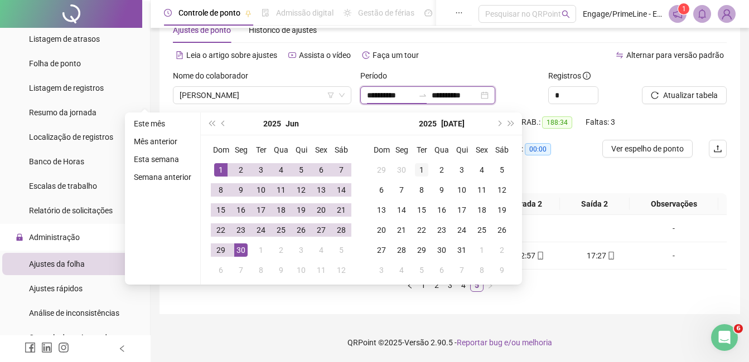
type input "**********"
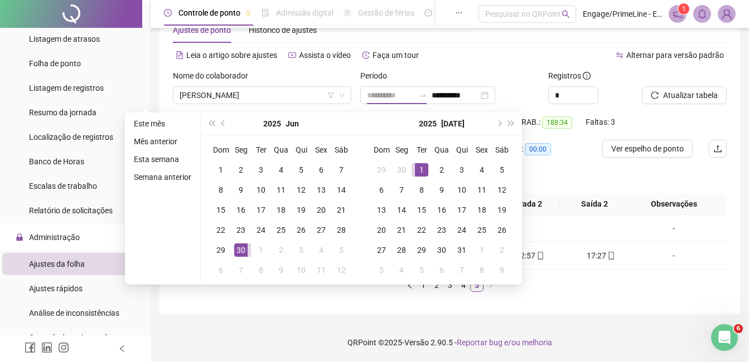
click at [419, 166] on div "1" at bounding box center [421, 169] width 13 height 13
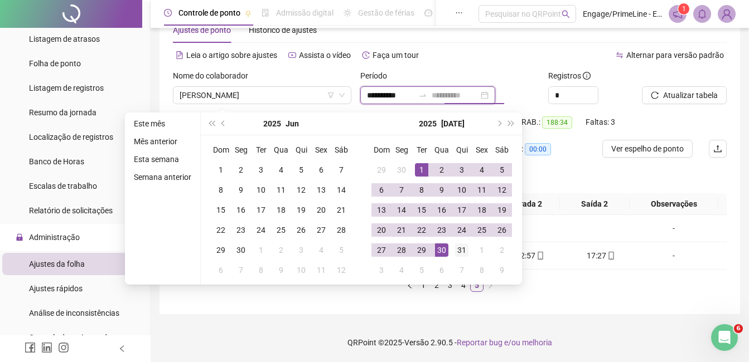
type input "**********"
click at [459, 255] on div "31" at bounding box center [461, 250] width 13 height 13
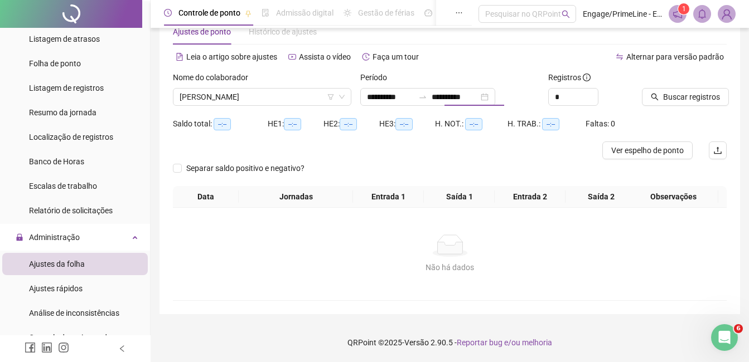
scroll to position [31, 0]
click at [668, 94] on span "Buscar registros" at bounding box center [691, 97] width 57 height 12
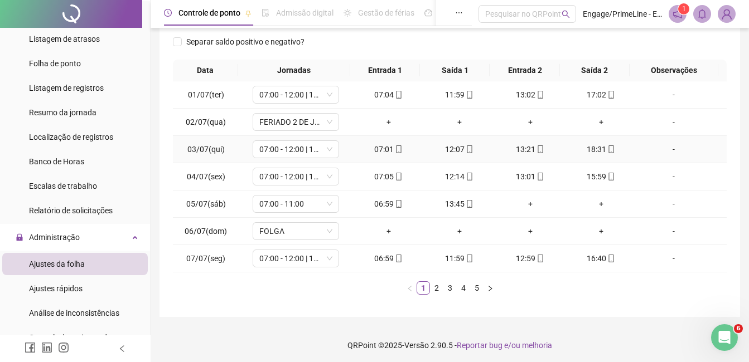
scroll to position [169, 0]
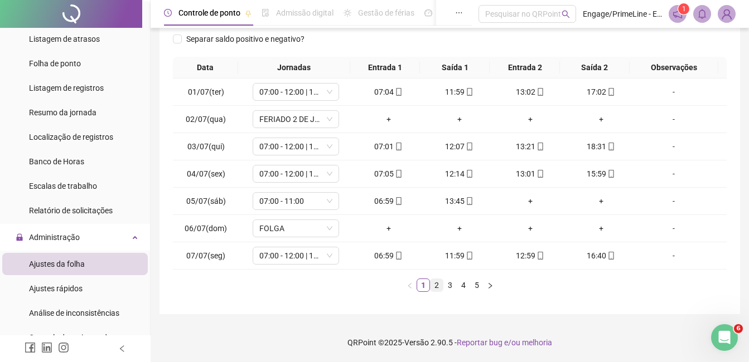
click at [435, 289] on link "2" at bounding box center [436, 285] width 12 height 12
click at [446, 287] on link "3" at bounding box center [450, 285] width 12 height 12
click at [463, 287] on link "4" at bounding box center [463, 285] width 12 height 12
click at [473, 287] on link "5" at bounding box center [476, 285] width 12 height 12
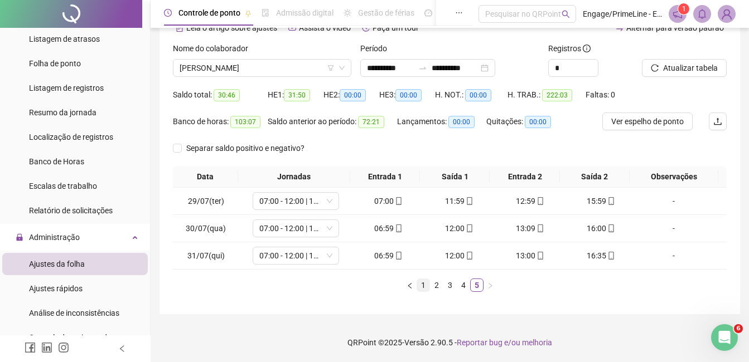
click at [422, 283] on link "1" at bounding box center [423, 285] width 12 height 12
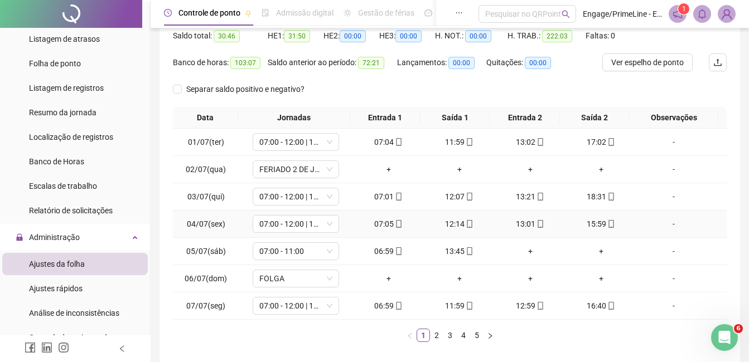
scroll to position [169, 0]
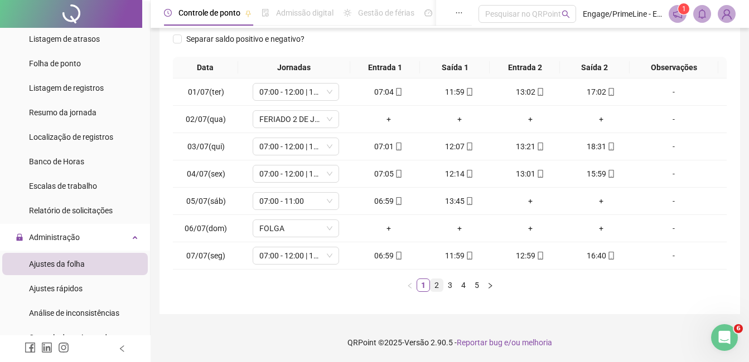
click at [439, 287] on link "2" at bounding box center [436, 285] width 12 height 12
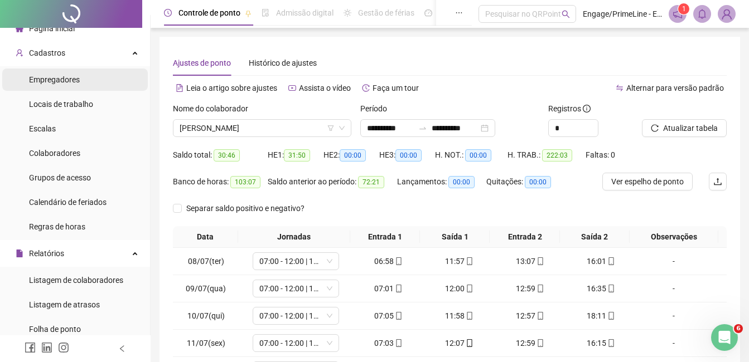
scroll to position [0, 0]
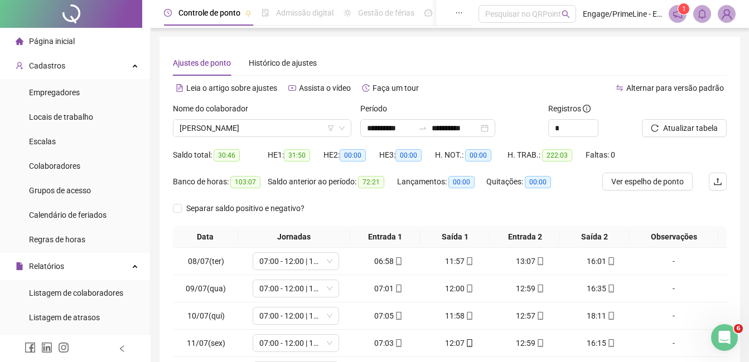
click at [72, 37] on span "Página inicial" at bounding box center [52, 41] width 46 height 9
